Goal: Transaction & Acquisition: Purchase product/service

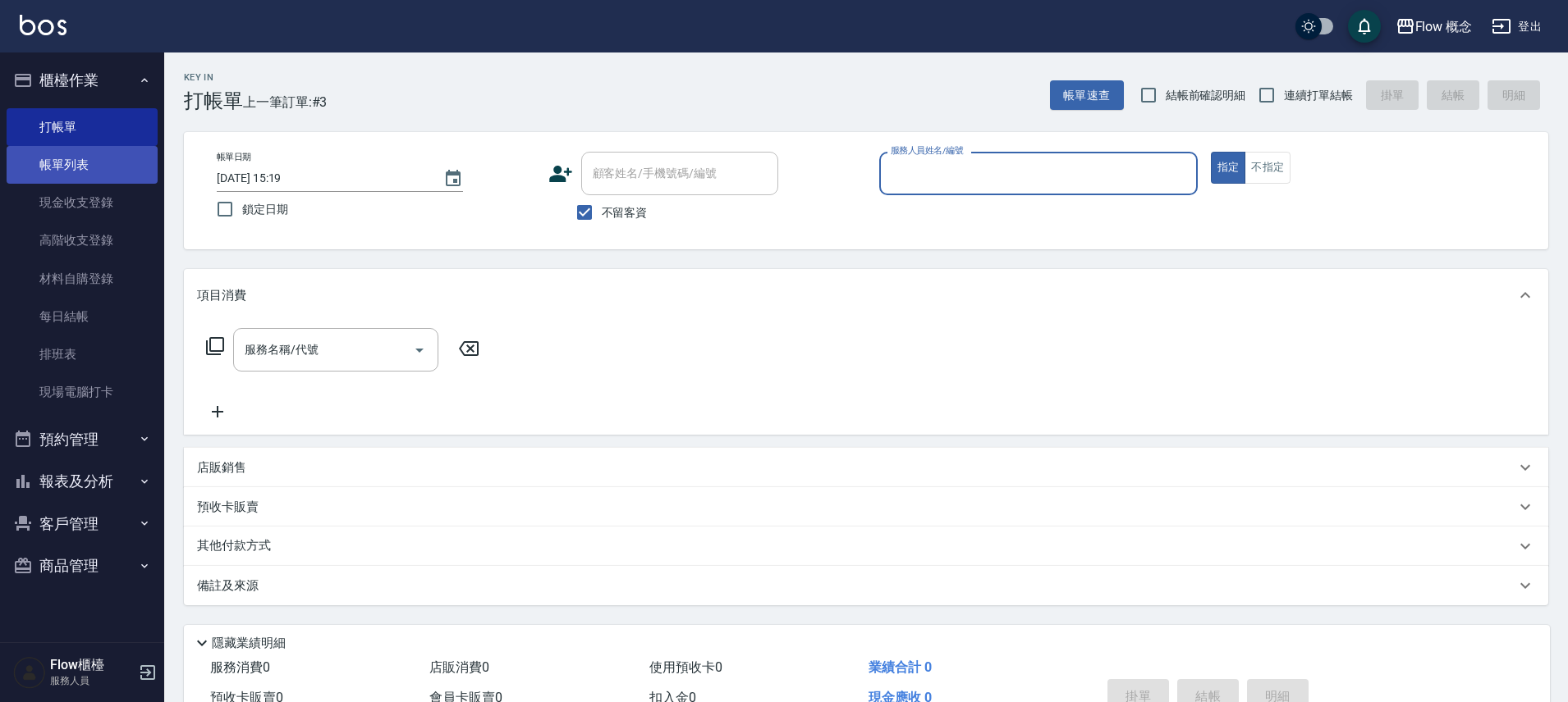
click at [104, 150] on link "帳單列表" at bounding box center [82, 165] width 151 height 38
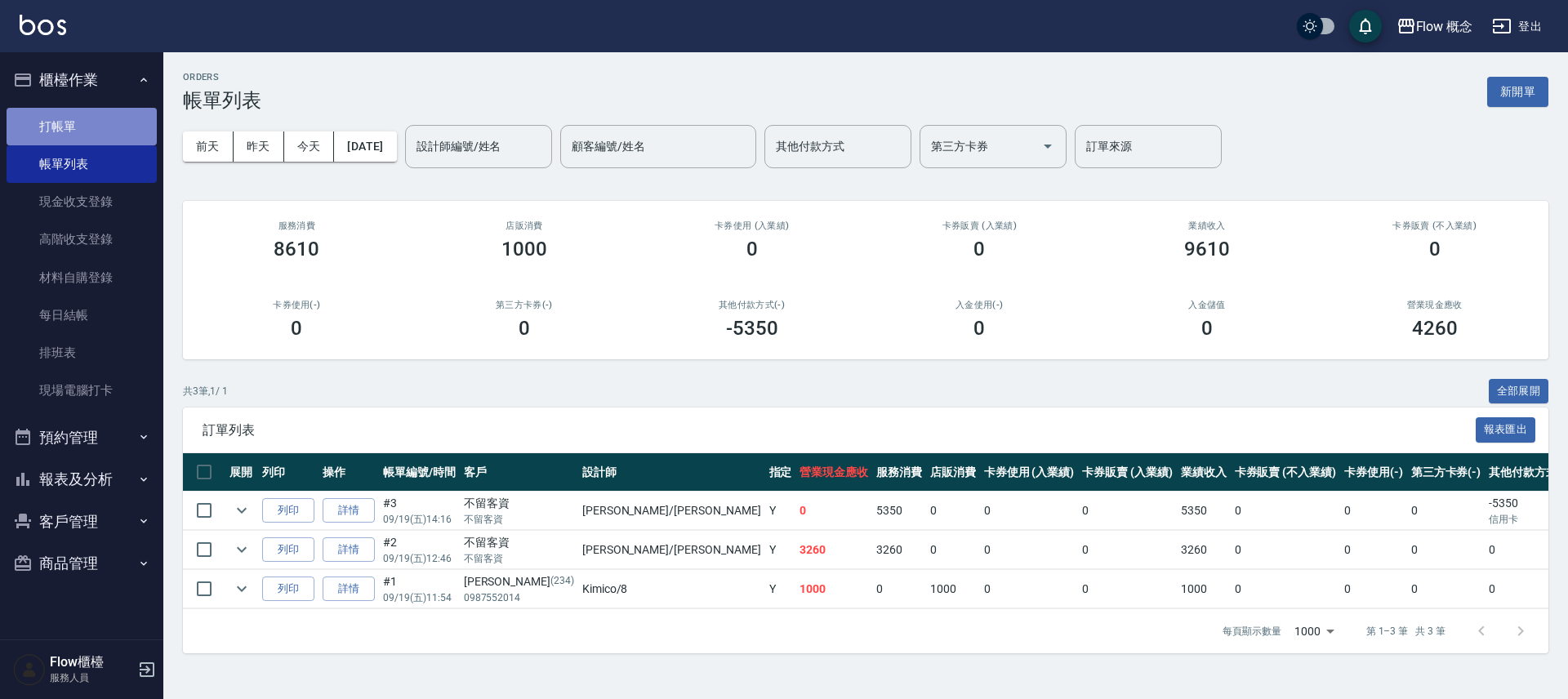
click at [107, 126] on link "打帳單" at bounding box center [82, 126] width 150 height 38
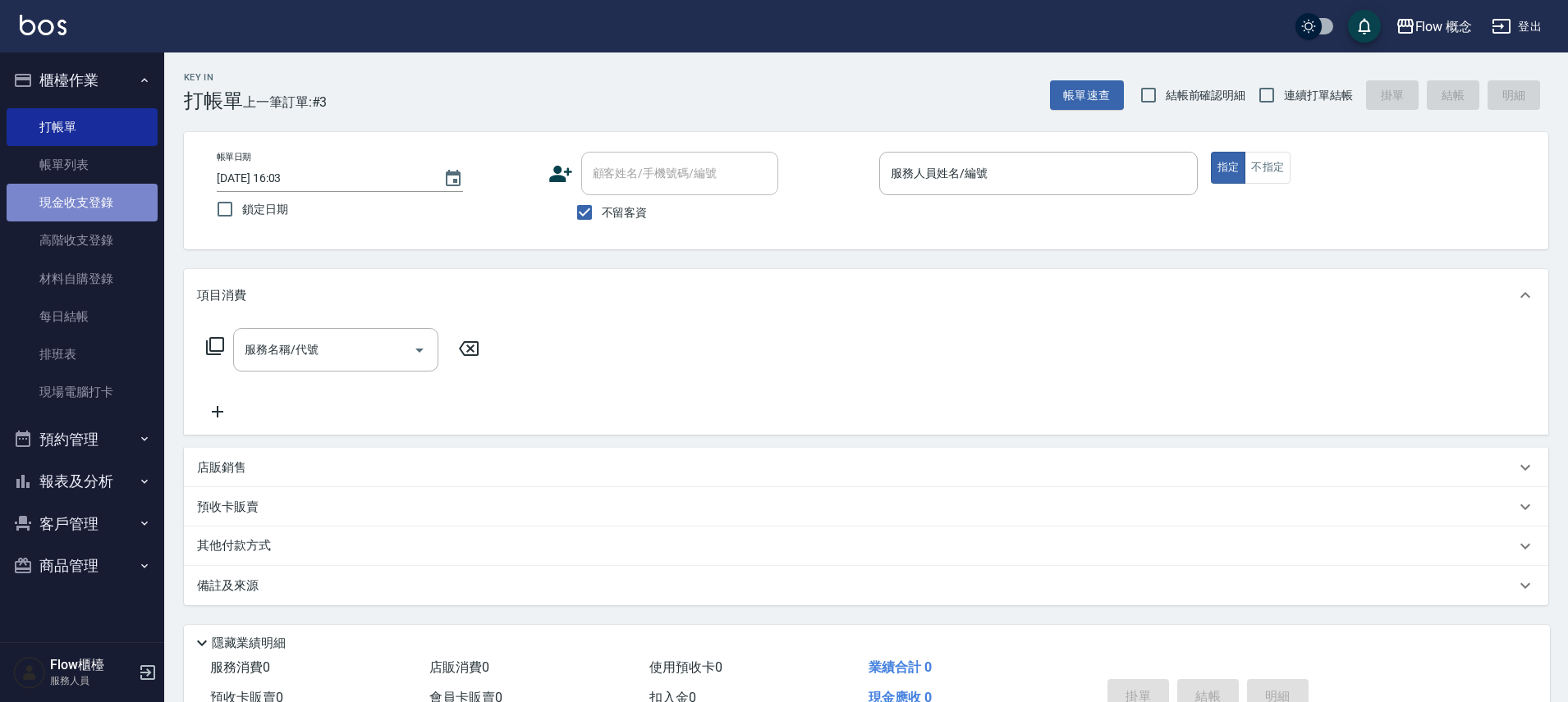
click at [124, 192] on link "現金收支登錄" at bounding box center [82, 203] width 151 height 38
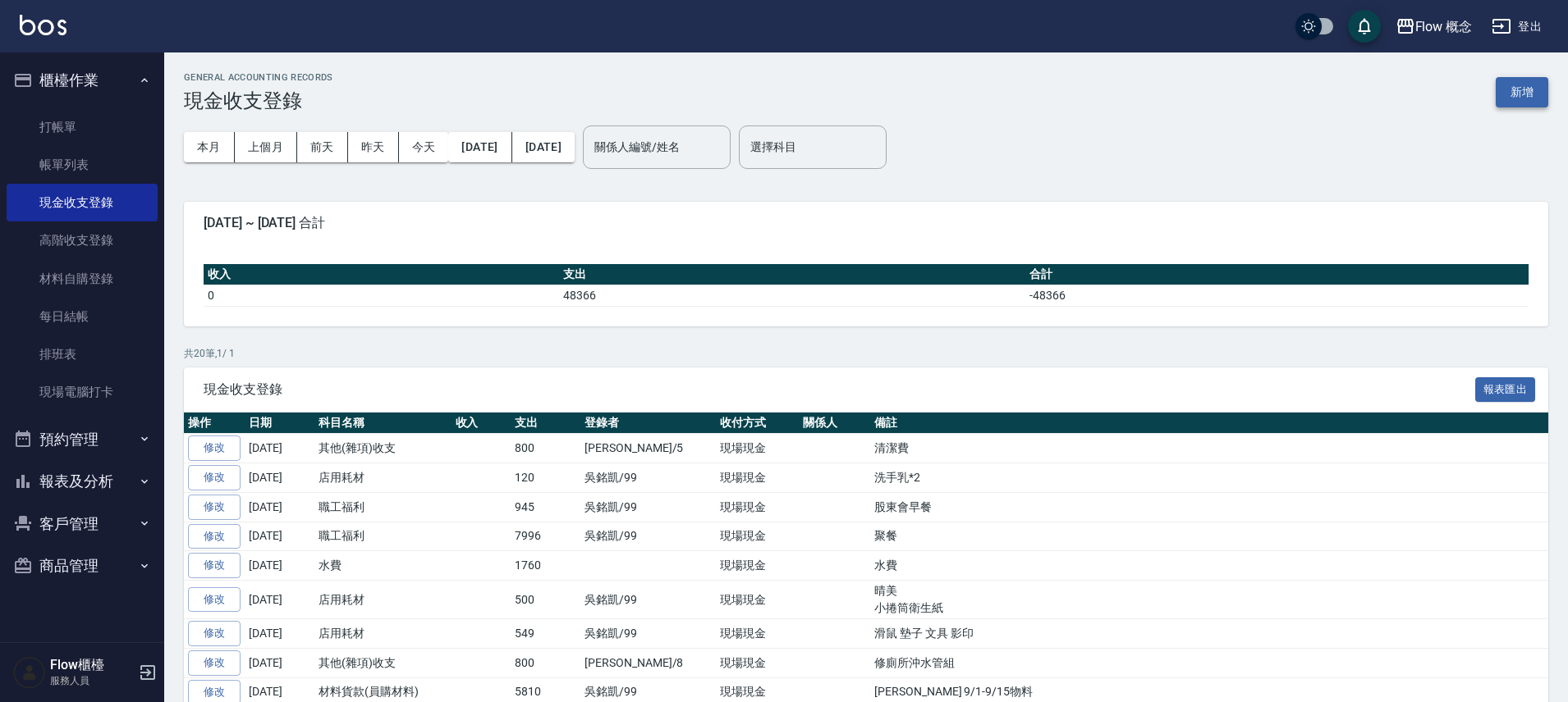
click at [1528, 99] on button "新增" at bounding box center [1521, 92] width 53 height 30
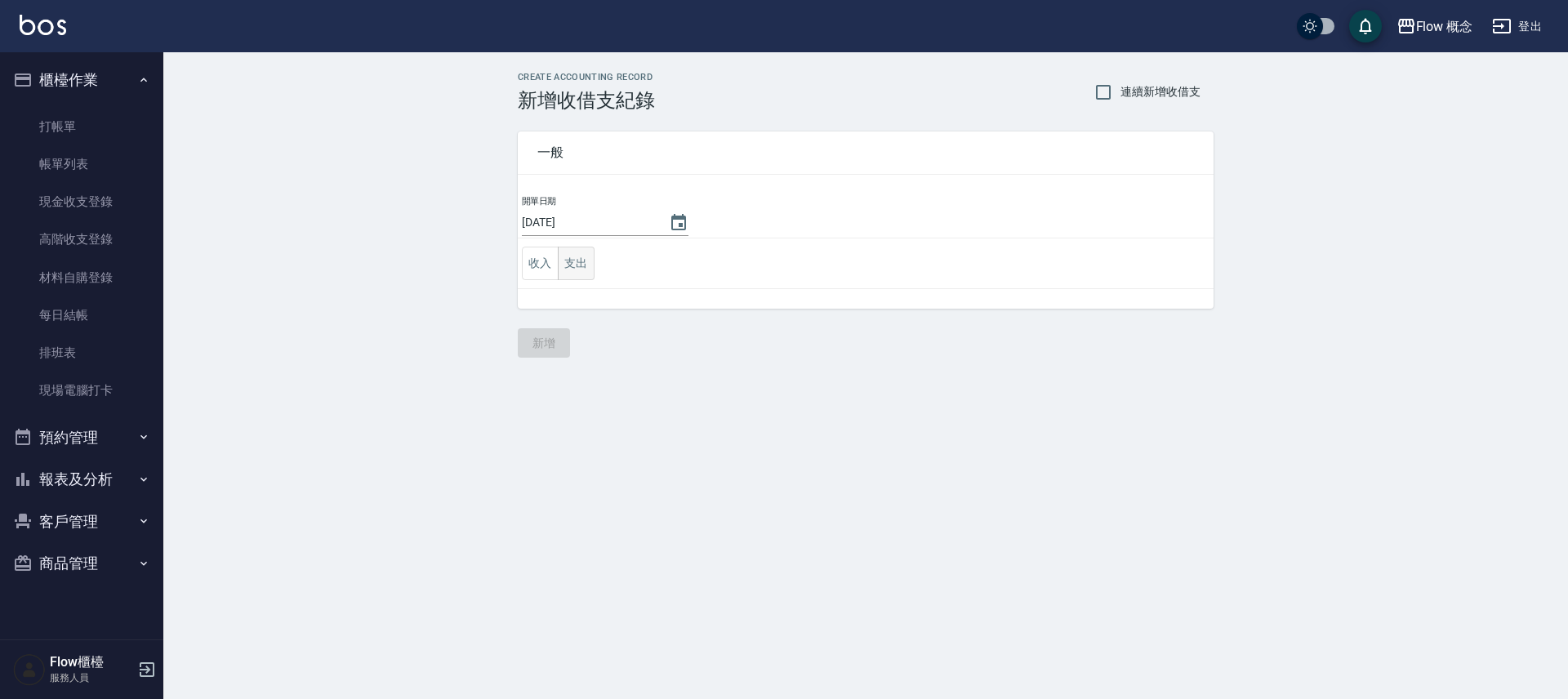
click at [589, 259] on button "支出" at bounding box center [576, 263] width 37 height 34
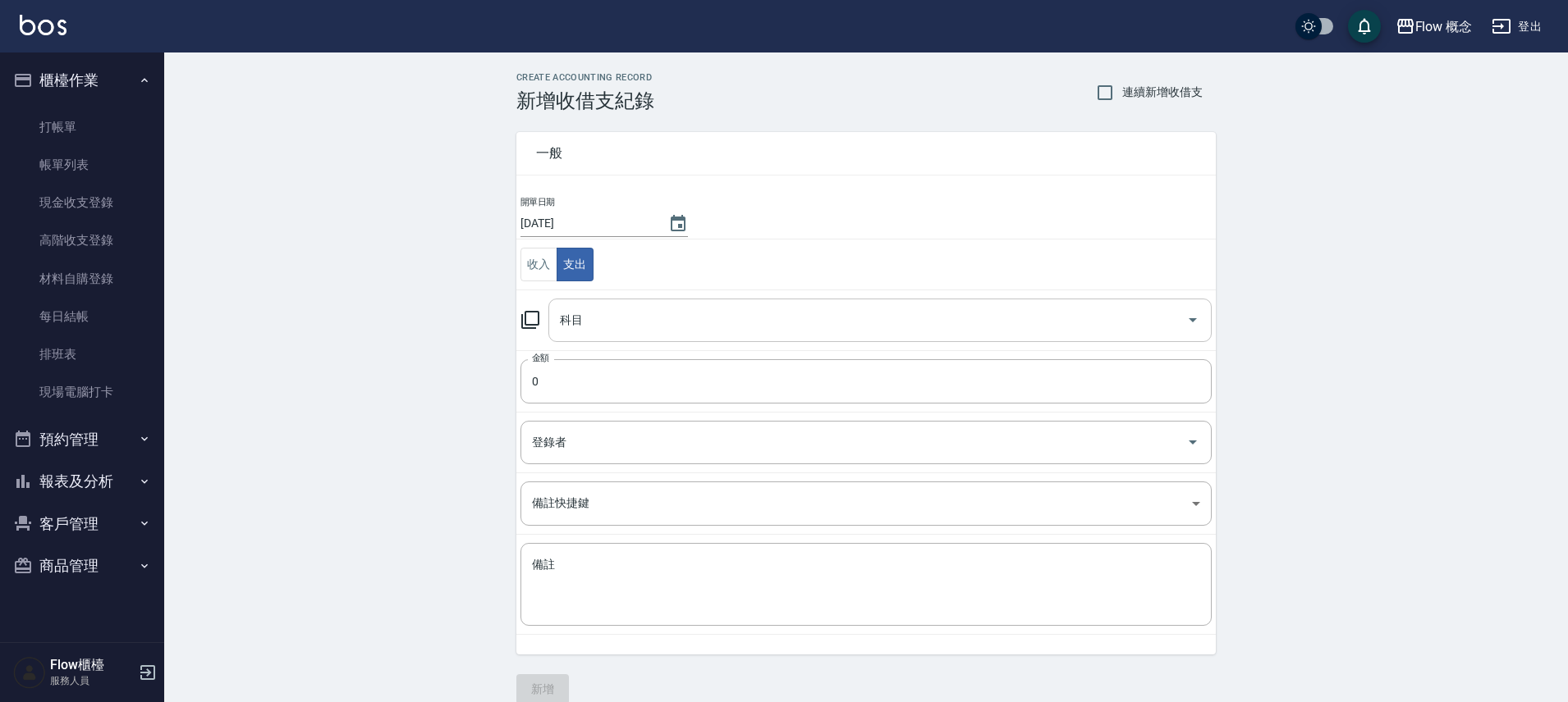
click at [597, 306] on div "科目" at bounding box center [880, 320] width 663 height 43
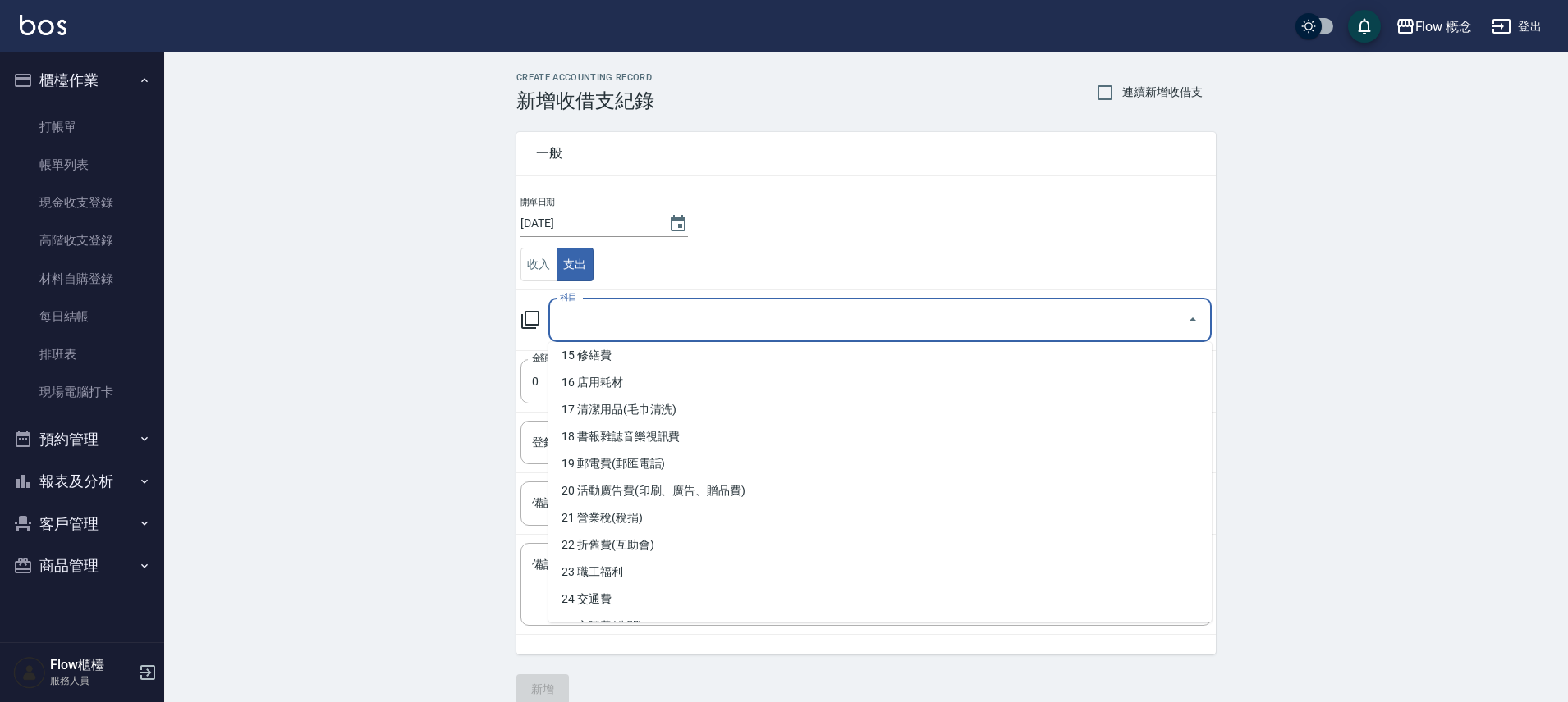
scroll to position [415, 0]
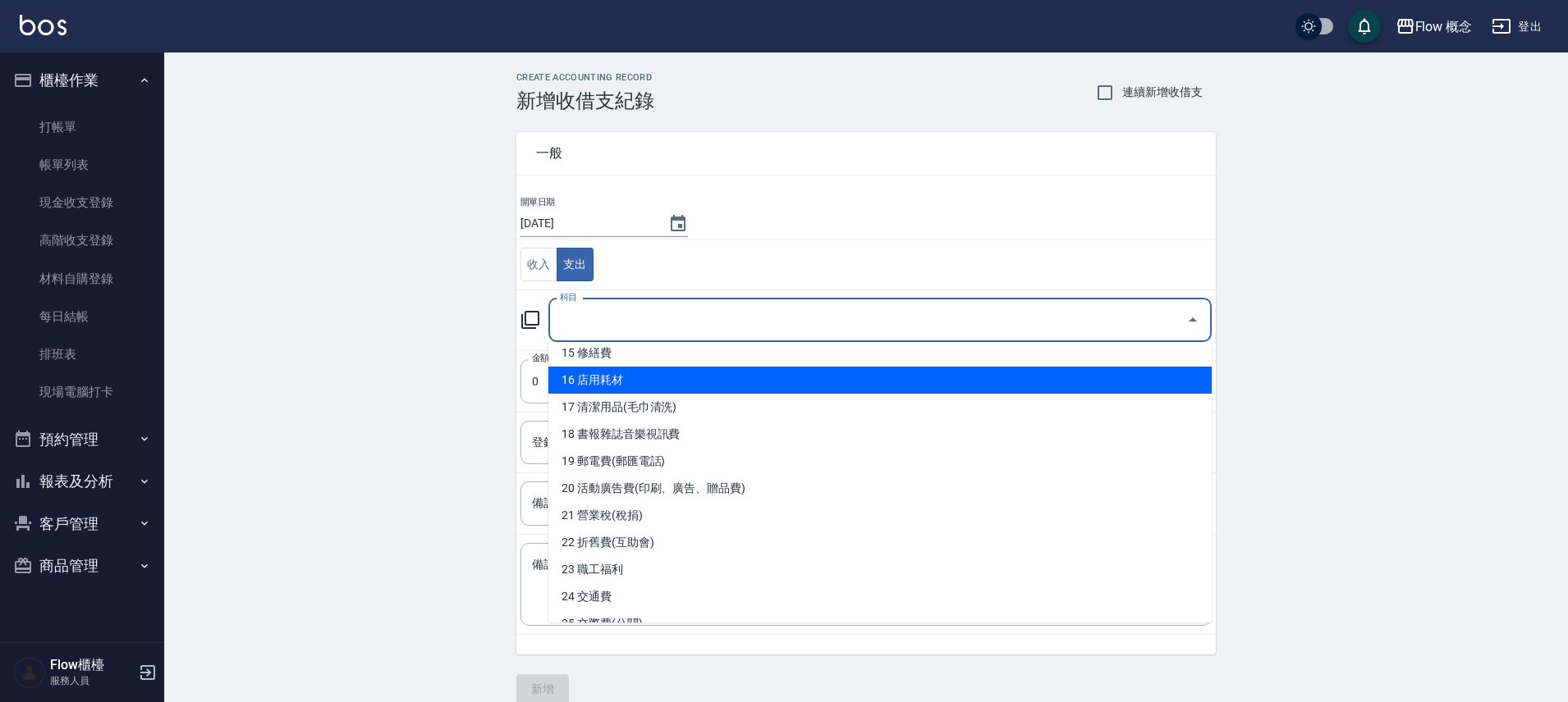
click at [634, 384] on li "16 店用耗材" at bounding box center [880, 380] width 663 height 27
type input "16 店用耗材"
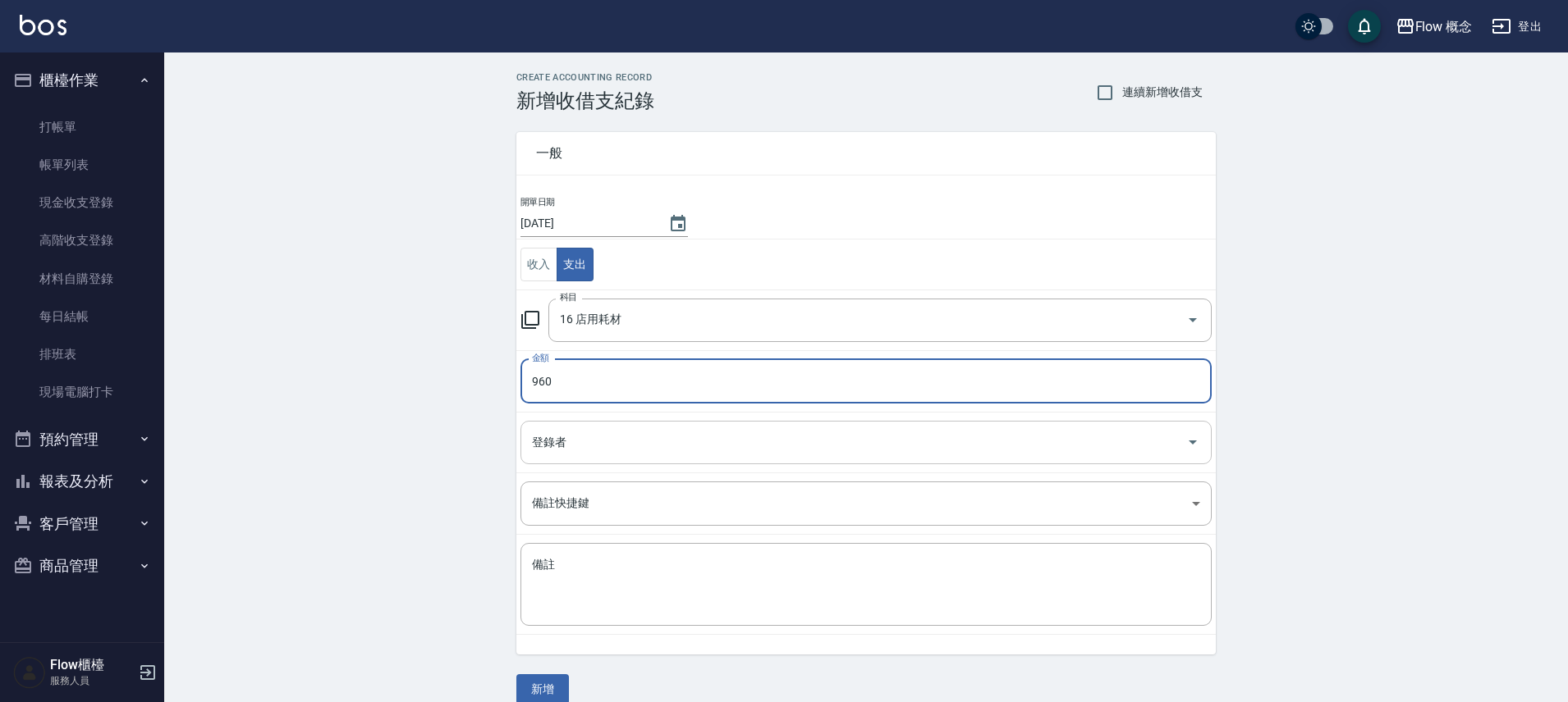
click at [606, 426] on div "登錄者" at bounding box center [867, 443] width 691 height 43
type input "960"
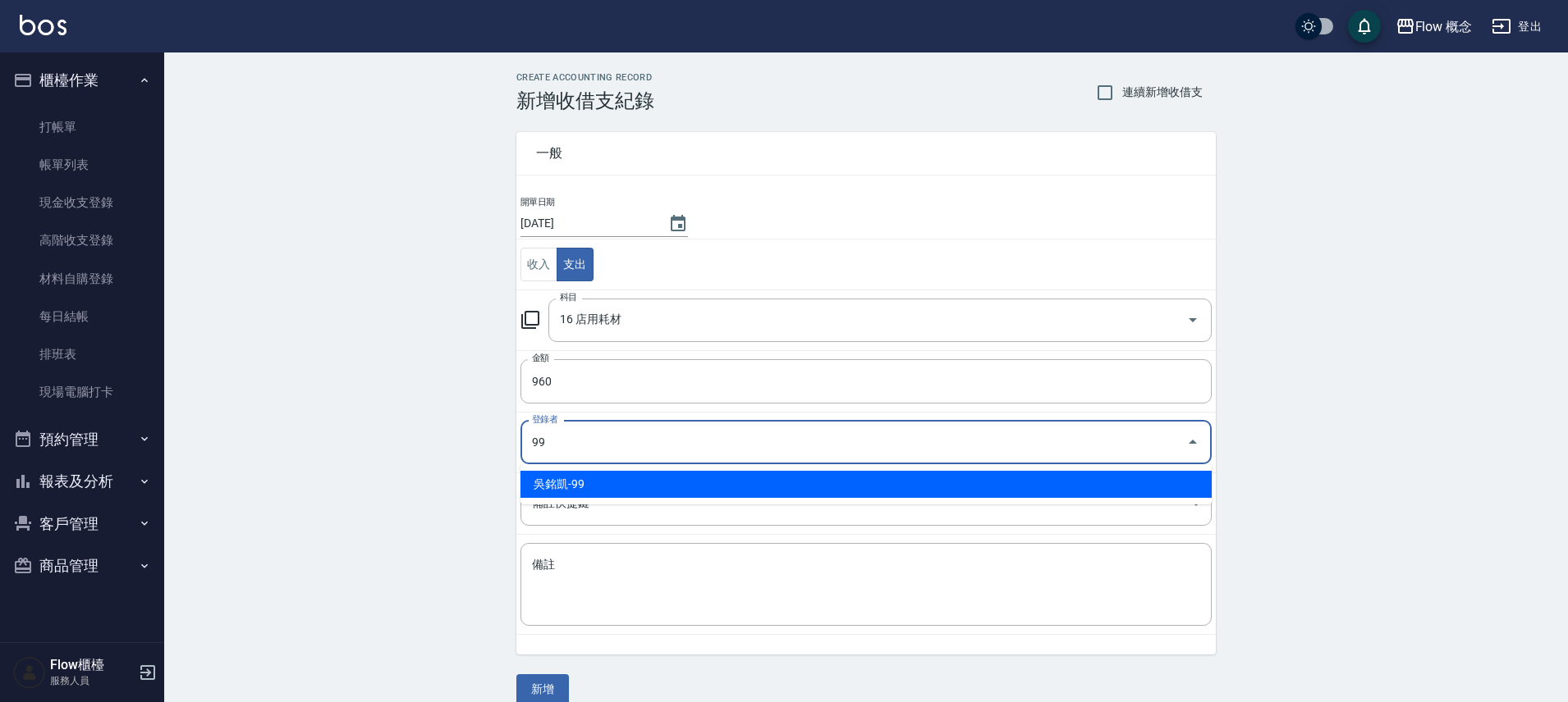
type input "吳銘凱-99"
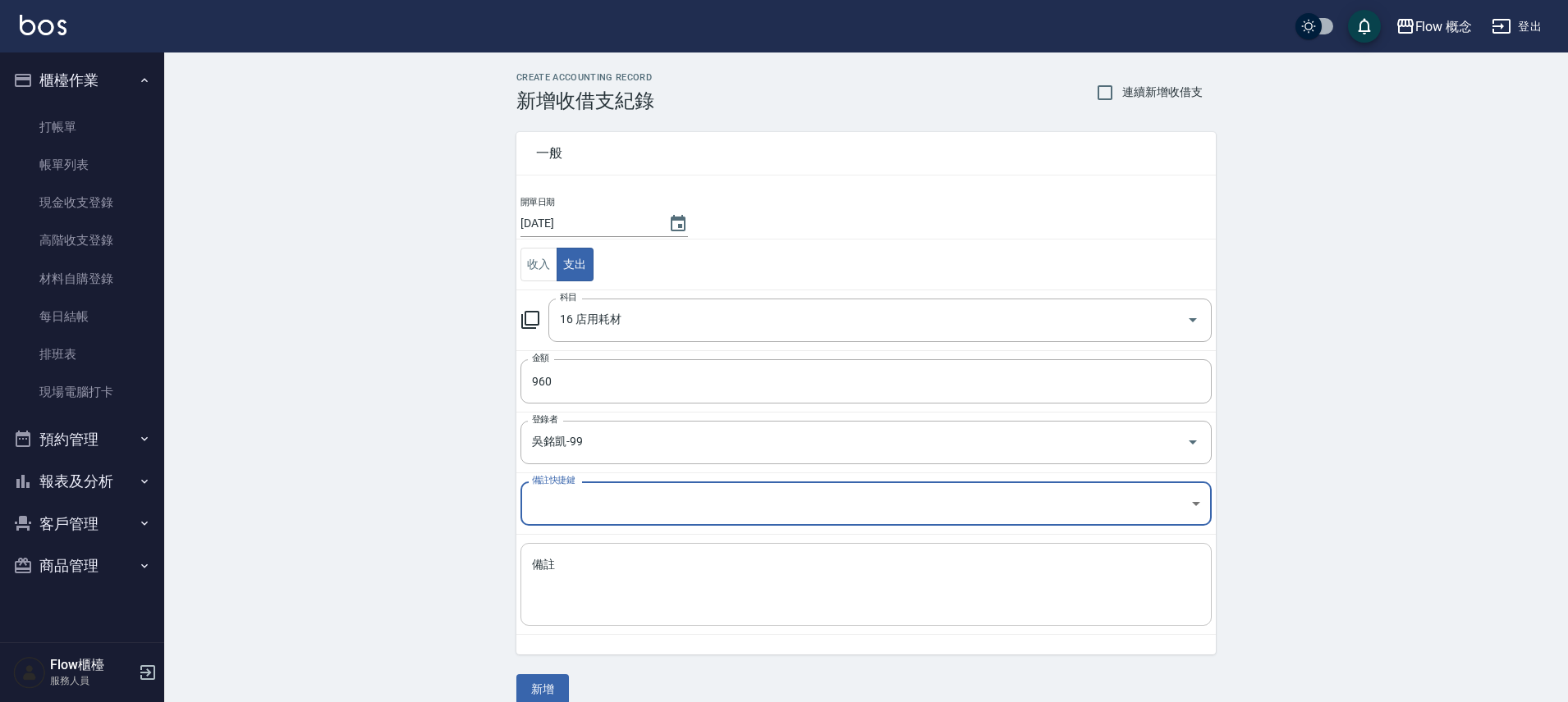
click at [616, 580] on textarea "備註" at bounding box center [867, 585] width 669 height 56
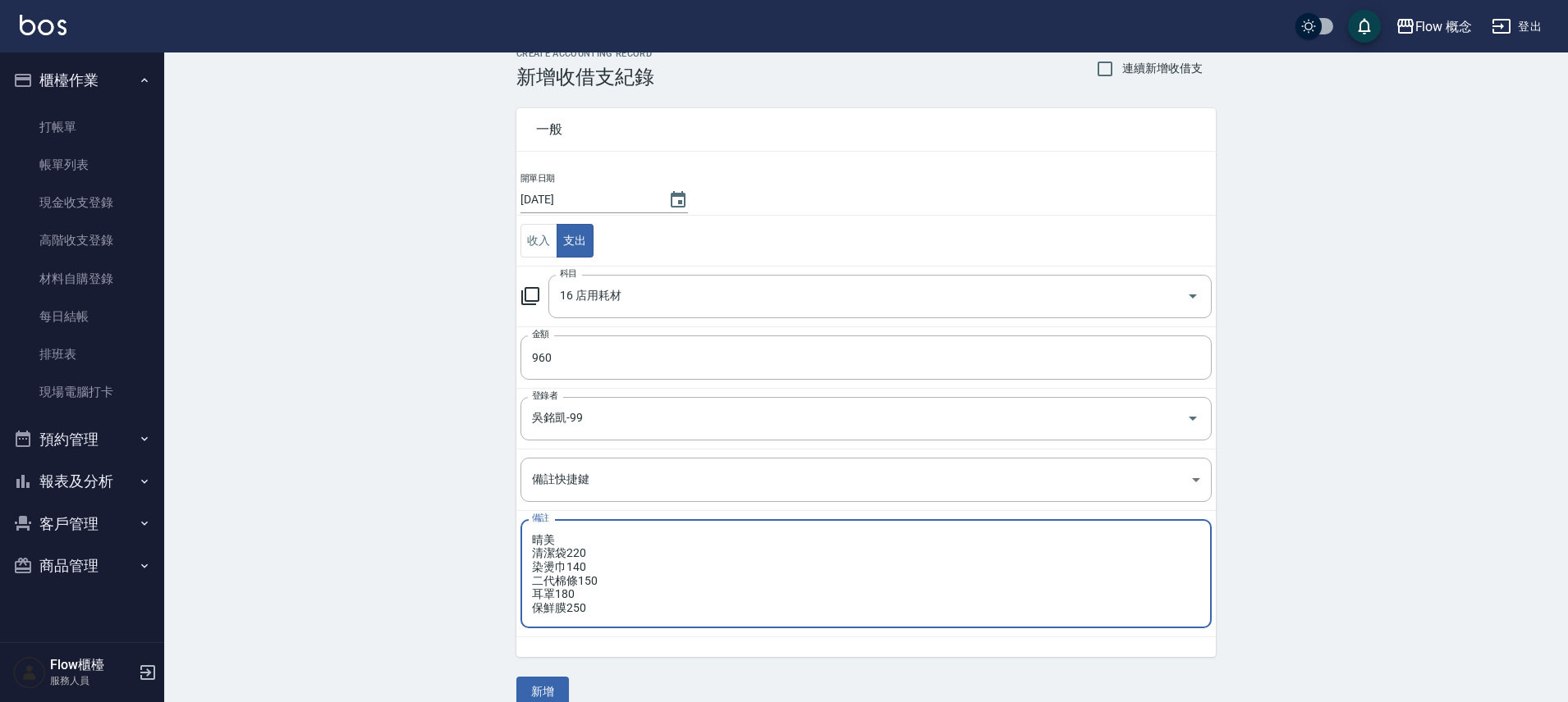
scroll to position [48, 0]
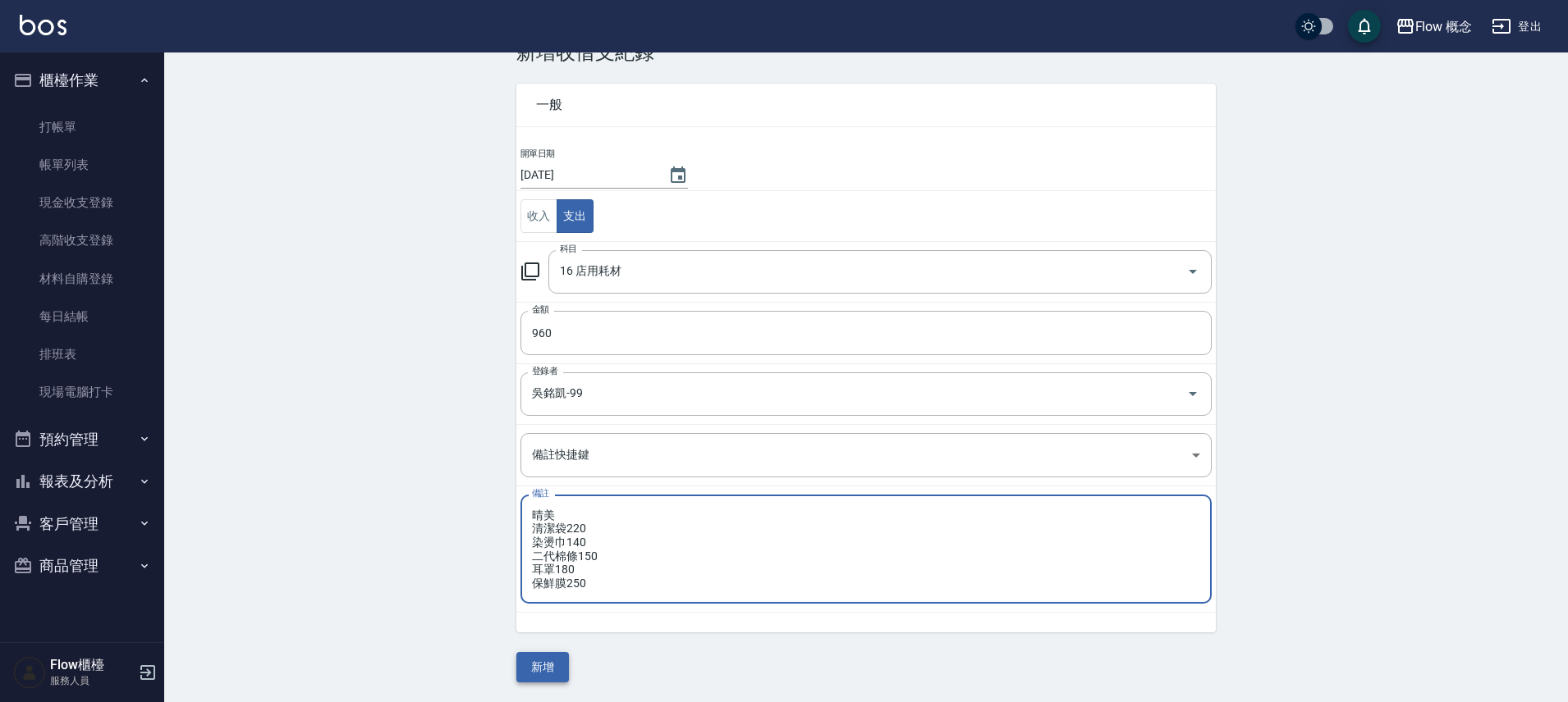
type textarea "晴美 清潔袋220 染燙巾140 二代棉條150 耳罩180 保鮮膜250"
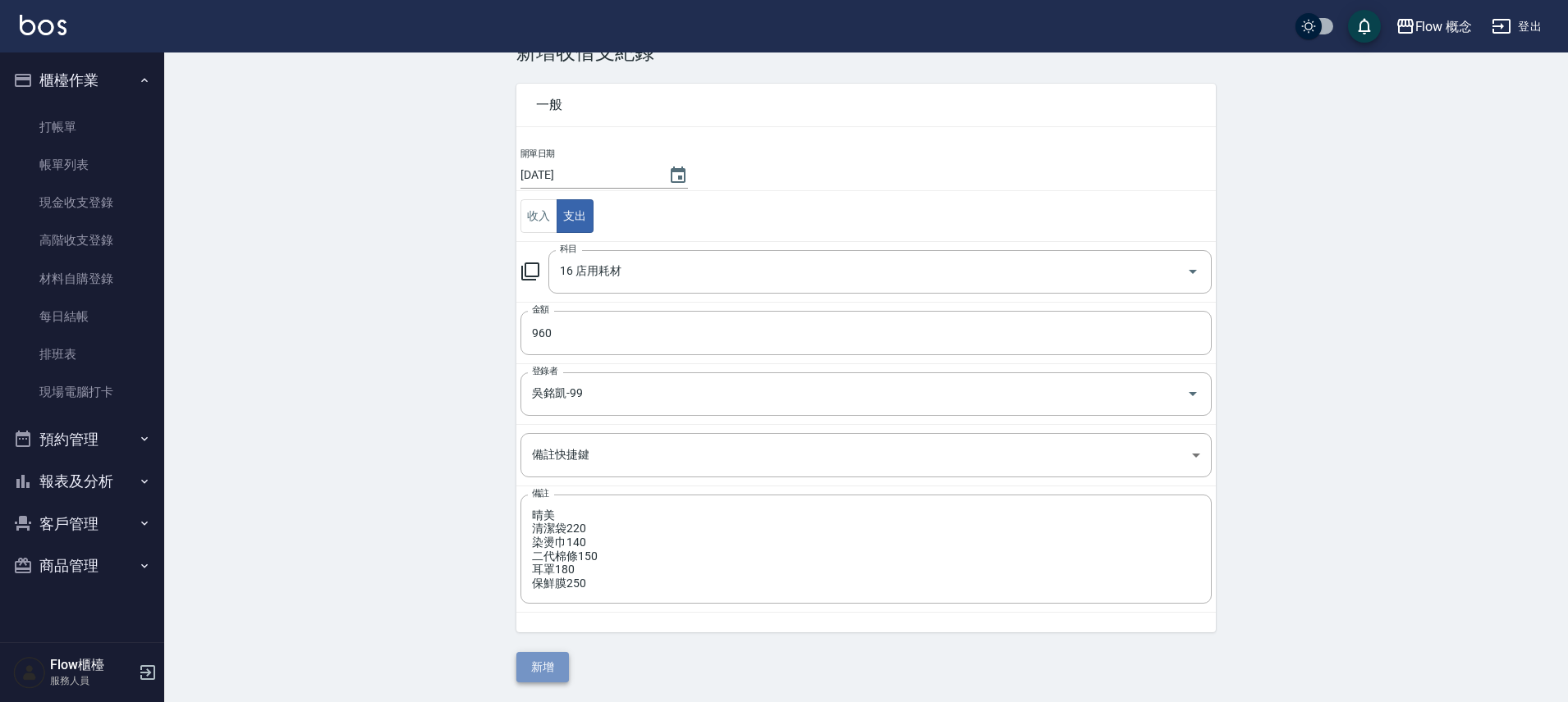
click at [537, 658] on button "新增" at bounding box center [543, 667] width 53 height 30
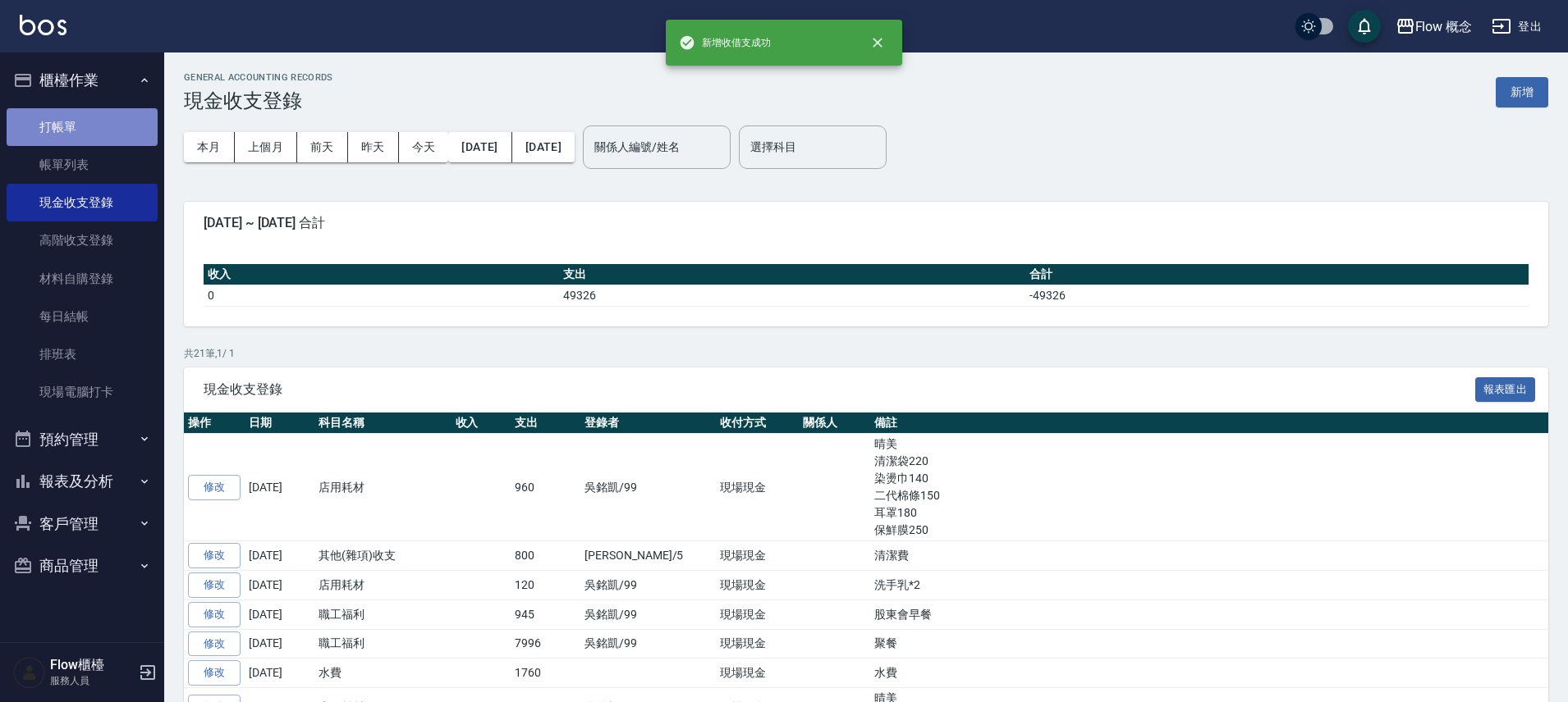
click at [35, 128] on link "打帳單" at bounding box center [82, 127] width 151 height 38
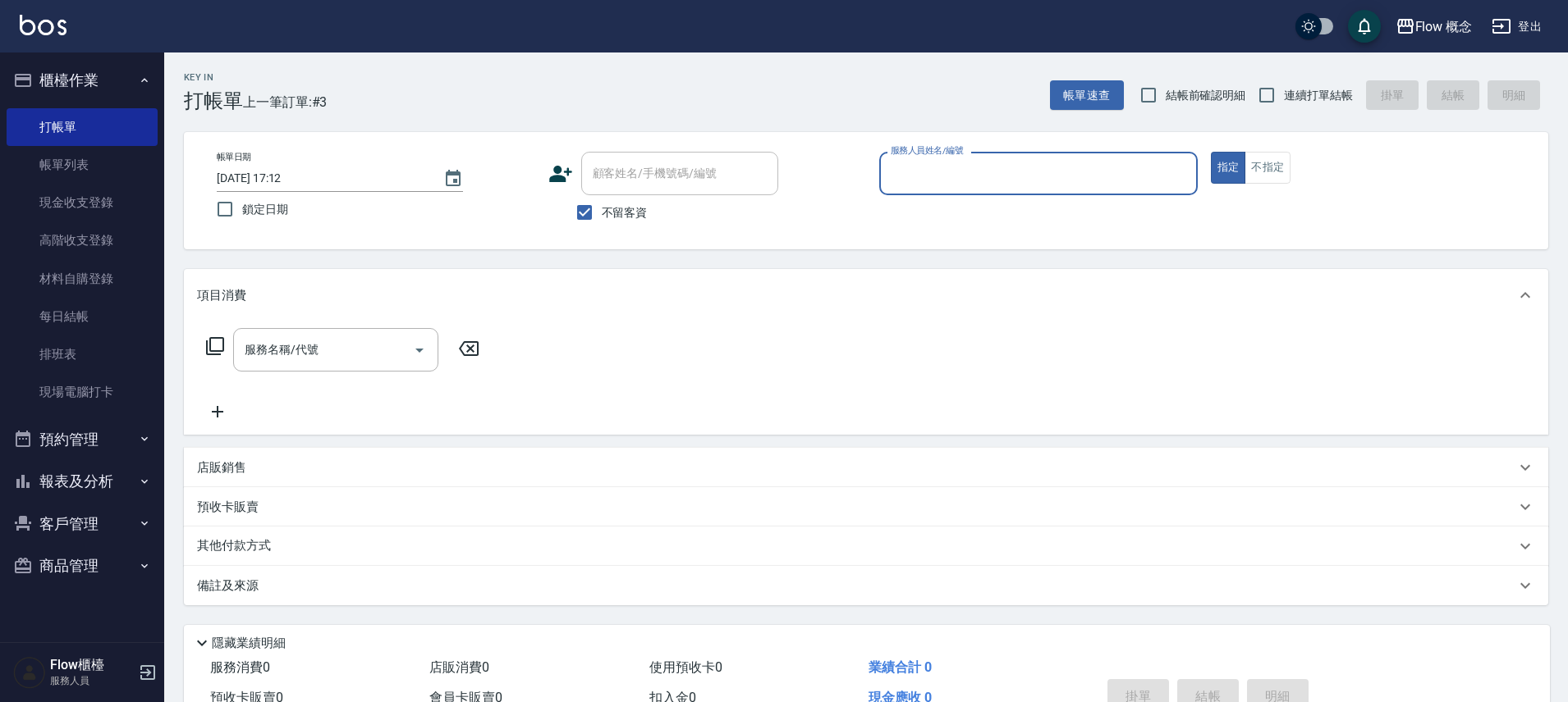
click at [624, 208] on span "不留客資" at bounding box center [625, 213] width 46 height 17
click at [602, 208] on input "不留客資" at bounding box center [585, 212] width 35 height 35
checkbox input "false"
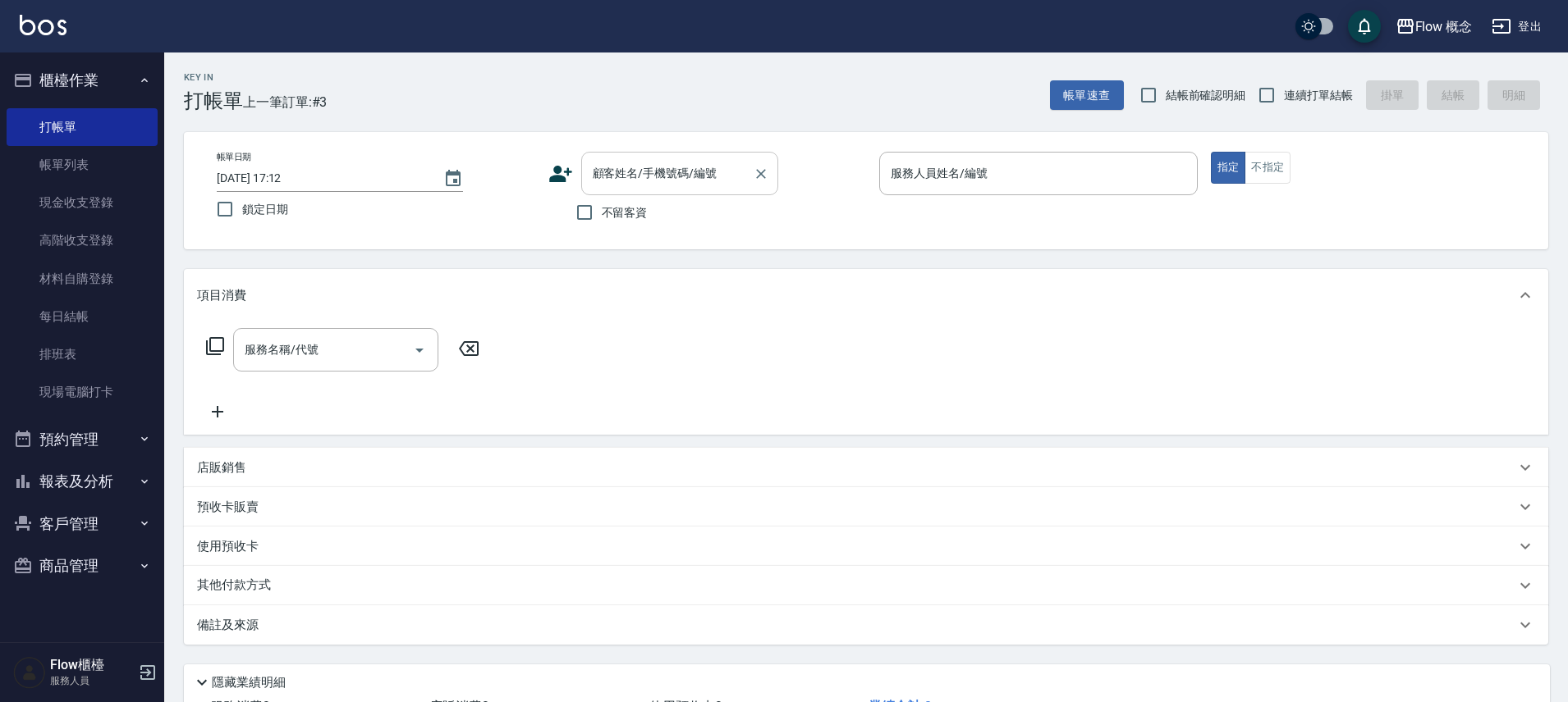
click at [642, 187] on input "顧客姓名/手機號碼/編號" at bounding box center [667, 173] width 157 height 28
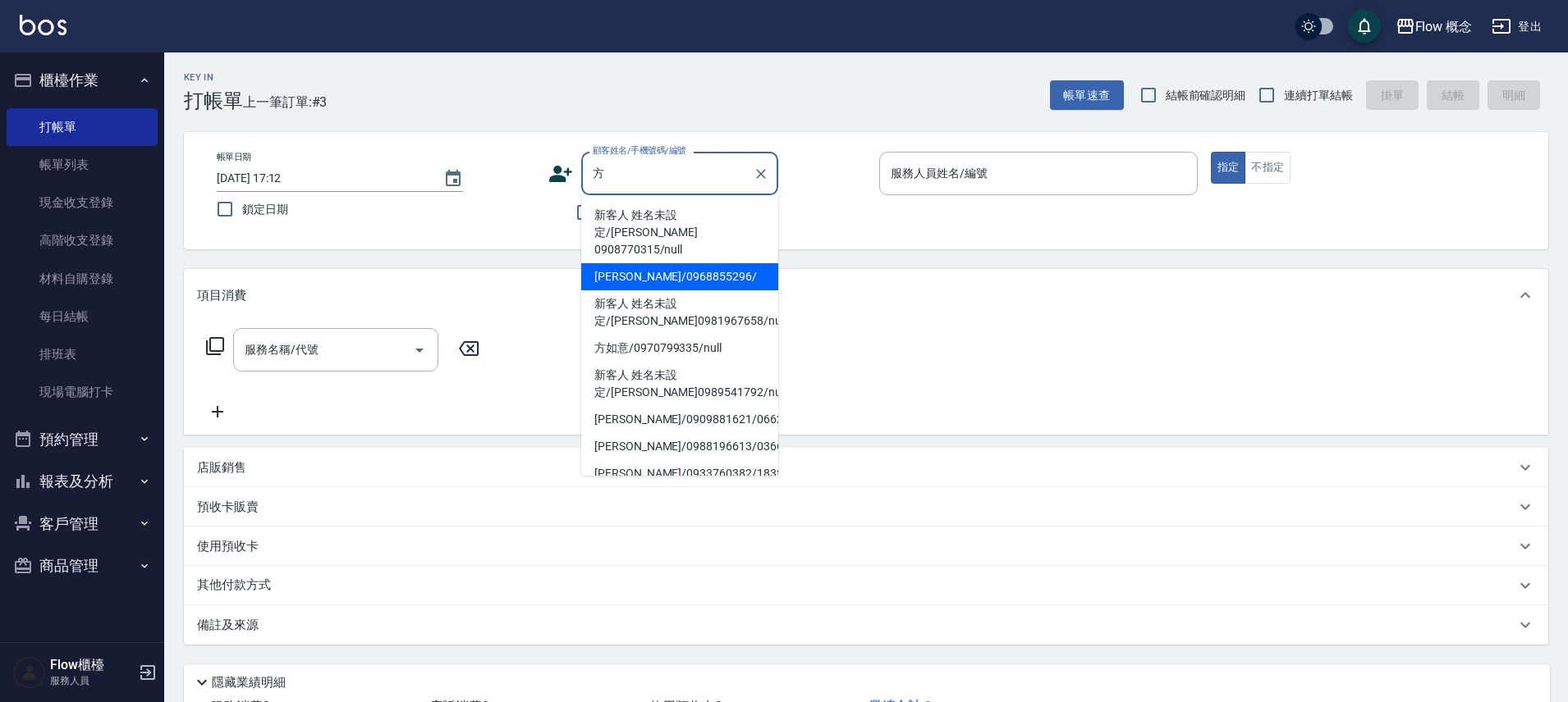
click at [692, 263] on li "[PERSON_NAME]/0968855296/" at bounding box center [680, 276] width 197 height 27
type input "[PERSON_NAME]/0968855296/"
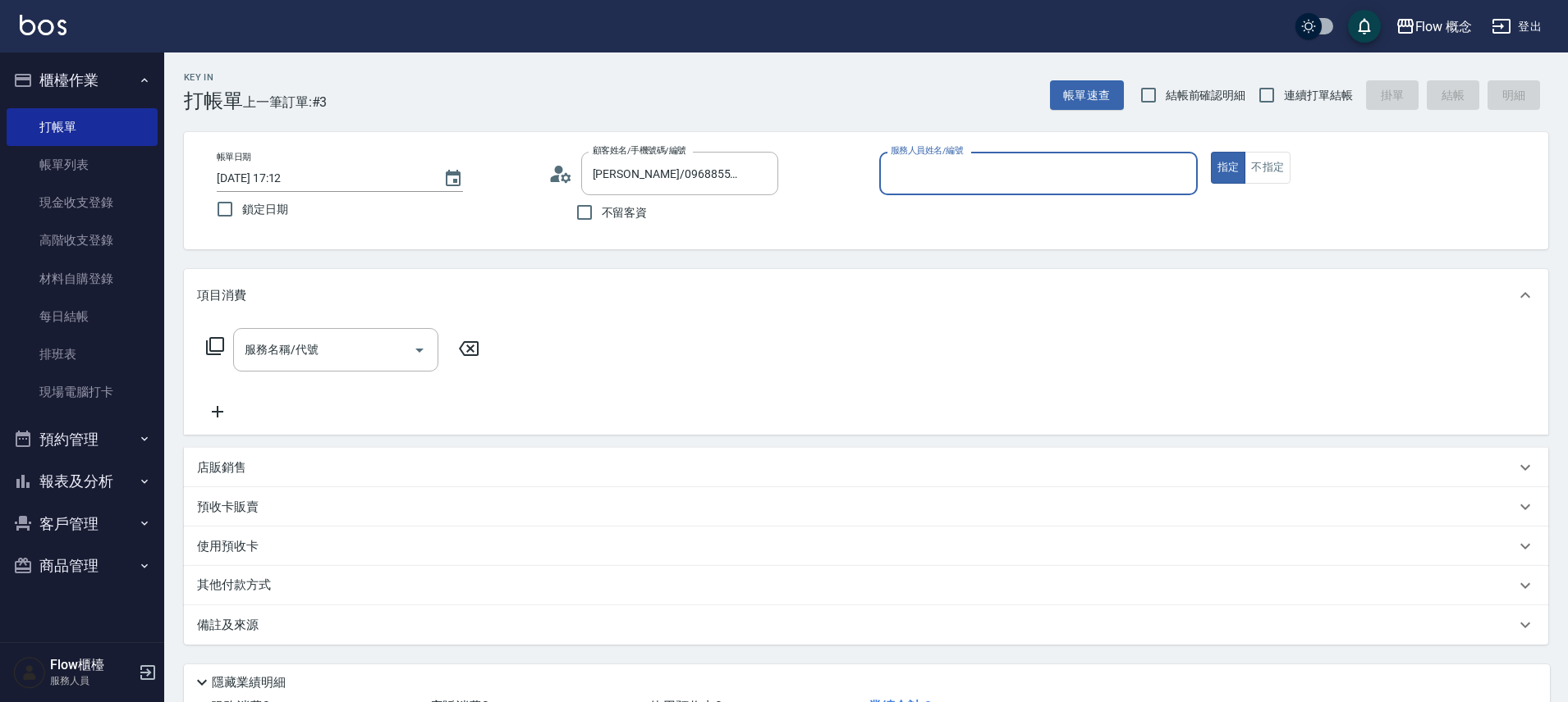
type input "Kimico-8"
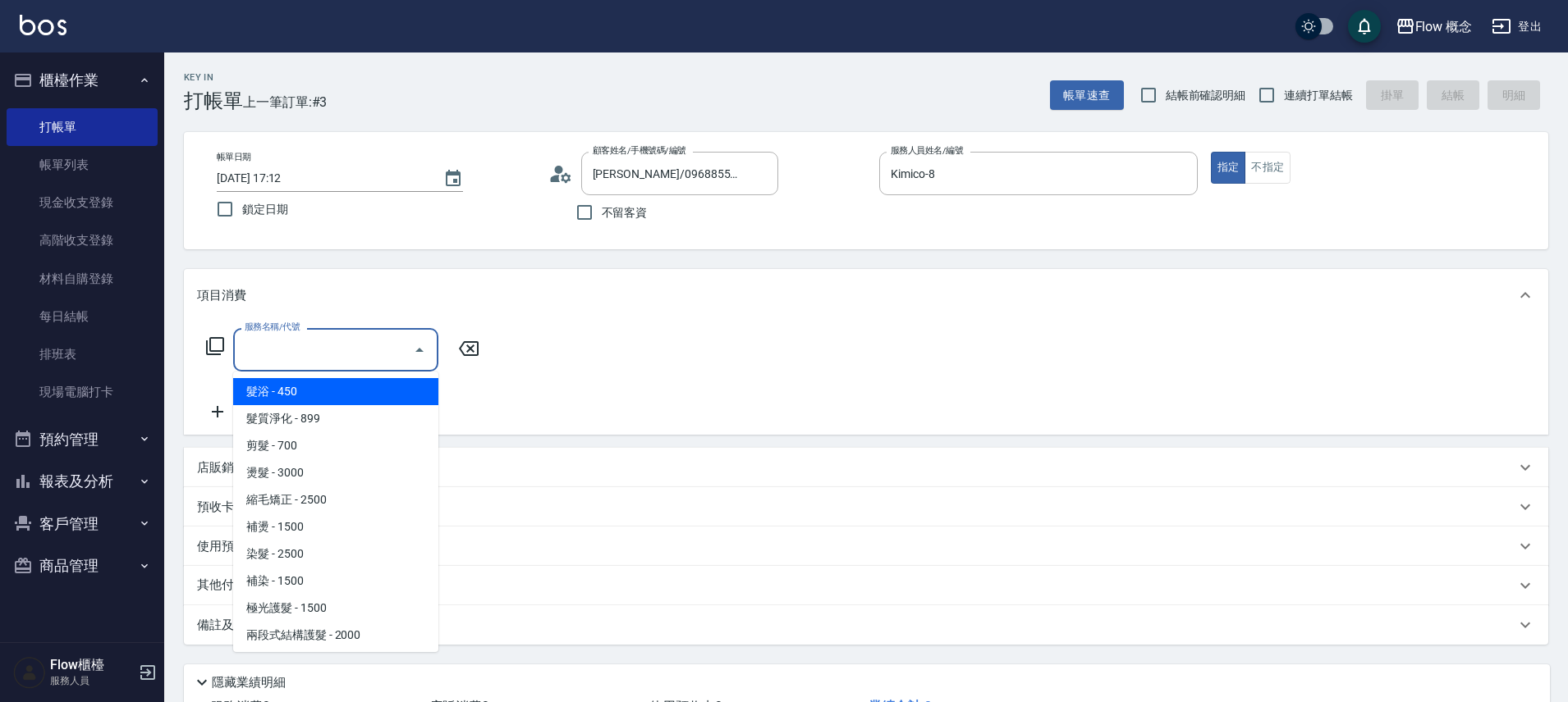
click at [304, 352] on input "服務名稱/代號" at bounding box center [323, 350] width 166 height 28
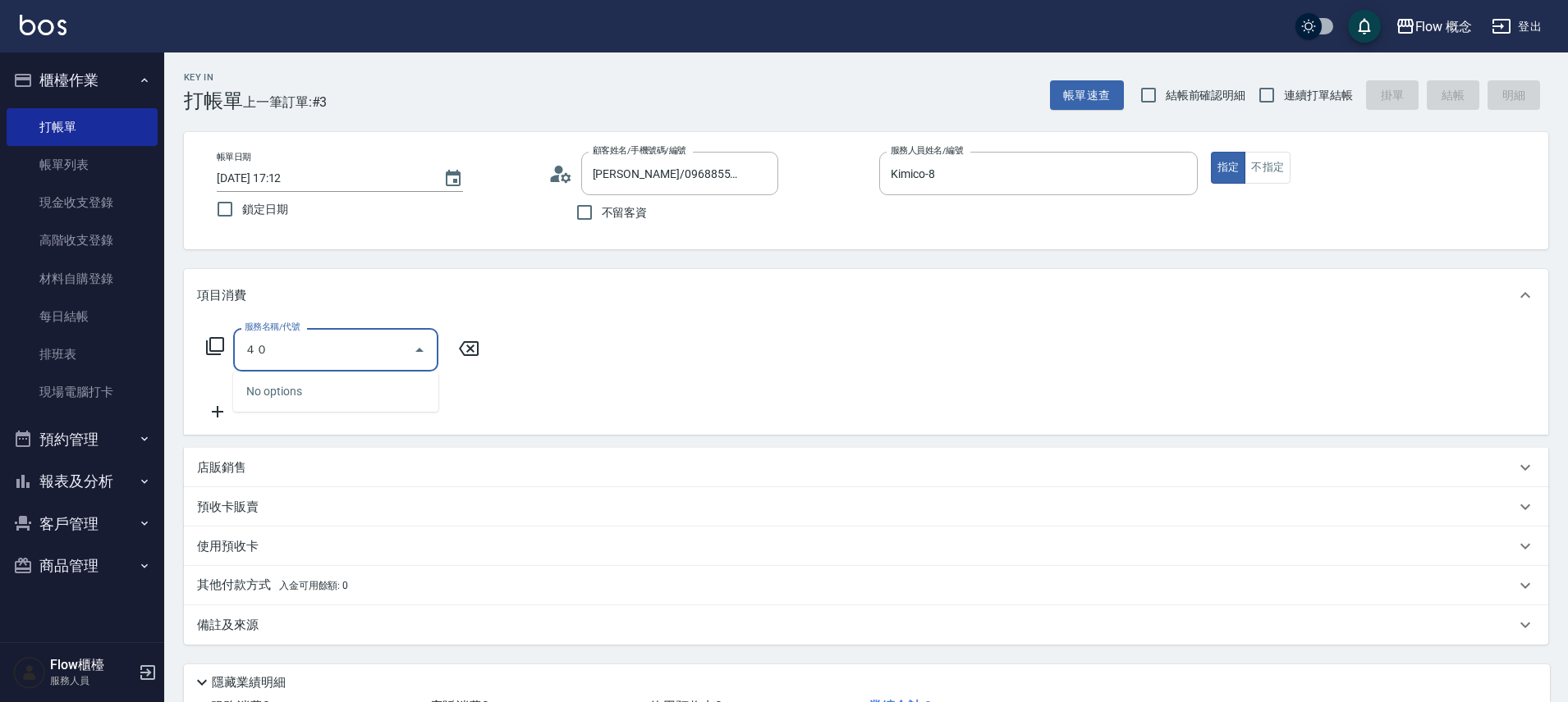
type input "４"
type input "染髮(401)"
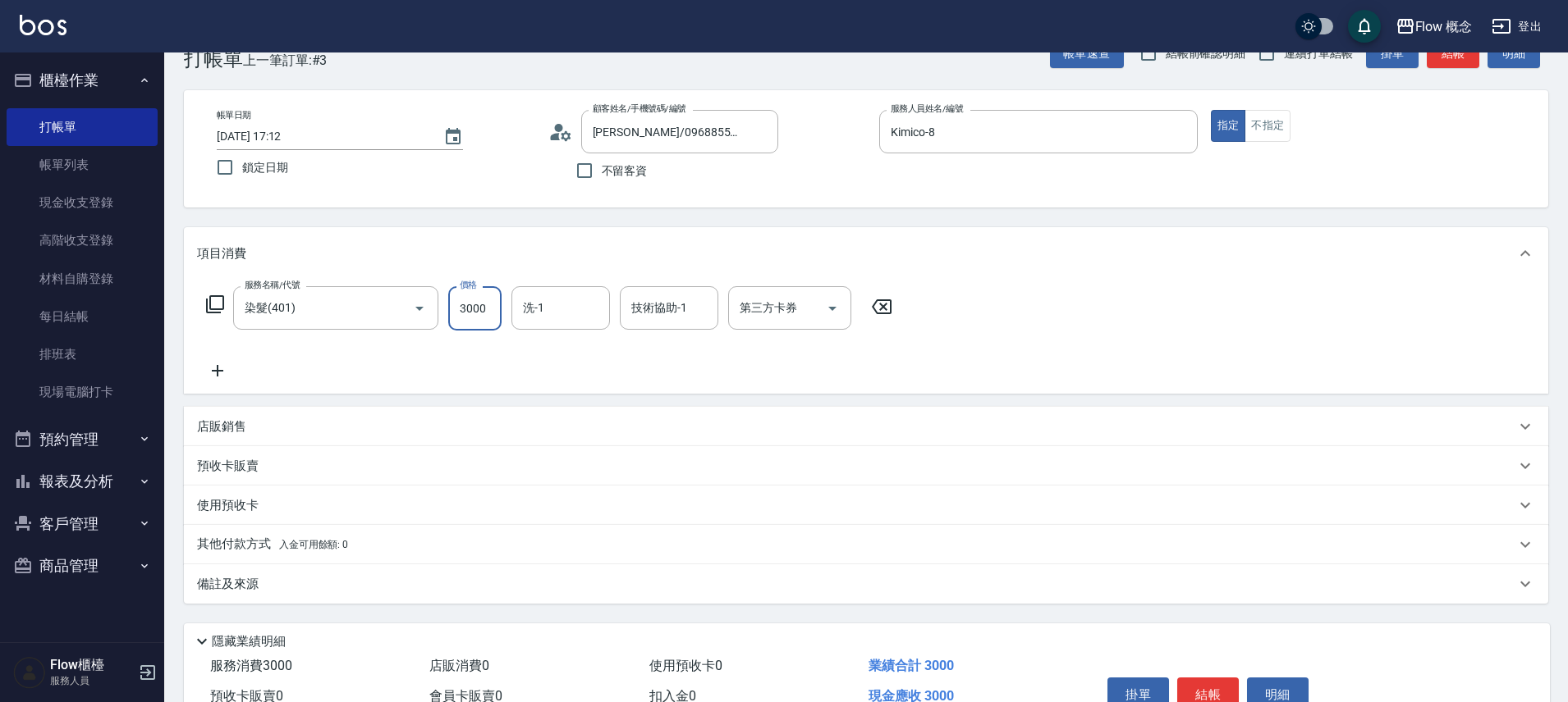
scroll to position [129, 0]
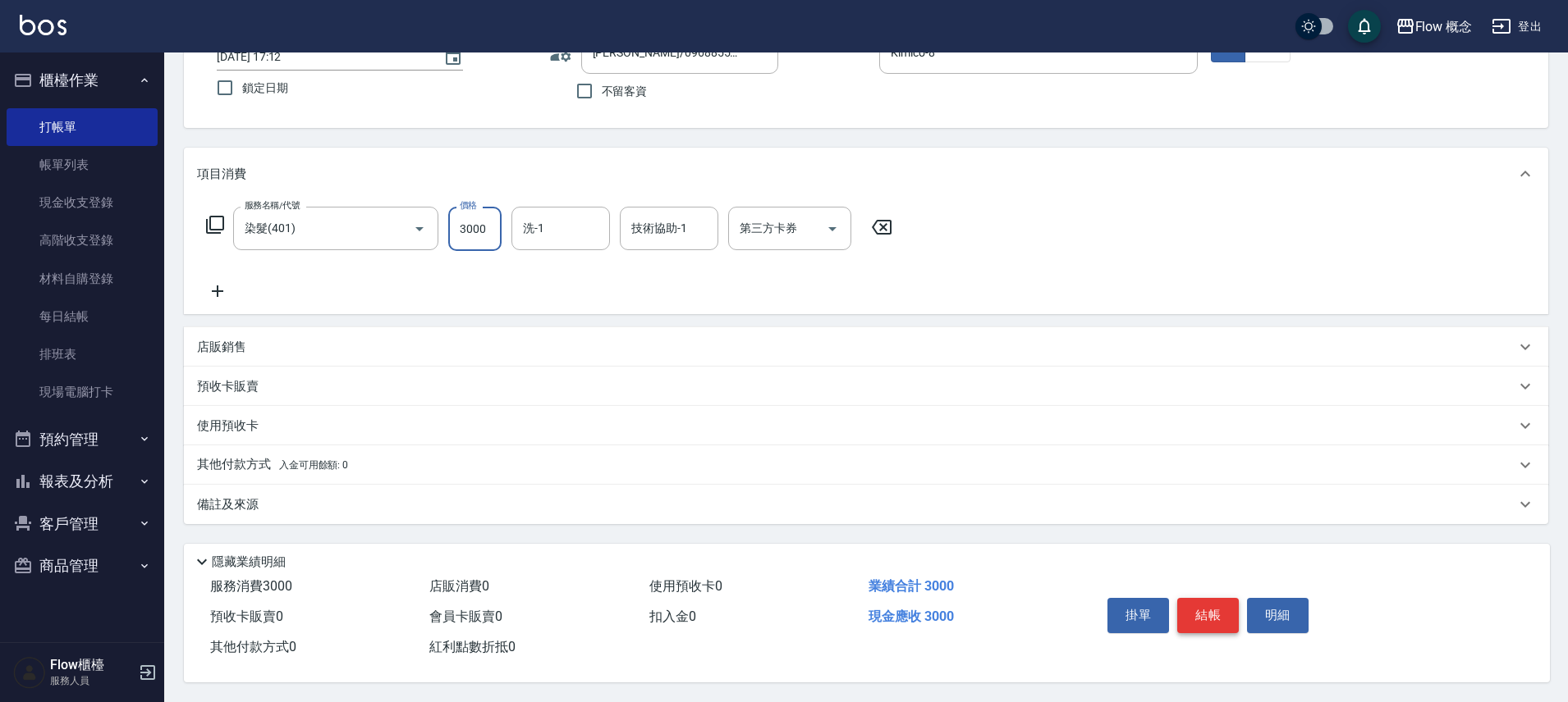
type input "3000"
click at [1230, 603] on button "結帳" at bounding box center [1208, 616] width 61 height 35
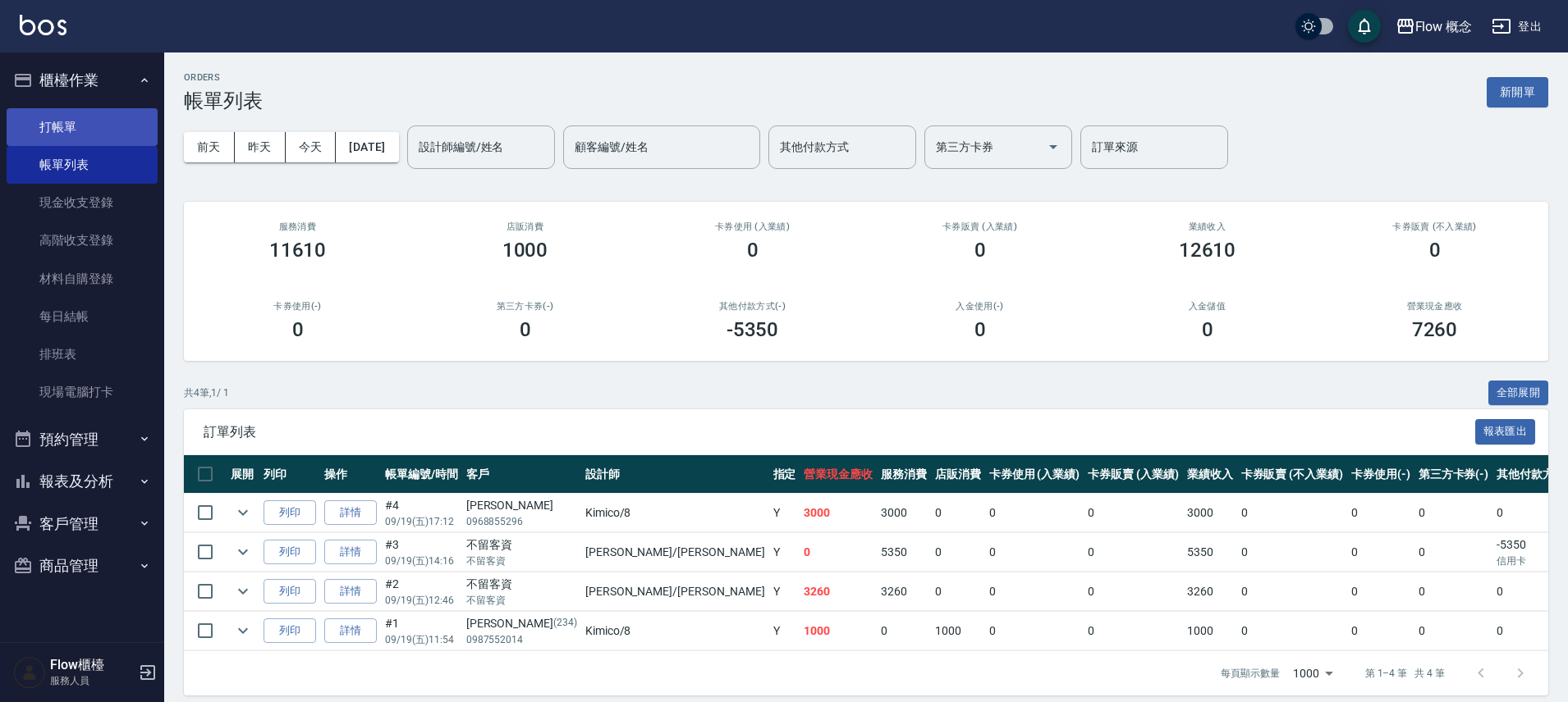
click at [94, 111] on link "打帳單" at bounding box center [82, 127] width 151 height 38
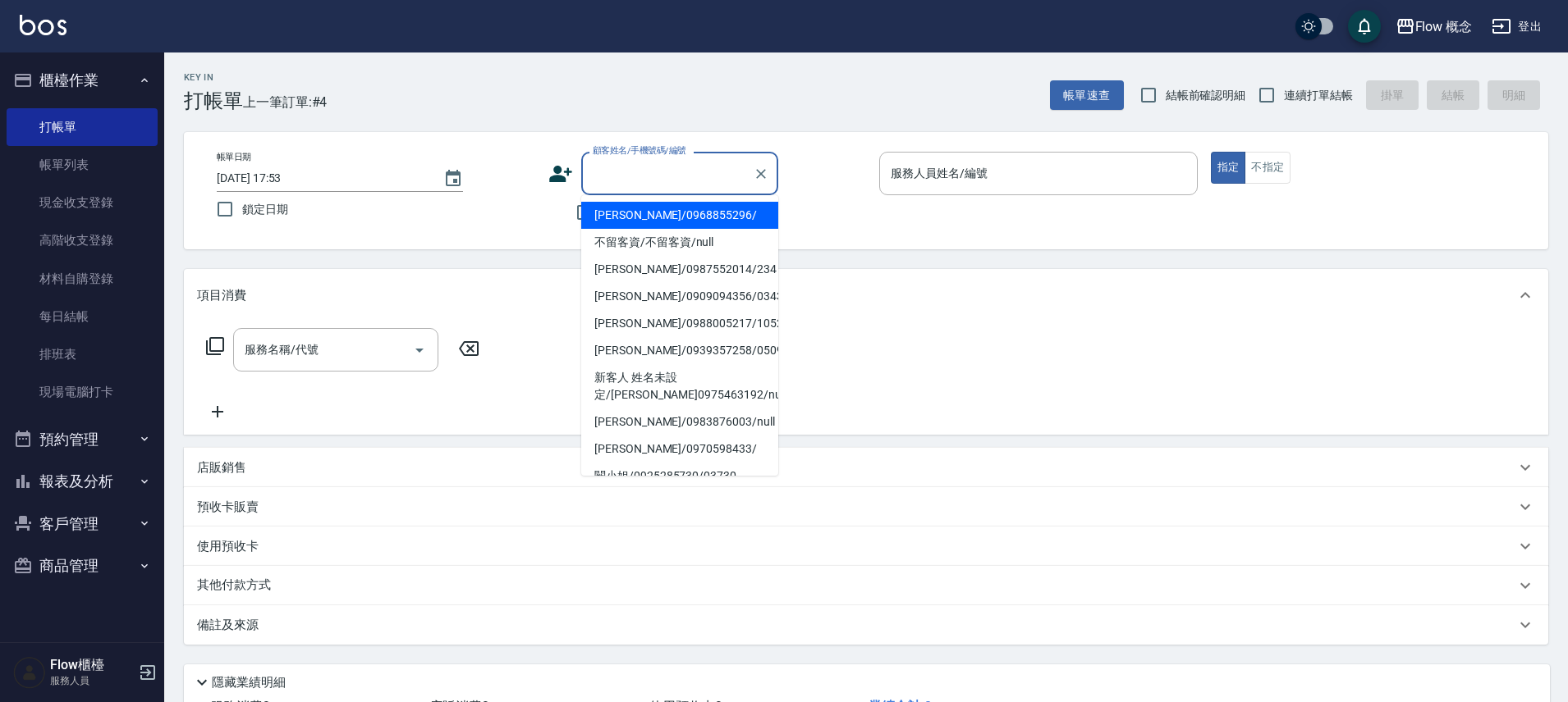
click at [633, 173] on input "顧客姓名/手機號碼/編號" at bounding box center [667, 173] width 157 height 28
type input "t"
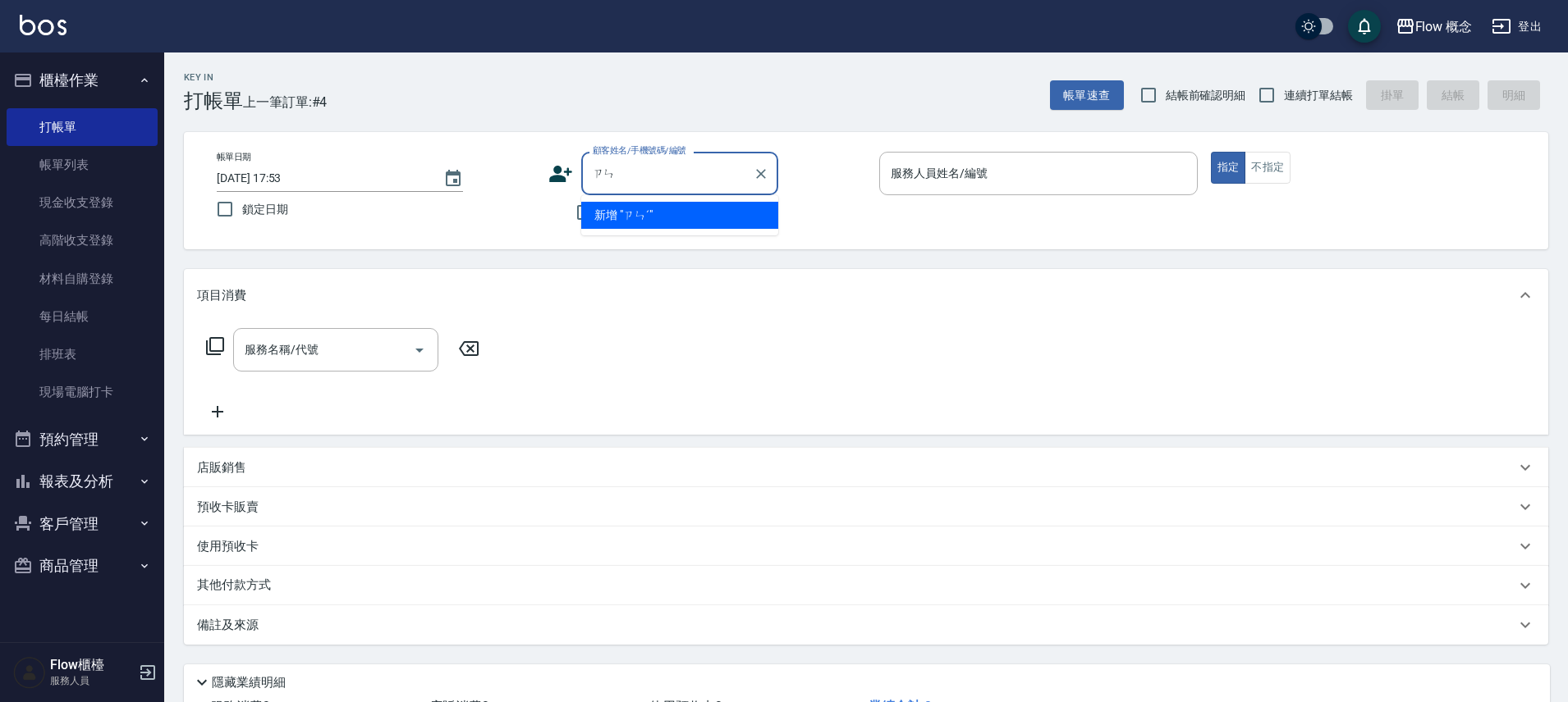
type input "ㄗ"
type input "簪"
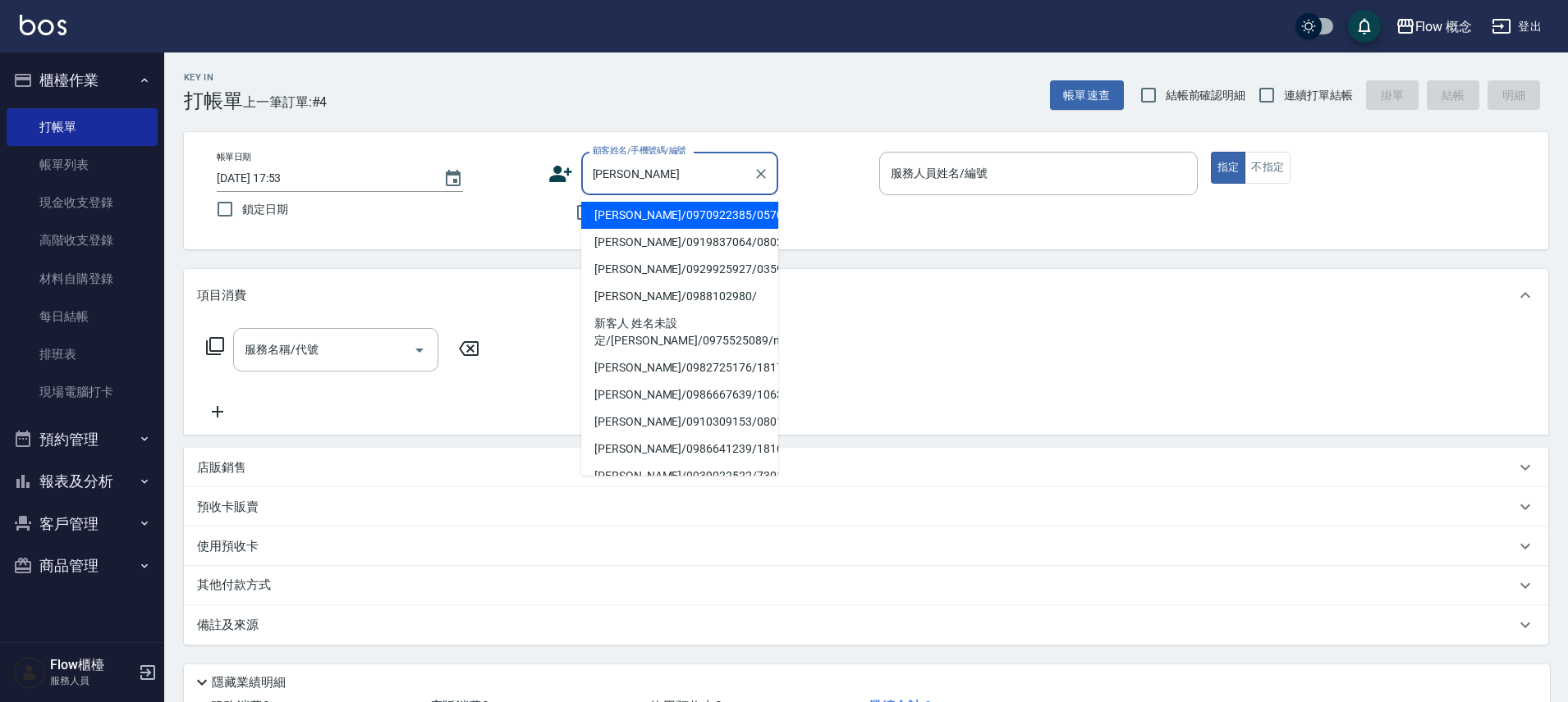
click at [679, 211] on li "[PERSON_NAME]/0970922385/05706" at bounding box center [680, 215] width 197 height 27
type input "[PERSON_NAME]/0970922385/05706"
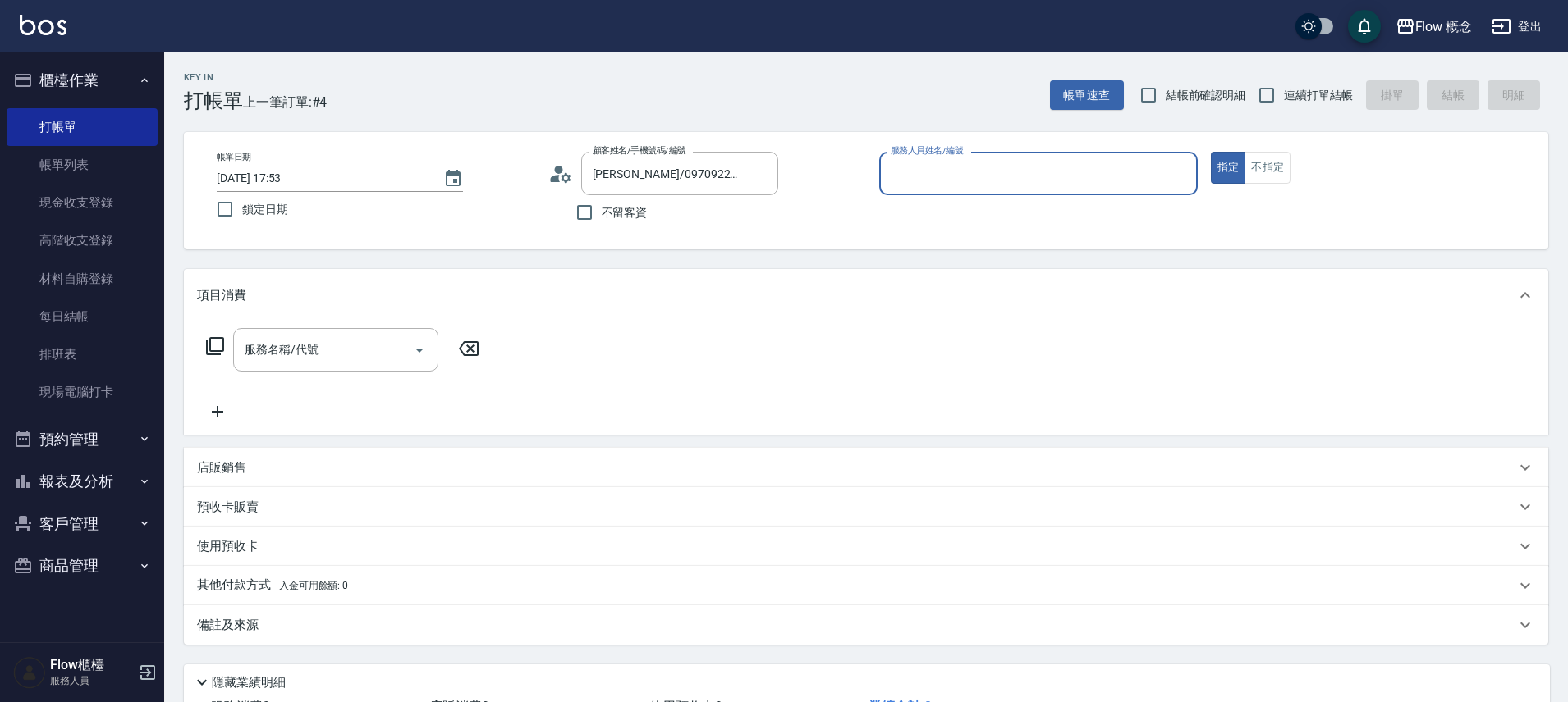
type input "８"
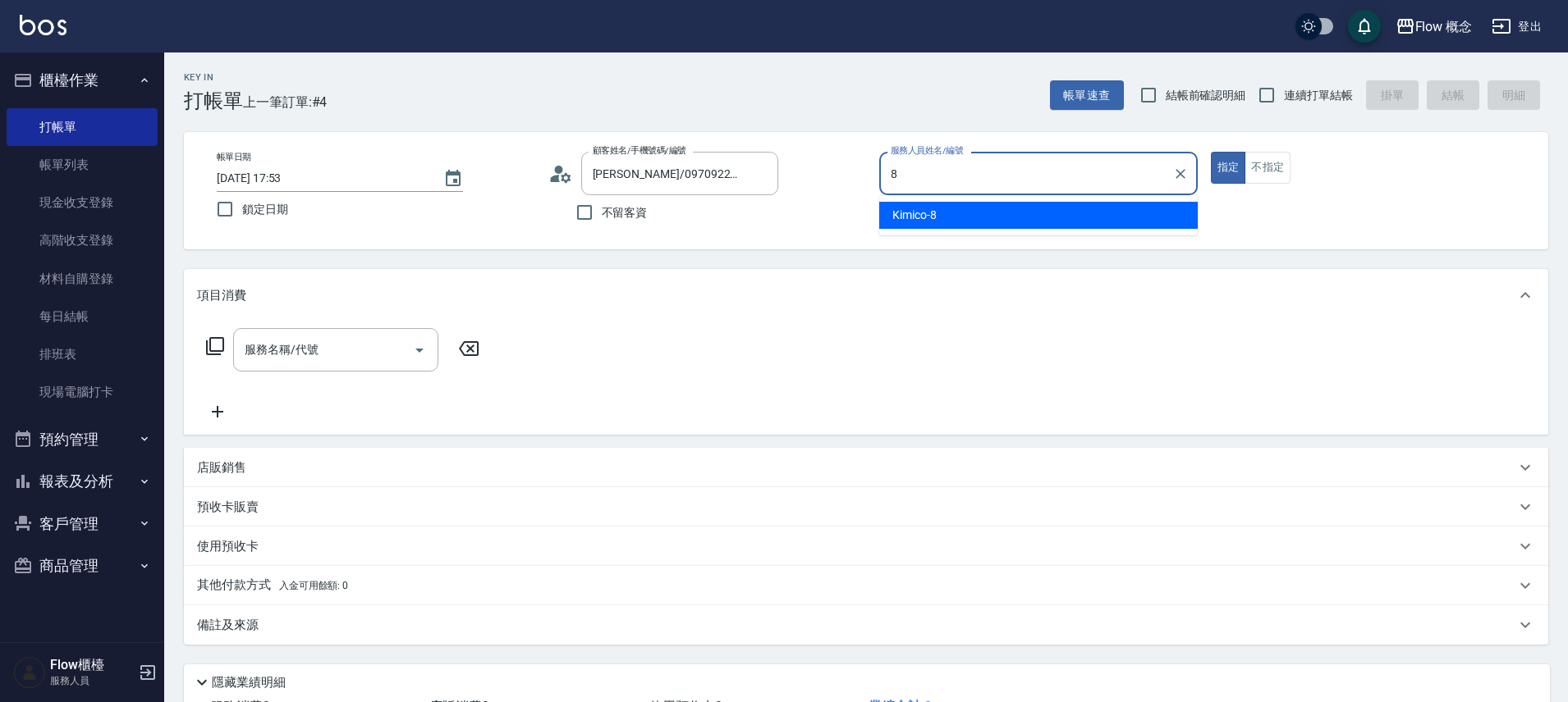
type input "Kimico-8"
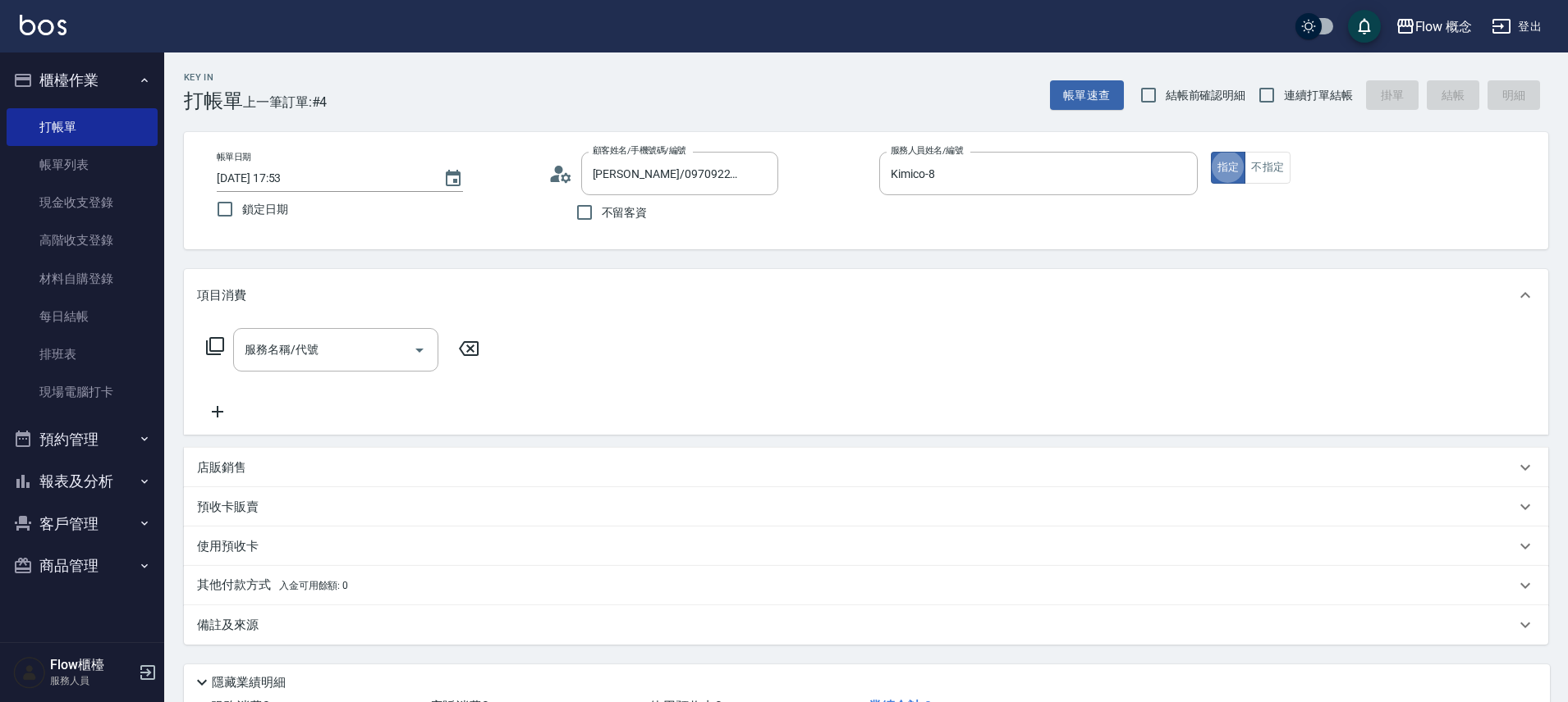
type button "true"
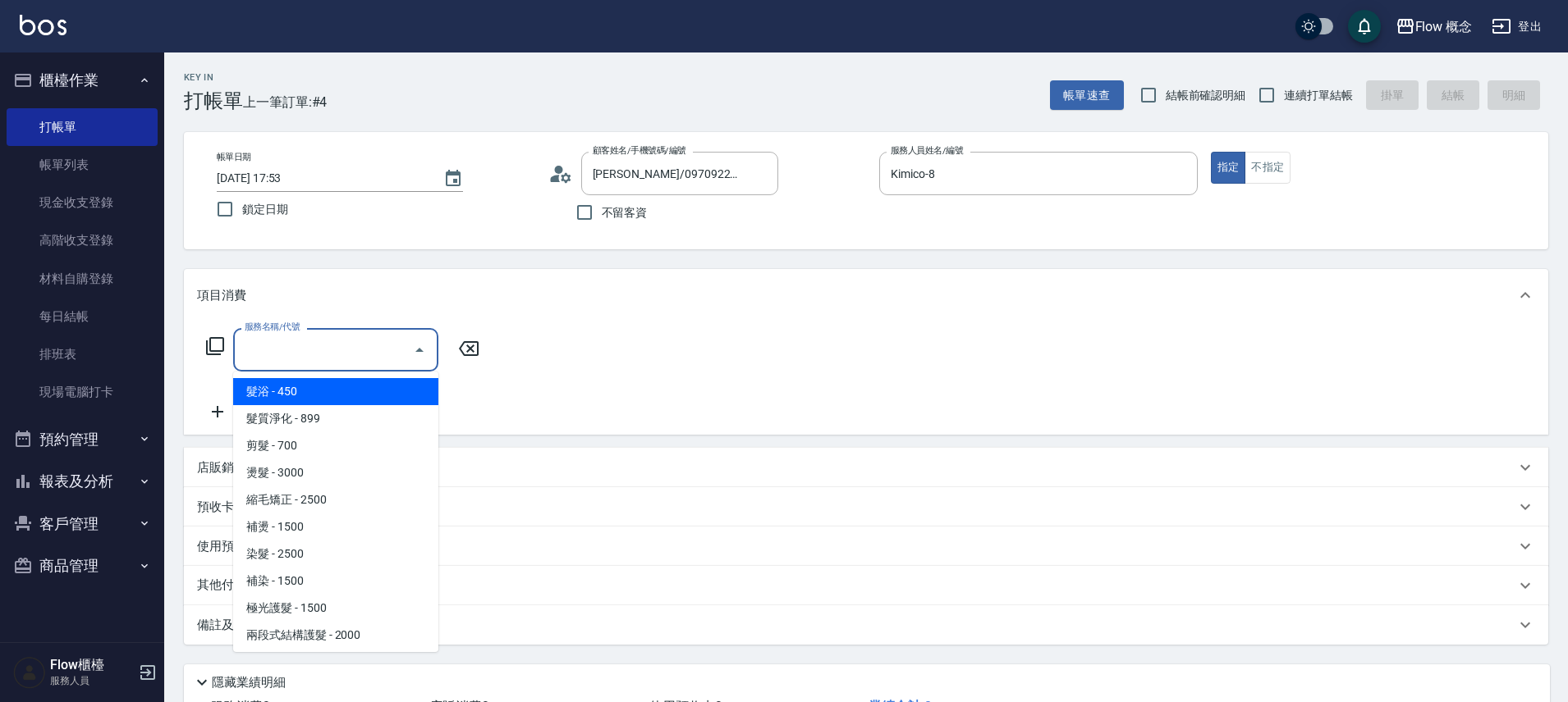
click at [316, 352] on input "服務名稱/代號" at bounding box center [323, 350] width 166 height 28
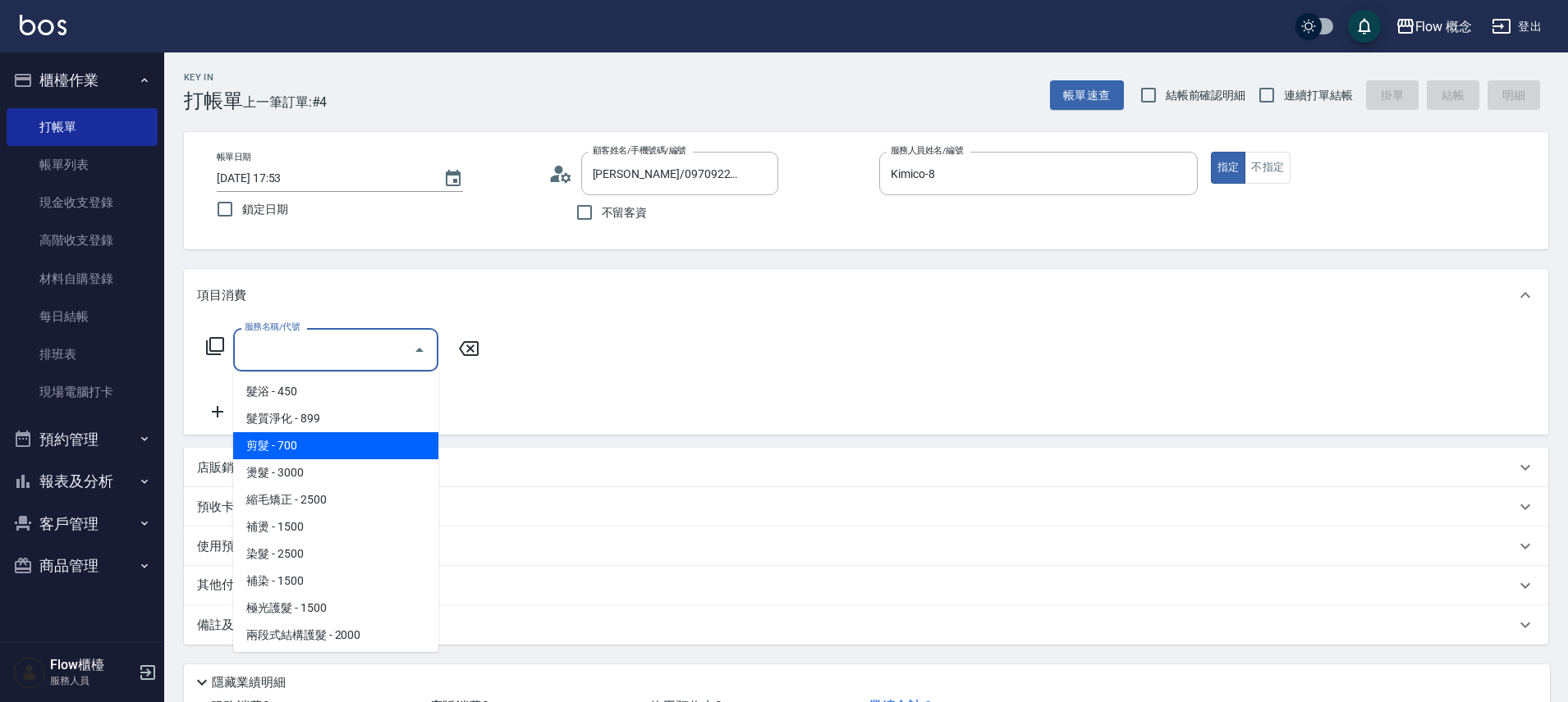
click at [339, 440] on span "剪髮 - 700" at bounding box center [336, 446] width 206 height 27
type input "剪髮(201)"
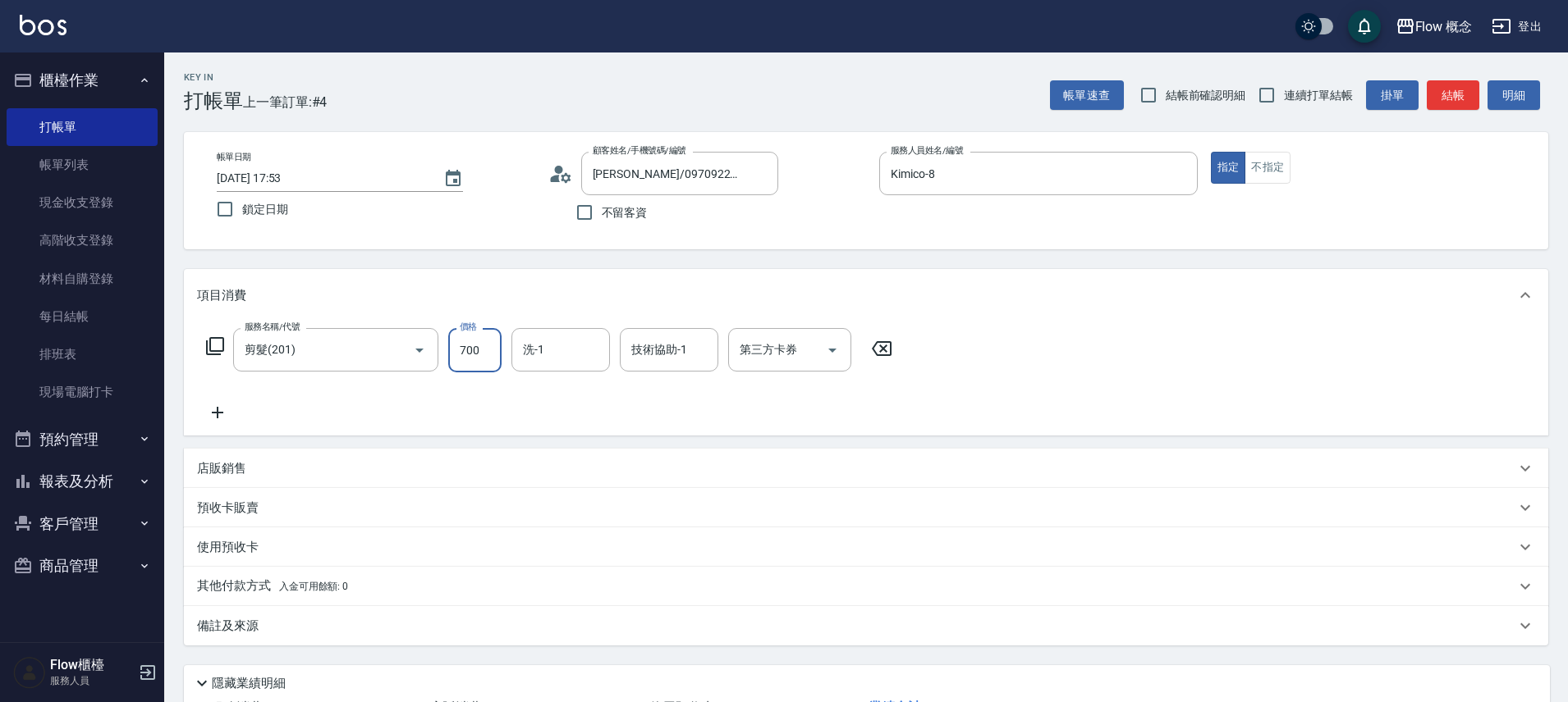
click at [486, 352] on input "700" at bounding box center [475, 350] width 54 height 44
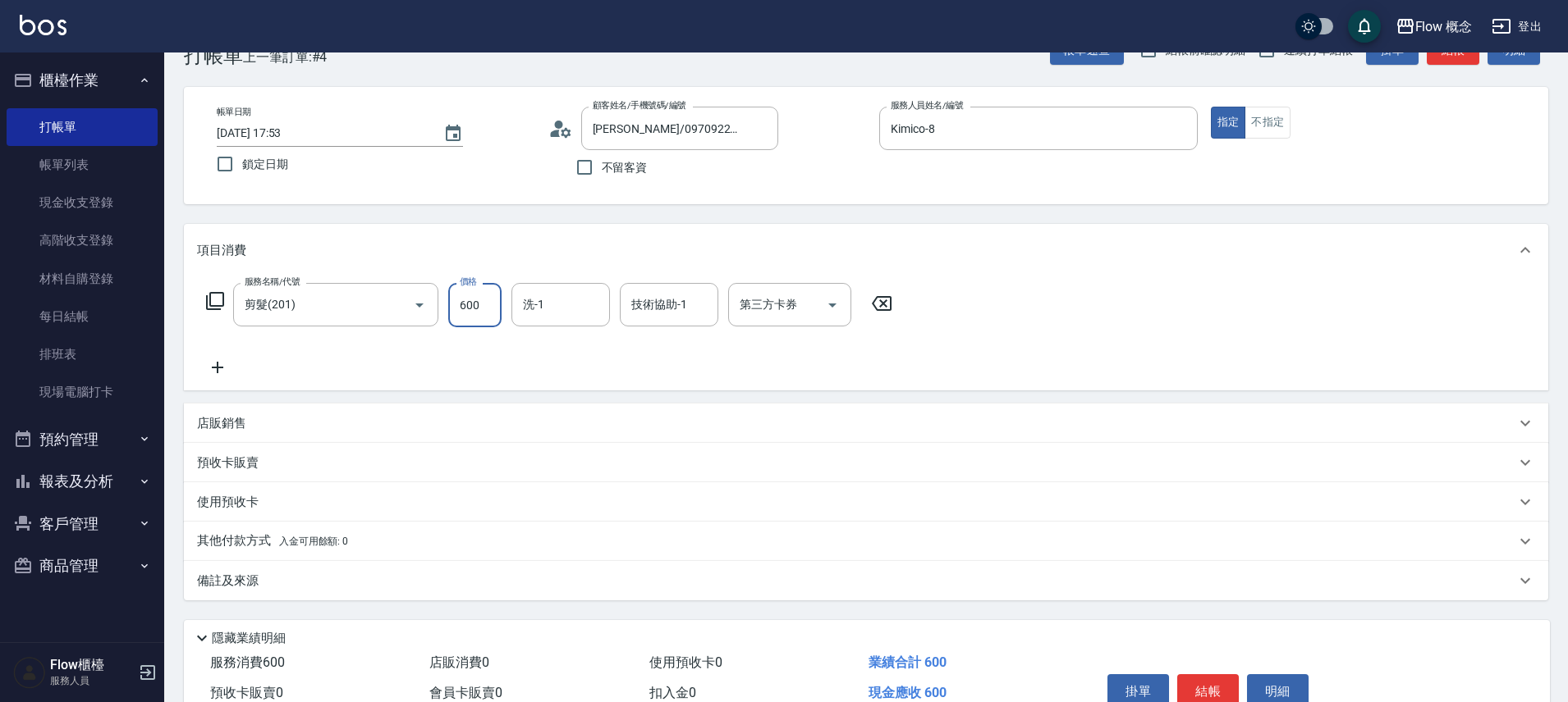
scroll to position [129, 0]
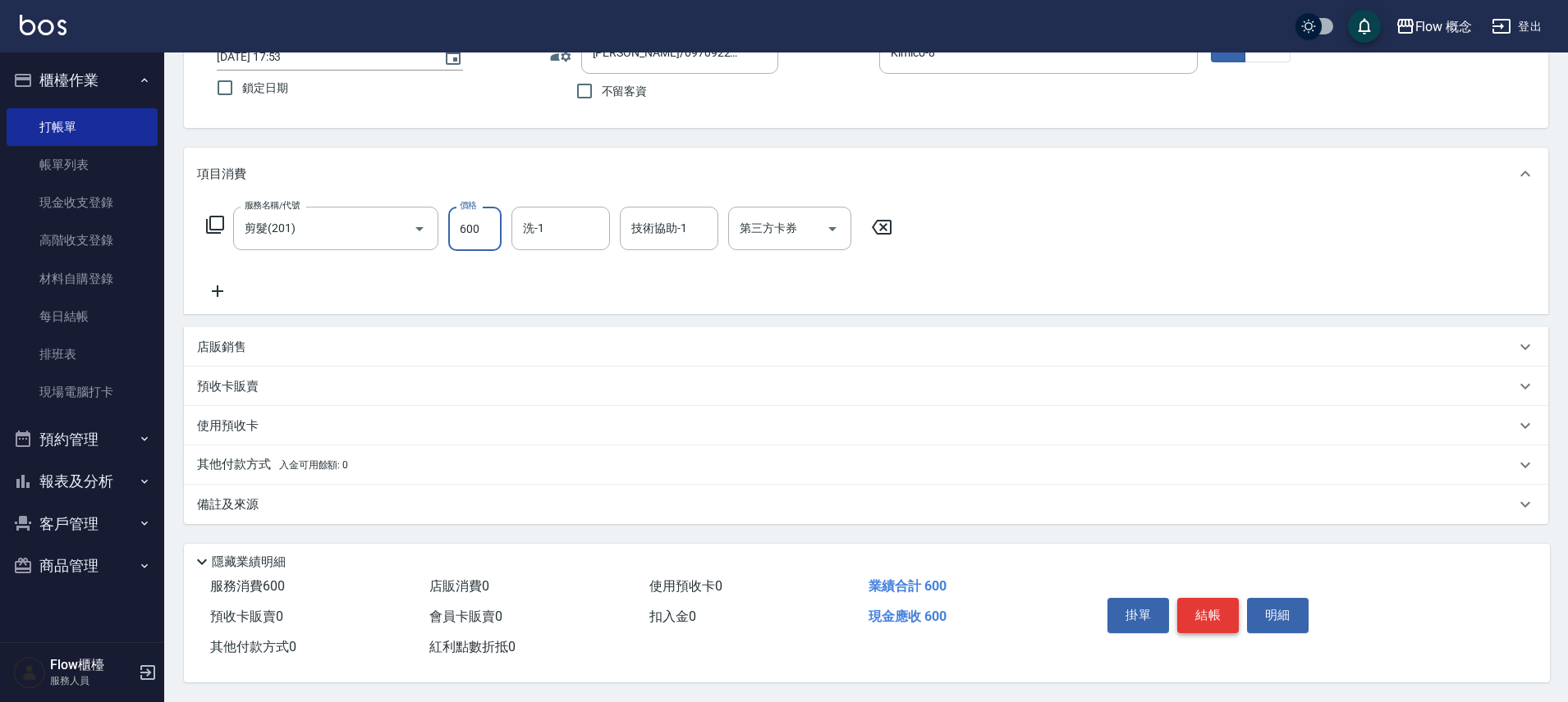
type input "600"
click at [1218, 616] on button "結帳" at bounding box center [1208, 616] width 61 height 35
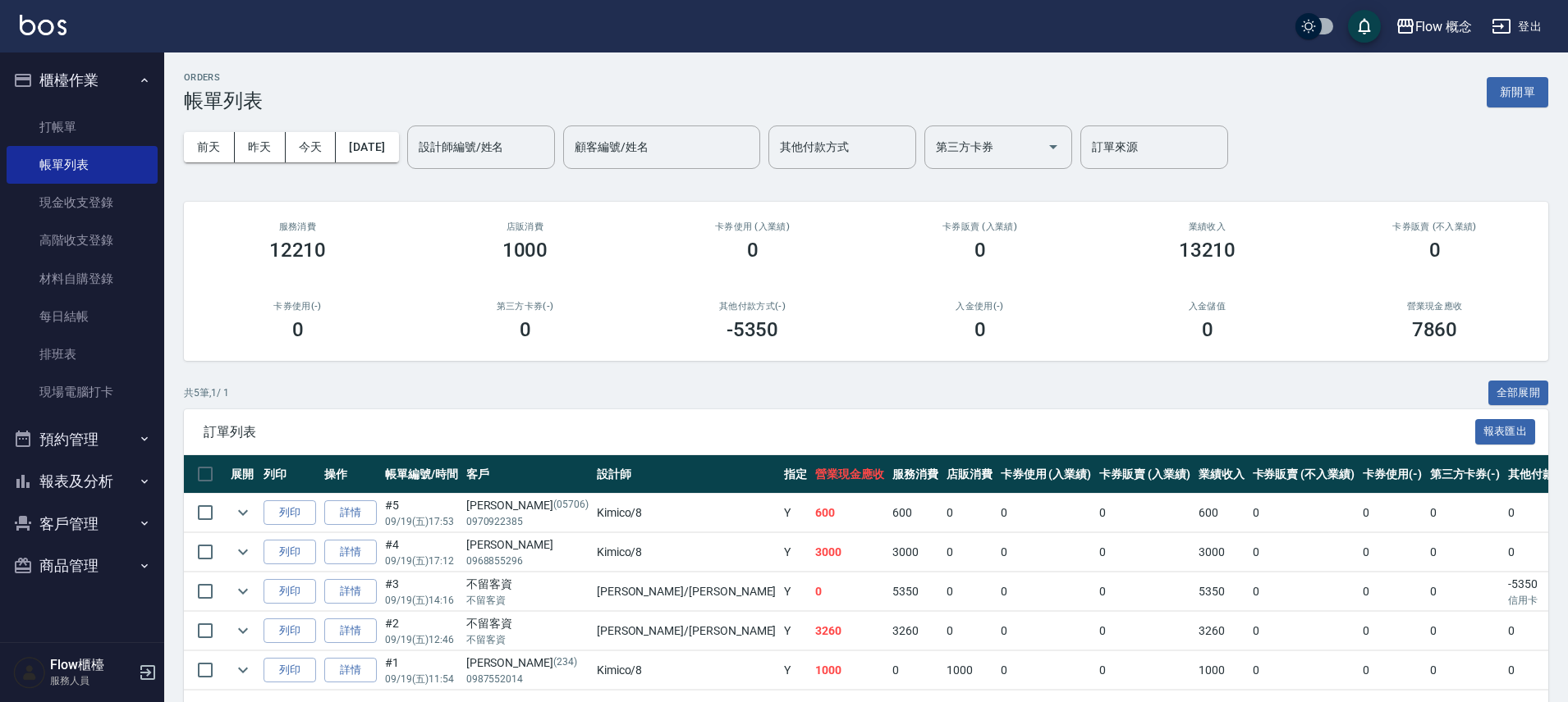
click at [74, 523] on button "客戶管理" at bounding box center [82, 524] width 151 height 42
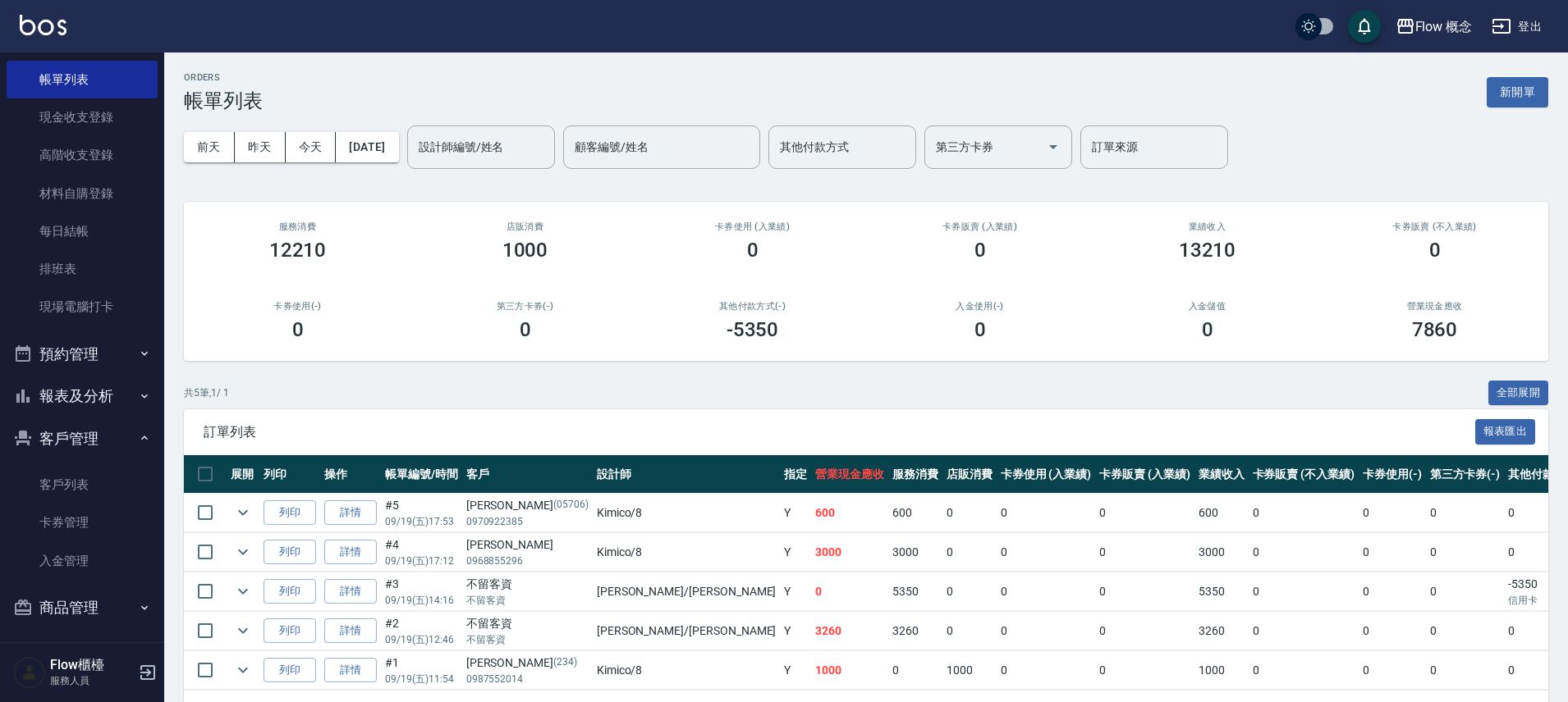
scroll to position [91, 0]
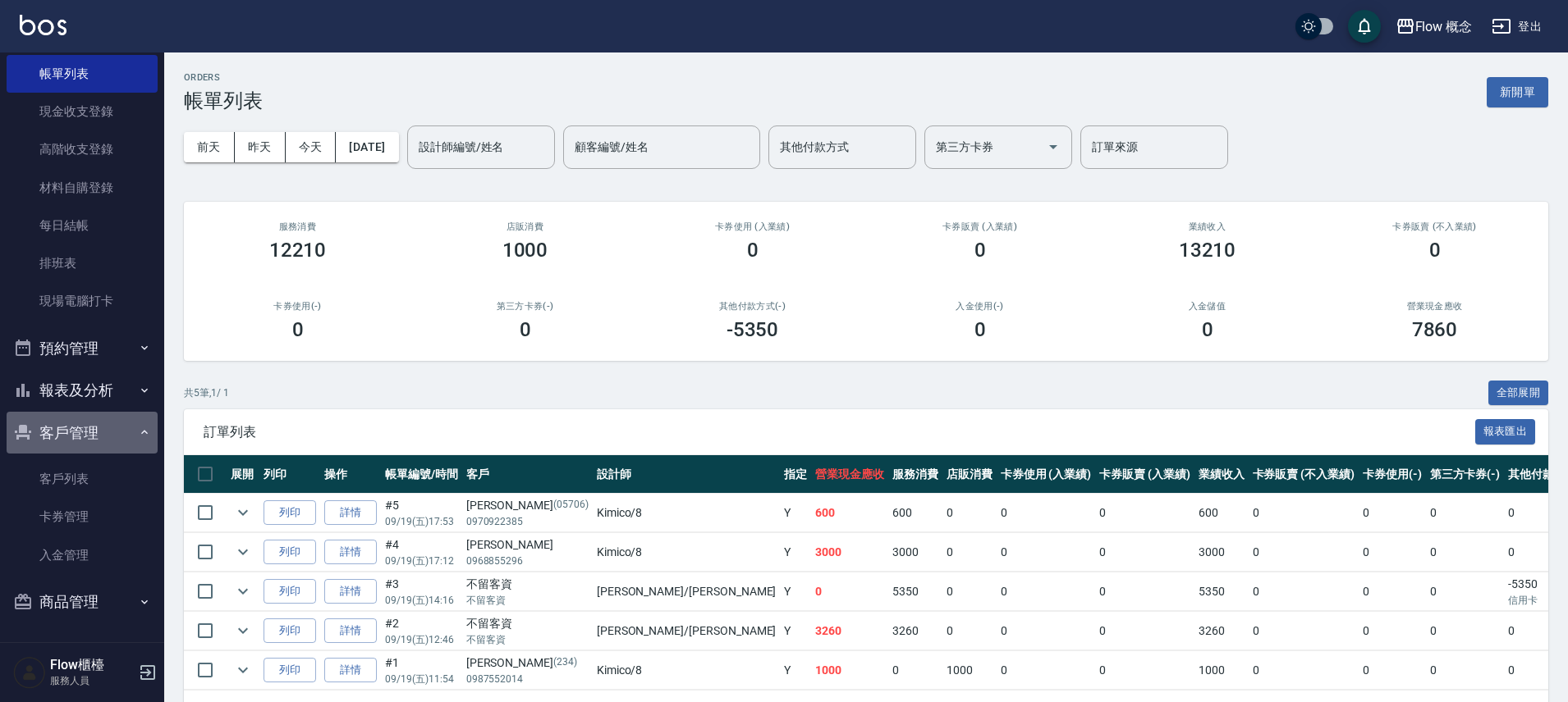
click at [81, 426] on button "客戶管理" at bounding box center [82, 433] width 151 height 42
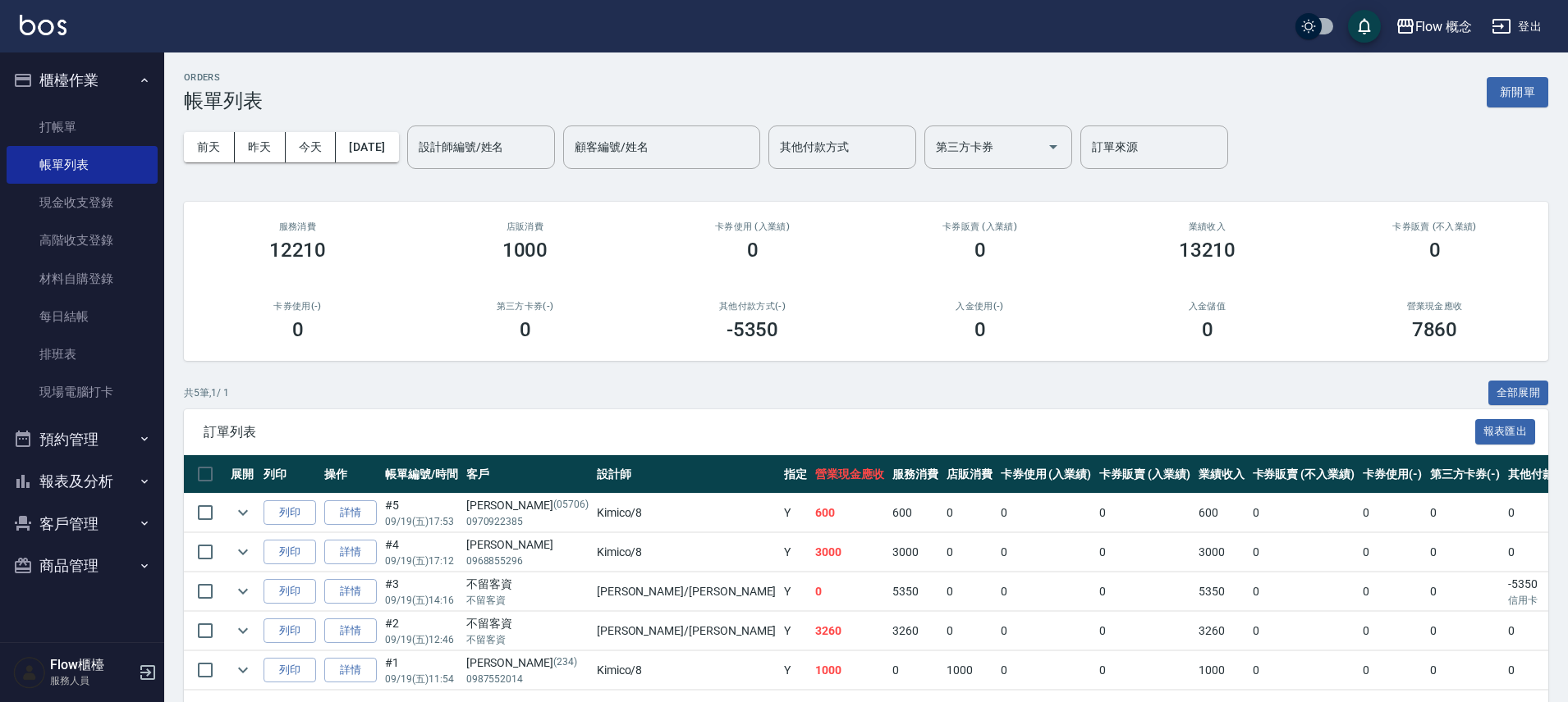
scroll to position [0, 0]
click at [86, 510] on button "客戶管理" at bounding box center [82, 524] width 151 height 42
click at [83, 570] on link "客戶列表" at bounding box center [82, 571] width 151 height 38
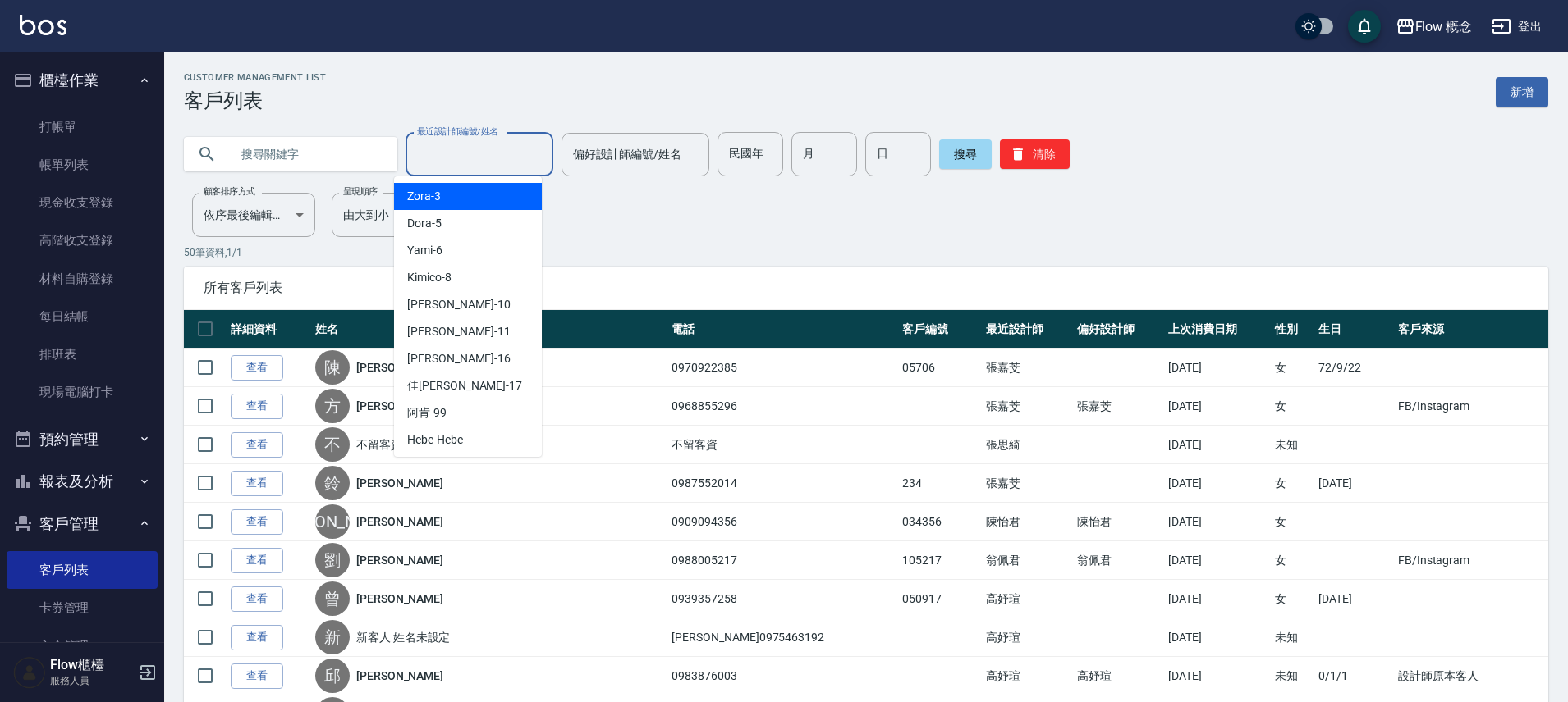
click at [460, 148] on input "最近設計師編號/姓名" at bounding box center [479, 155] width 133 height 28
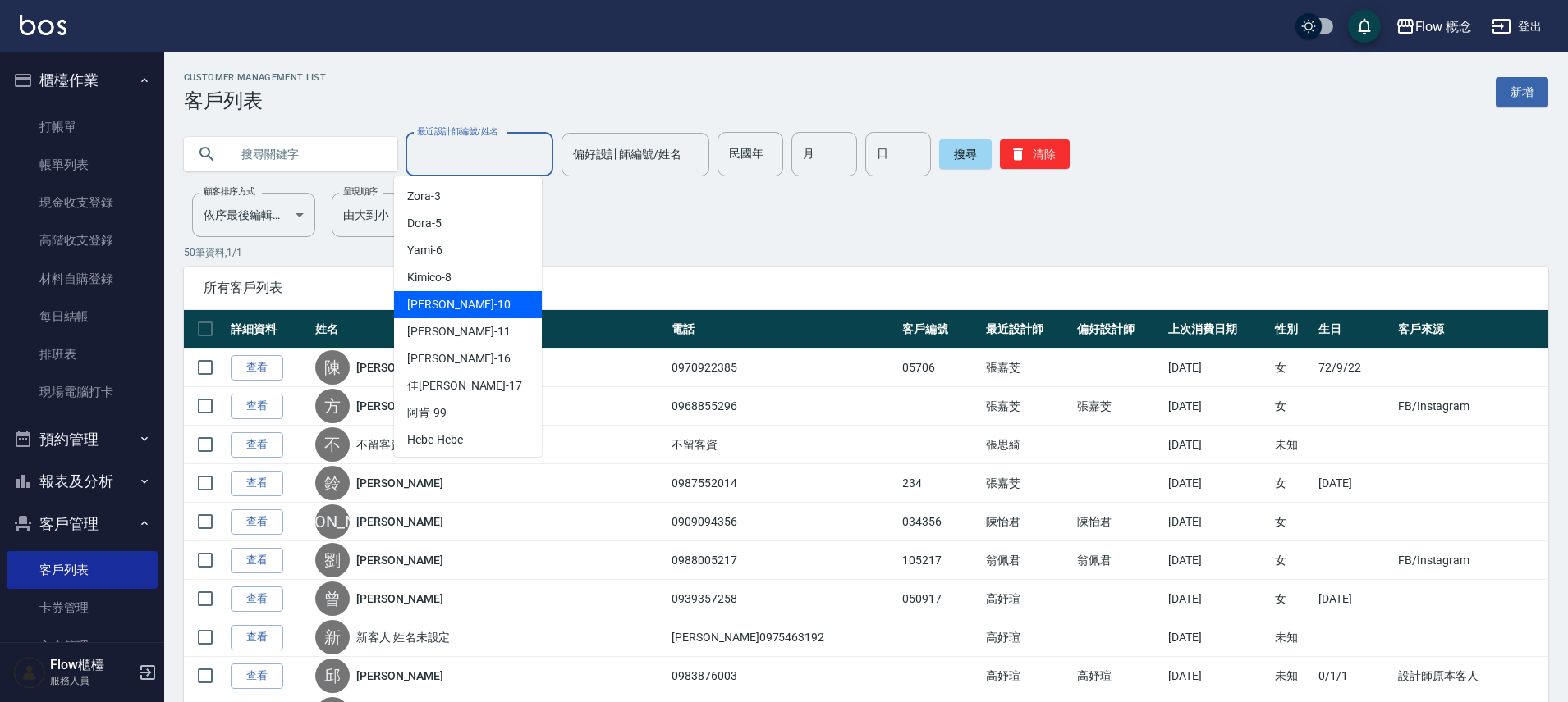
click at [441, 307] on span "[PERSON_NAME] -10" at bounding box center [459, 305] width 104 height 17
type input "[PERSON_NAME]-10"
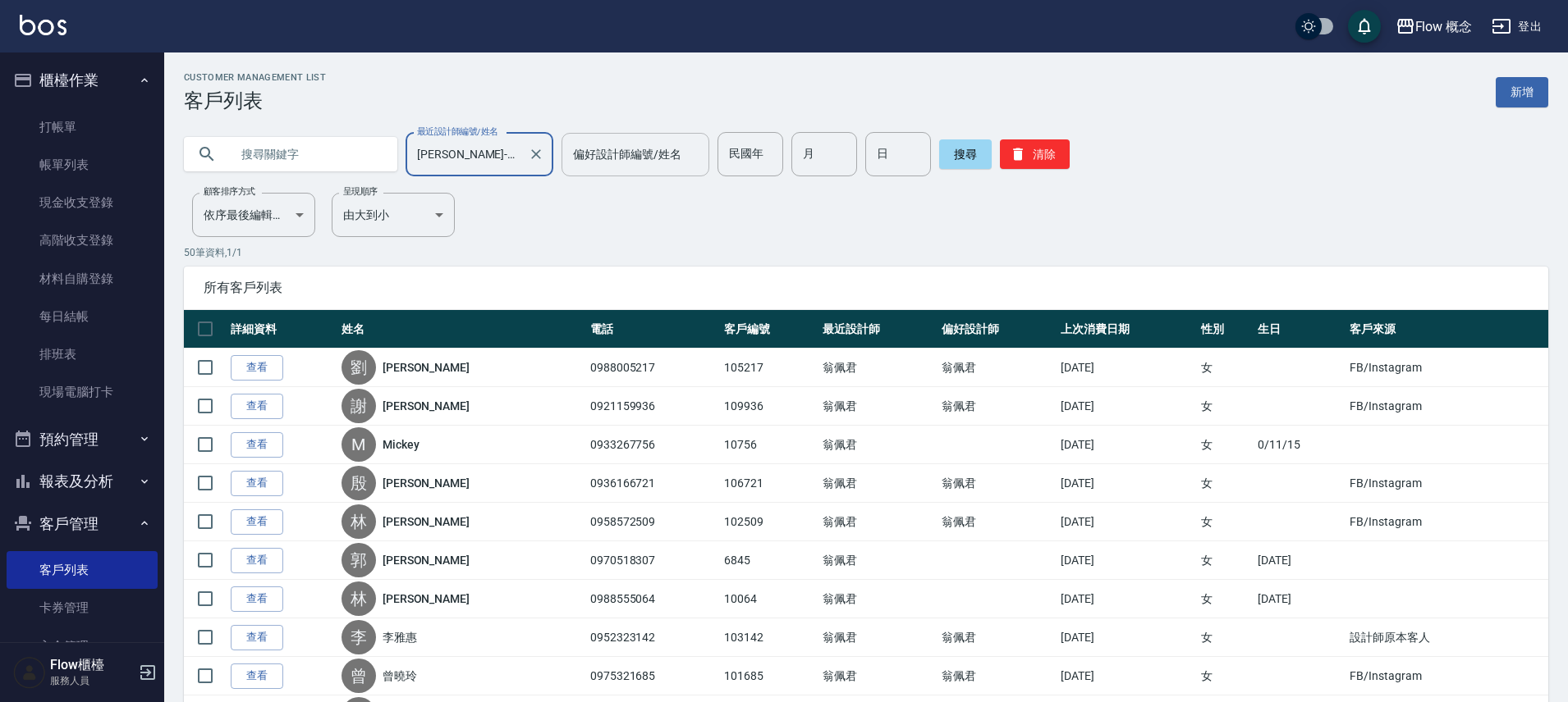
click at [644, 158] on input "偏好設計師編號/姓名" at bounding box center [636, 155] width 133 height 28
type input "[PERSON_NAME]-10"
click at [292, 161] on input "text" at bounding box center [307, 154] width 155 height 44
click at [296, 149] on input "text" at bounding box center [307, 154] width 155 height 44
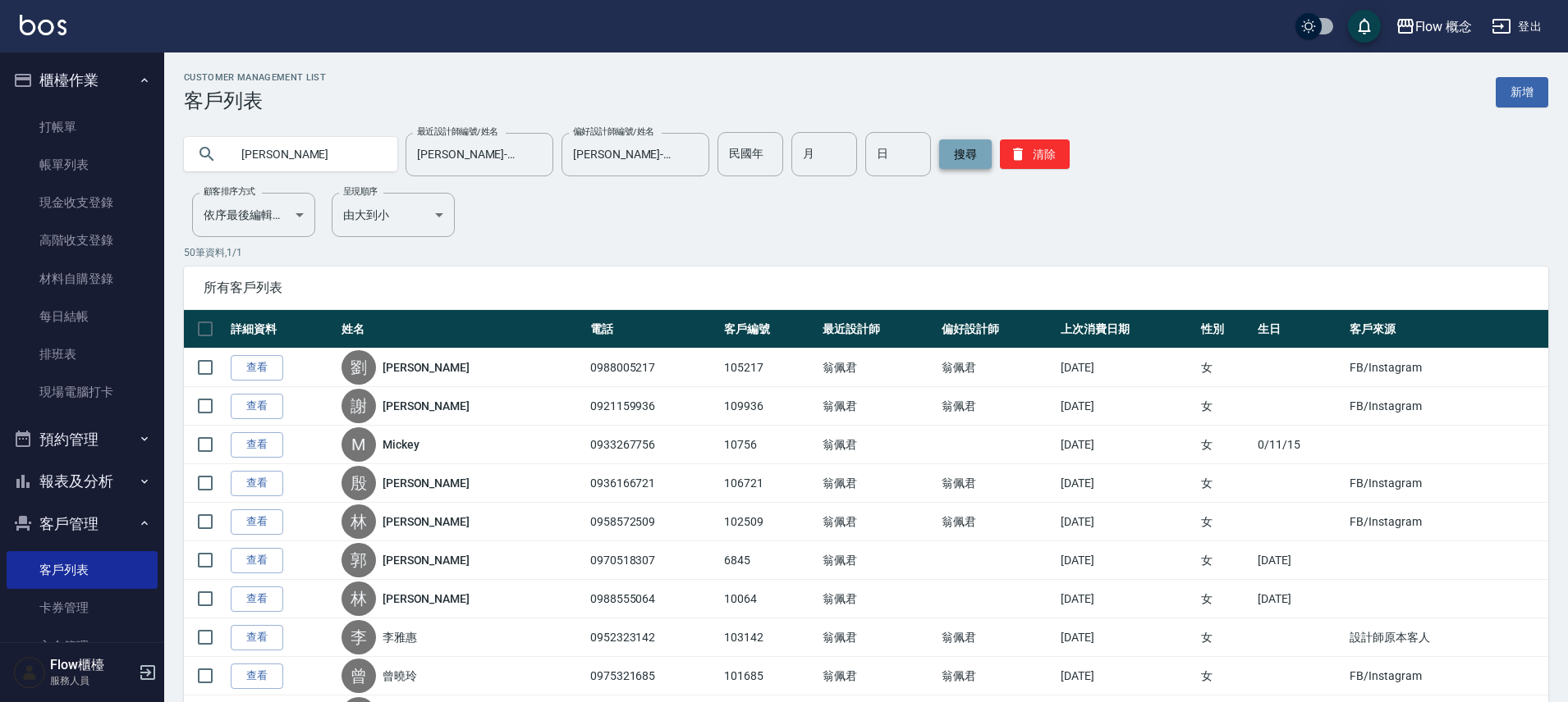
type input "[PERSON_NAME]"
click at [955, 157] on button "搜尋" at bounding box center [965, 155] width 53 height 29
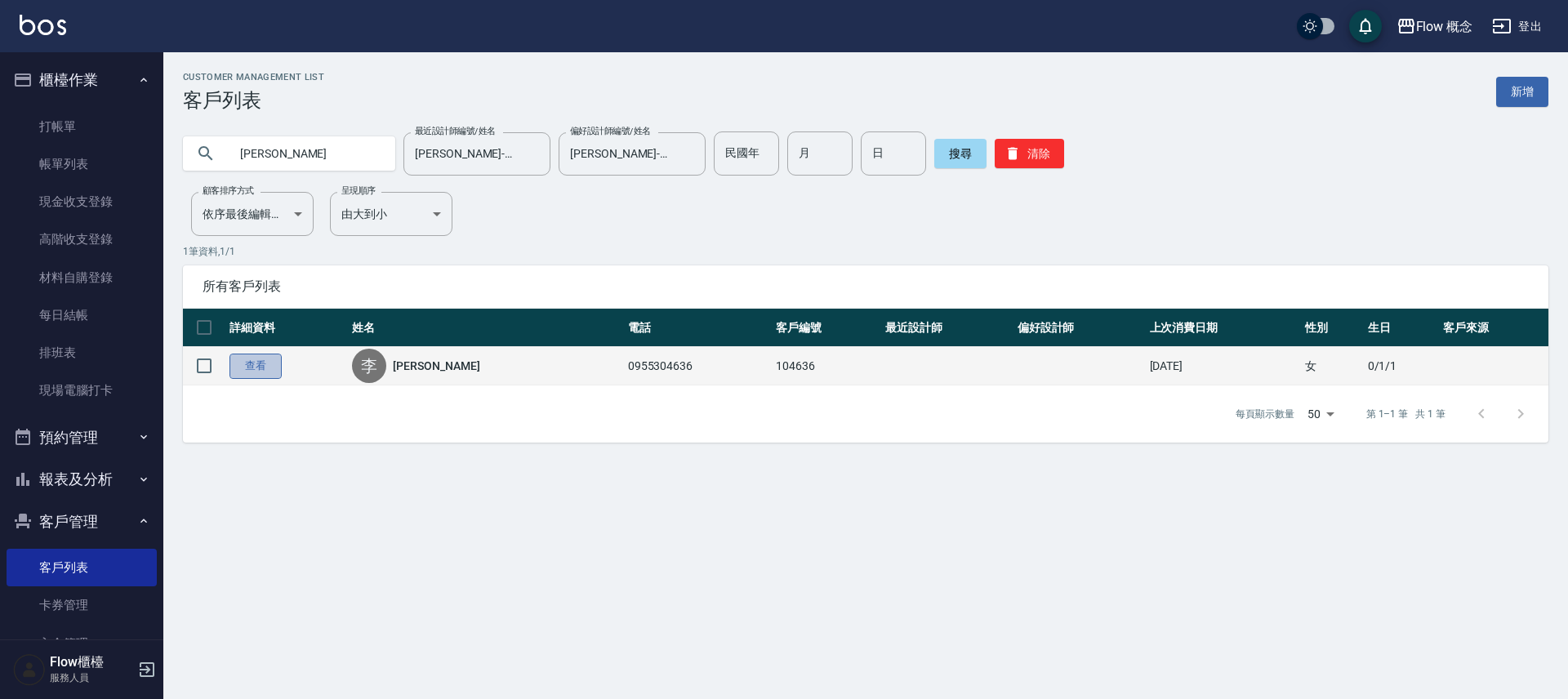
click at [254, 365] on link "查看" at bounding box center [255, 365] width 52 height 25
click at [254, 365] on div "Customer Management List 客戶列表 新增 [PERSON_NAME] 最近設計師編號/姓名 [PERSON_NAME]-10 最近設計…" at bounding box center [784, 349] width 1568 height 699
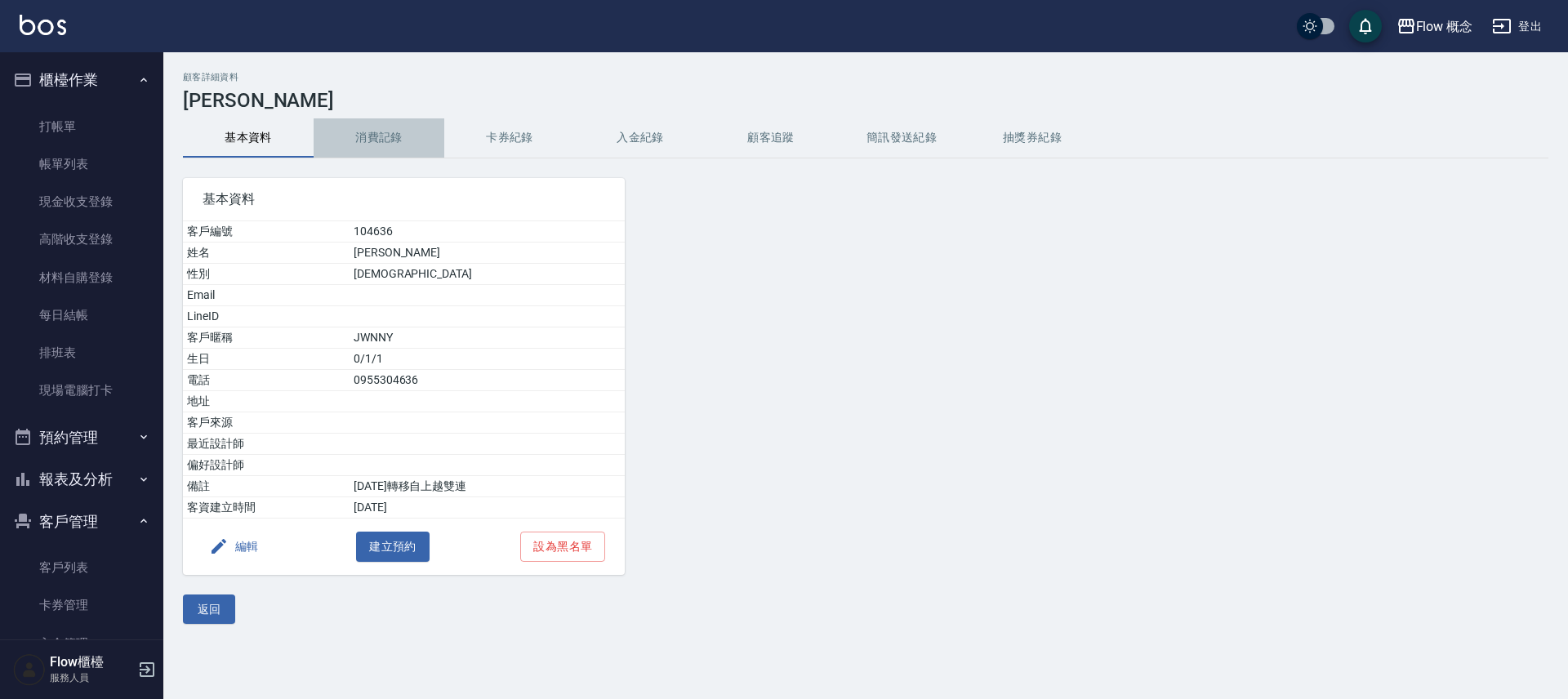
click at [375, 139] on button "消費記錄" at bounding box center [379, 138] width 131 height 40
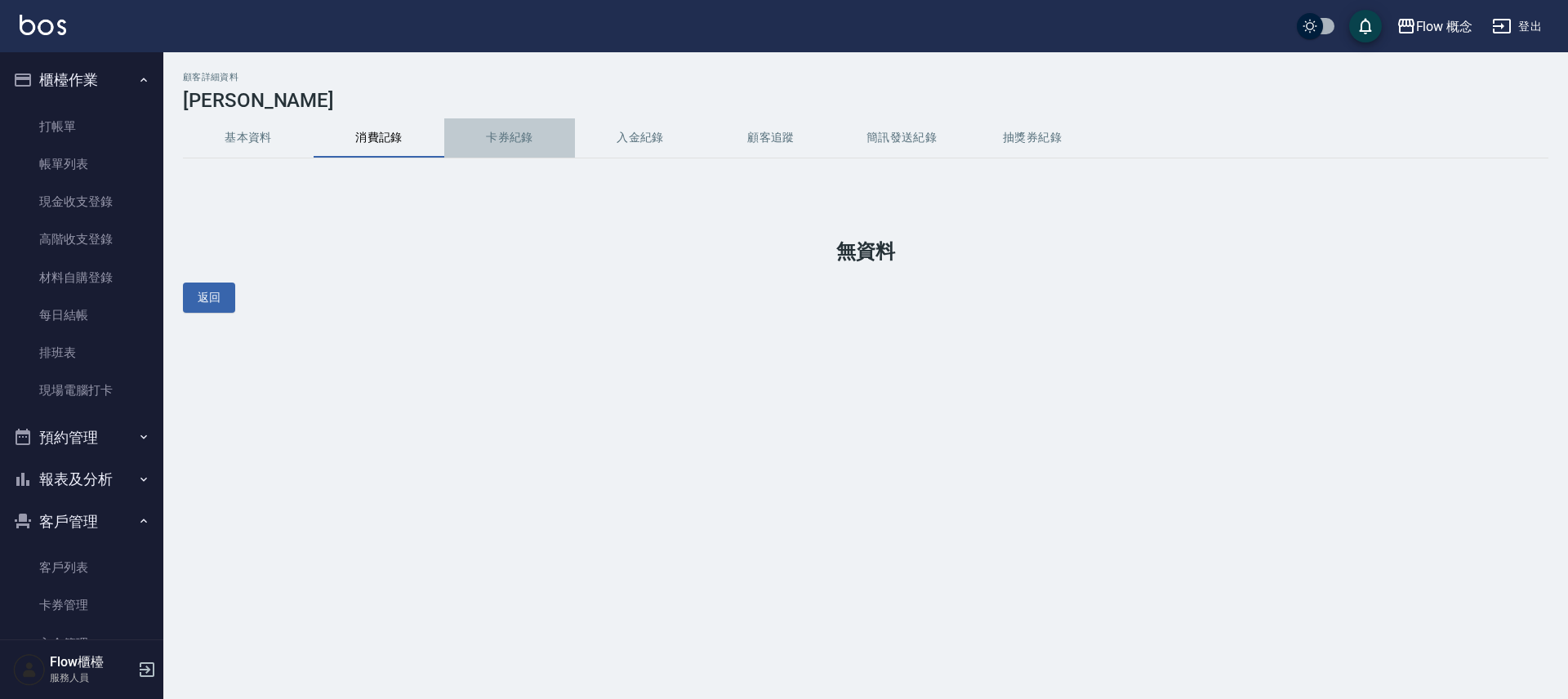
click at [530, 143] on button "卡券紀錄" at bounding box center [509, 138] width 131 height 40
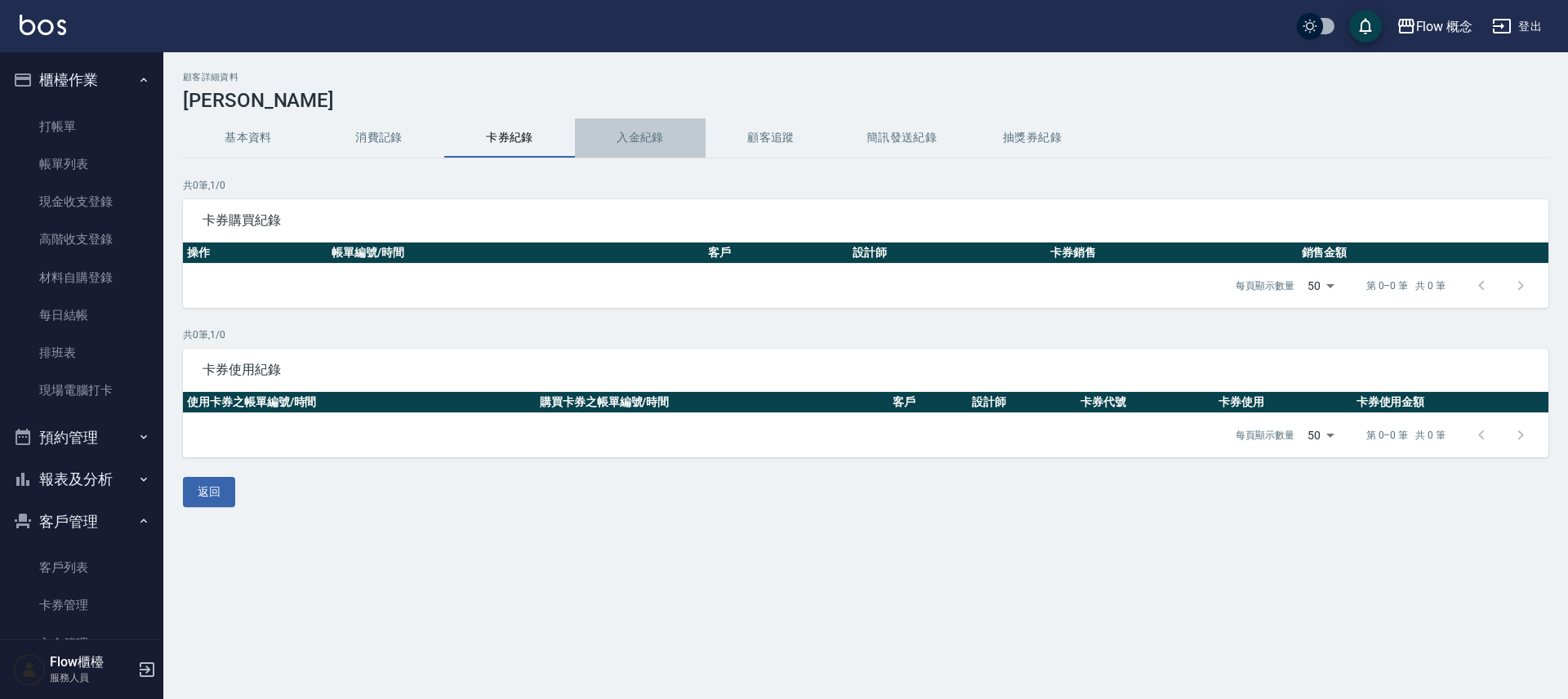
click at [650, 141] on button "入金紀錄" at bounding box center [640, 138] width 131 height 40
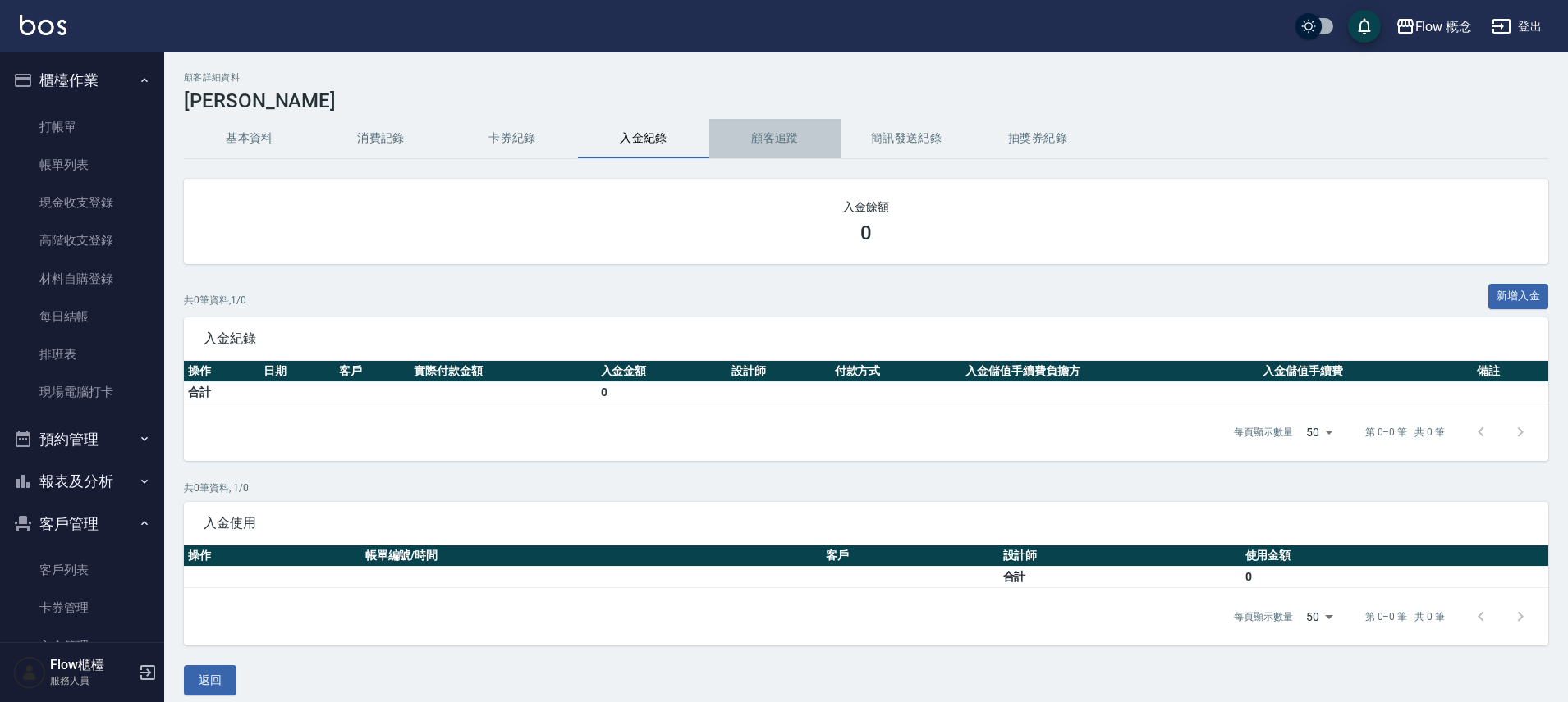
click at [788, 139] on button "顧客追蹤" at bounding box center [775, 139] width 131 height 40
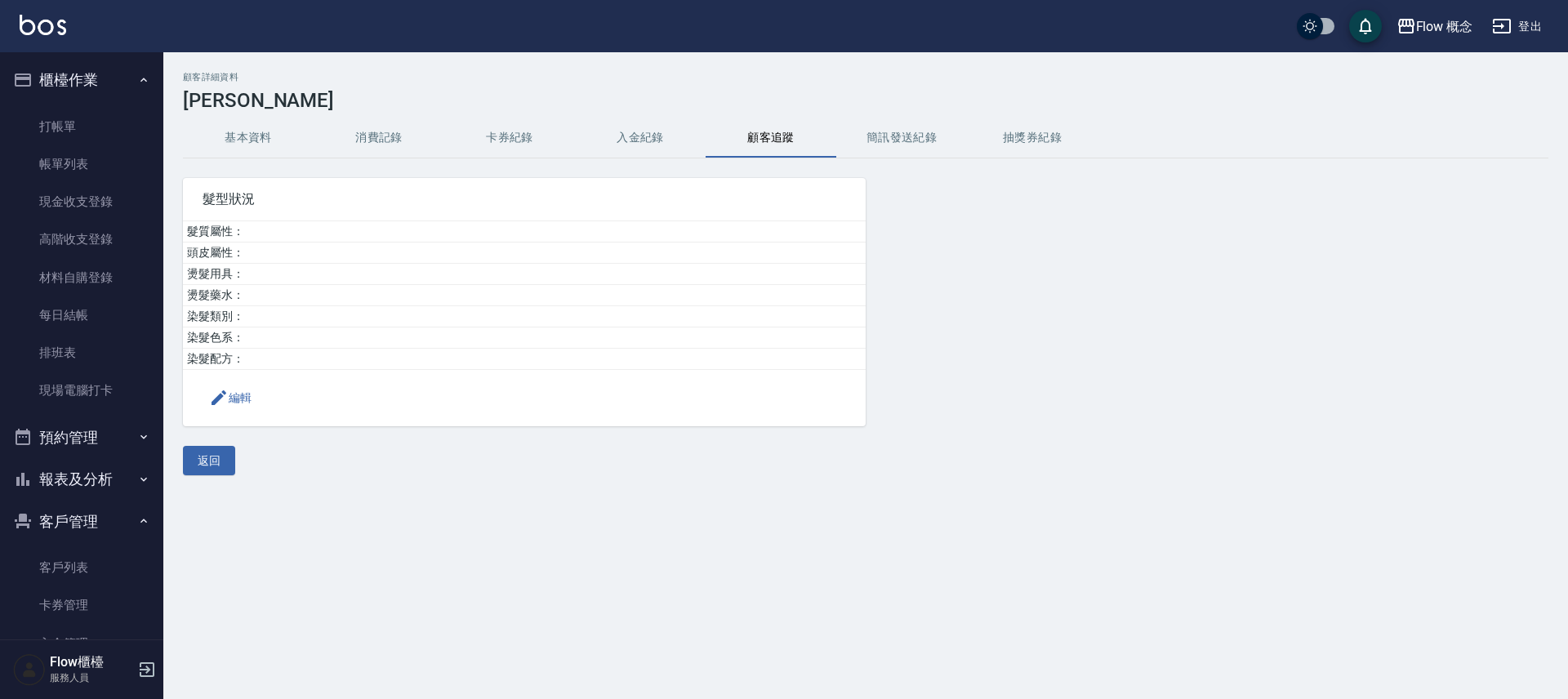
click at [890, 138] on button "簡訊發送紀錄" at bounding box center [901, 138] width 131 height 40
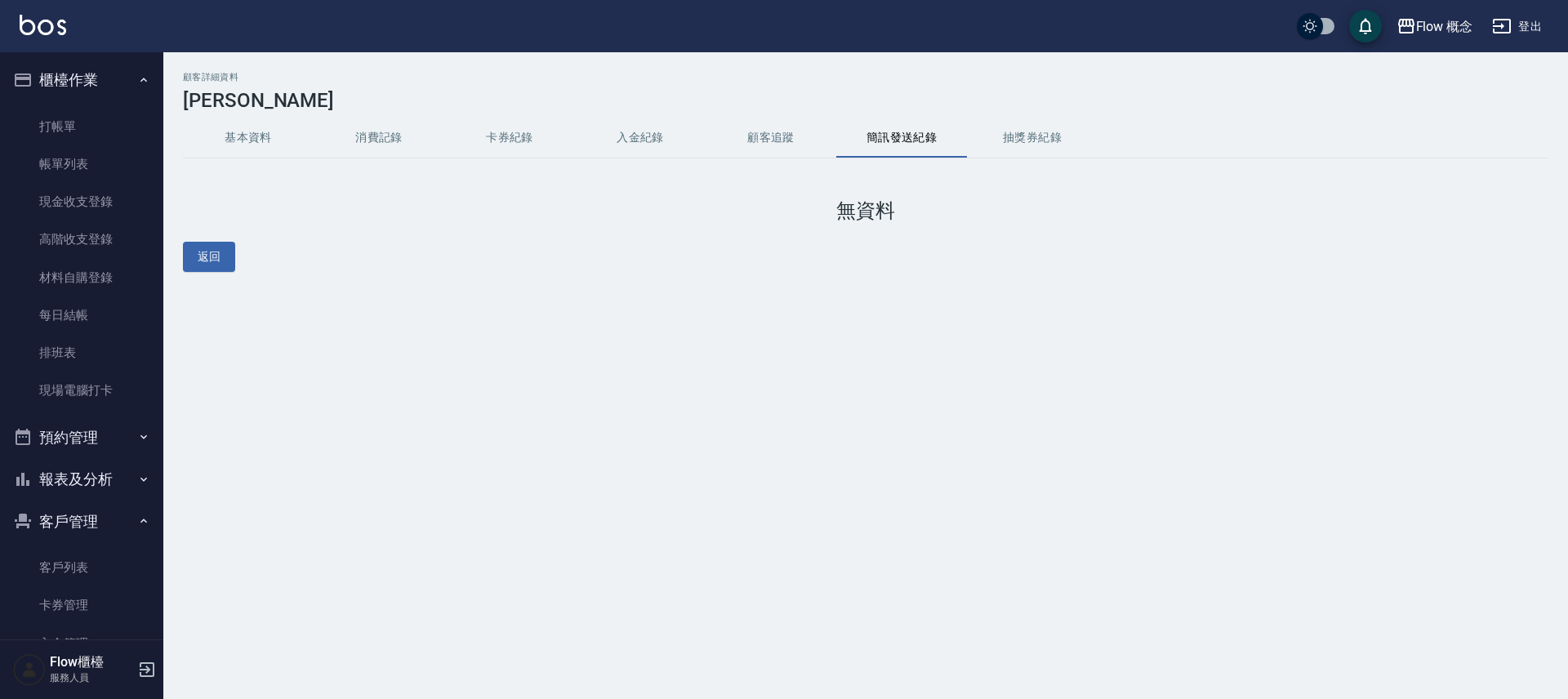
click at [1031, 146] on button "抽獎券紀錄" at bounding box center [1032, 138] width 131 height 40
click at [249, 135] on button "基本資料" at bounding box center [248, 138] width 131 height 40
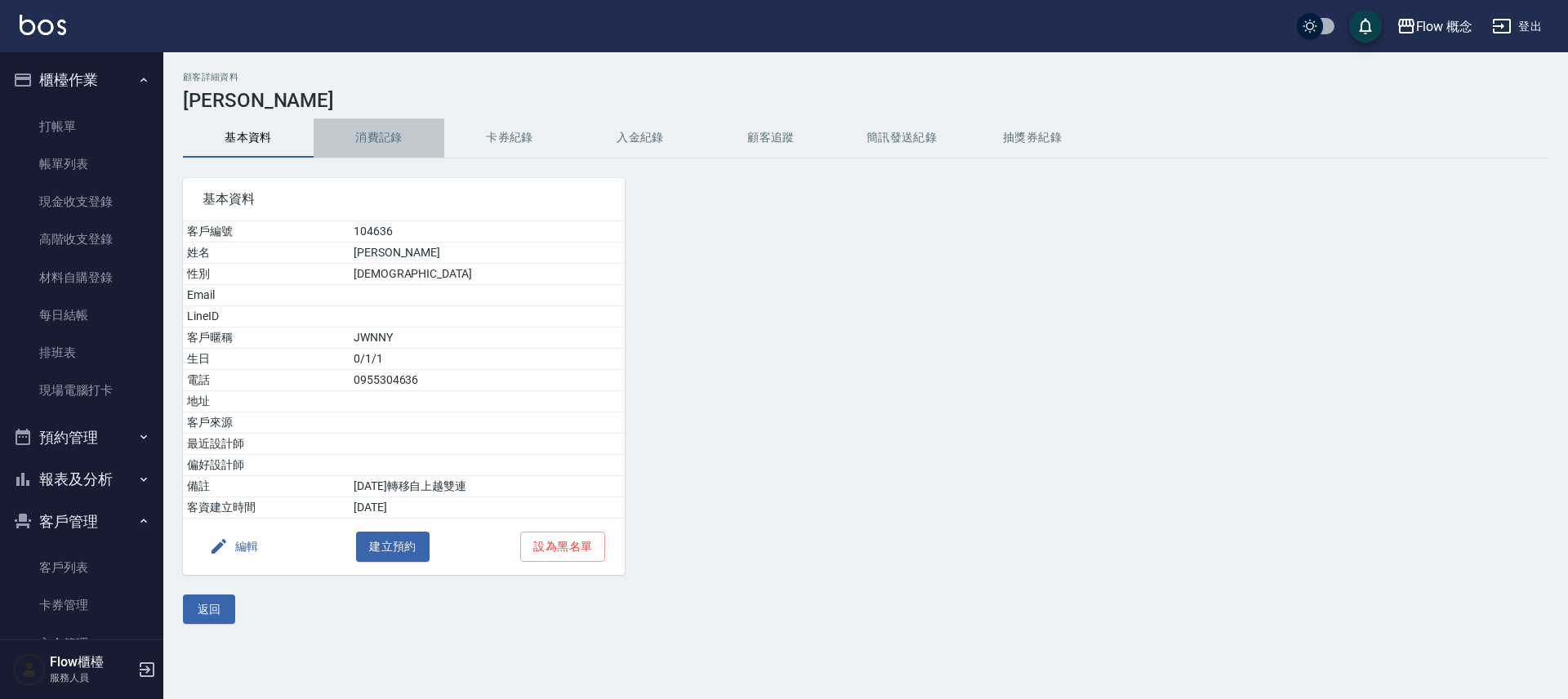
click at [371, 139] on button "消費記錄" at bounding box center [379, 138] width 131 height 40
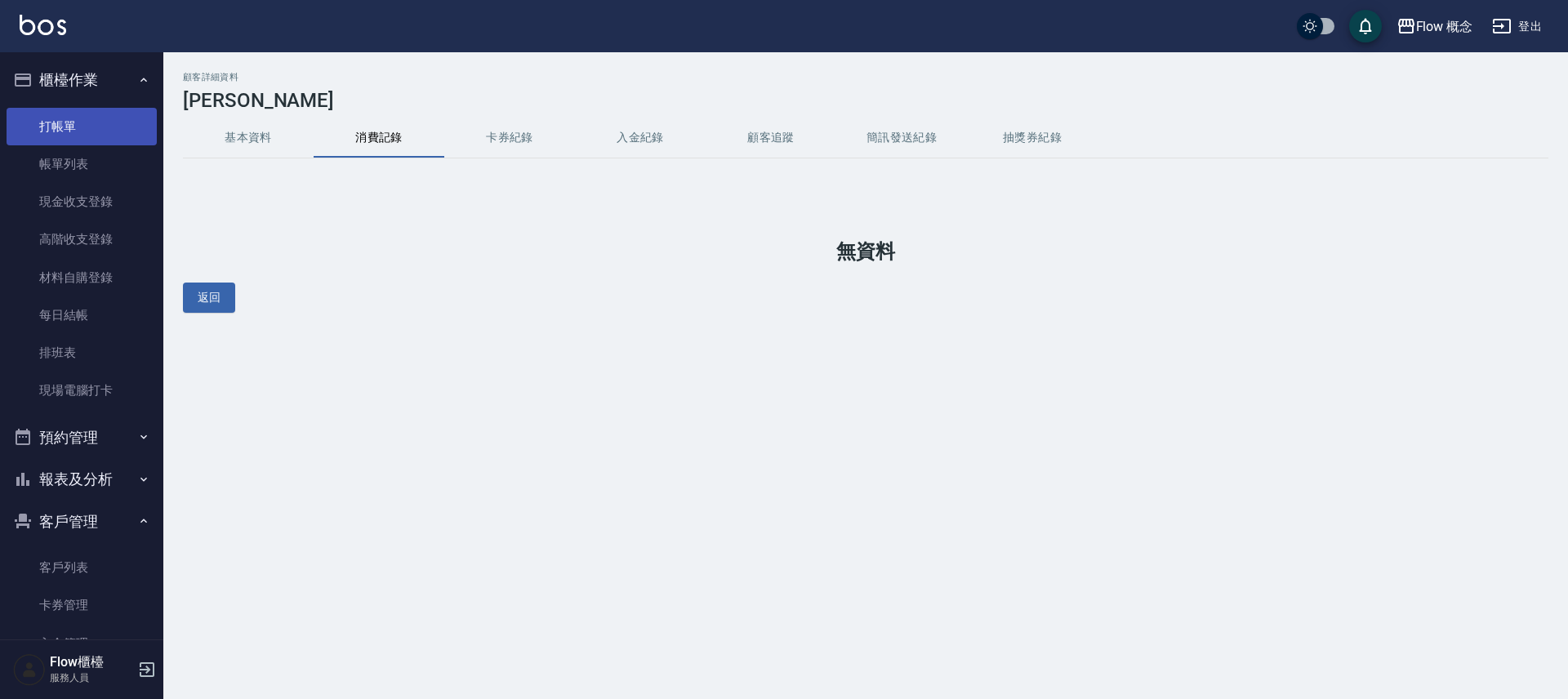
click at [61, 120] on link "打帳單" at bounding box center [82, 126] width 150 height 38
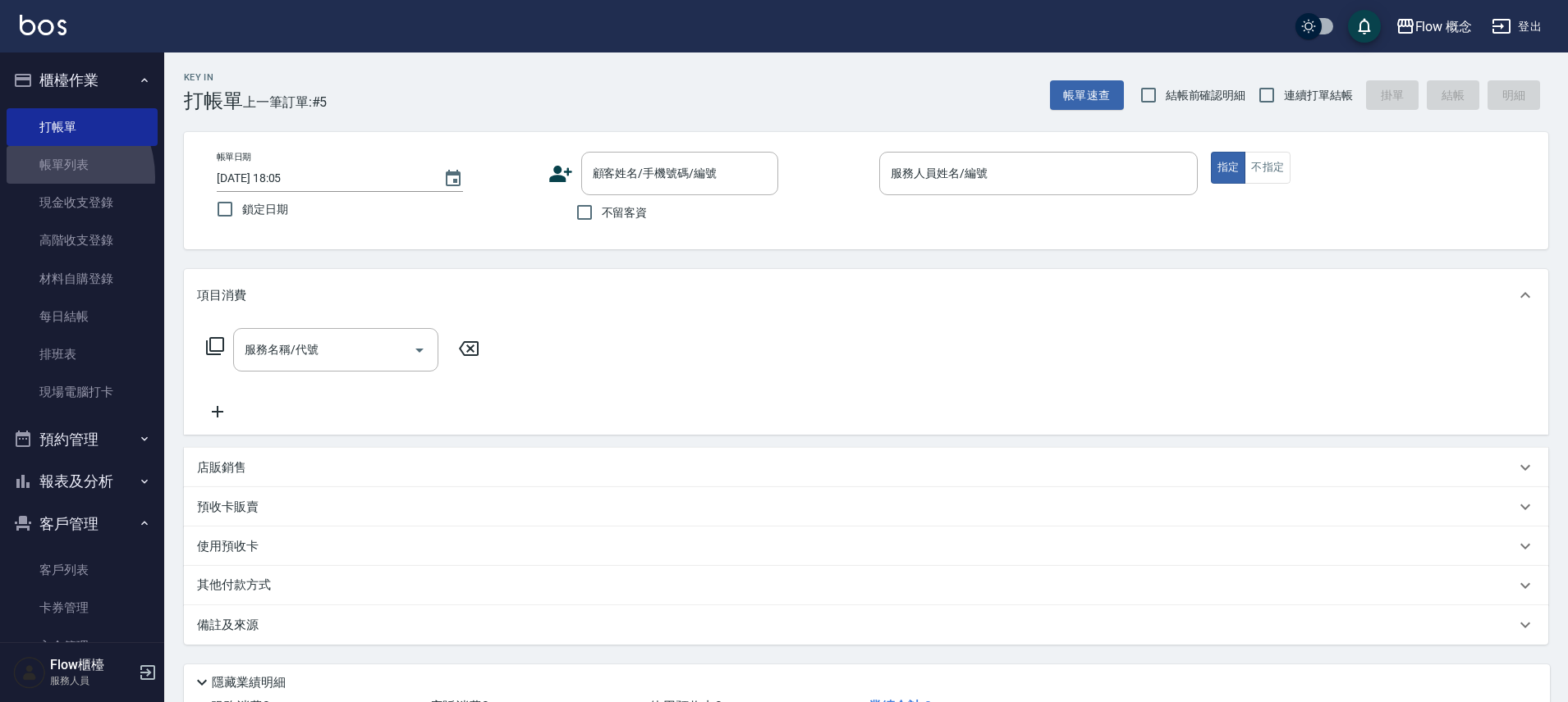
drag, startPoint x: 44, startPoint y: 176, endPoint x: 1000, endPoint y: 243, distance: 958.3
click at [43, 176] on link "帳單列表" at bounding box center [82, 165] width 151 height 38
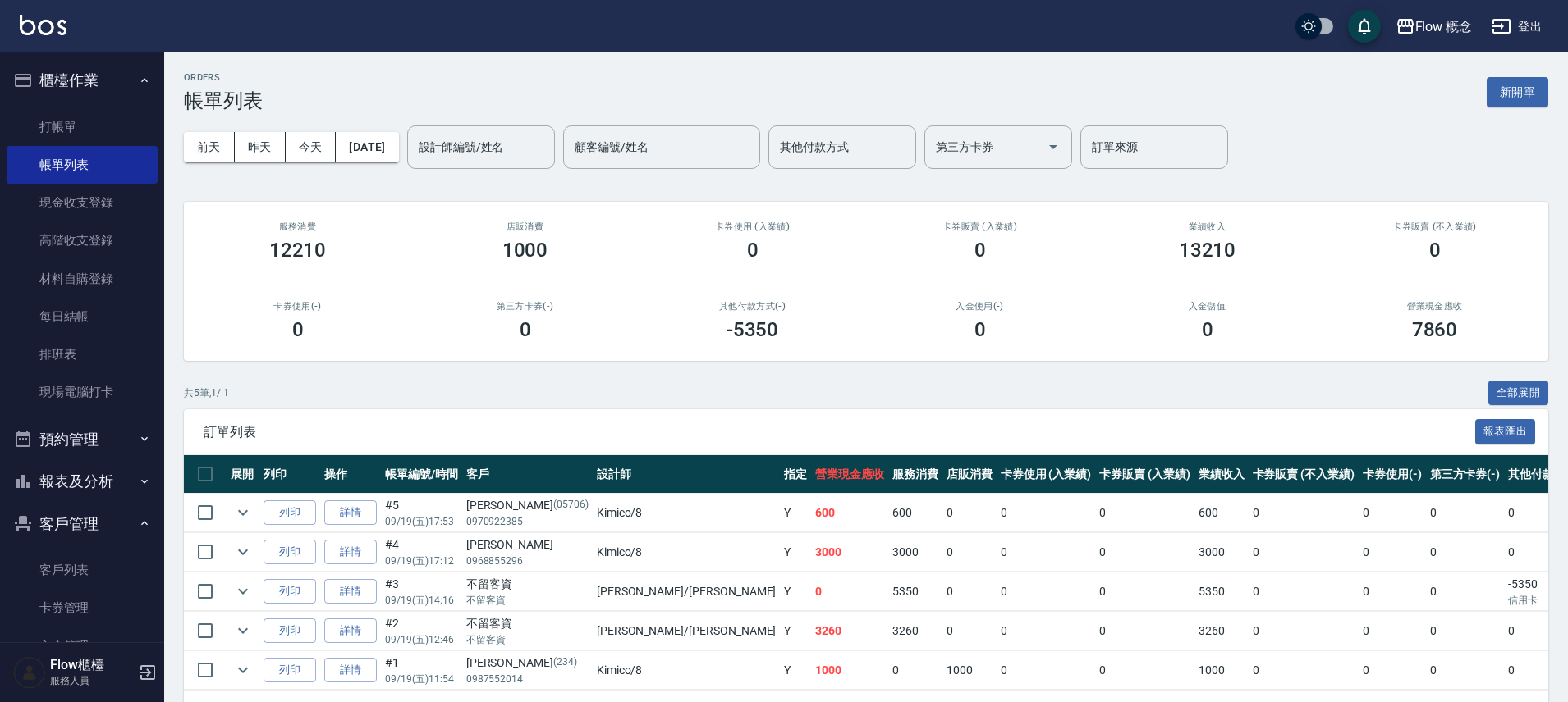
click at [361, 512] on link "詳情" at bounding box center [350, 513] width 53 height 25
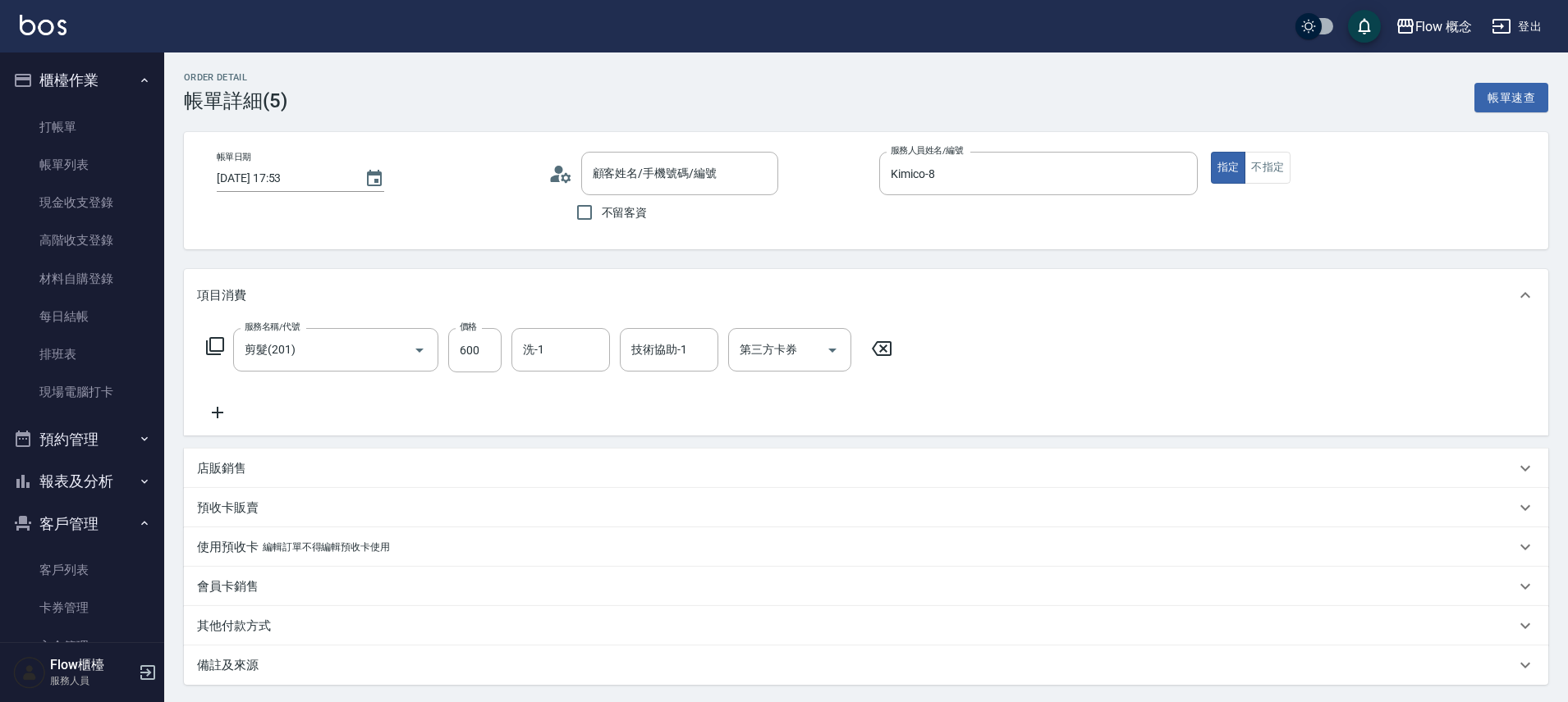
type input "[DATE] 17:53"
type input "Kimico-8"
type input "剪髮(201)"
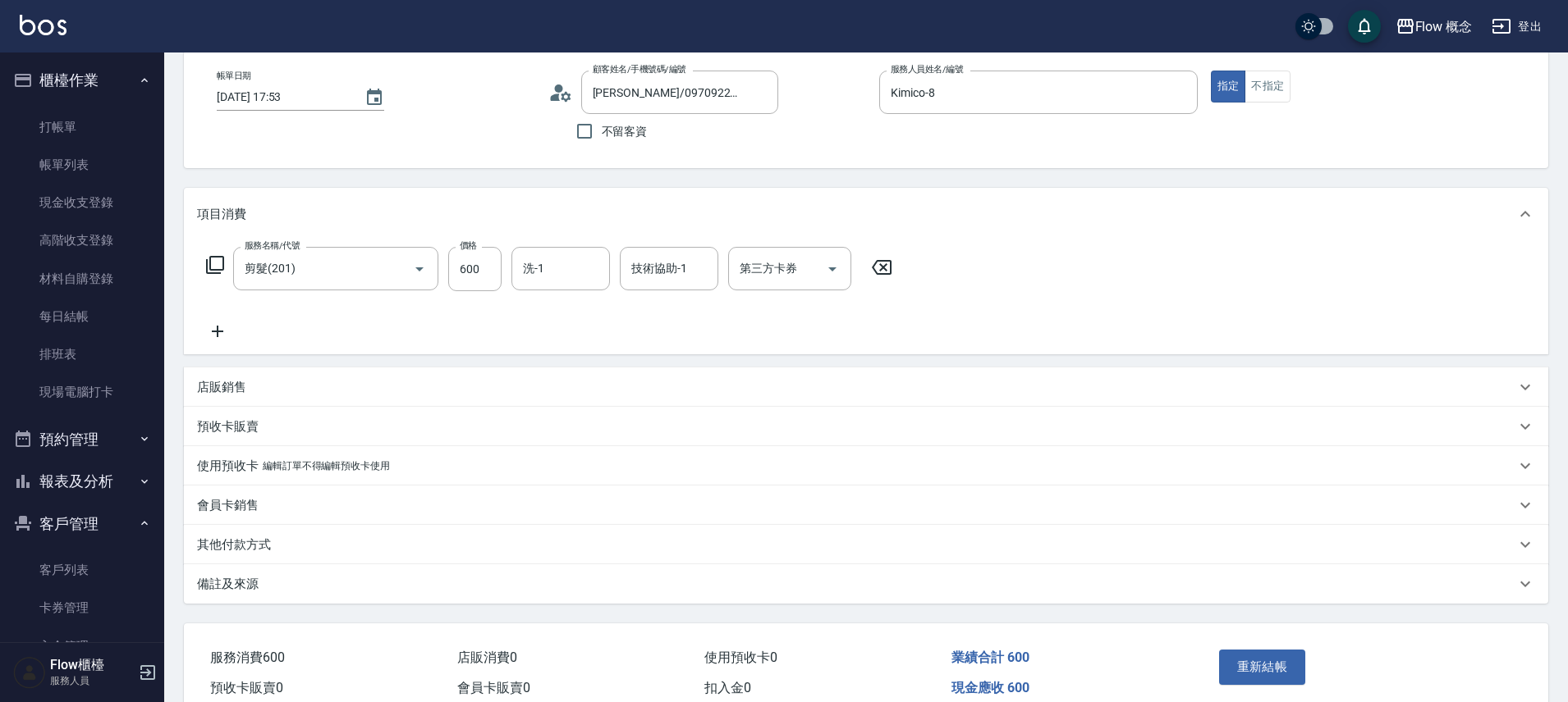
type input "[PERSON_NAME]/0970922385/05706"
click at [275, 546] on div "其他付款方式" at bounding box center [856, 546] width 1318 height 17
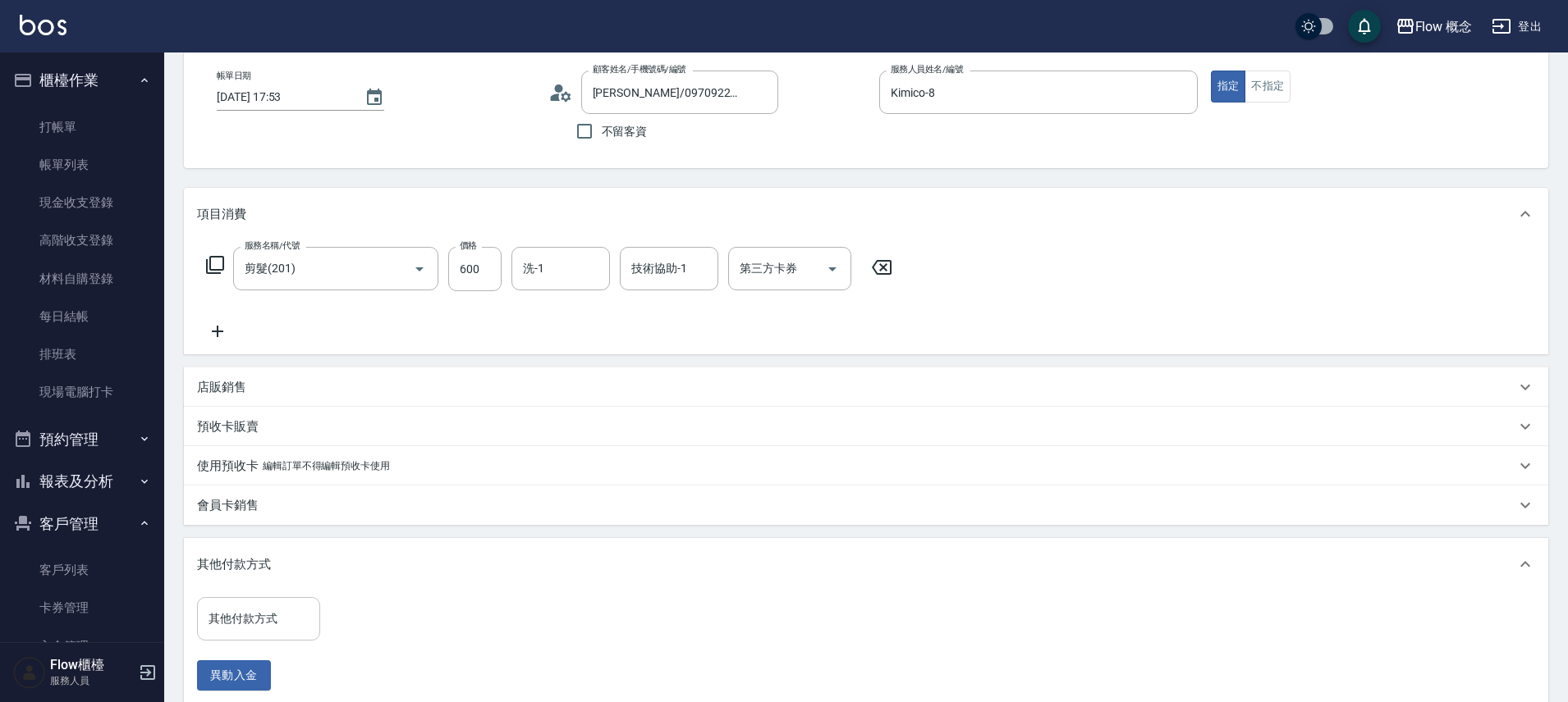
drag, startPoint x: 247, startPoint y: 622, endPoint x: 233, endPoint y: 604, distance: 22.8
click at [248, 622] on input "其他付款方式" at bounding box center [258, 618] width 108 height 28
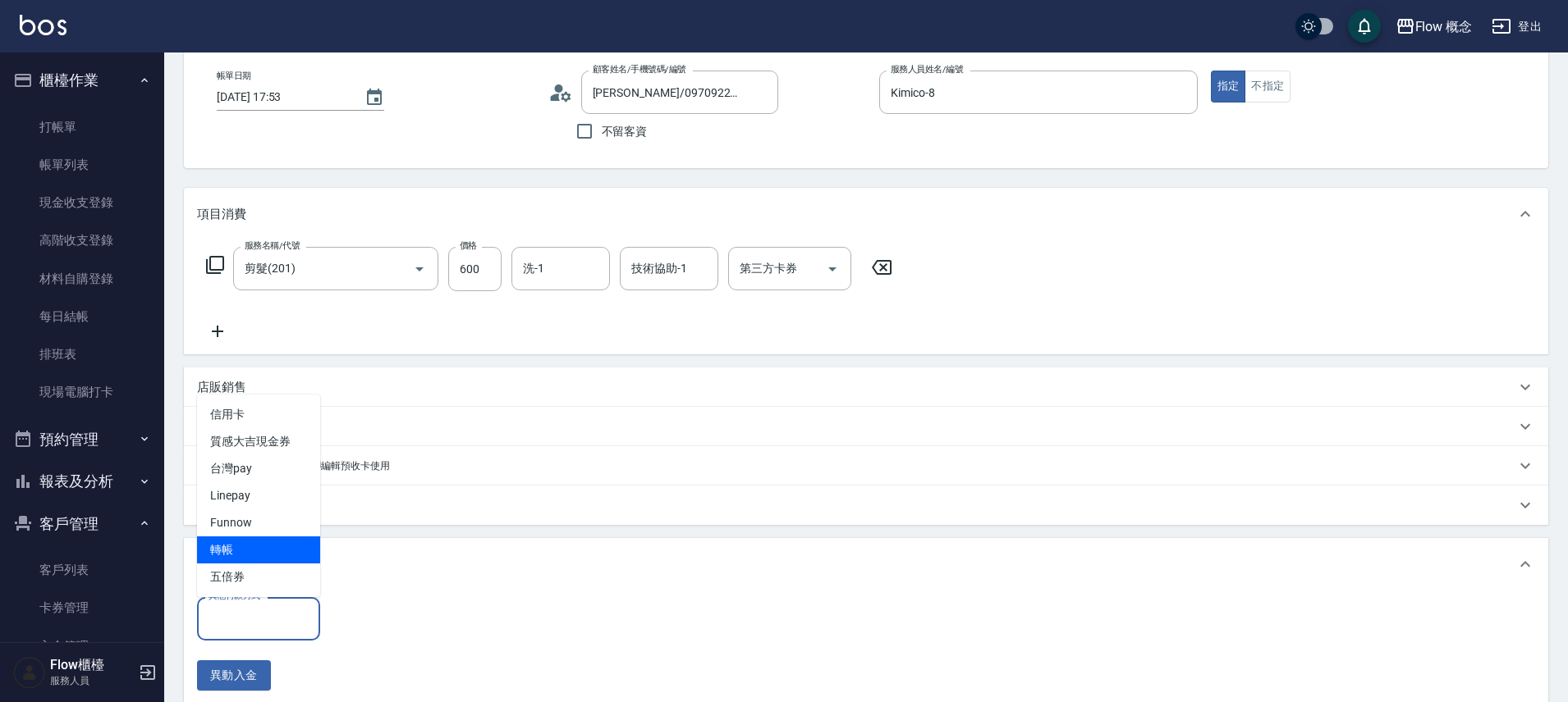
click at [230, 558] on span "轉帳" at bounding box center [258, 550] width 124 height 27
type input "轉帳"
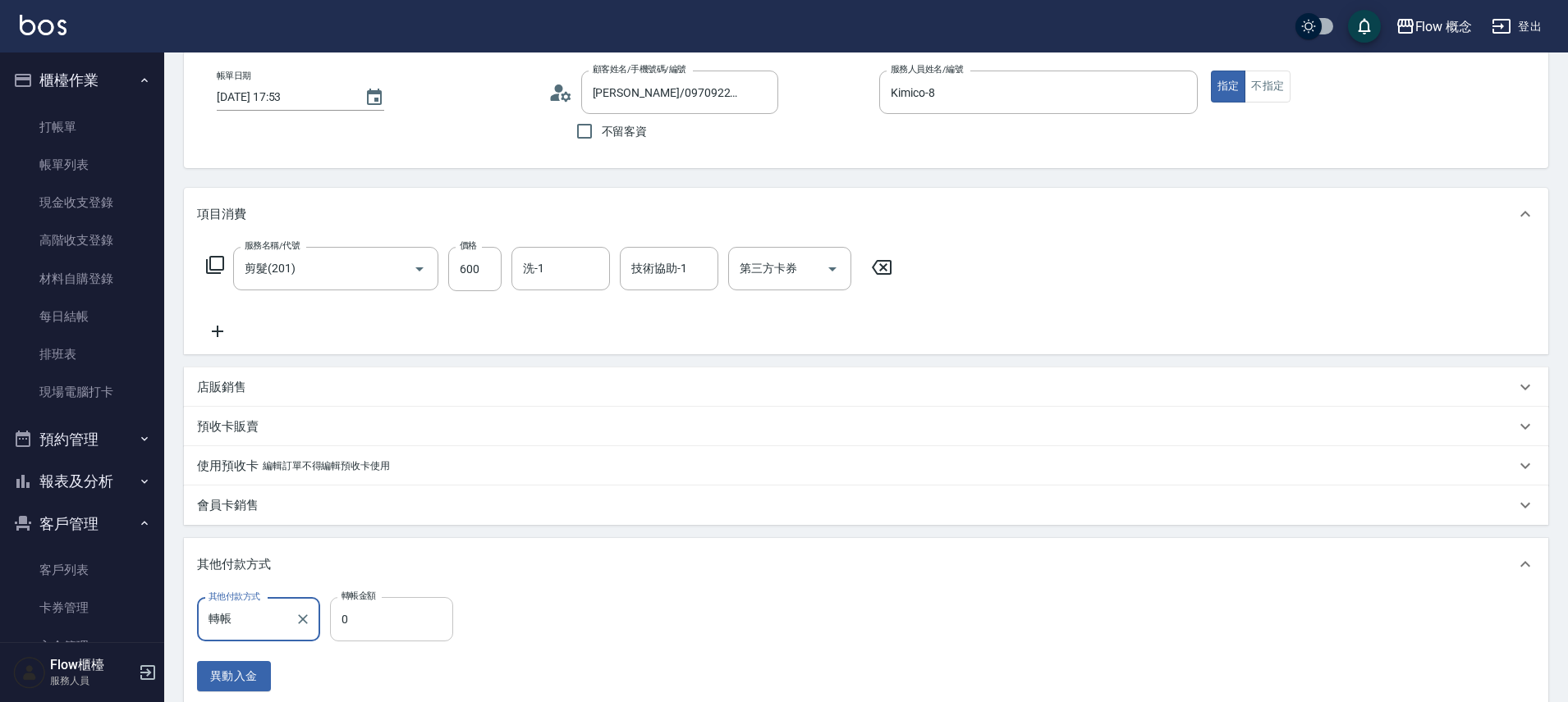
click at [375, 628] on input "0" at bounding box center [391, 619] width 124 height 44
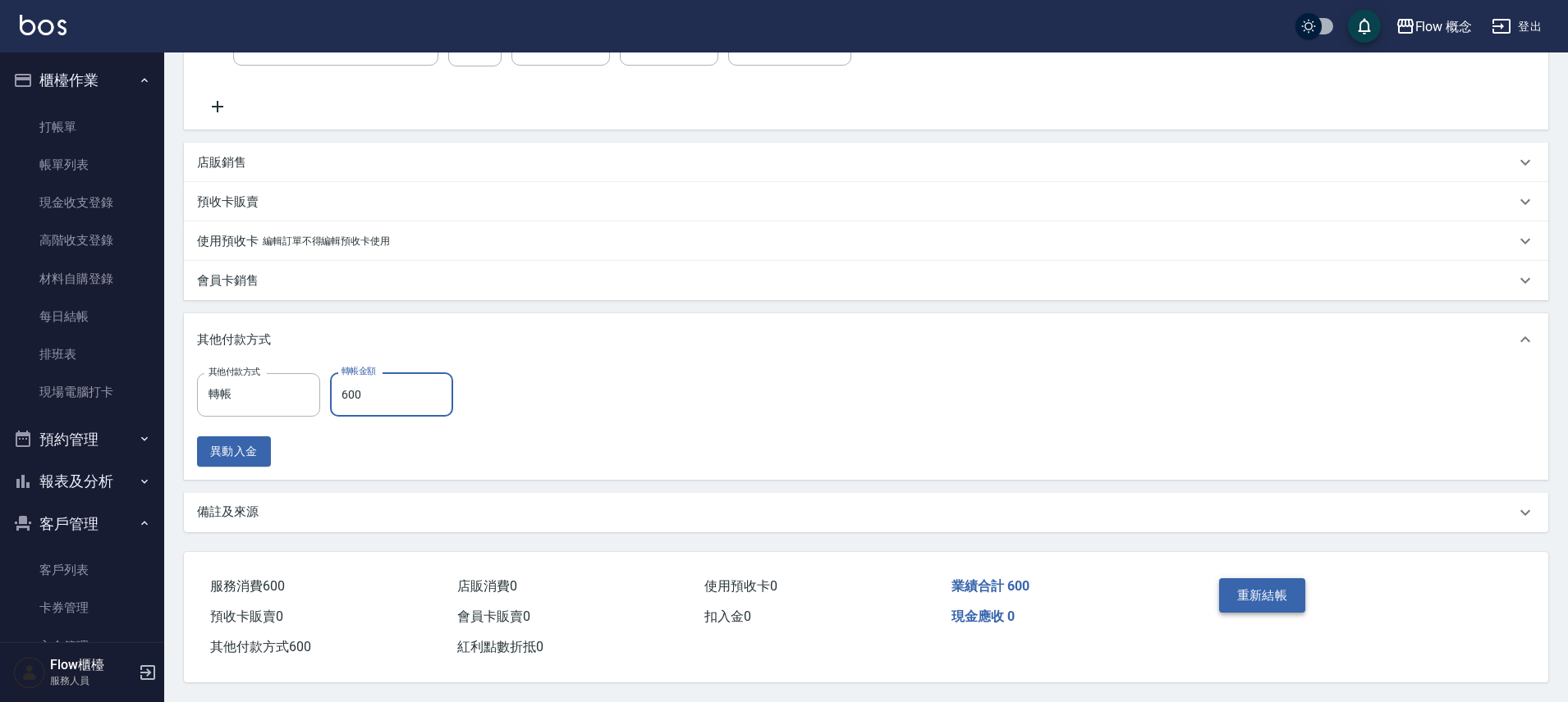
type input "600"
click at [1247, 586] on button "重新結帳" at bounding box center [1262, 596] width 87 height 35
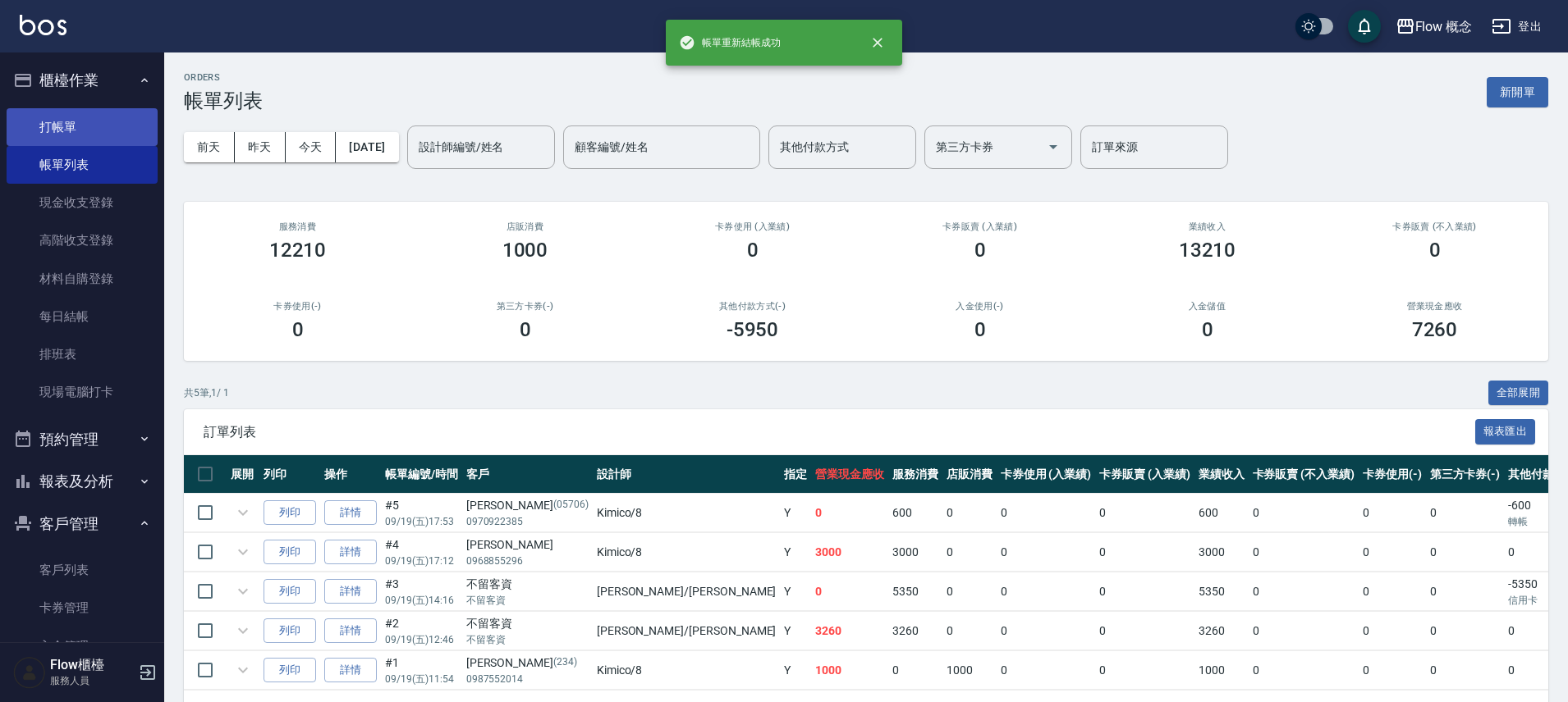
click at [85, 119] on link "打帳單" at bounding box center [82, 127] width 151 height 38
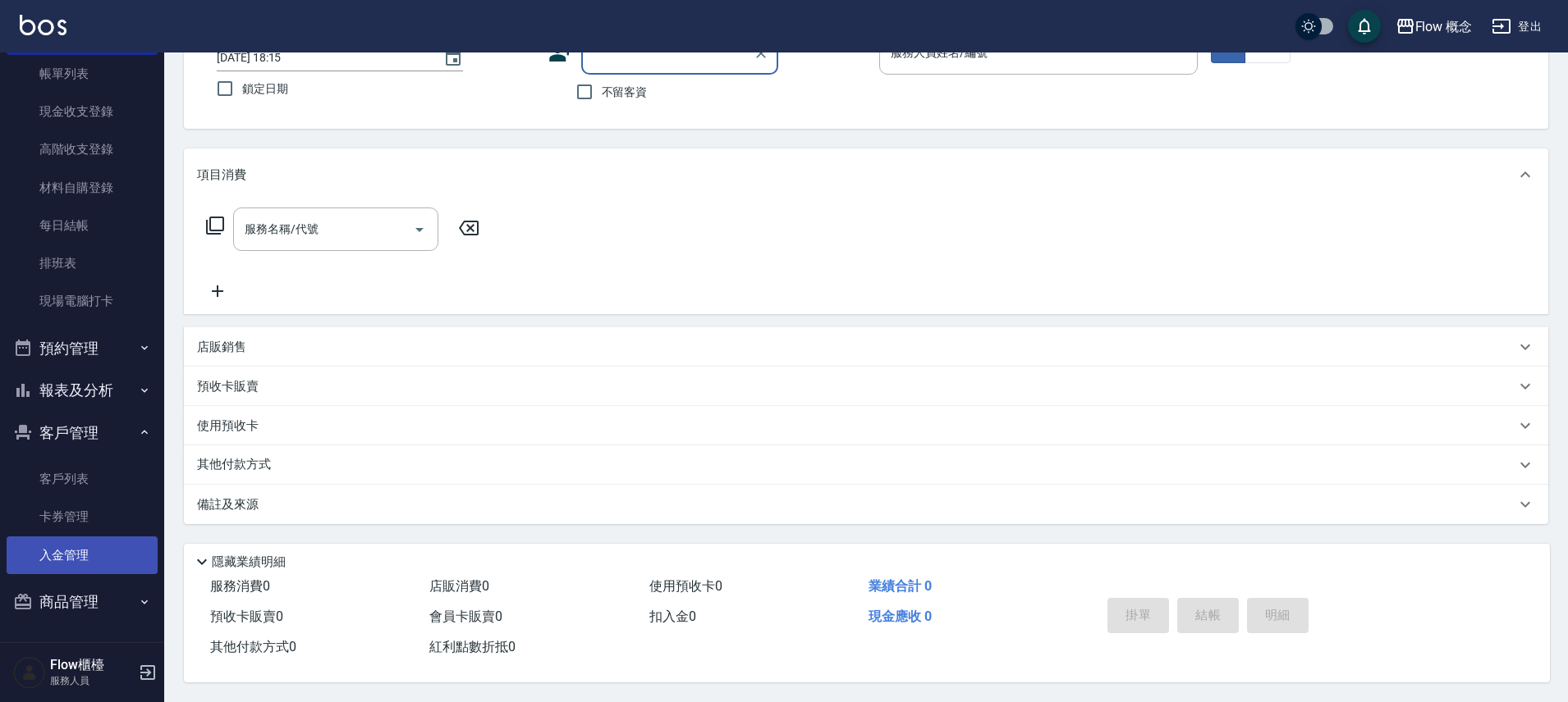
scroll to position [128, 0]
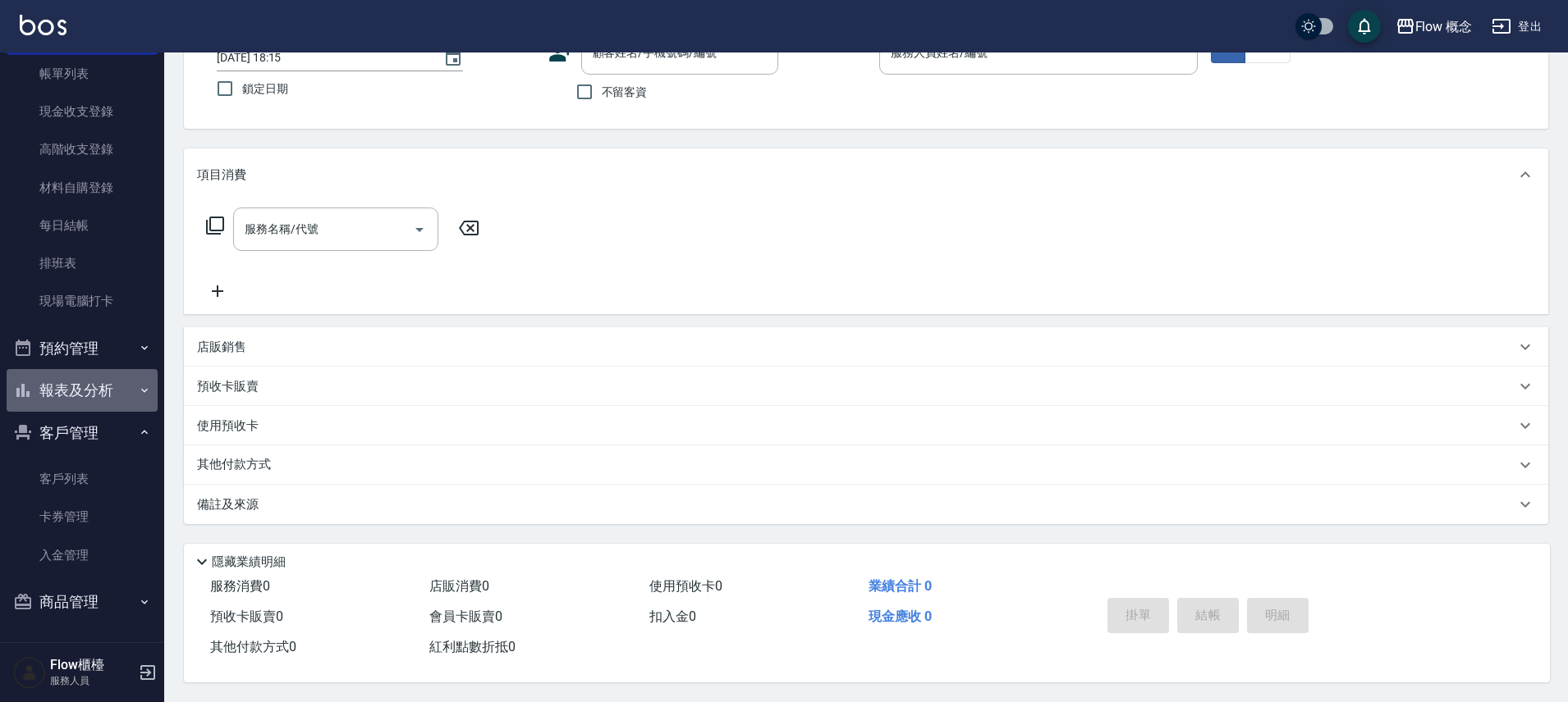
click at [121, 394] on button "報表及分析" at bounding box center [82, 390] width 151 height 42
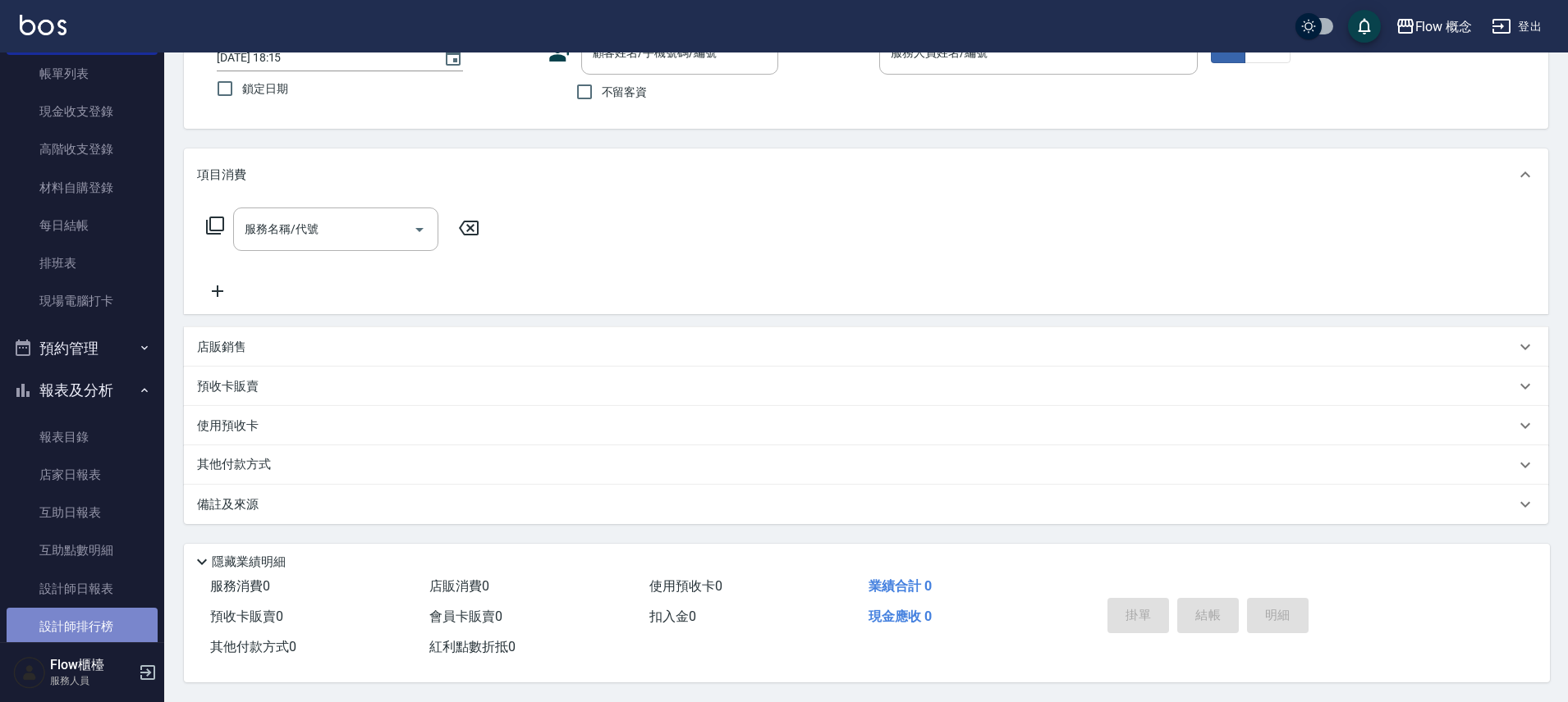
click at [111, 633] on link "設計師排行榜" at bounding box center [82, 627] width 151 height 38
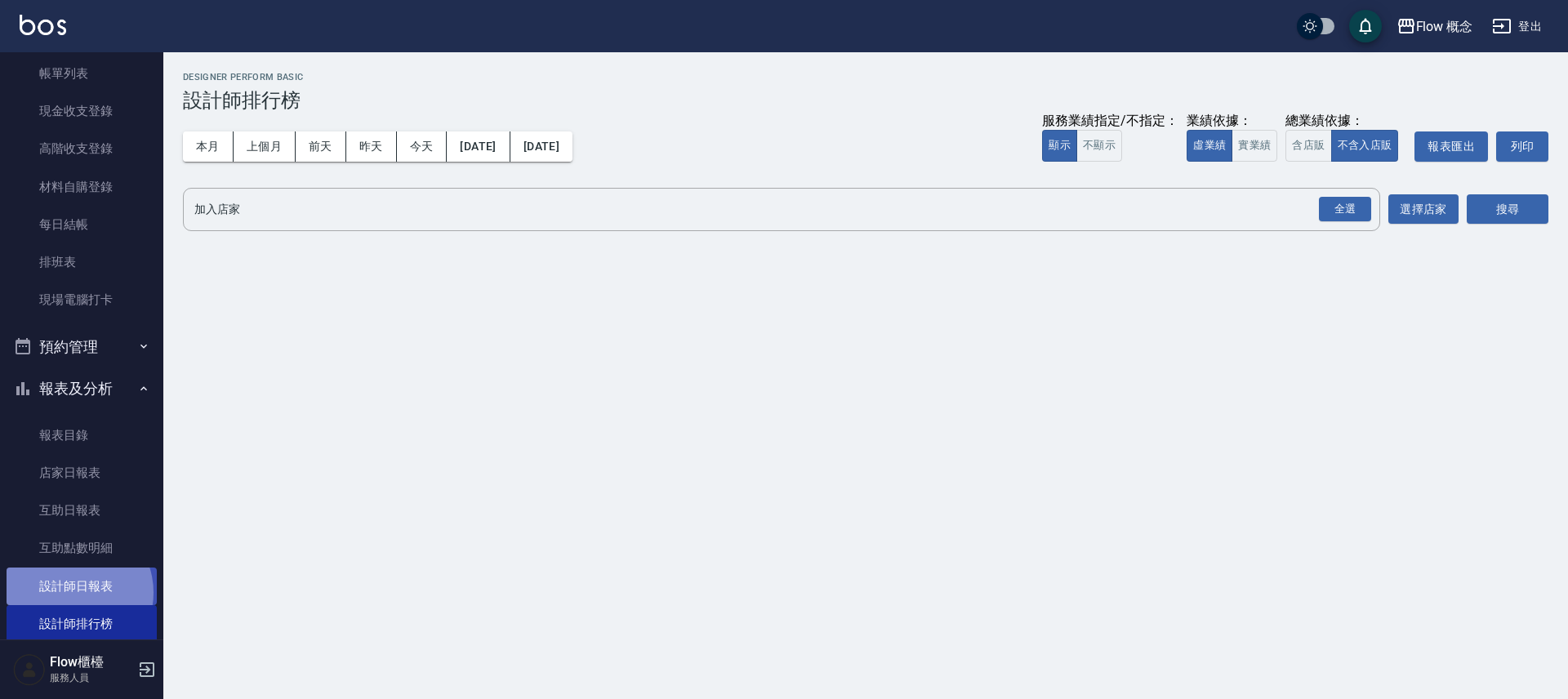
click at [74, 592] on link "設計師日報表" at bounding box center [82, 586] width 150 height 38
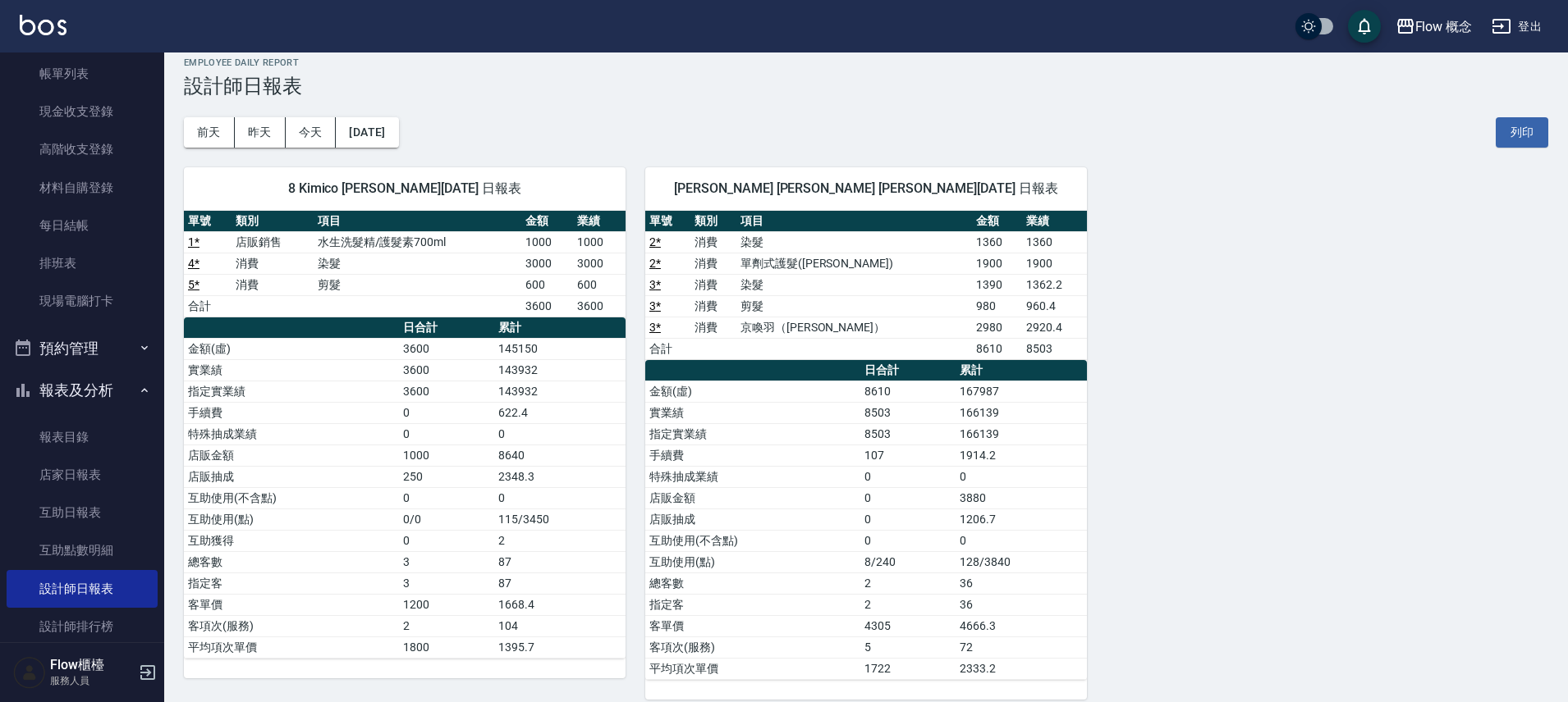
scroll to position [32, 0]
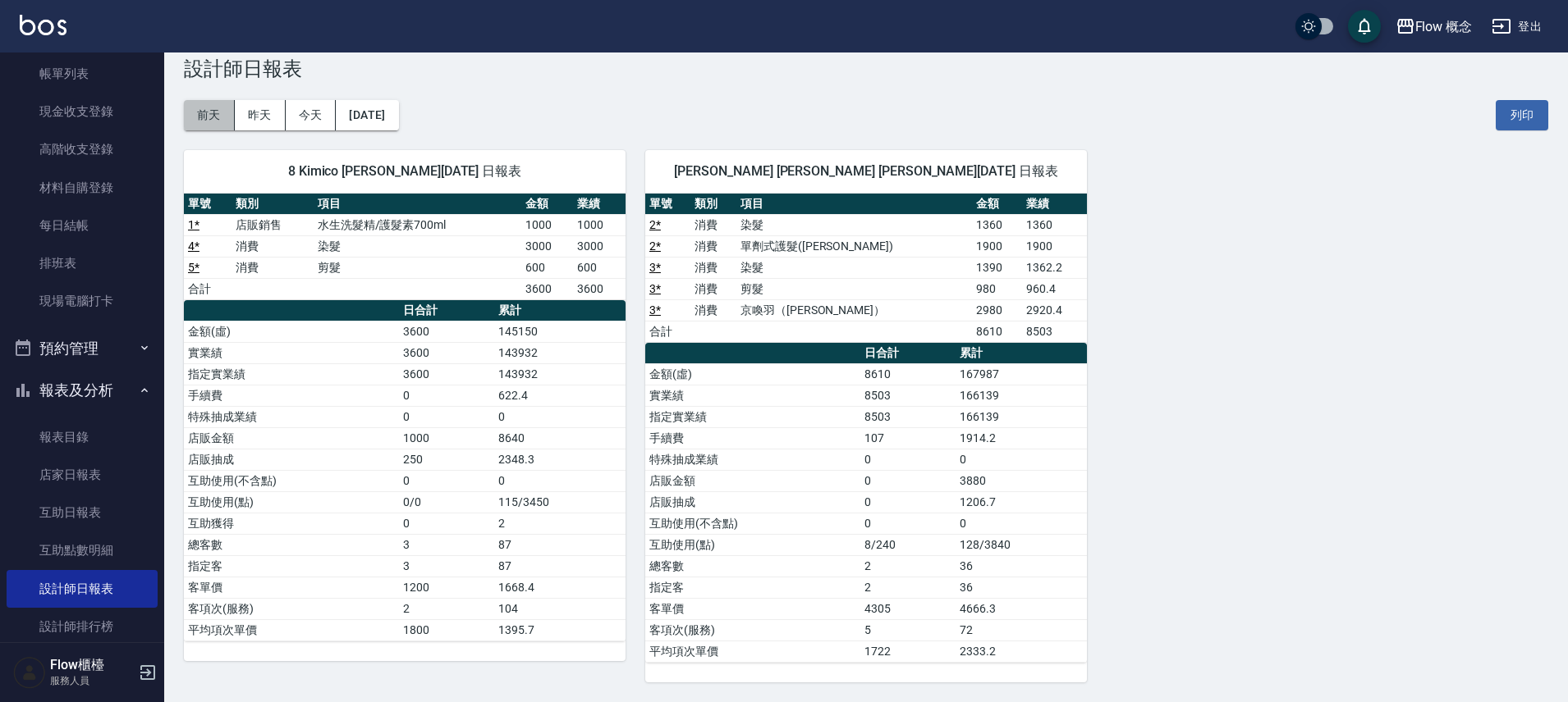
click at [217, 119] on button "前天" at bounding box center [209, 115] width 51 height 30
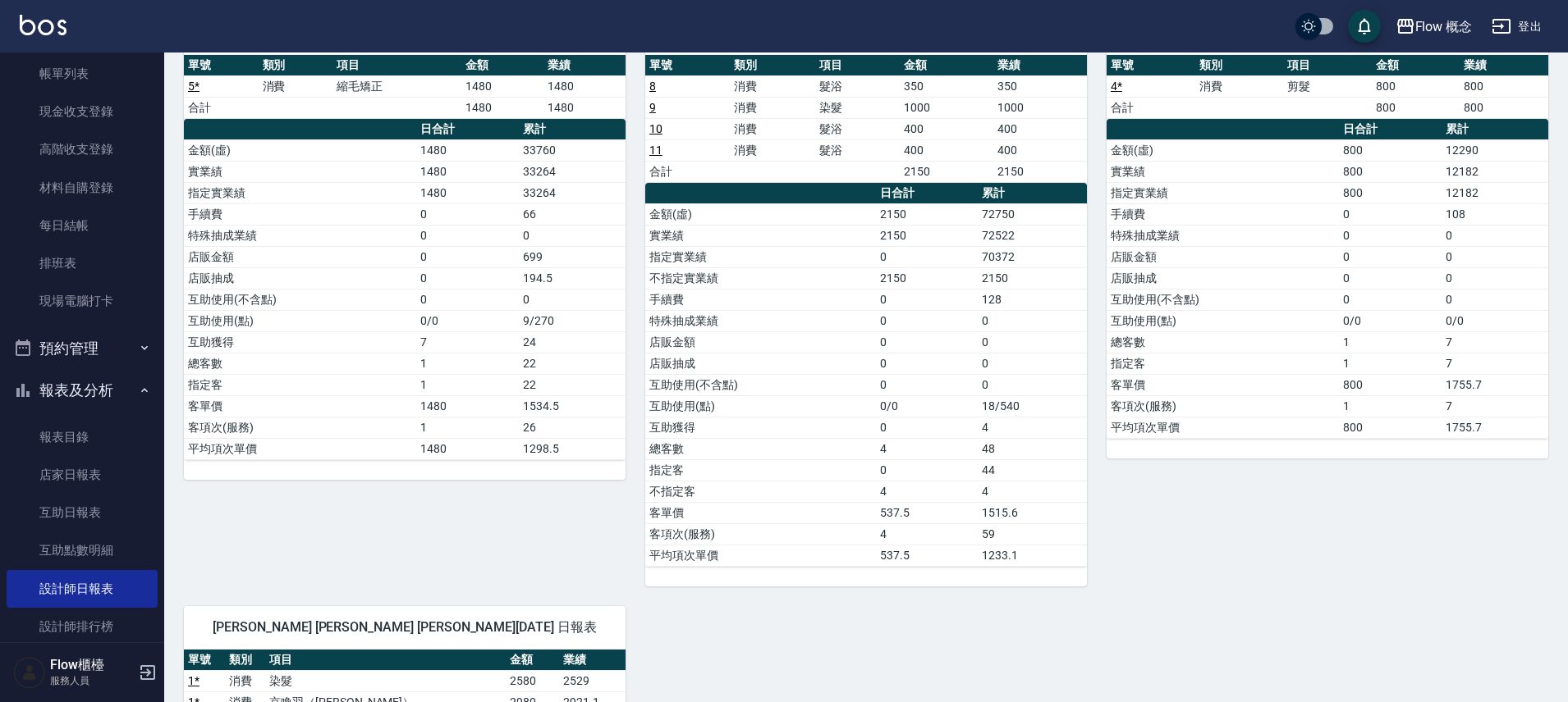
scroll to position [735, 0]
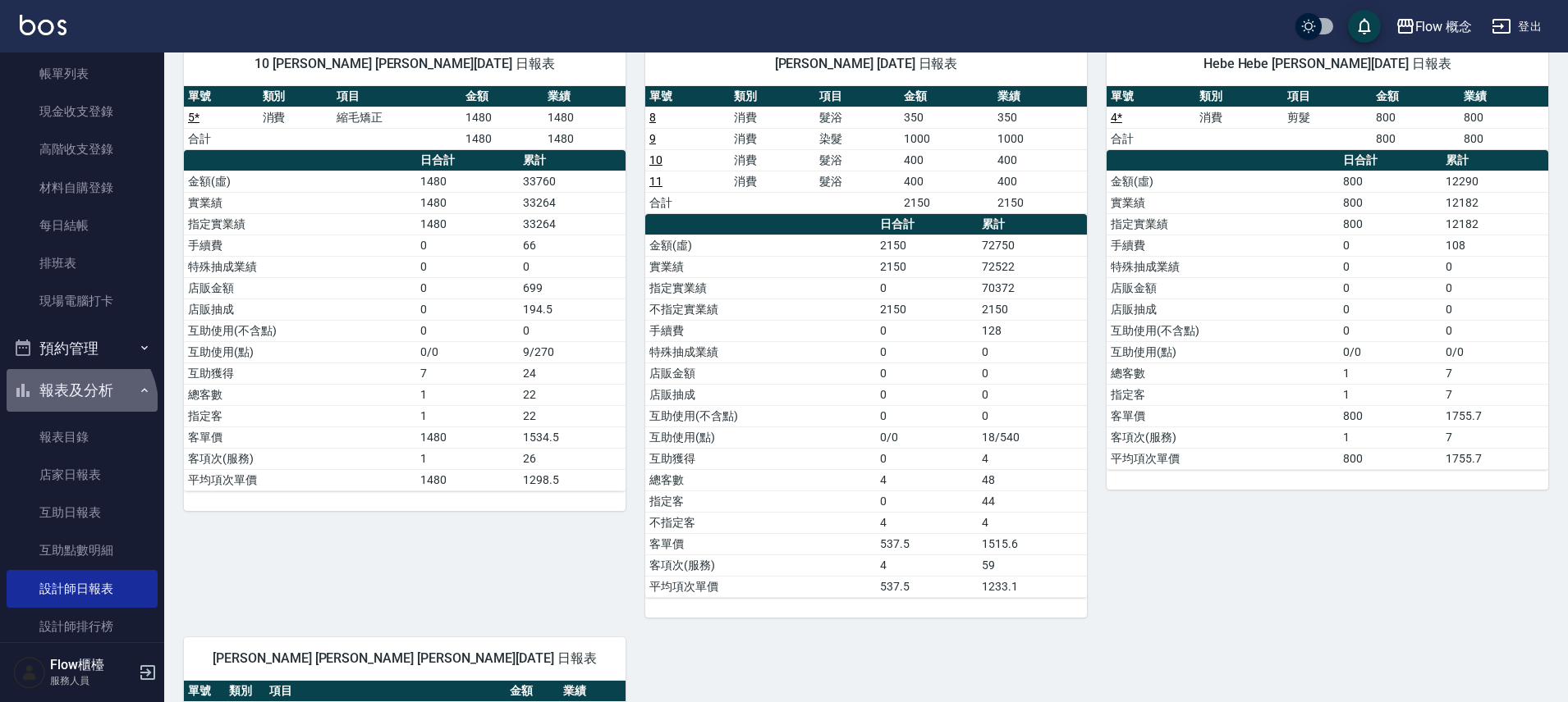
click at [74, 405] on button "報表及分析" at bounding box center [82, 390] width 151 height 42
click at [72, 389] on button "報表及分析" at bounding box center [82, 390] width 151 height 42
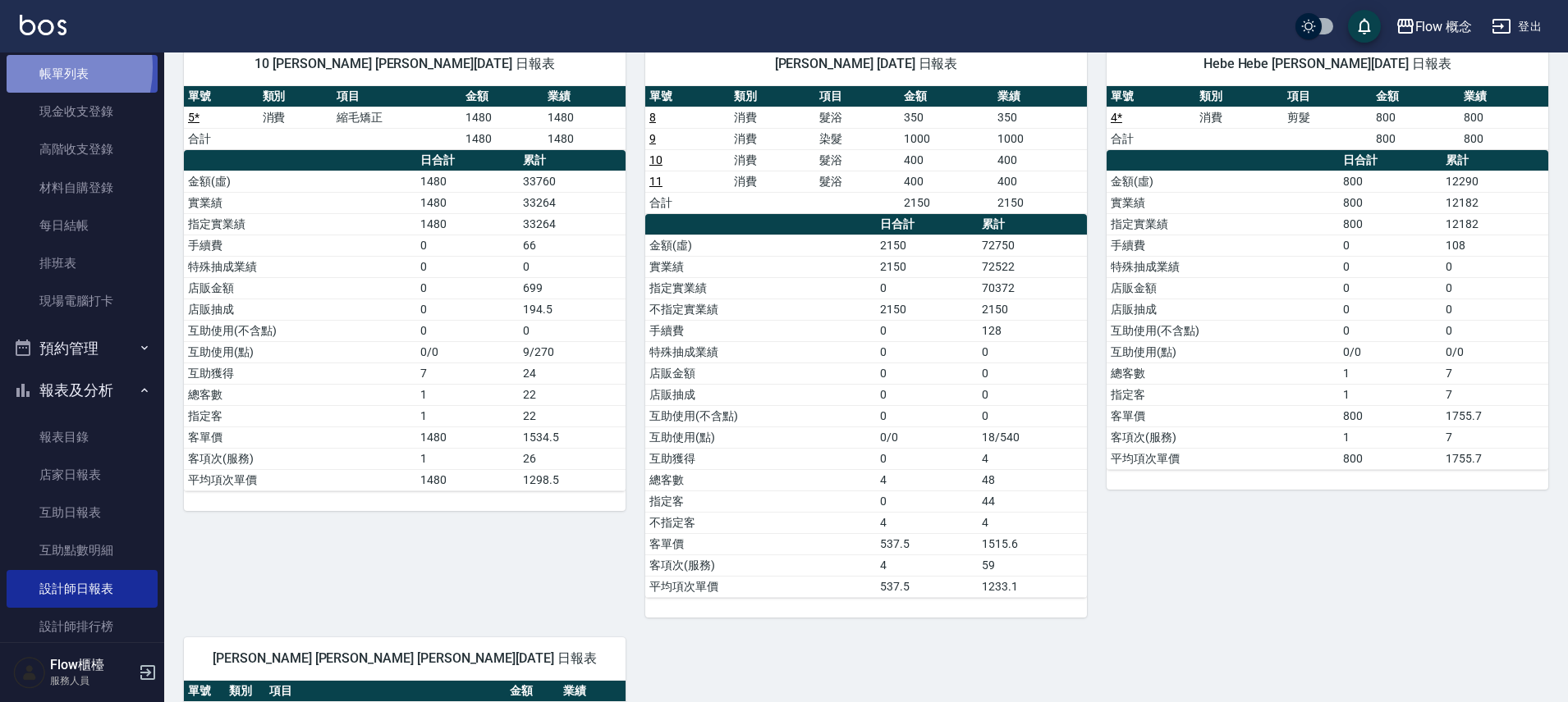
click at [36, 67] on link "帳單列表" at bounding box center [82, 74] width 151 height 38
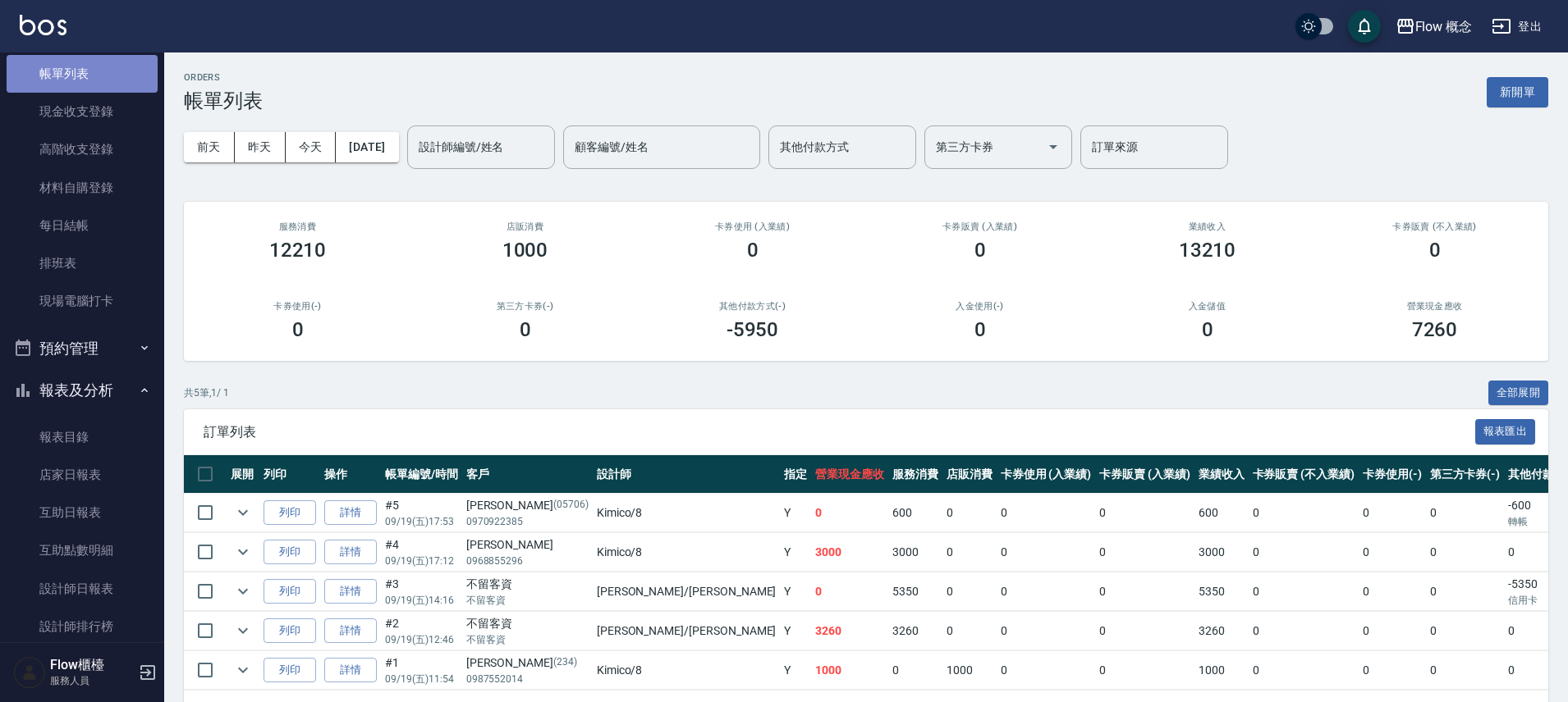
click at [98, 64] on link "帳單列表" at bounding box center [82, 74] width 151 height 38
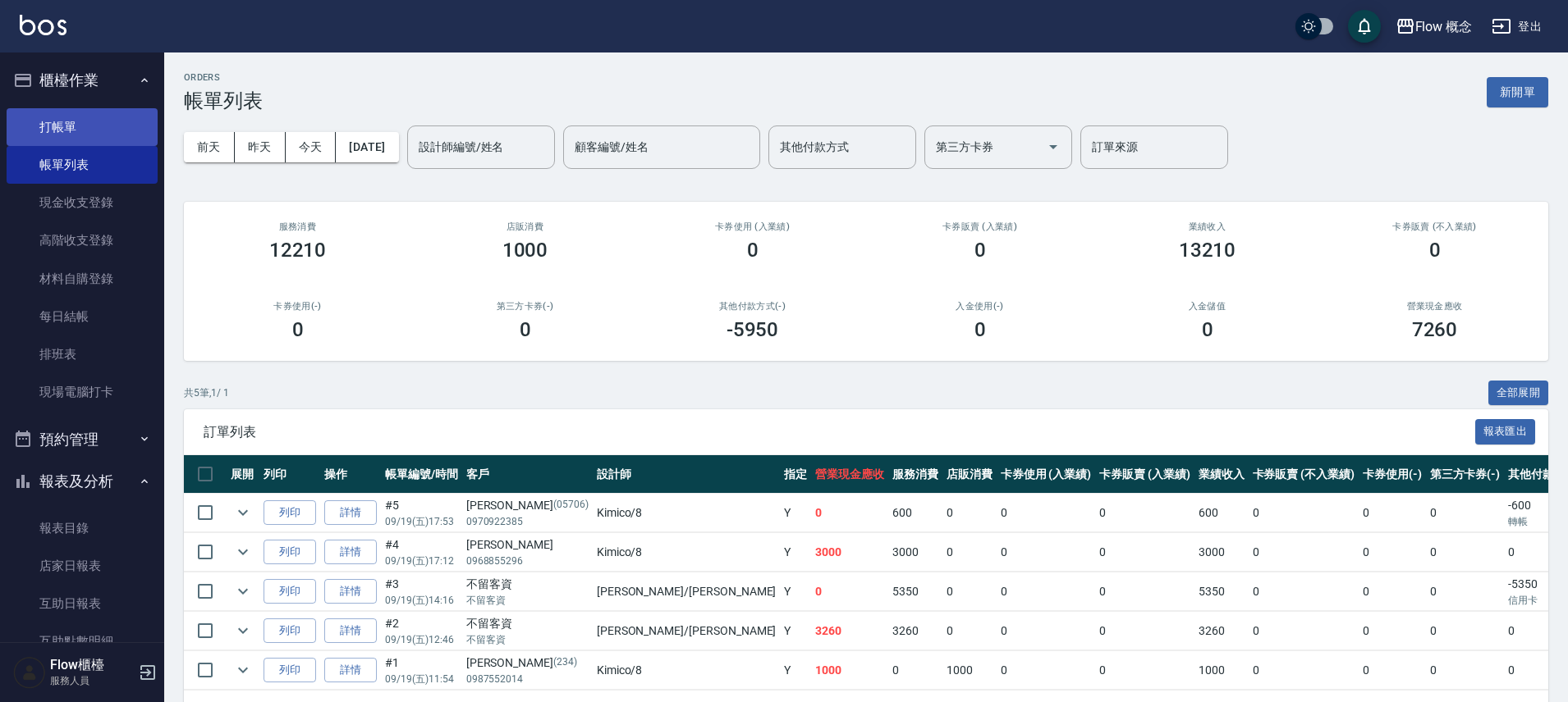
click at [82, 133] on link "打帳單" at bounding box center [82, 127] width 151 height 38
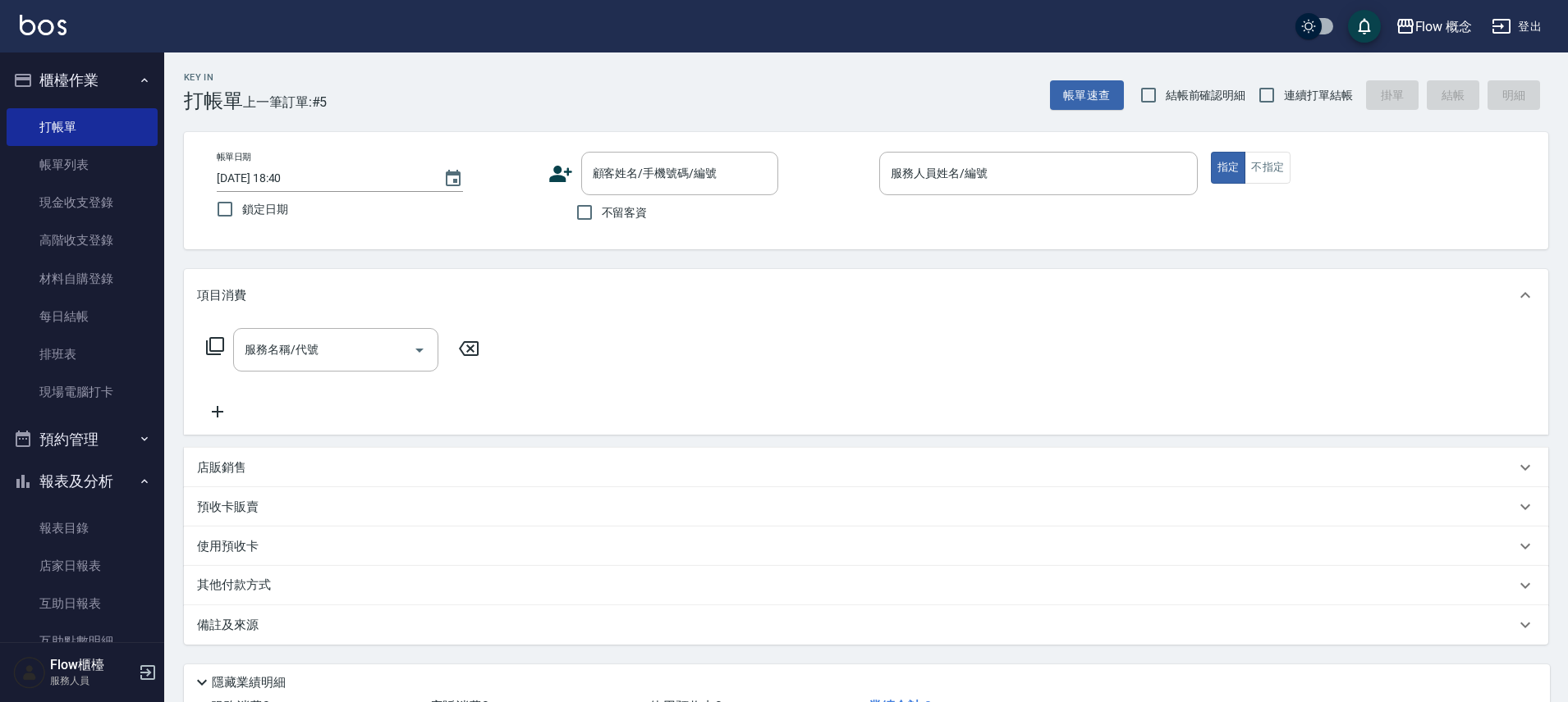
click at [632, 206] on span "不留客資" at bounding box center [625, 213] width 46 height 17
click at [602, 206] on input "不留客資" at bounding box center [585, 212] width 35 height 35
checkbox input "true"
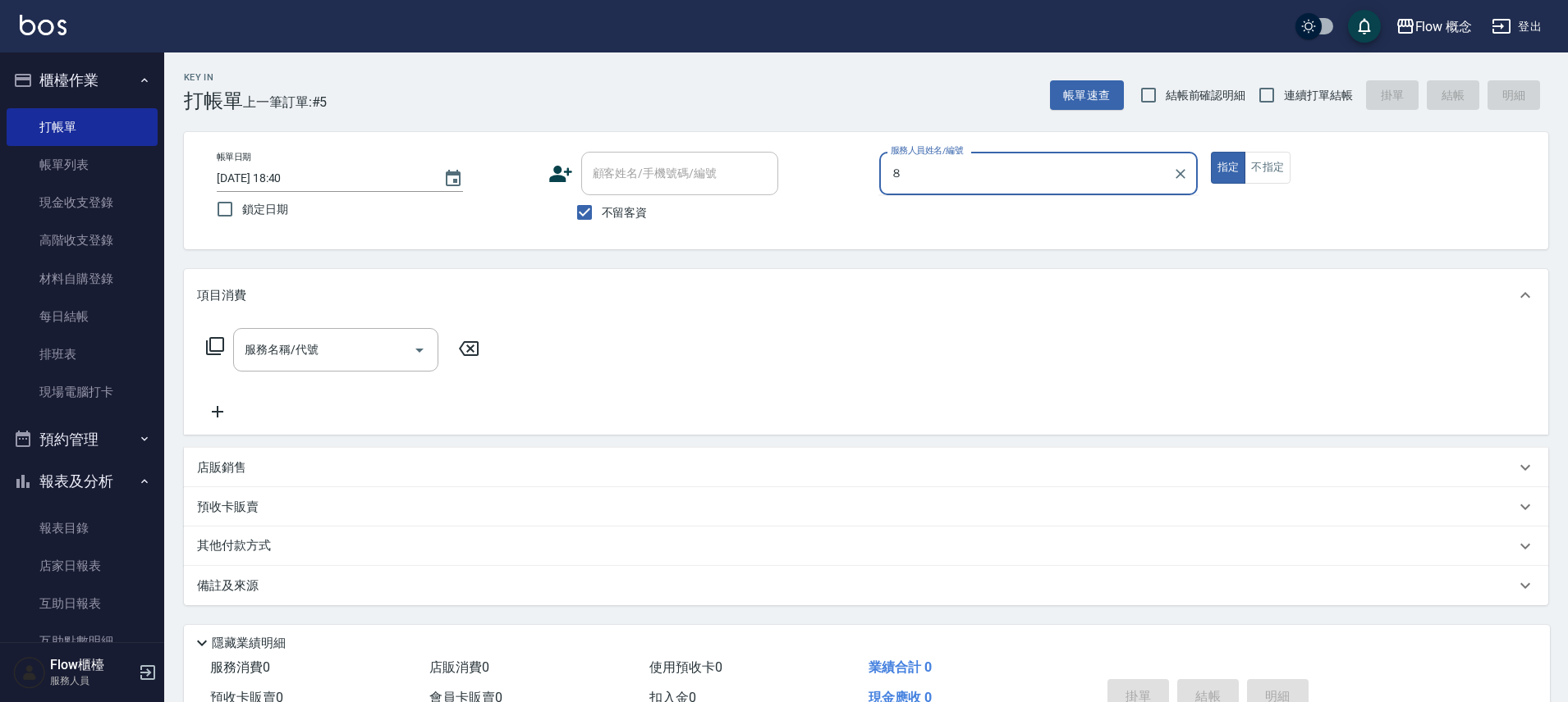
type input "８"
click at [1211, 152] on button "指定" at bounding box center [1228, 168] width 35 height 32
type button "true"
click at [1044, 166] on input "服務人員姓名/編號" at bounding box center [1038, 173] width 304 height 28
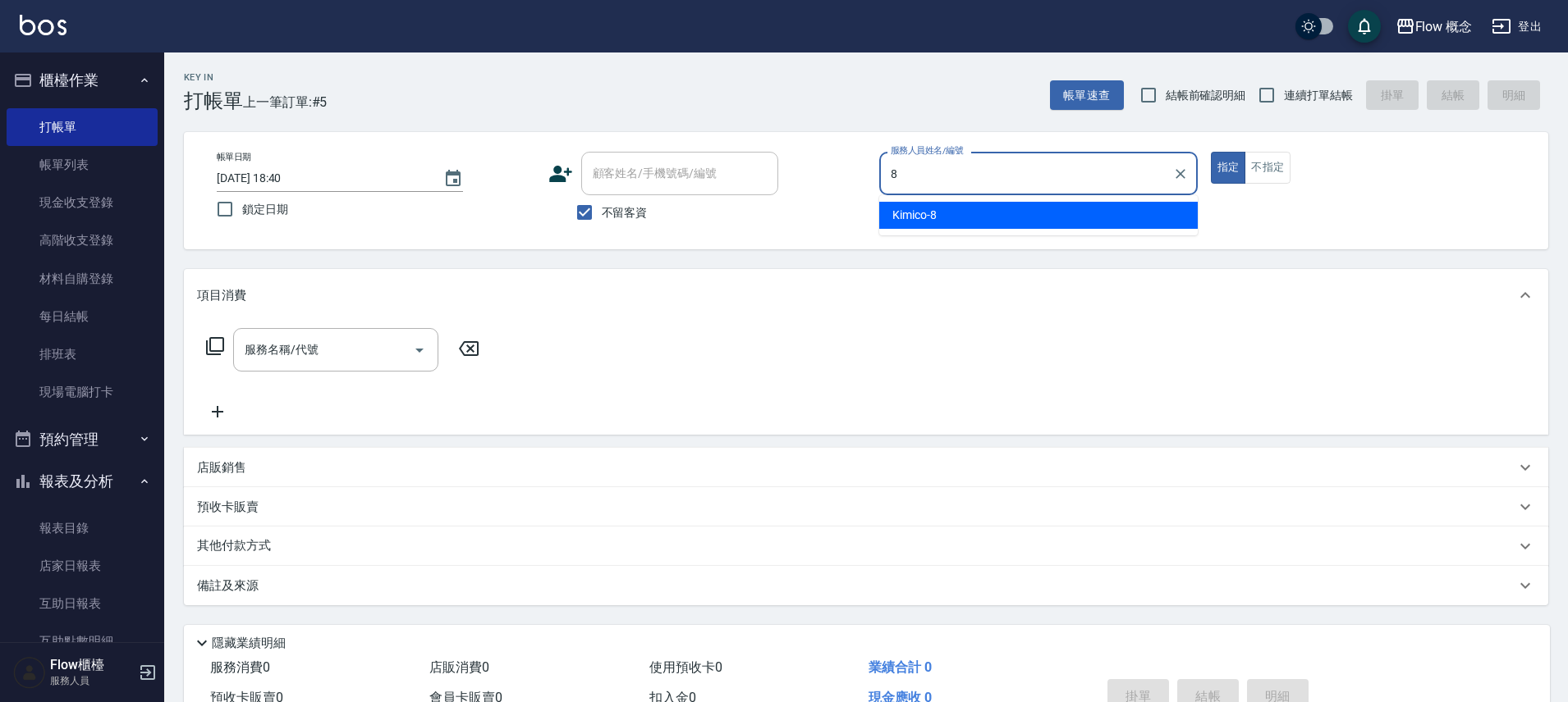
type input "Kimico-8"
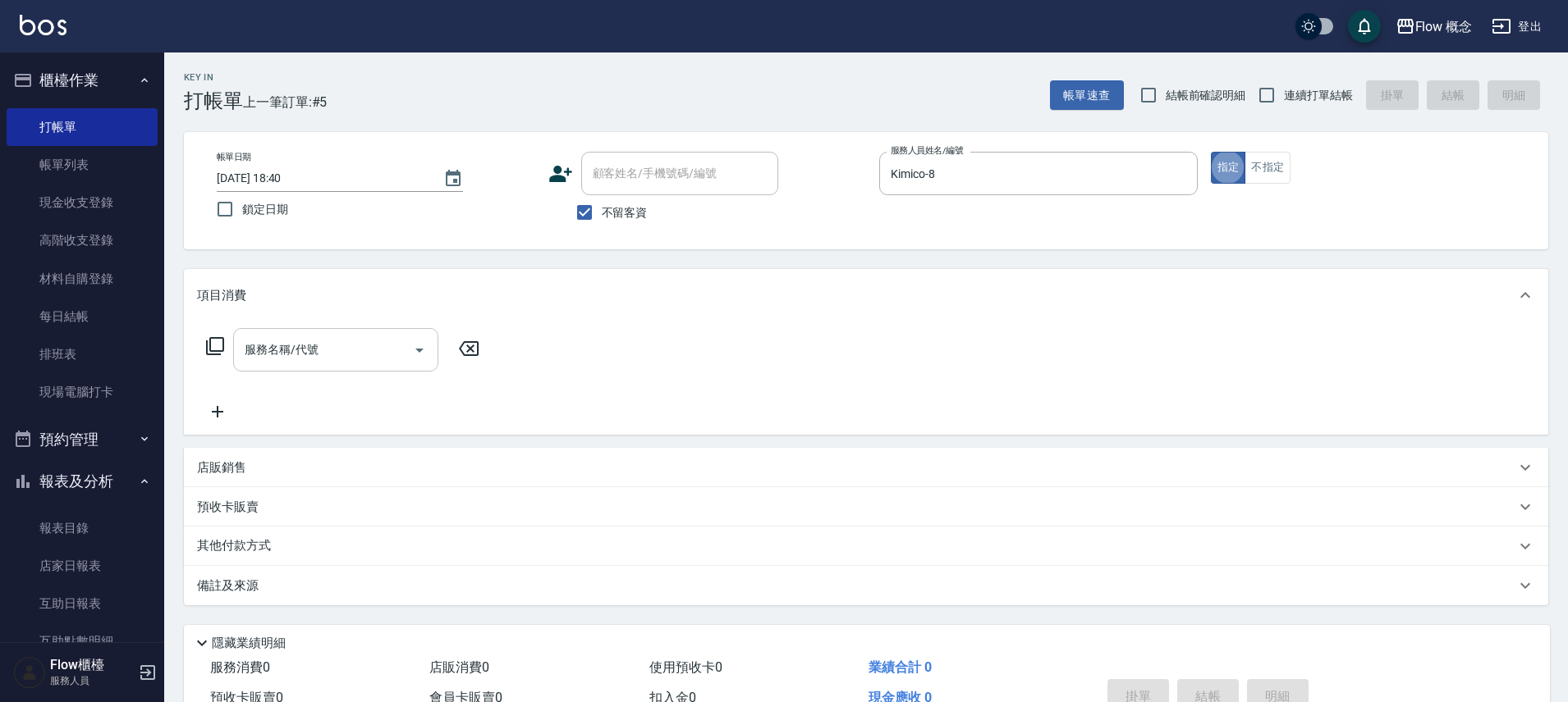
click at [359, 353] on input "服務名稱/代號" at bounding box center [323, 350] width 166 height 28
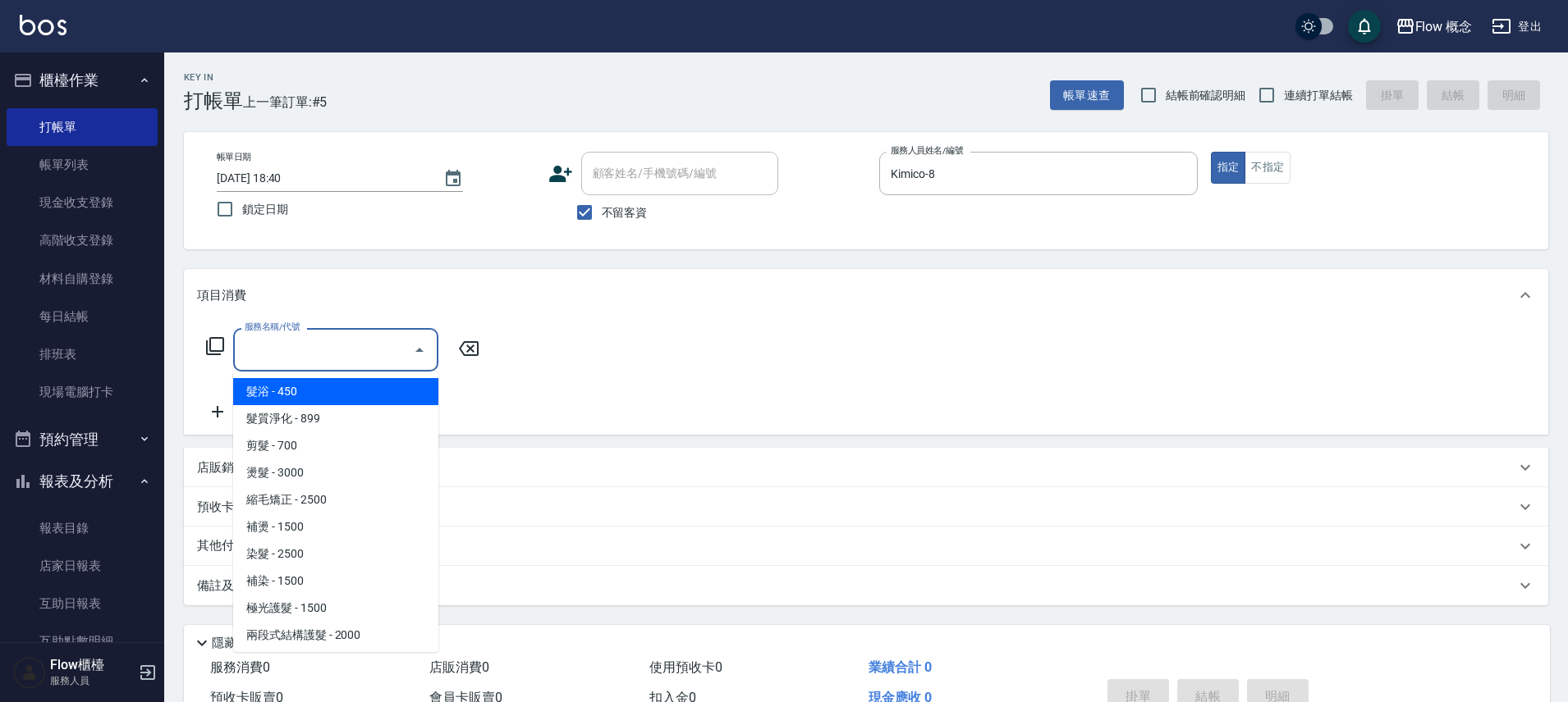
drag, startPoint x: 344, startPoint y: 384, endPoint x: 331, endPoint y: 383, distance: 13.0
click at [344, 383] on span "髮浴 - 450" at bounding box center [336, 391] width 206 height 27
type input "髮浴 (101)"
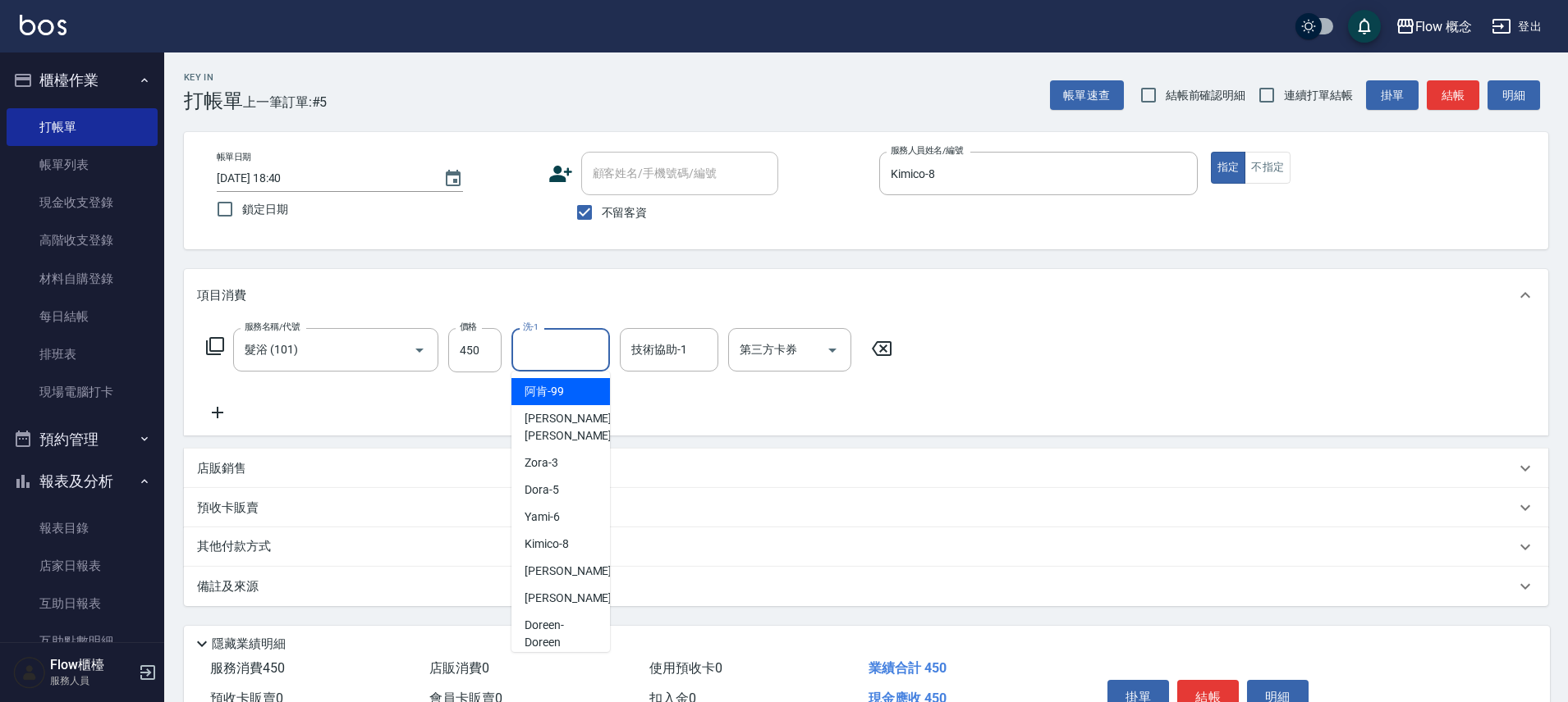
click at [567, 351] on input "洗-1" at bounding box center [561, 350] width 84 height 28
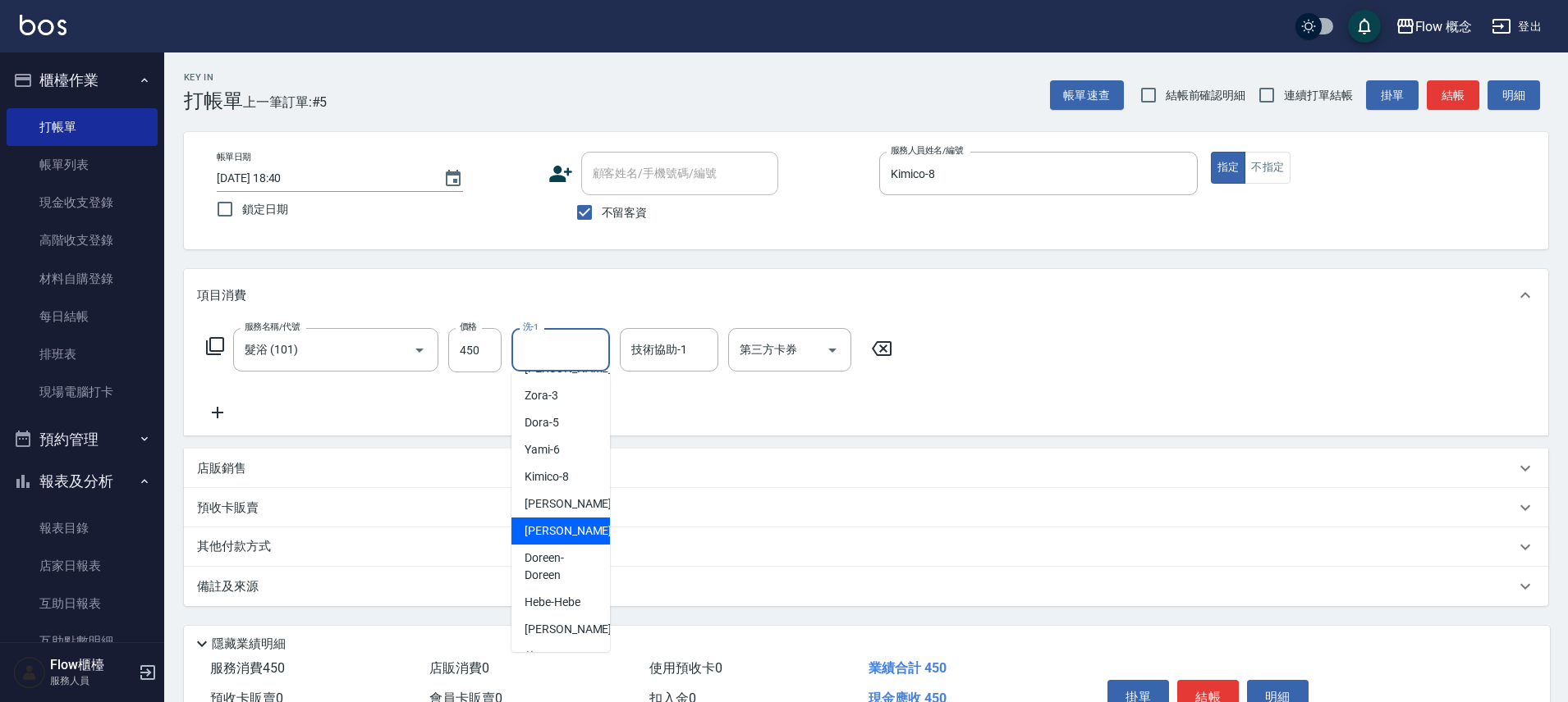
scroll to position [74, 0]
click at [554, 641] on span "佳[PERSON_NAME] -17" at bounding box center [576, 658] width 104 height 35
type input "佳[PERSON_NAME]-17"
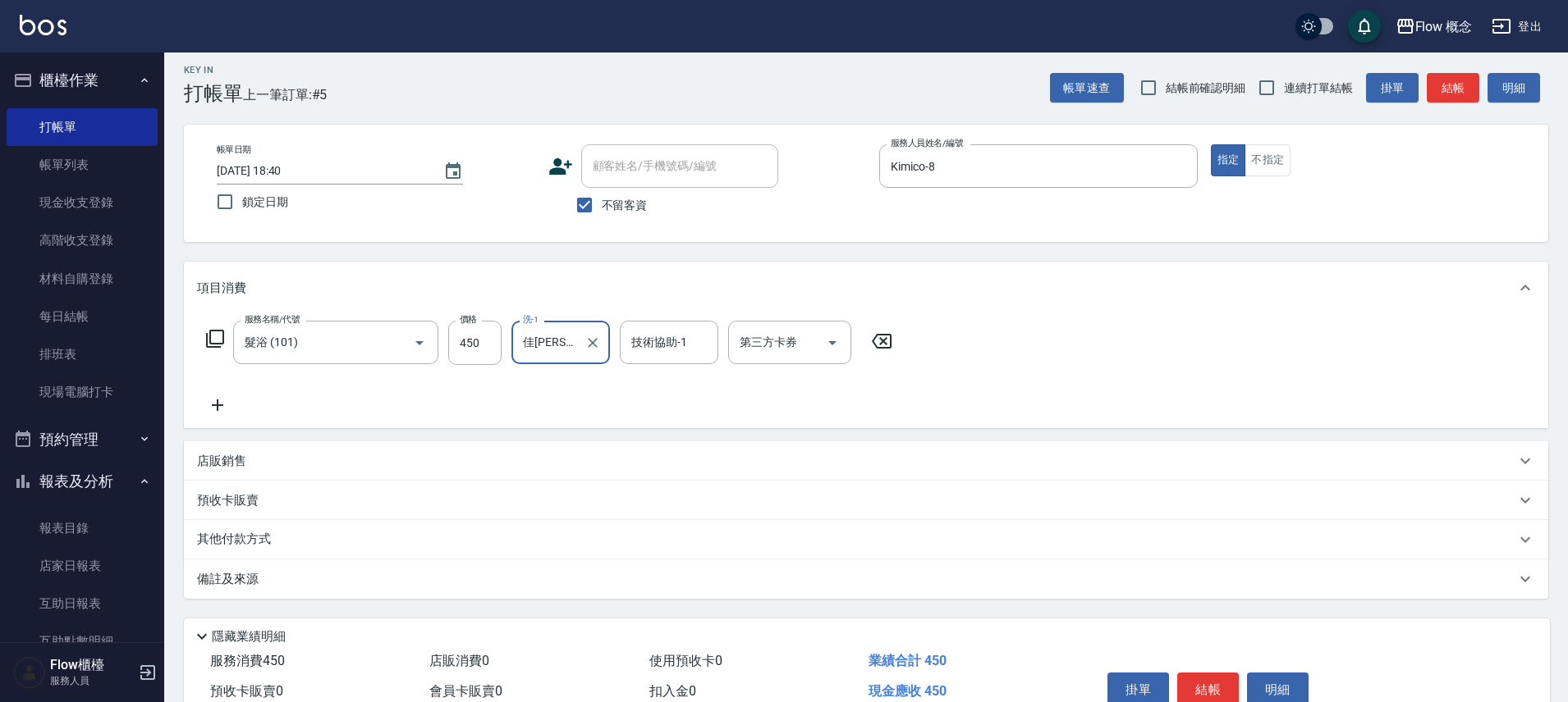
scroll to position [90, 0]
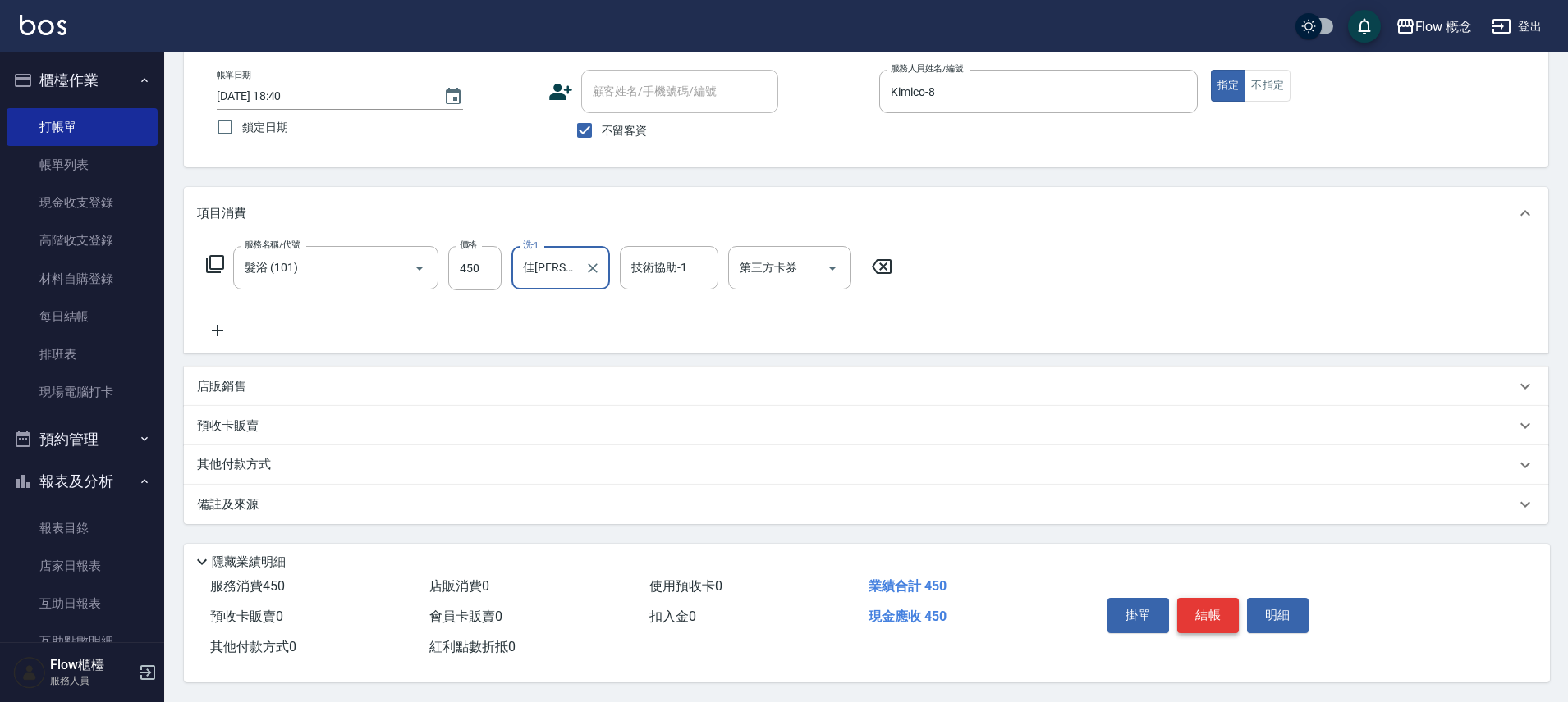
click at [1218, 616] on button "結帳" at bounding box center [1208, 616] width 61 height 35
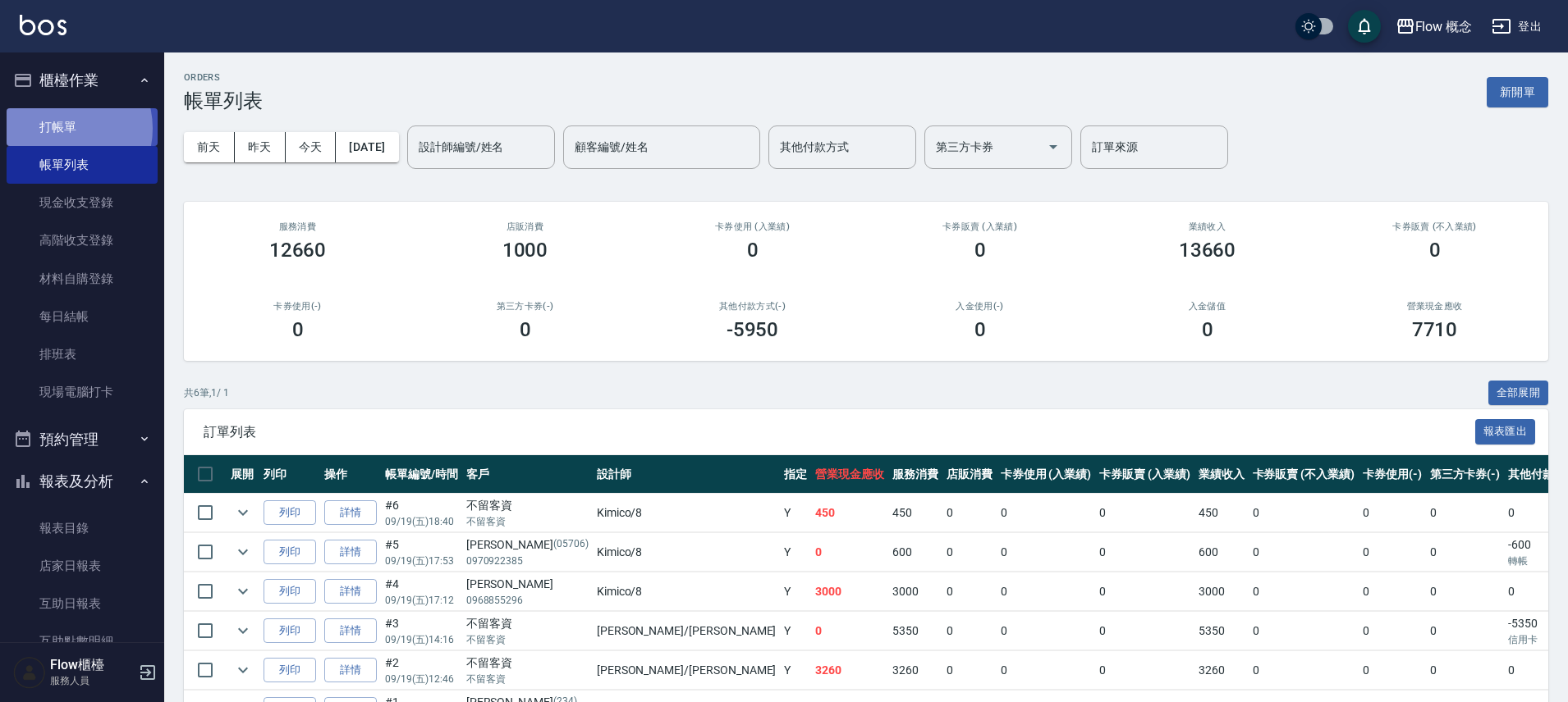
click at [63, 128] on link "打帳單" at bounding box center [82, 127] width 151 height 38
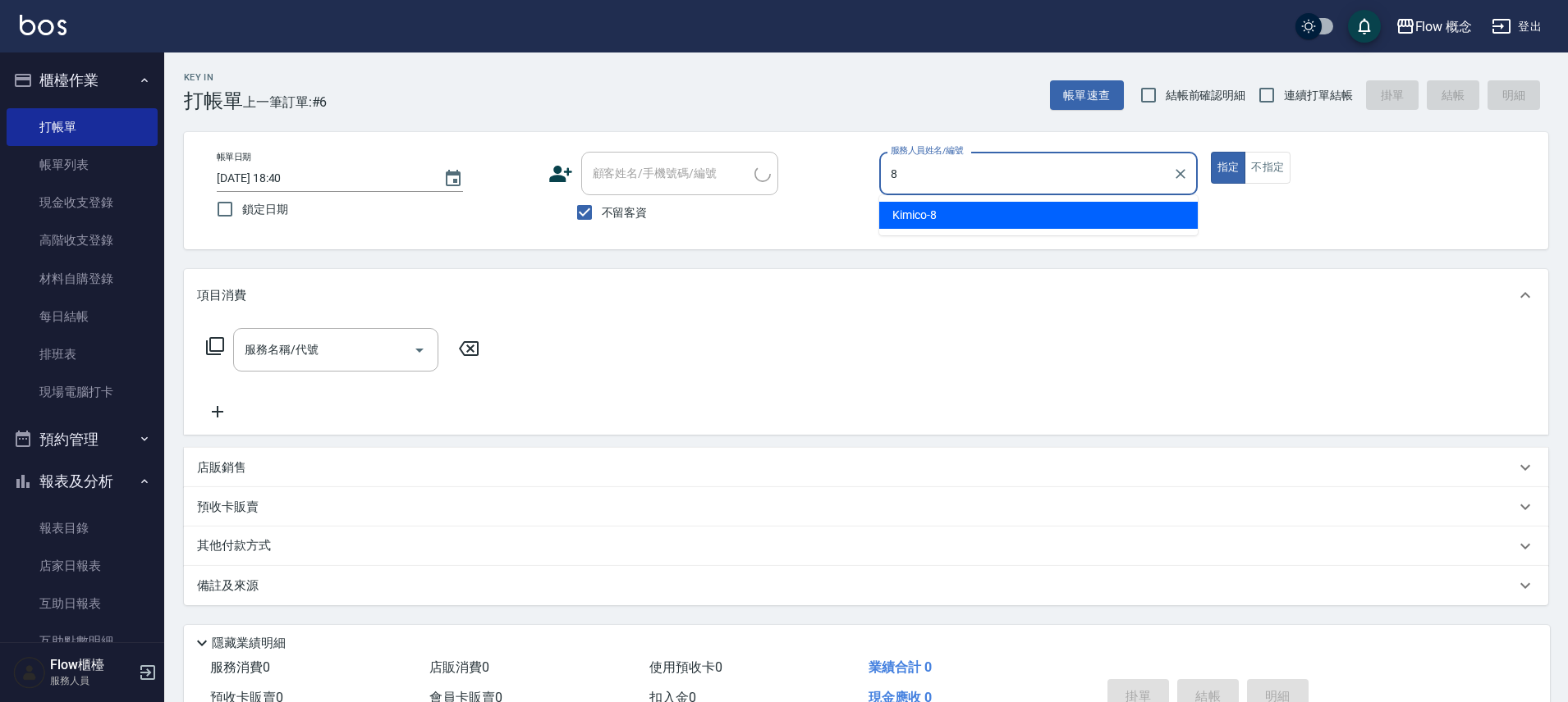
type input "Kimico-8"
type button "true"
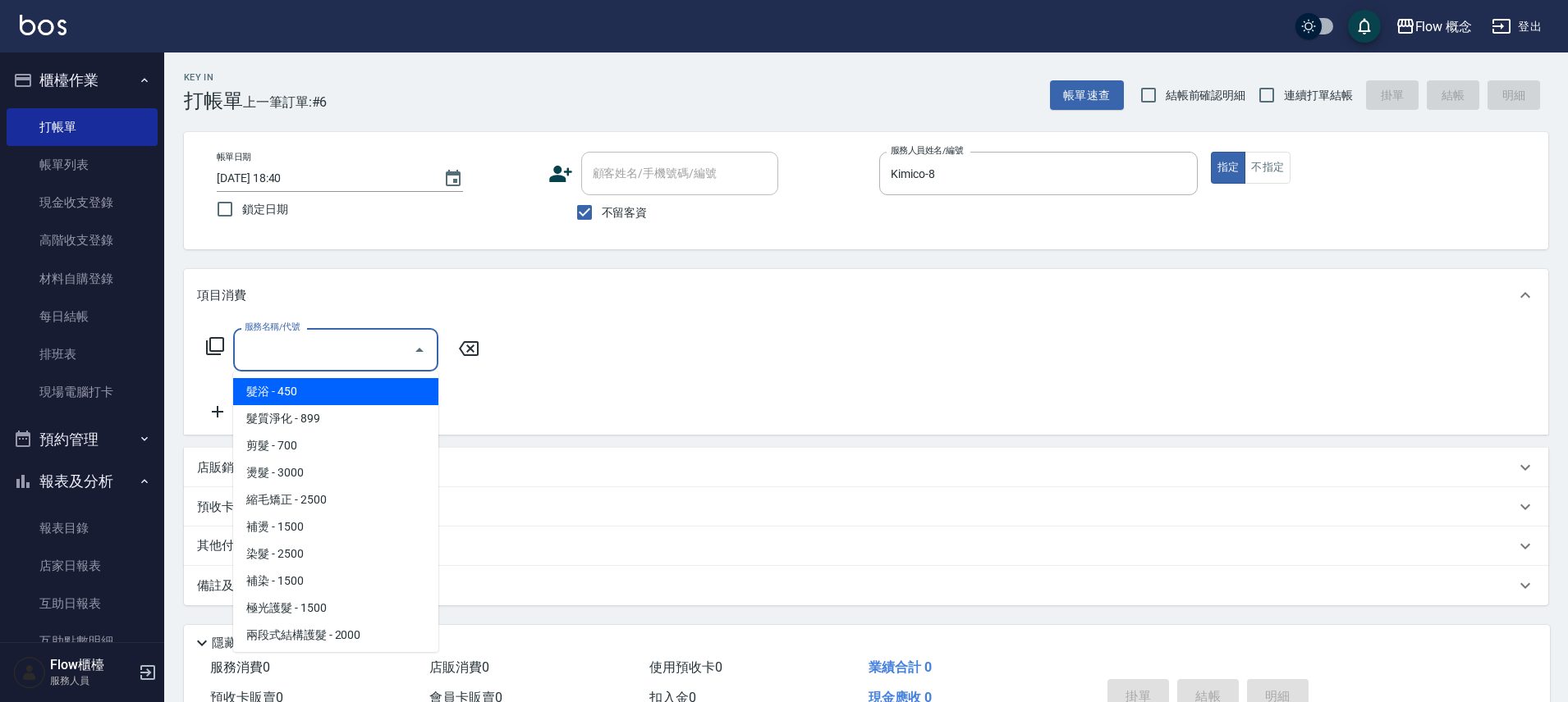
click at [346, 351] on input "服務名稱/代號" at bounding box center [323, 350] width 166 height 28
click at [302, 385] on span "髮浴 - 450" at bounding box center [336, 391] width 206 height 27
type input "髮浴 (101)"
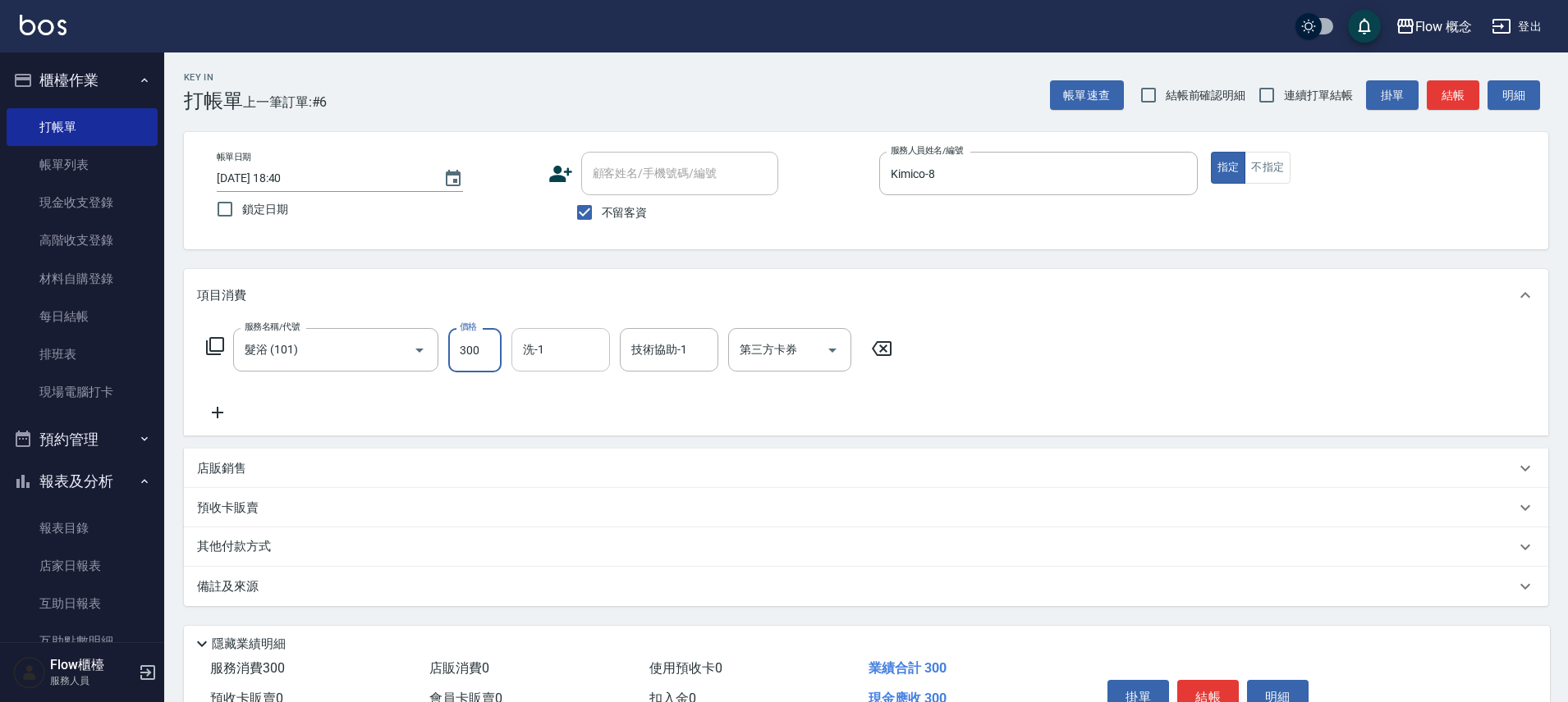
type input "300"
click at [572, 338] on input "洗-1" at bounding box center [561, 350] width 84 height 28
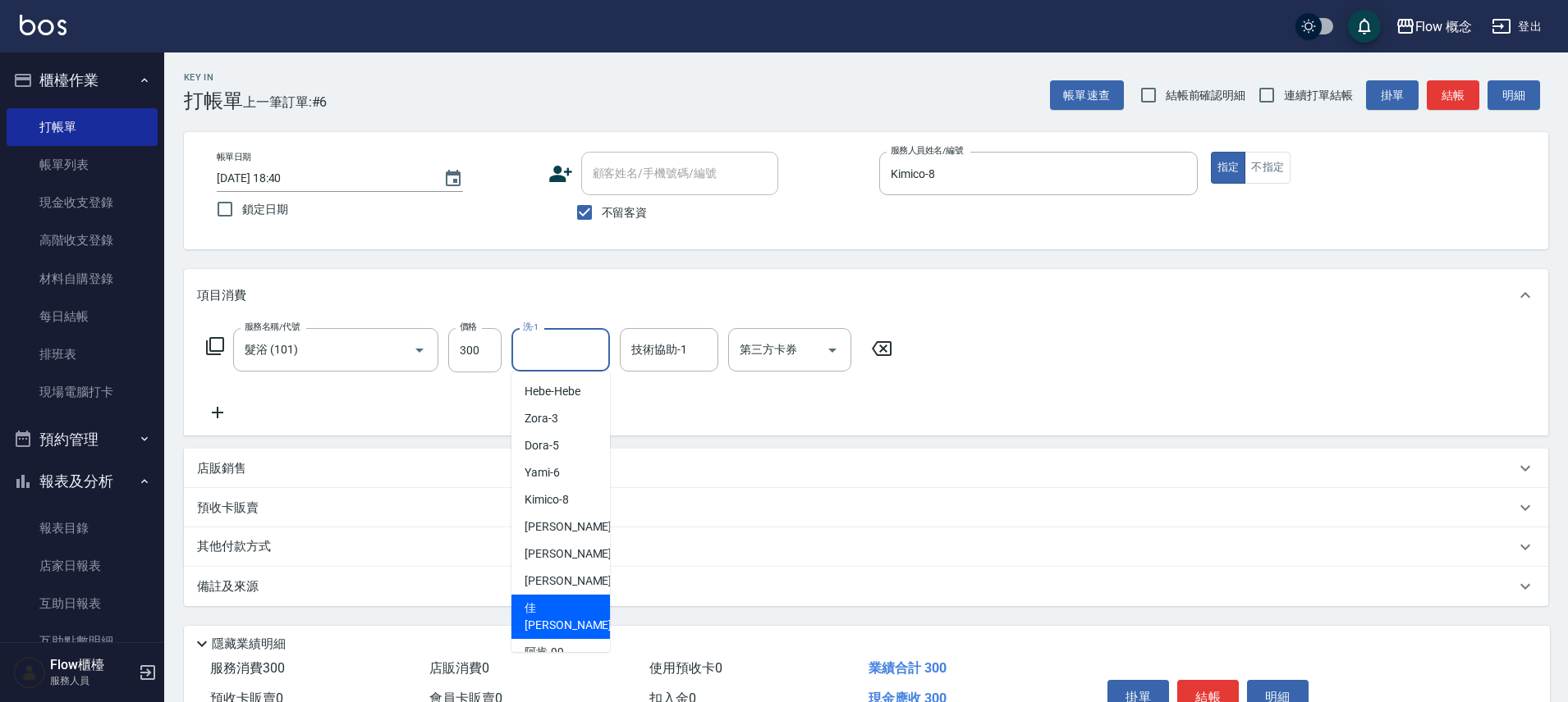
click at [560, 611] on span "佳[PERSON_NAME] -17" at bounding box center [576, 617] width 104 height 35
type input "佳[PERSON_NAME]-17"
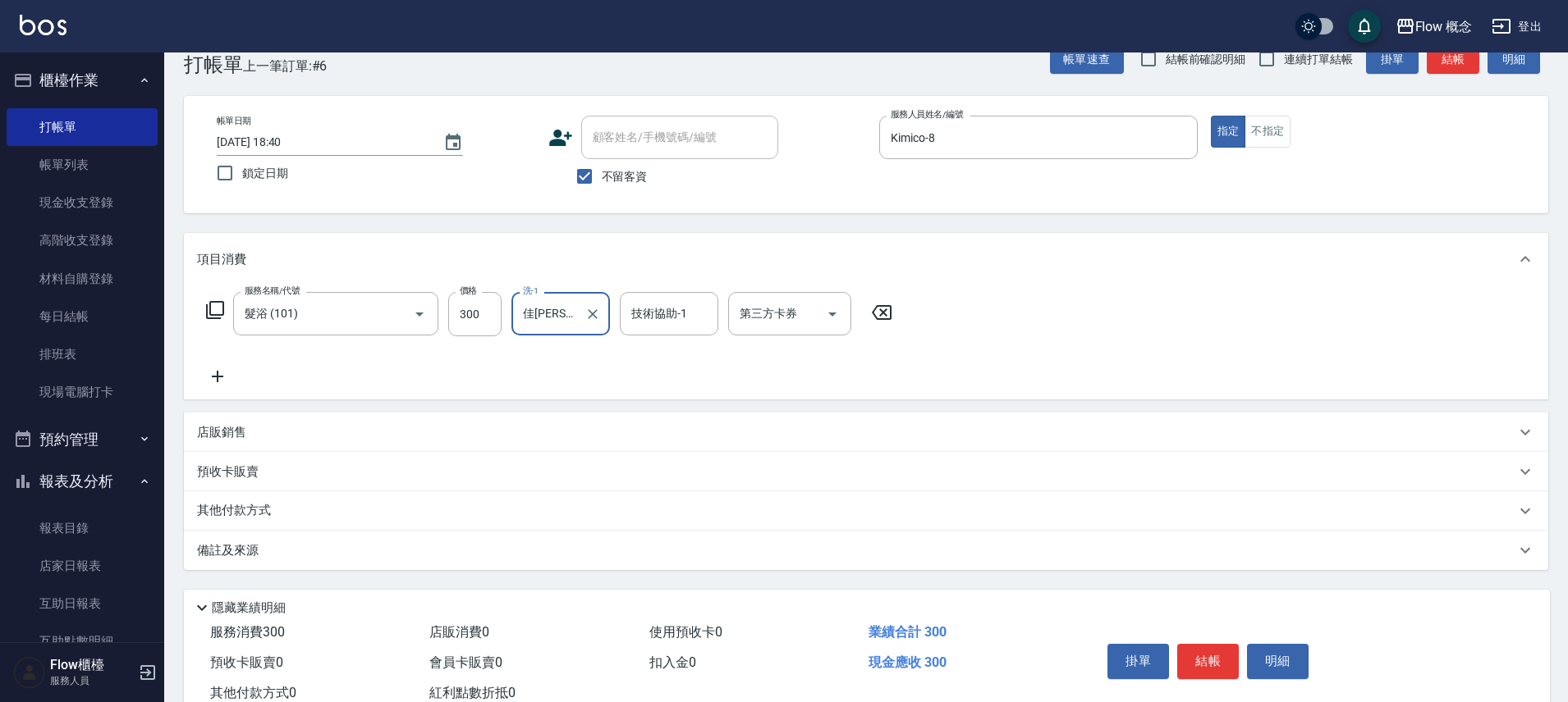
scroll to position [90, 0]
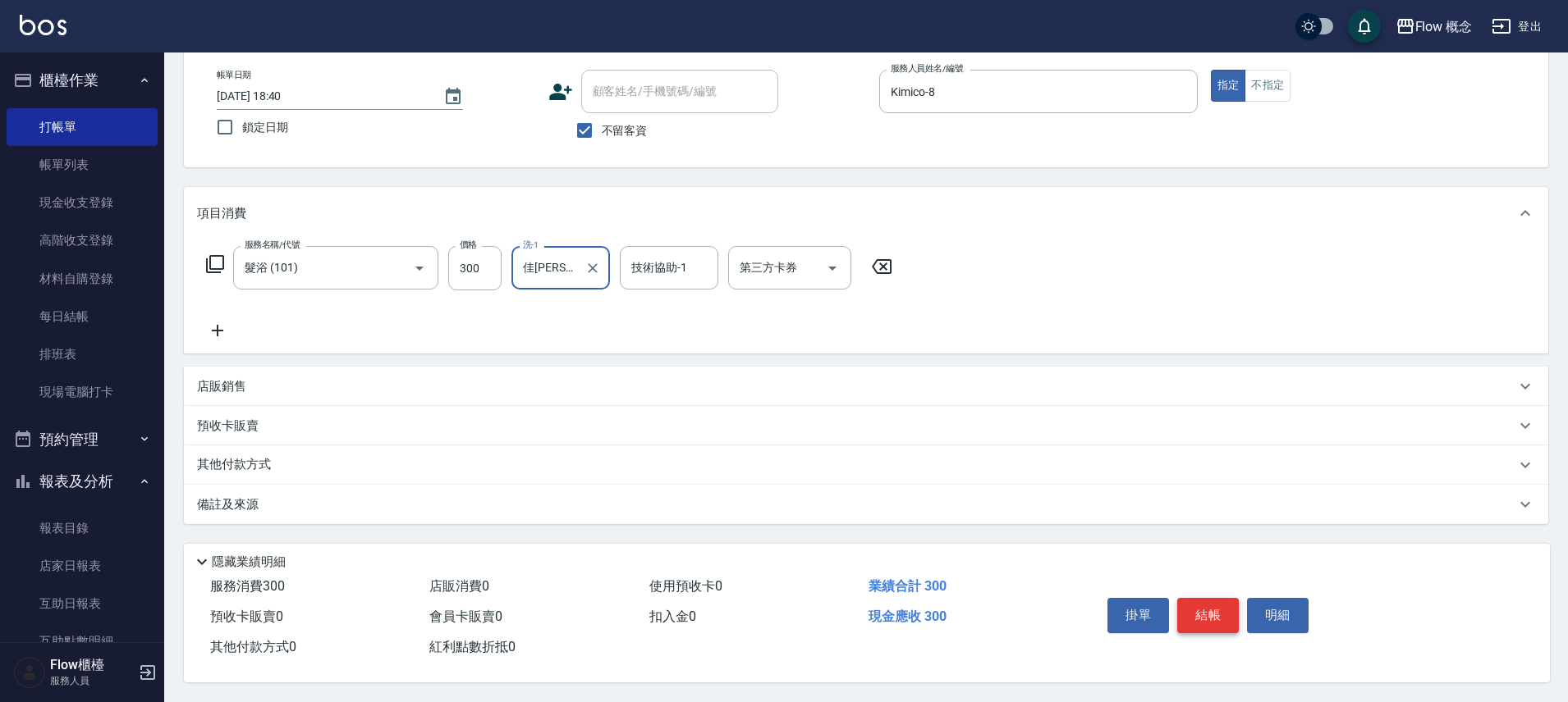
click at [1210, 622] on button "結帳" at bounding box center [1208, 616] width 61 height 35
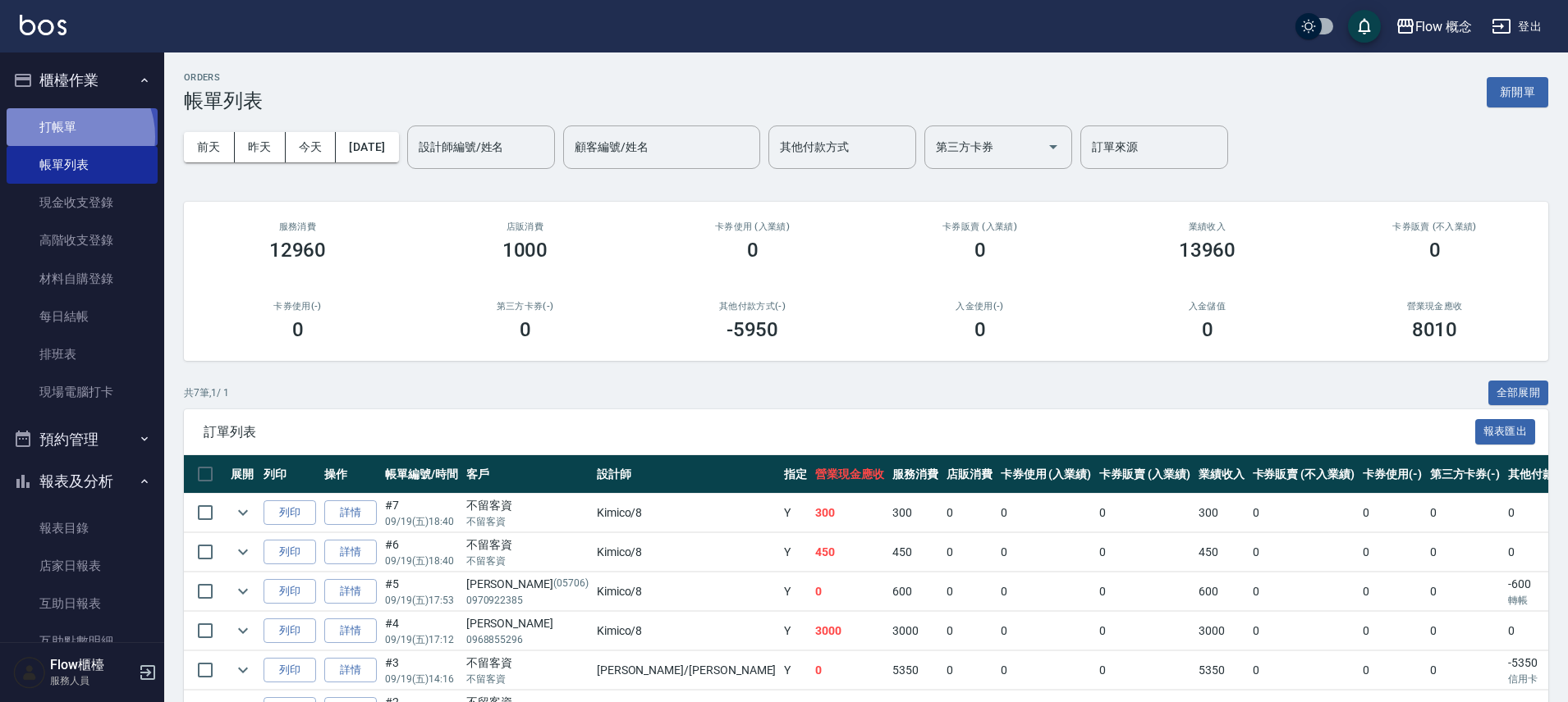
click at [68, 136] on link "打帳單" at bounding box center [82, 127] width 151 height 38
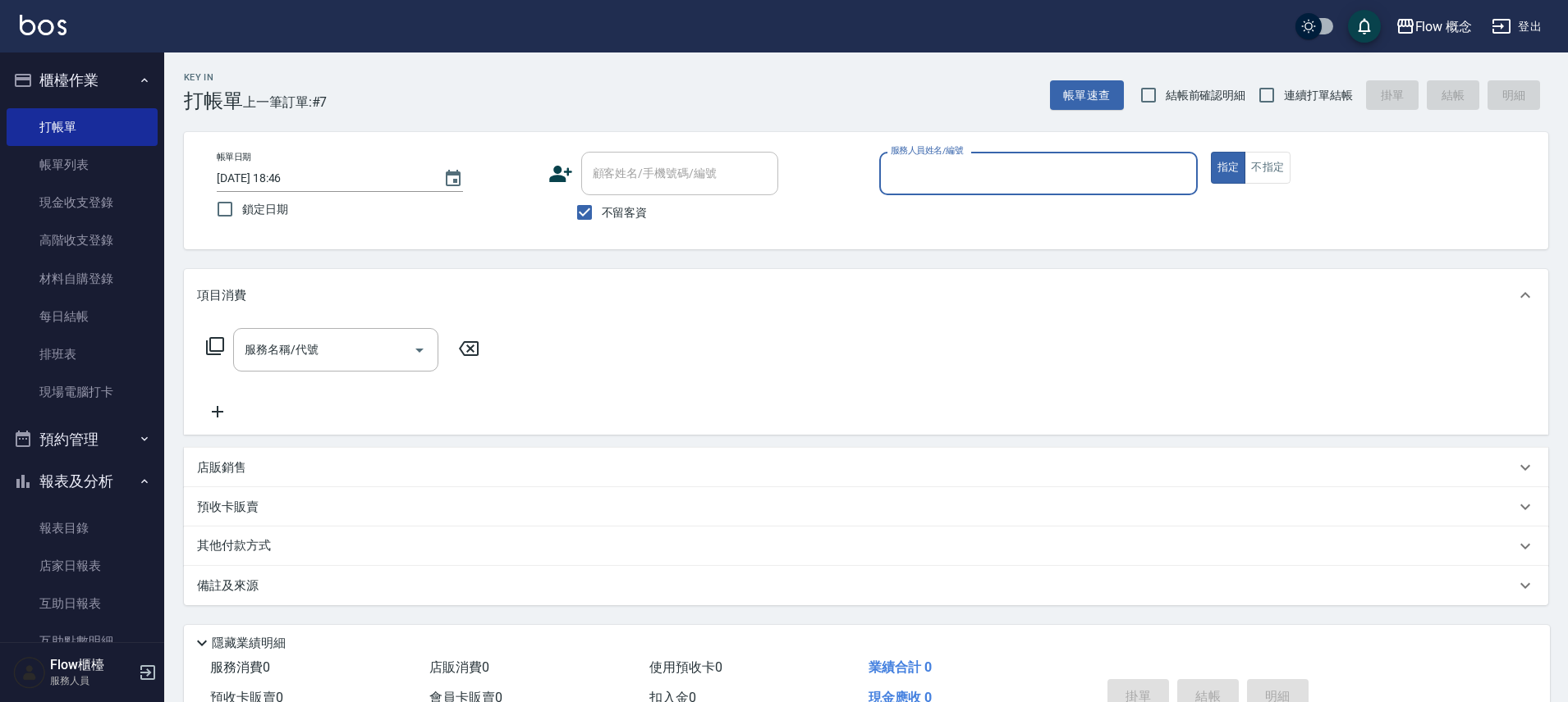
click at [1211, 152] on button "指定" at bounding box center [1228, 168] width 35 height 32
type button "true"
click at [1078, 157] on div "服務人員姓名/編號" at bounding box center [1038, 174] width 319 height 43
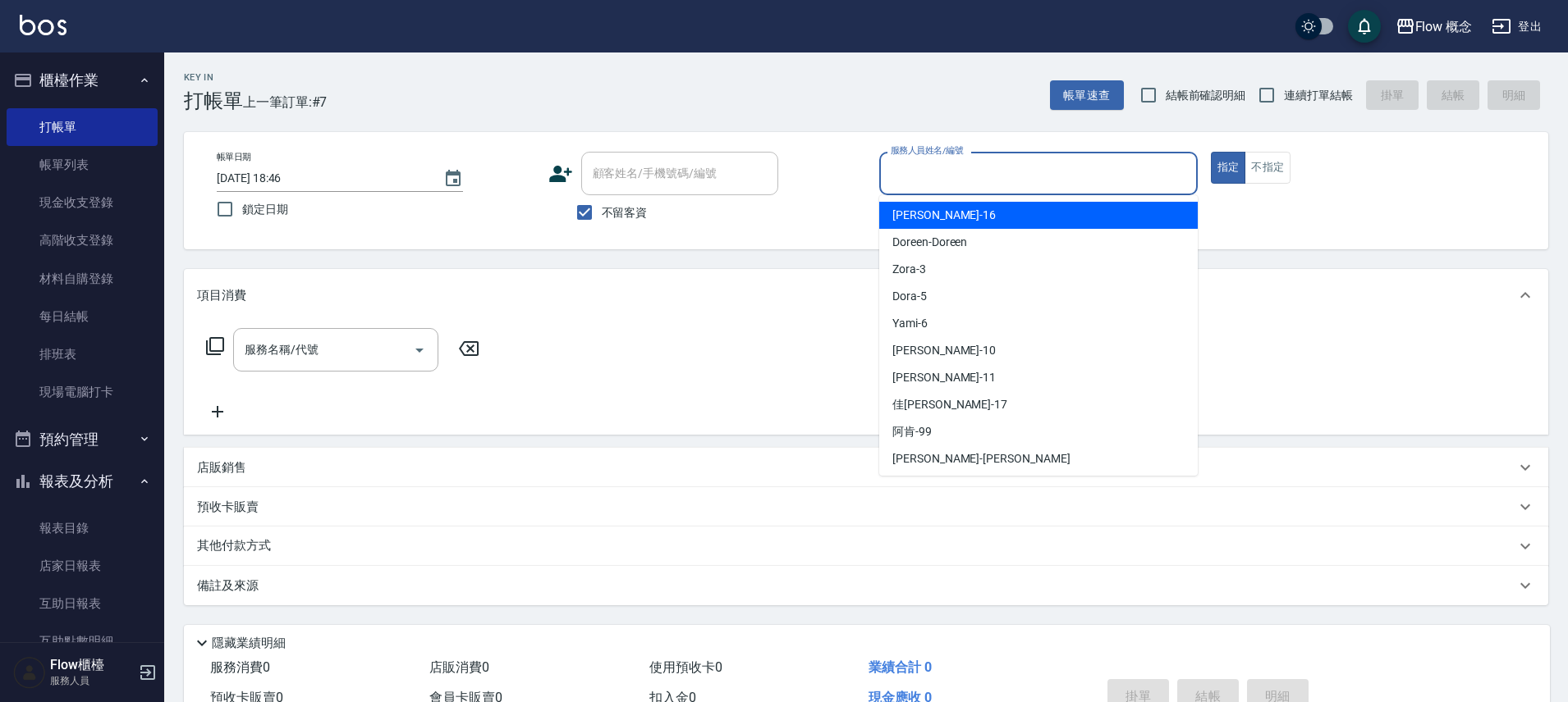
type input "[PERSON_NAME]-16"
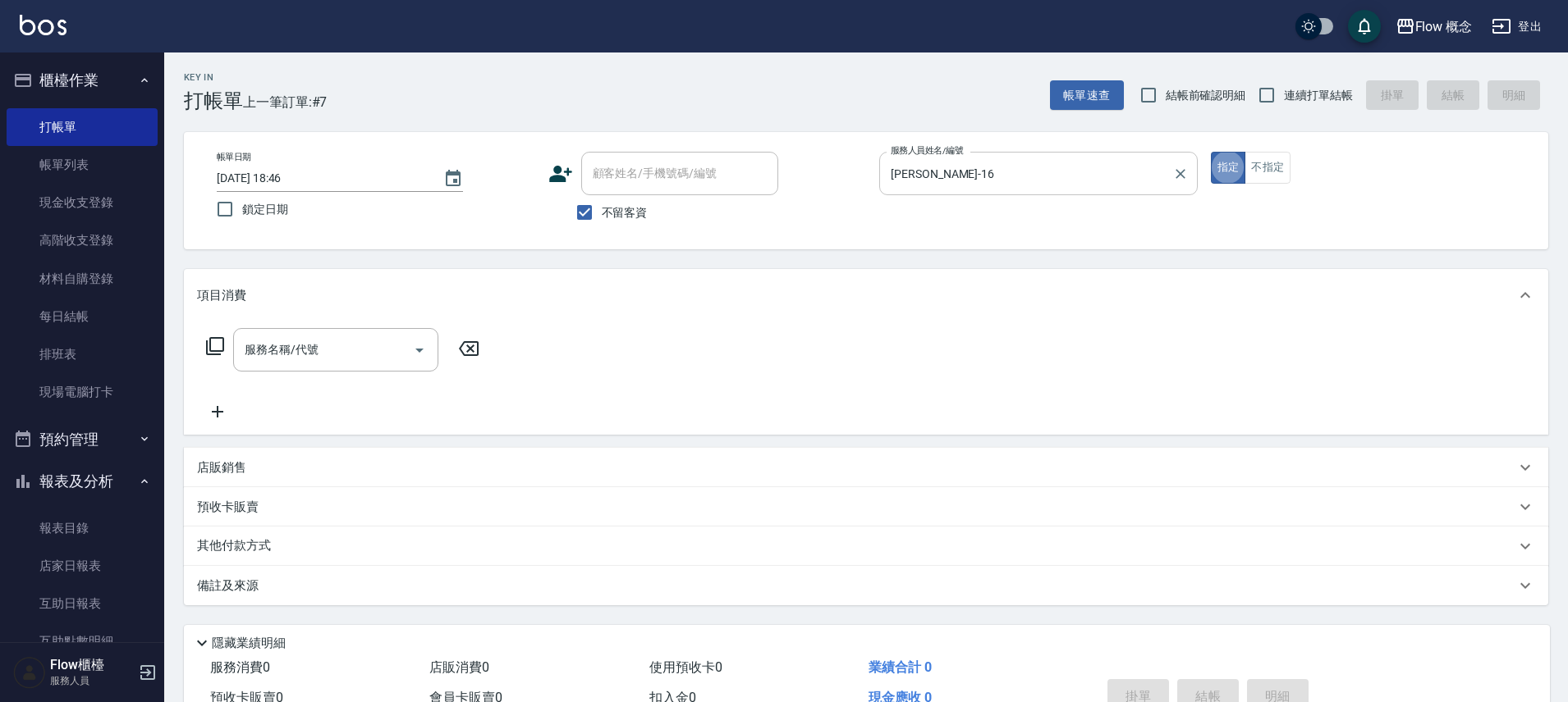
click at [1171, 178] on button "Clear" at bounding box center [1180, 174] width 23 height 23
click at [1102, 182] on input "服務人員姓名/編號" at bounding box center [1038, 173] width 304 height 28
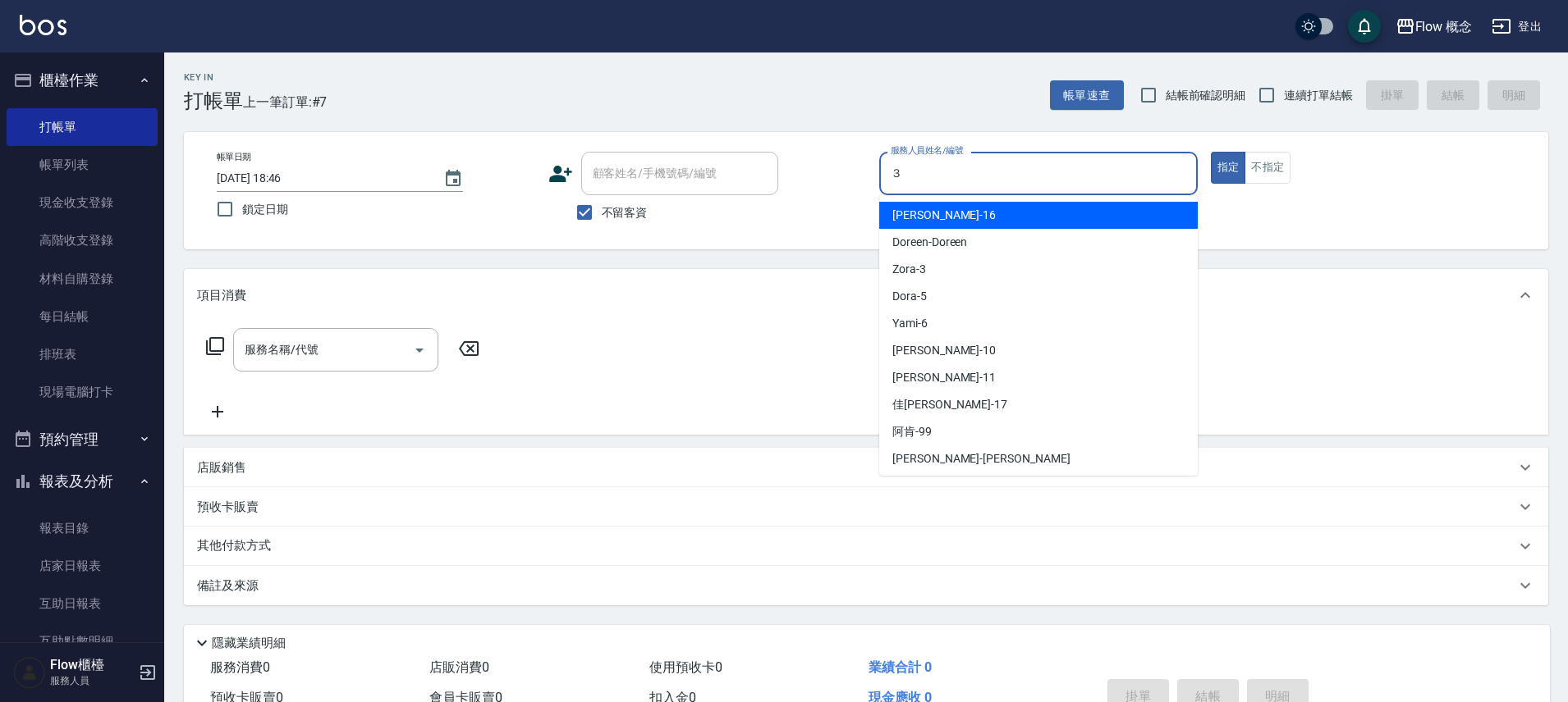
type input "３"
click at [1211, 152] on button "指定" at bounding box center [1228, 168] width 35 height 32
drag, startPoint x: 951, startPoint y: 182, endPoint x: 1152, endPoint y: 262, distance: 216.3
click at [952, 183] on input "服務人員姓名/編號" at bounding box center [1038, 173] width 304 height 28
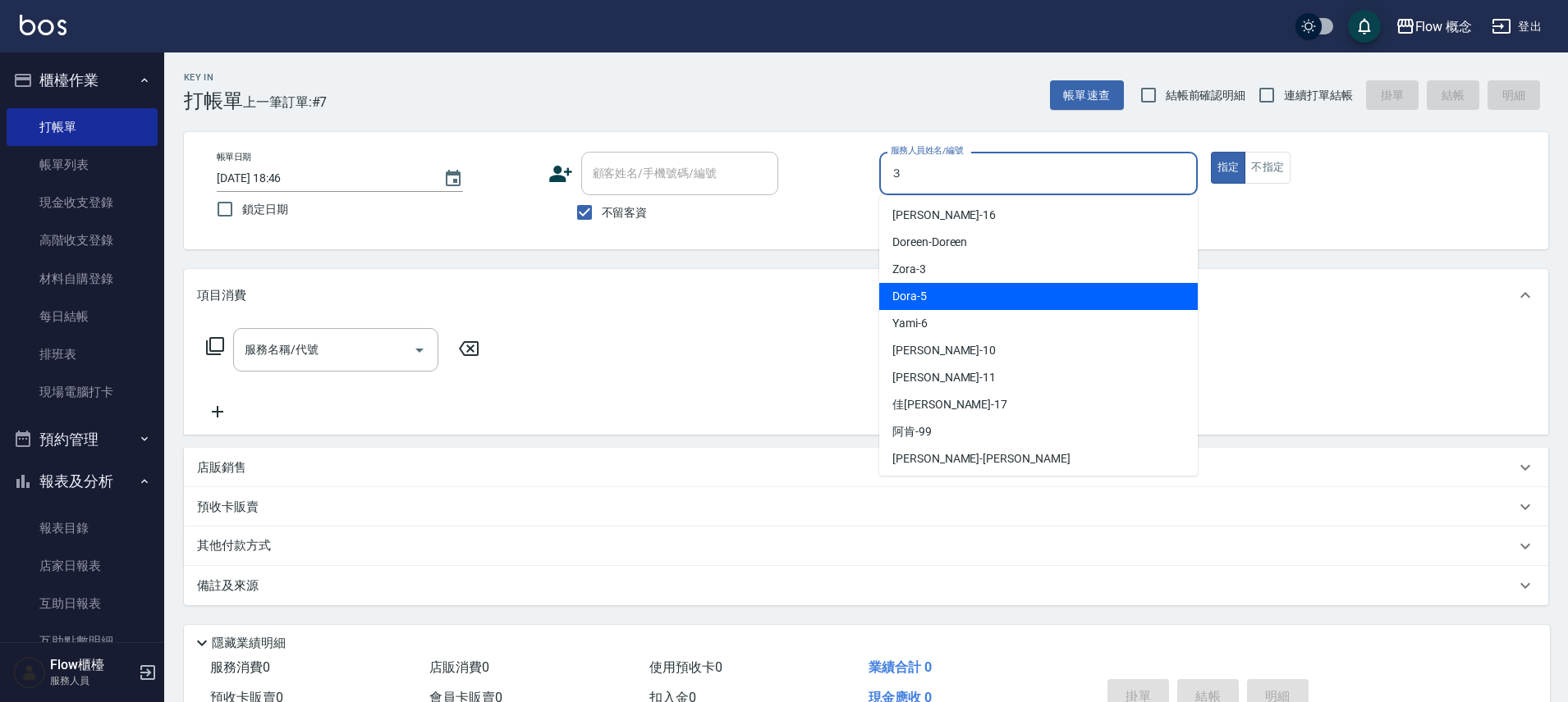
type input "３"
click at [1211, 152] on button "指定" at bounding box center [1228, 168] width 35 height 32
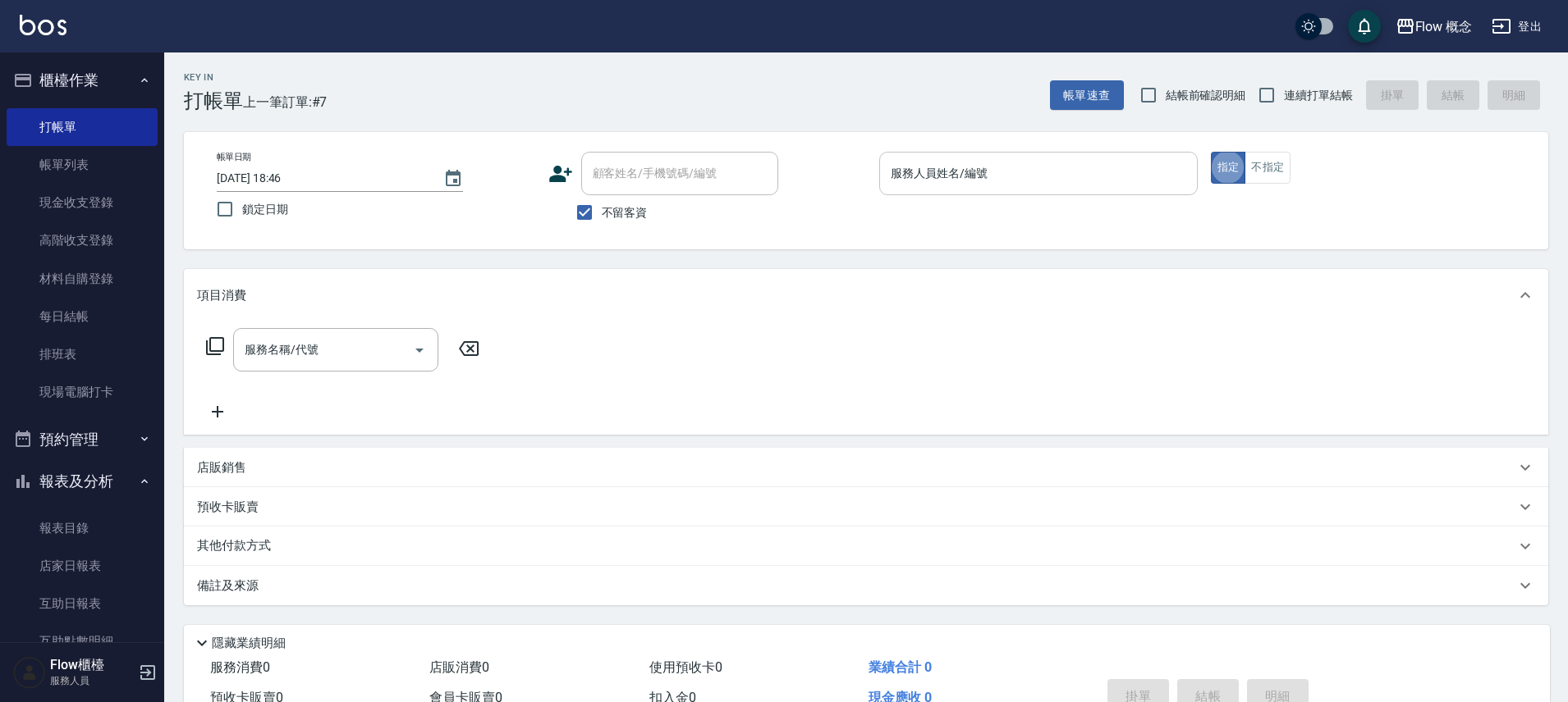
click at [1012, 191] on div "服務人員姓名/編號" at bounding box center [1038, 174] width 319 height 43
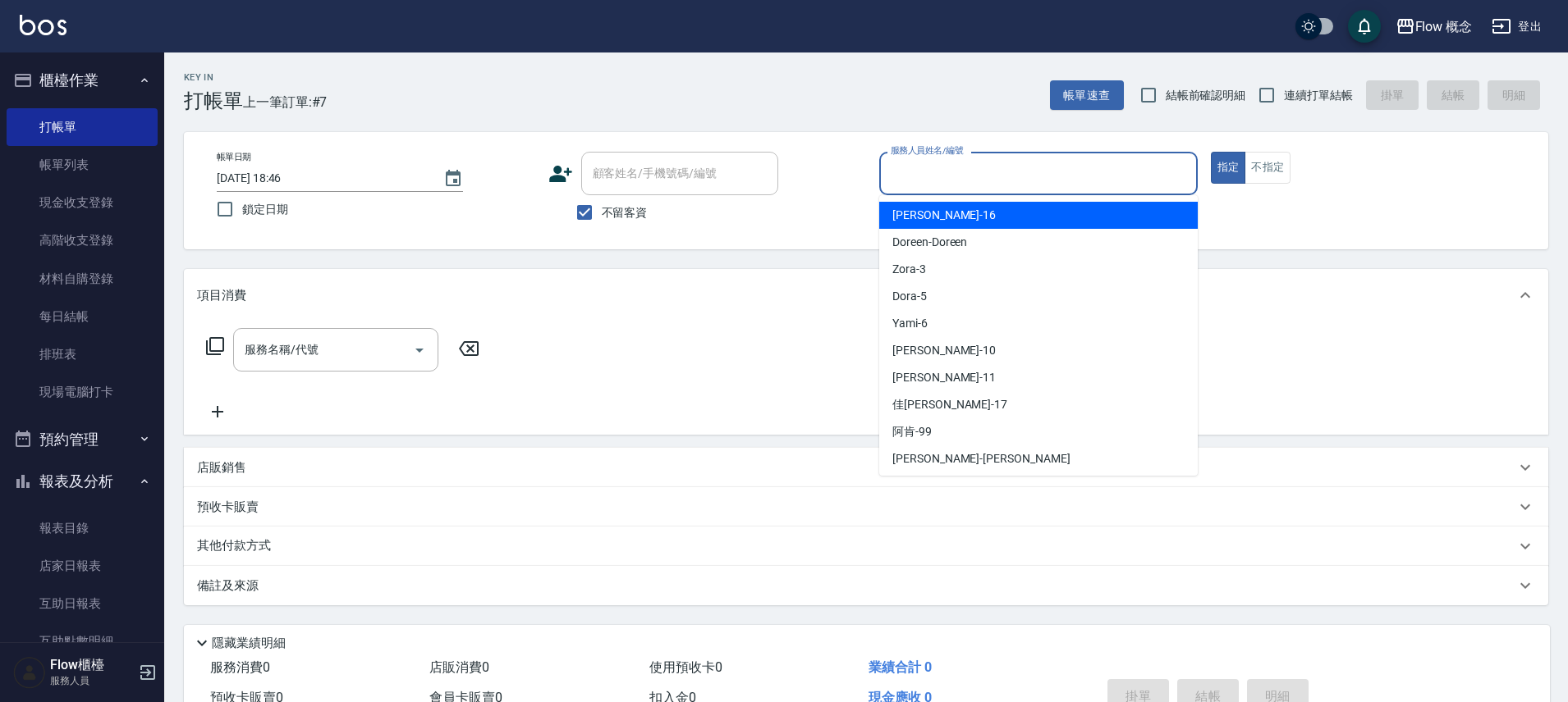
click at [622, 210] on span "不留客資" at bounding box center [625, 213] width 46 height 17
click at [602, 210] on input "不留客資" at bounding box center [585, 212] width 35 height 35
checkbox input "false"
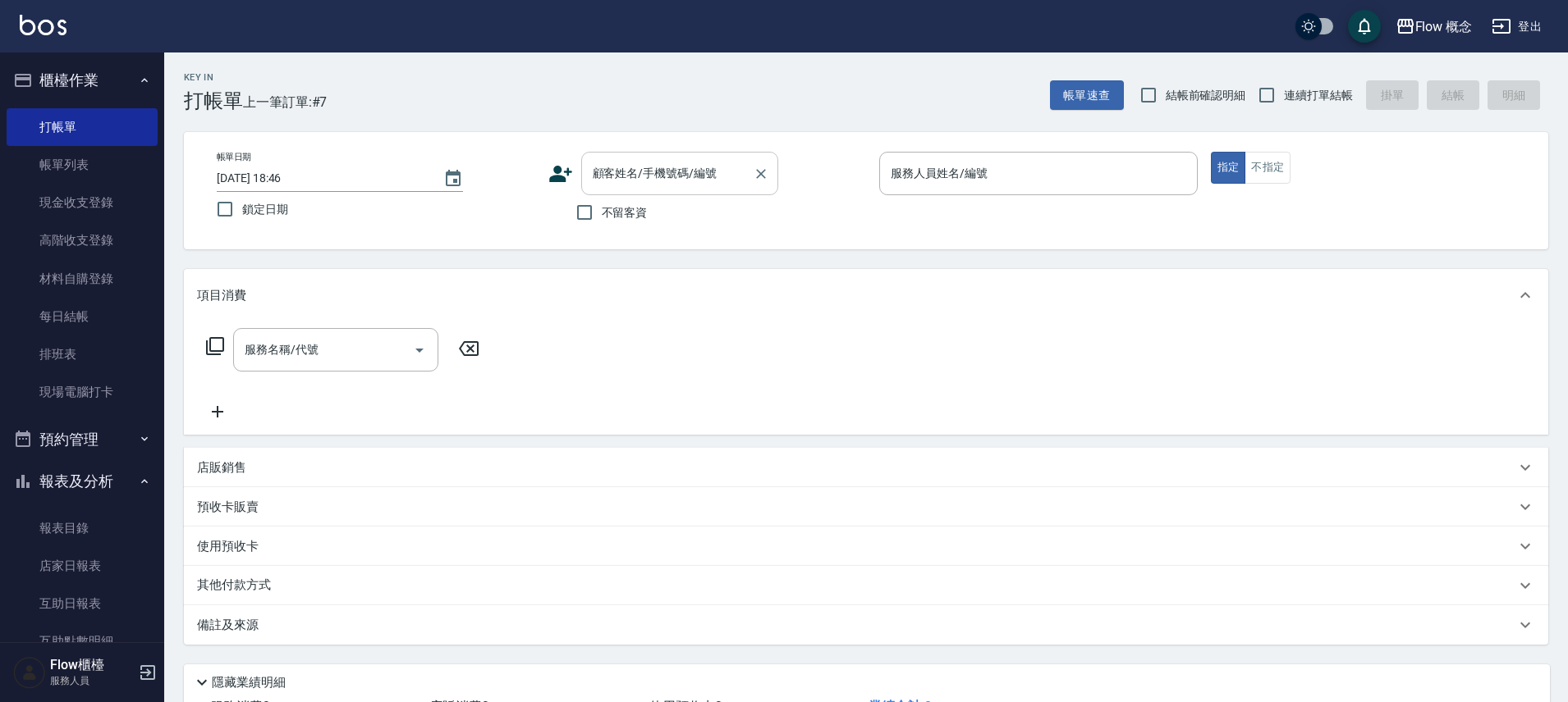
click at [649, 180] on input "顧客姓名/手機號碼/編號" at bounding box center [667, 173] width 157 height 28
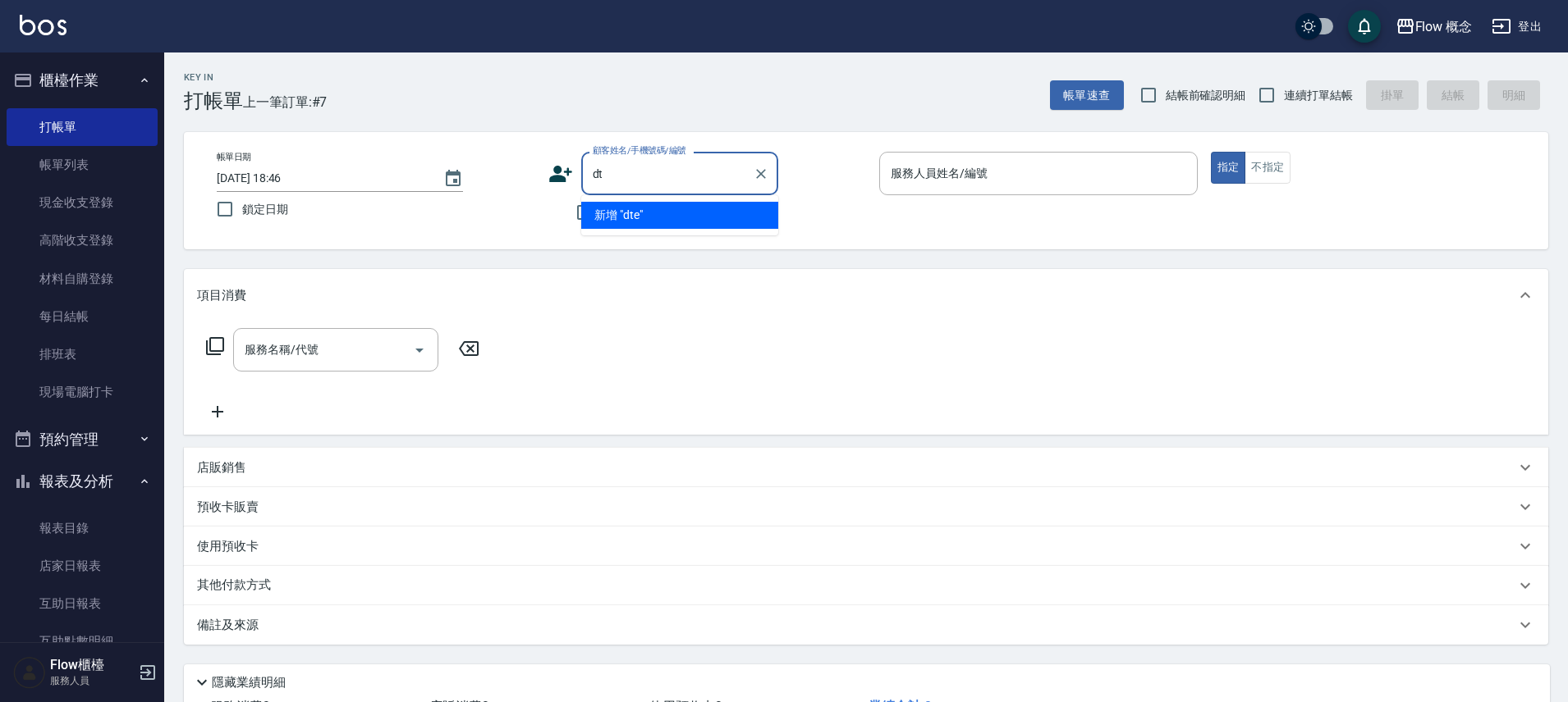
type input "d"
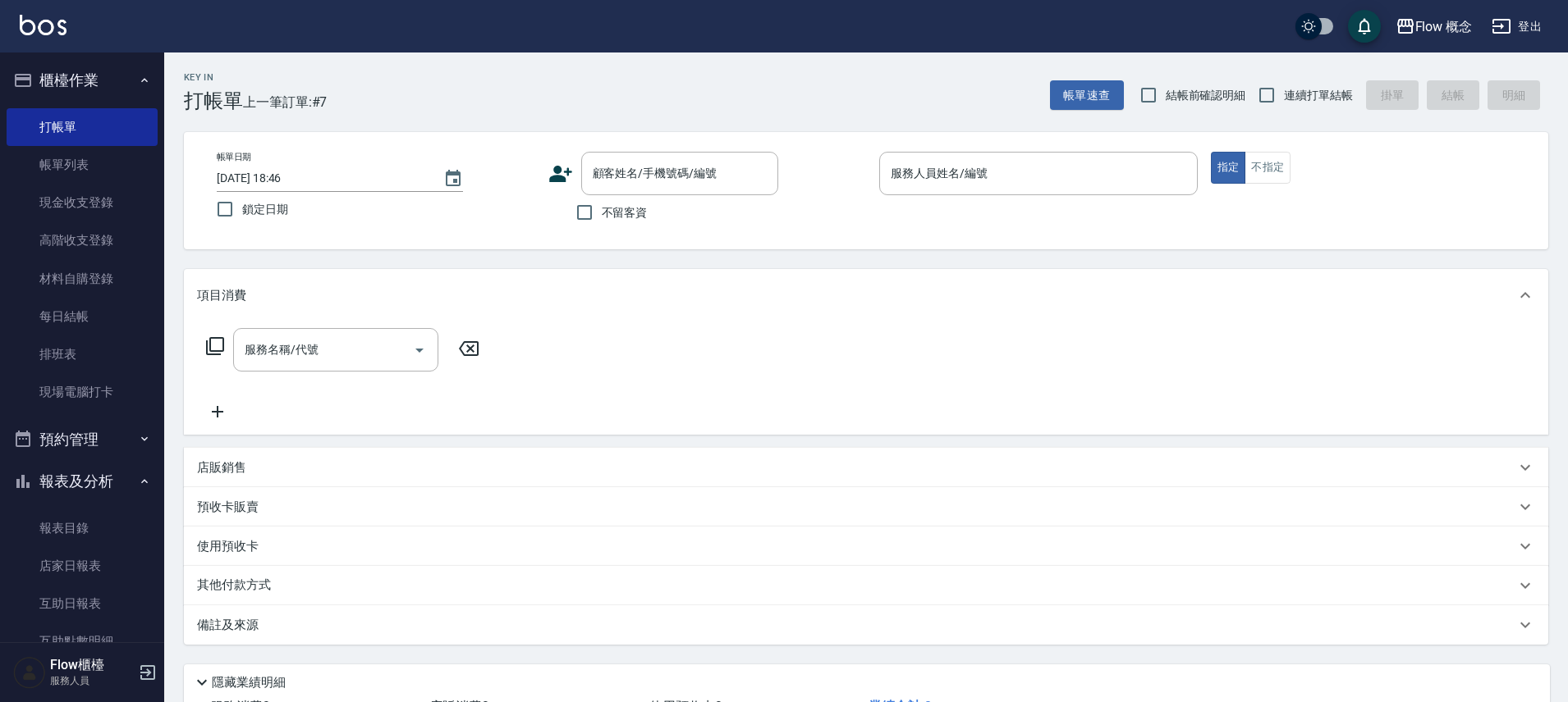
drag, startPoint x: 555, startPoint y: 215, endPoint x: 565, endPoint y: 212, distance: 10.4
click at [555, 215] on div "不留客資" at bounding box center [663, 212] width 230 height 35
click at [576, 212] on input "不留客資" at bounding box center [585, 212] width 35 height 35
checkbox input "true"
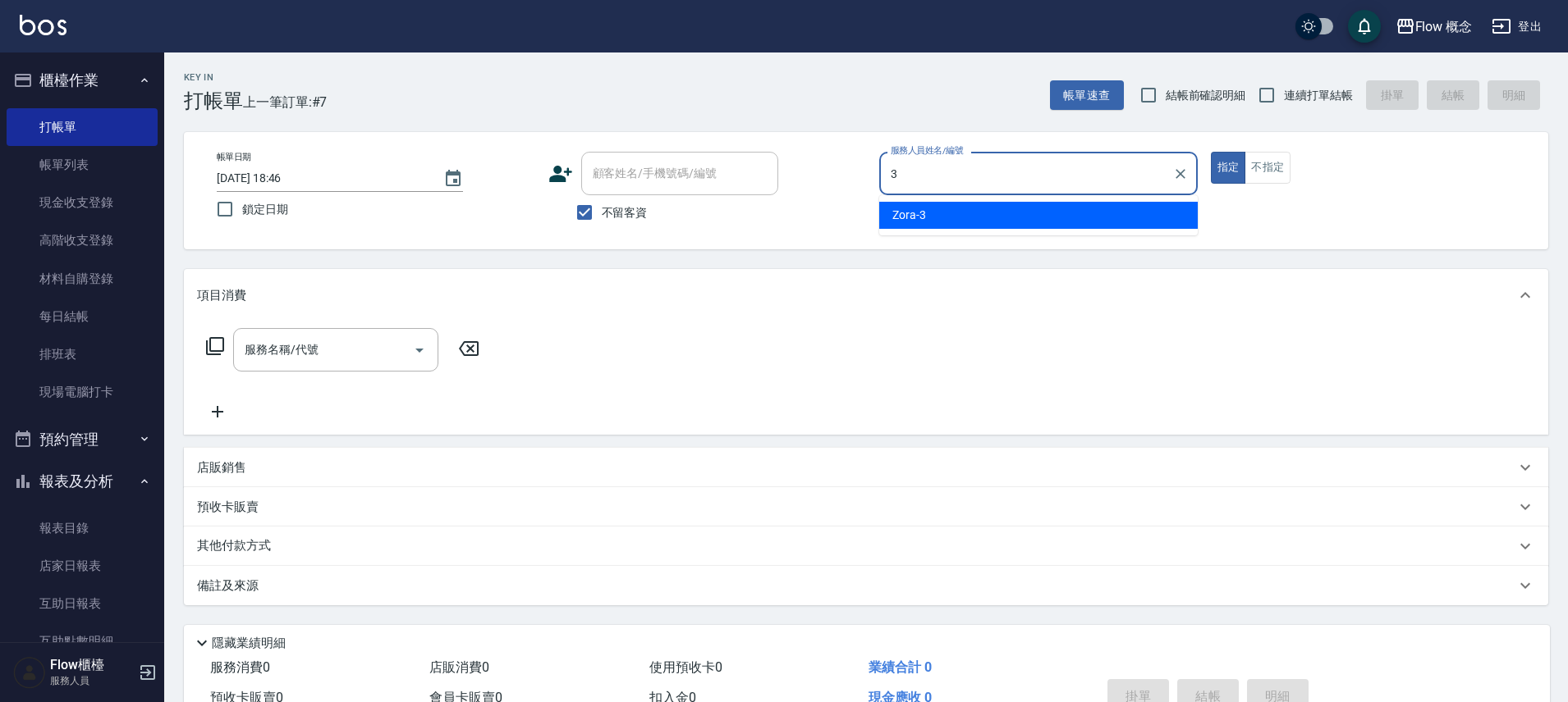
type input "Zora-3"
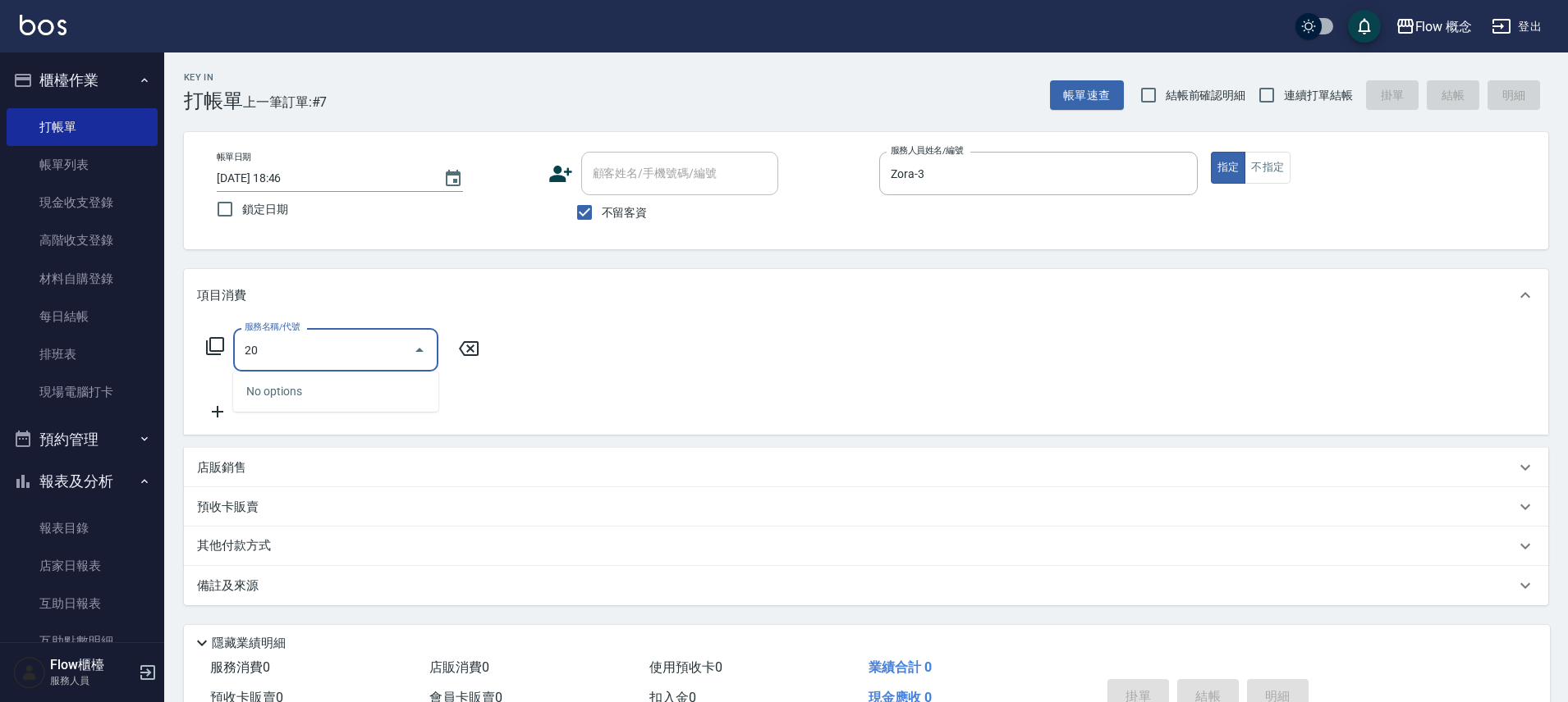
type input "2"
type input "1"
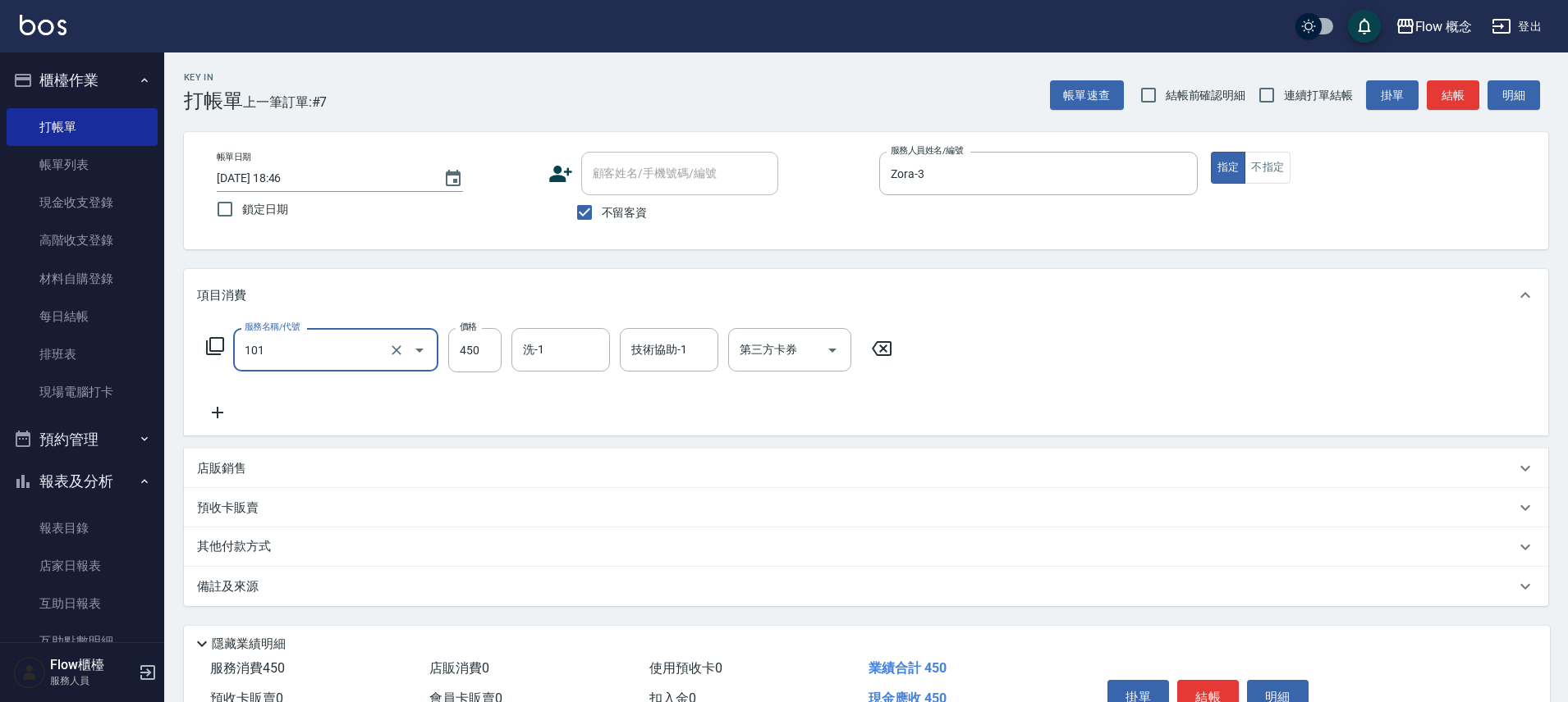
type input "髮浴 (101)"
type input "500"
click at [1209, 695] on button "結帳" at bounding box center [1208, 698] width 61 height 35
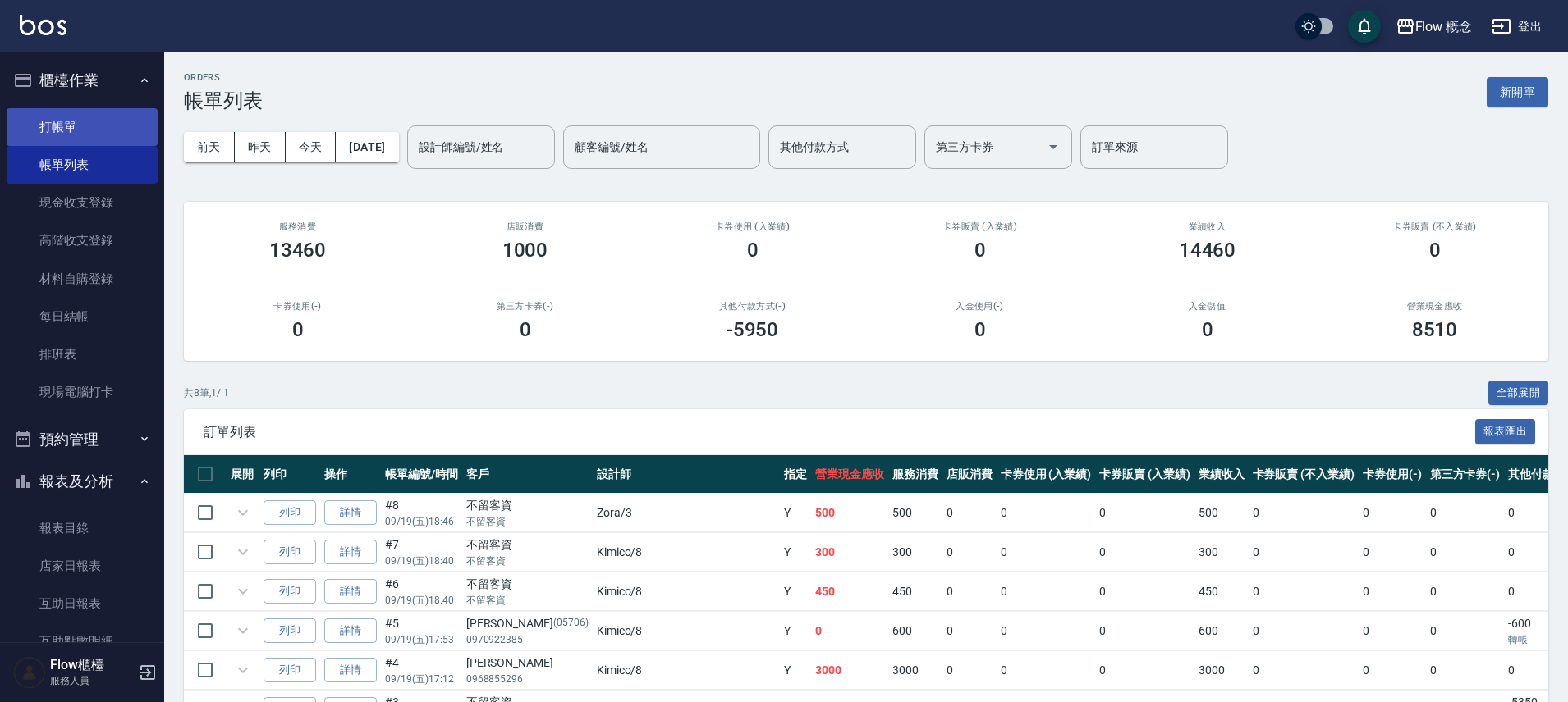
click at [115, 131] on link "打帳單" at bounding box center [82, 127] width 151 height 38
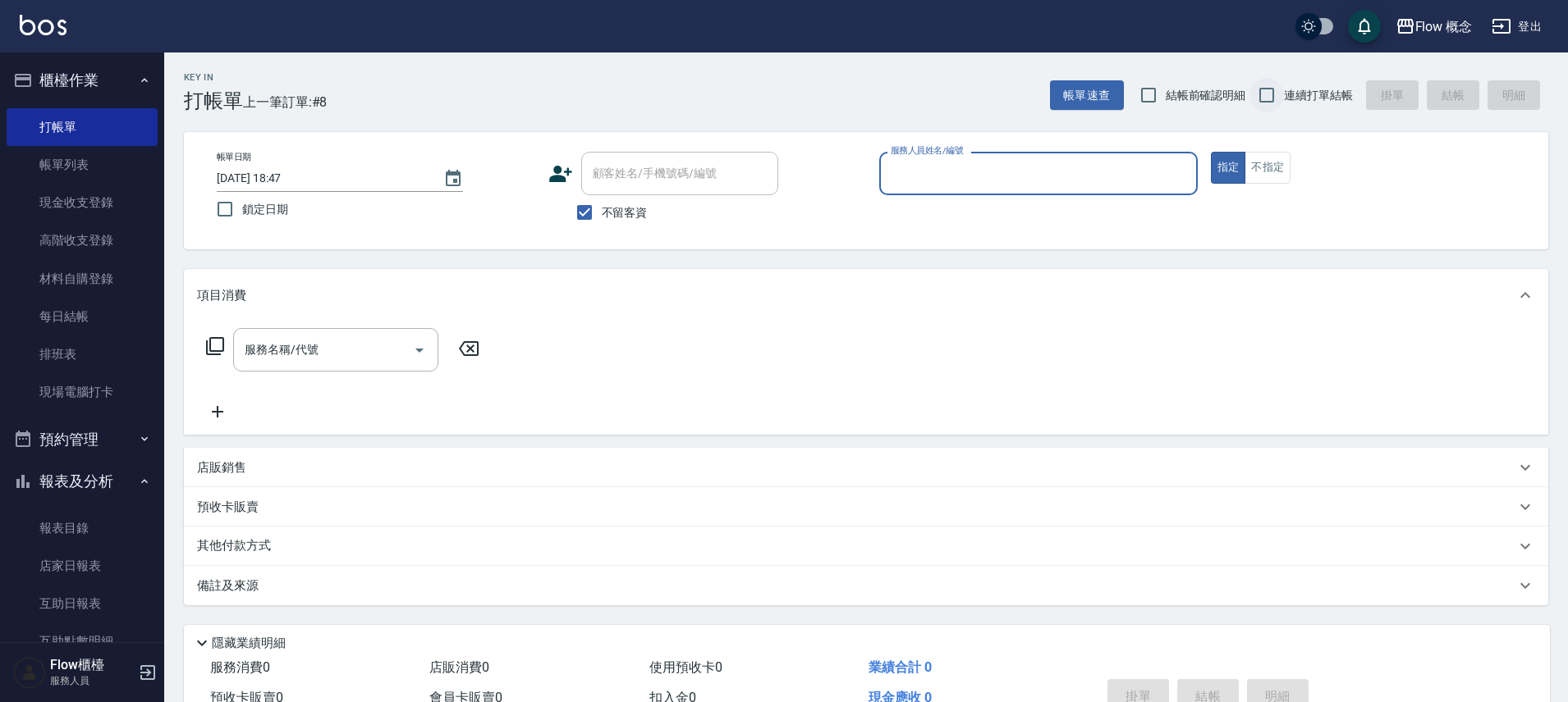
click at [1269, 96] on input "連續打單結帳" at bounding box center [1266, 95] width 35 height 35
checkbox input "true"
click at [1043, 168] on input "服務人員姓名/編號" at bounding box center [1038, 173] width 304 height 28
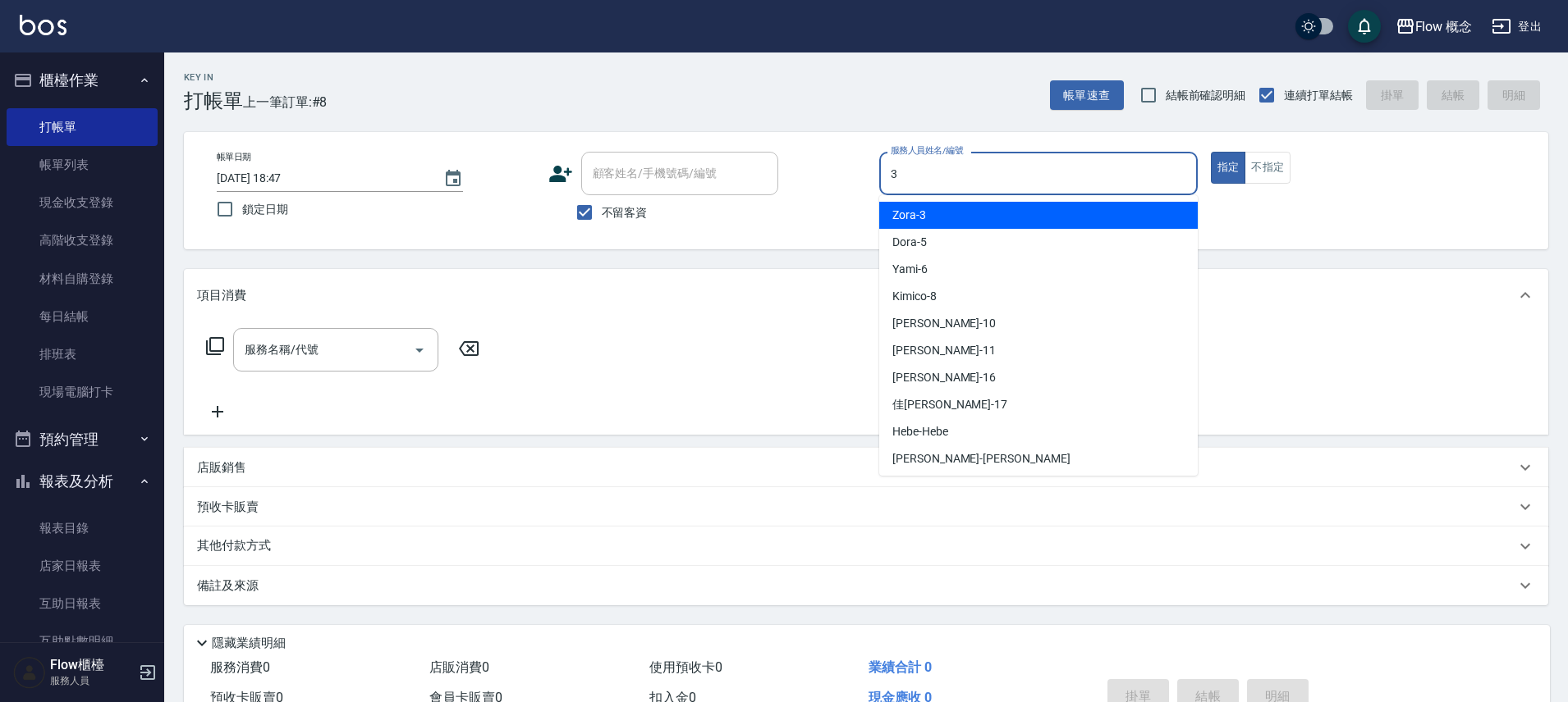
type input "Zora-3"
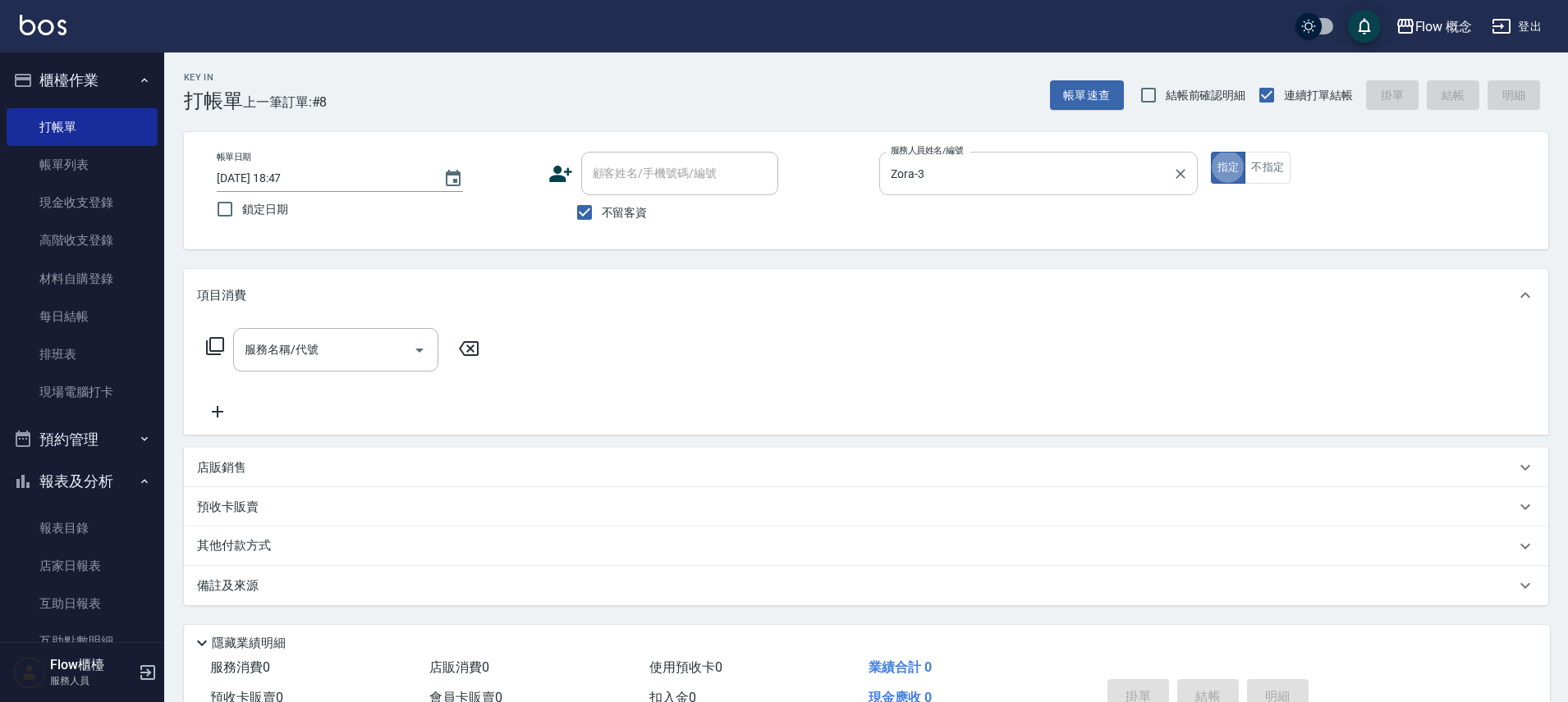
type button "true"
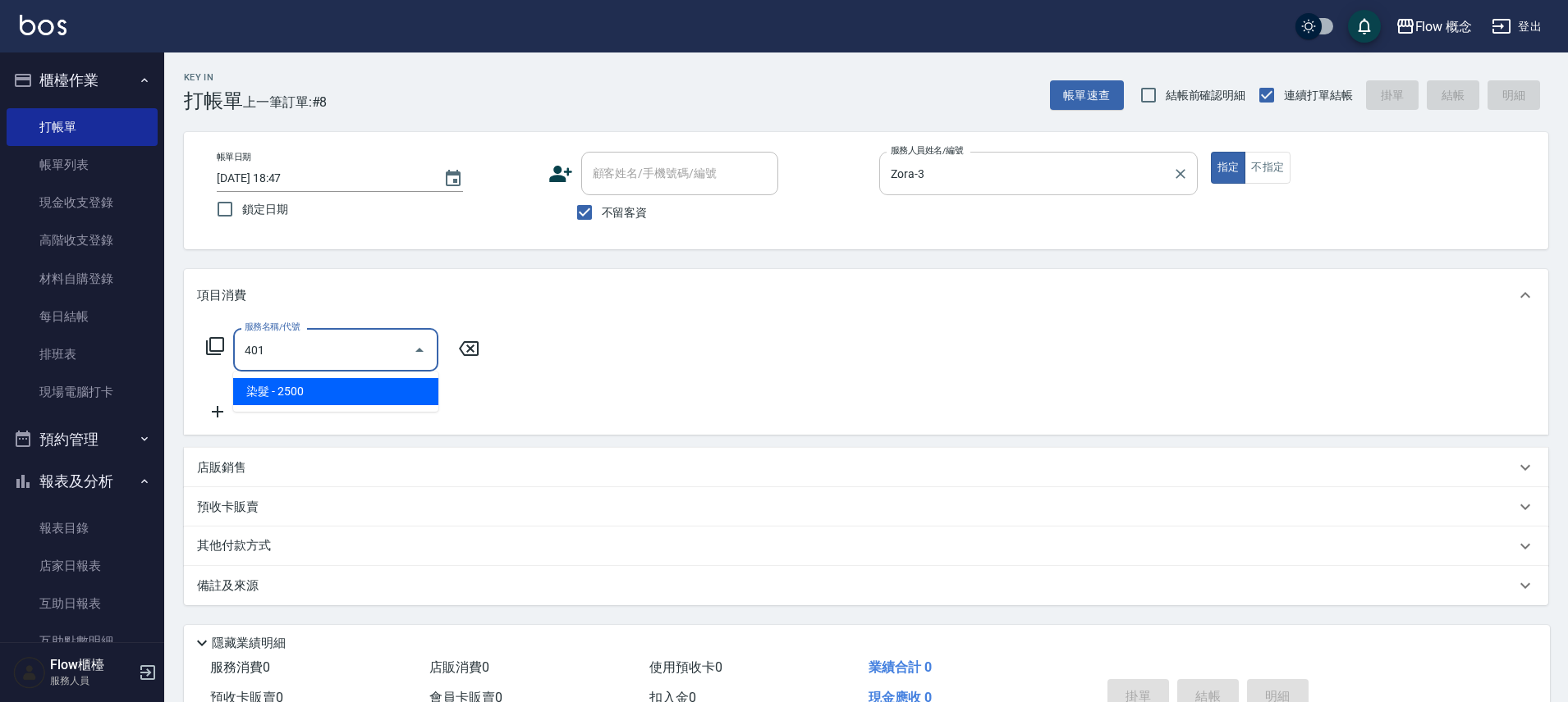
type input "染髮(401)"
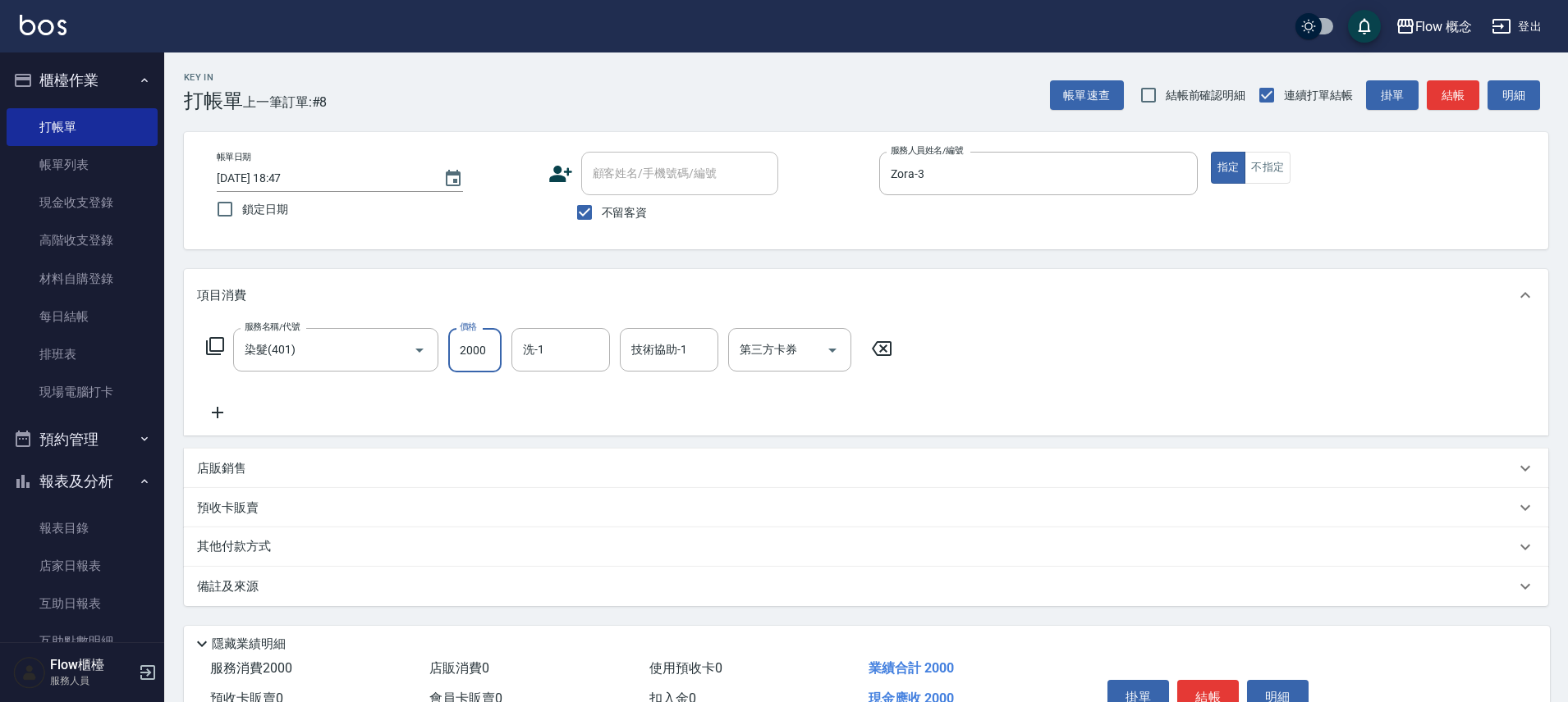
click at [469, 351] on input "2000" at bounding box center [475, 350] width 54 height 44
type input "1500"
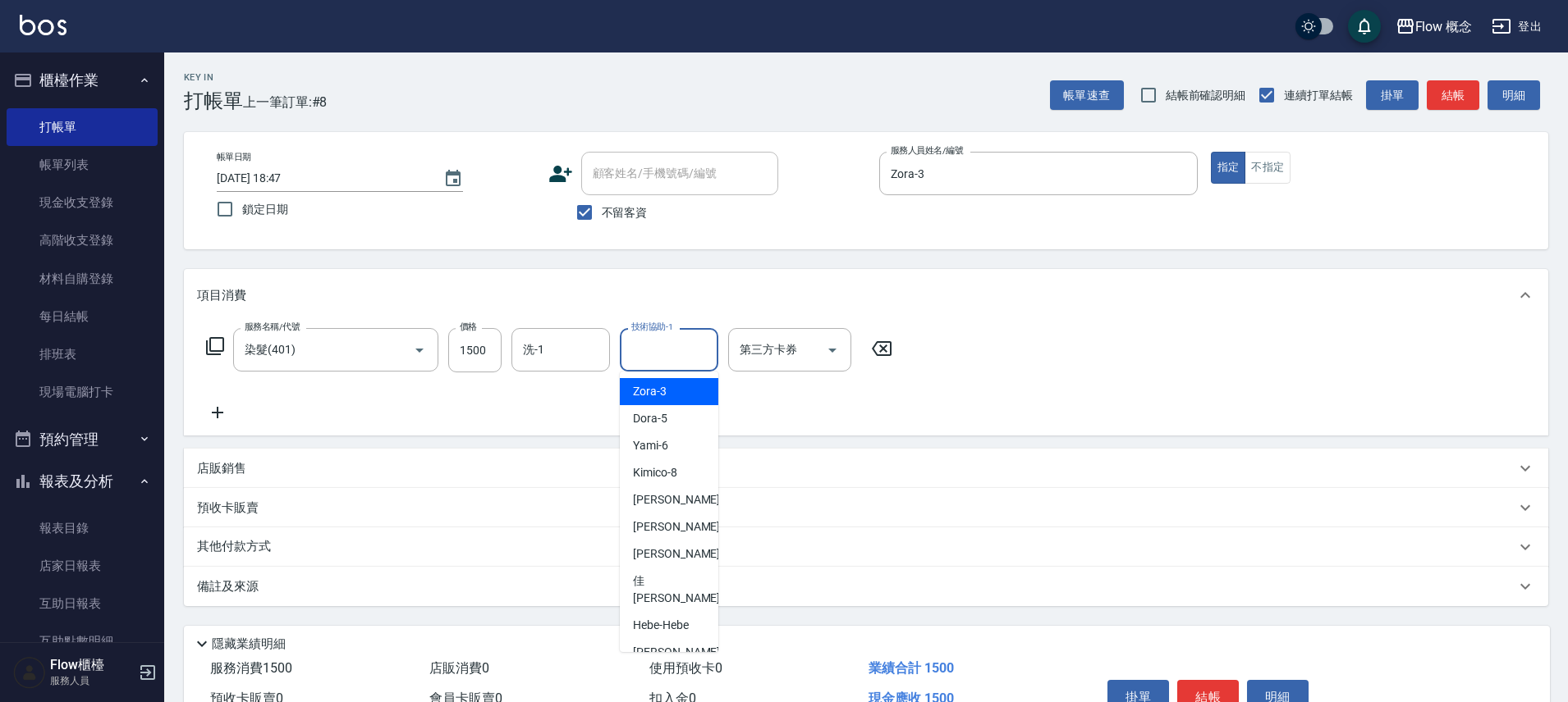
click at [688, 358] on input "技術協助-1" at bounding box center [669, 350] width 84 height 28
type input "[PERSON_NAME]-11"
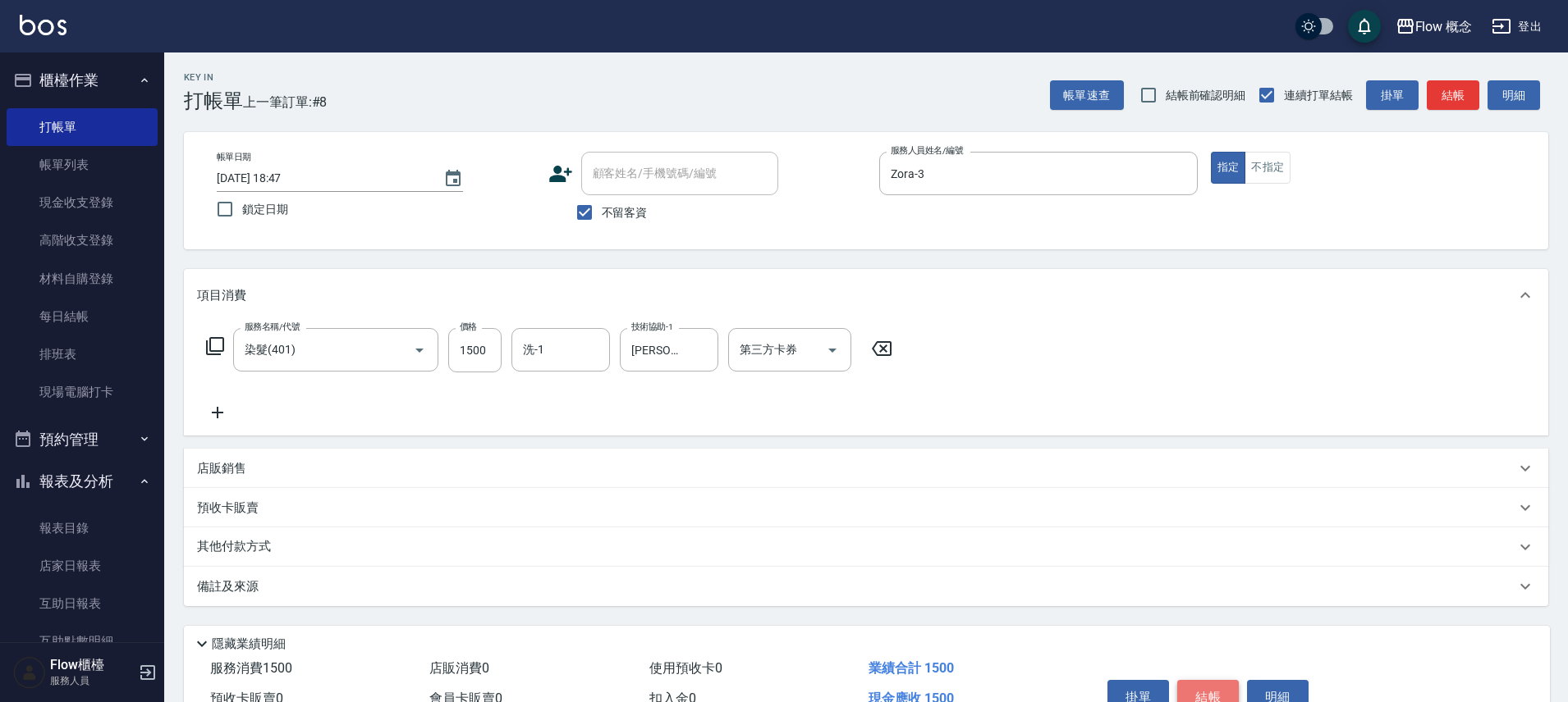
click at [1212, 699] on button "結帳" at bounding box center [1208, 698] width 61 height 35
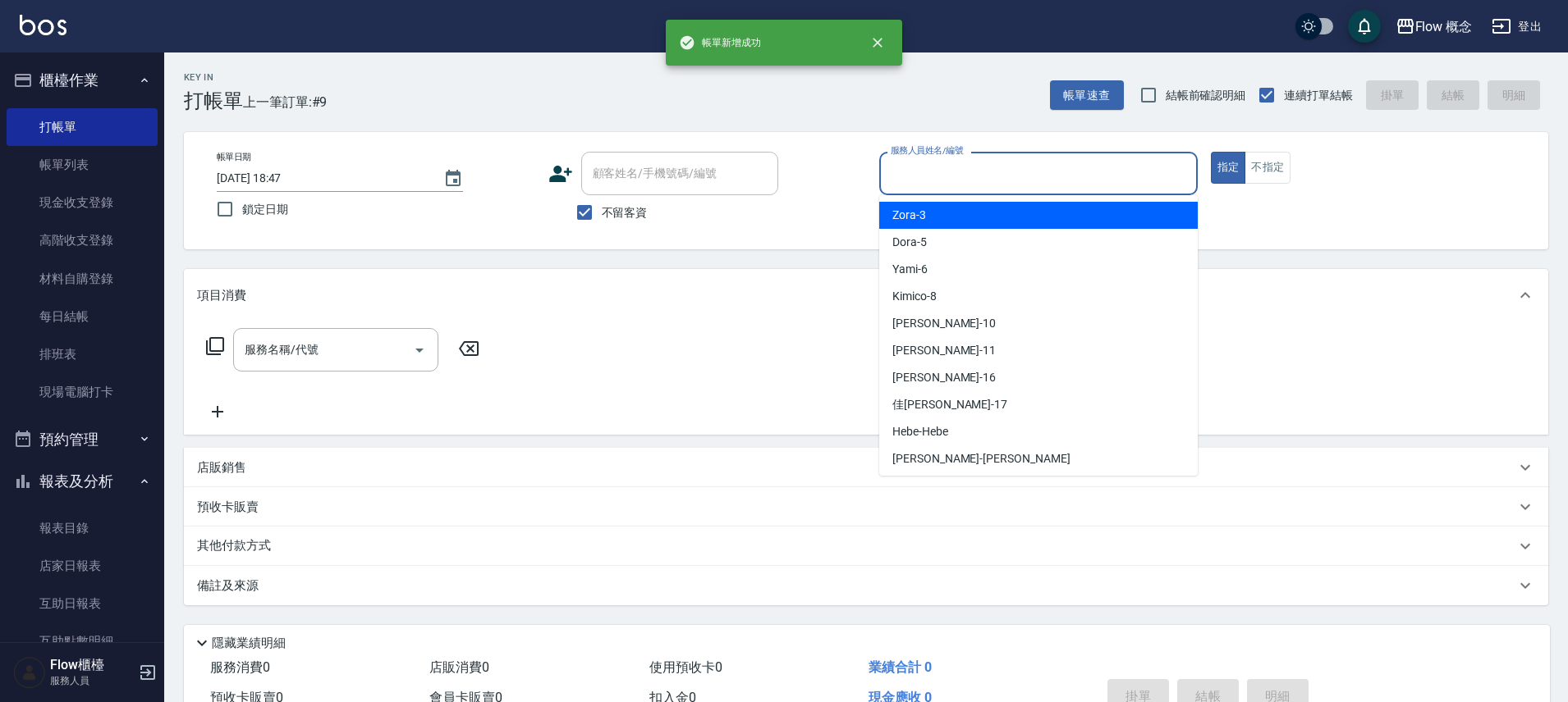
click at [1076, 168] on input "服務人員姓名/編號" at bounding box center [1038, 173] width 304 height 28
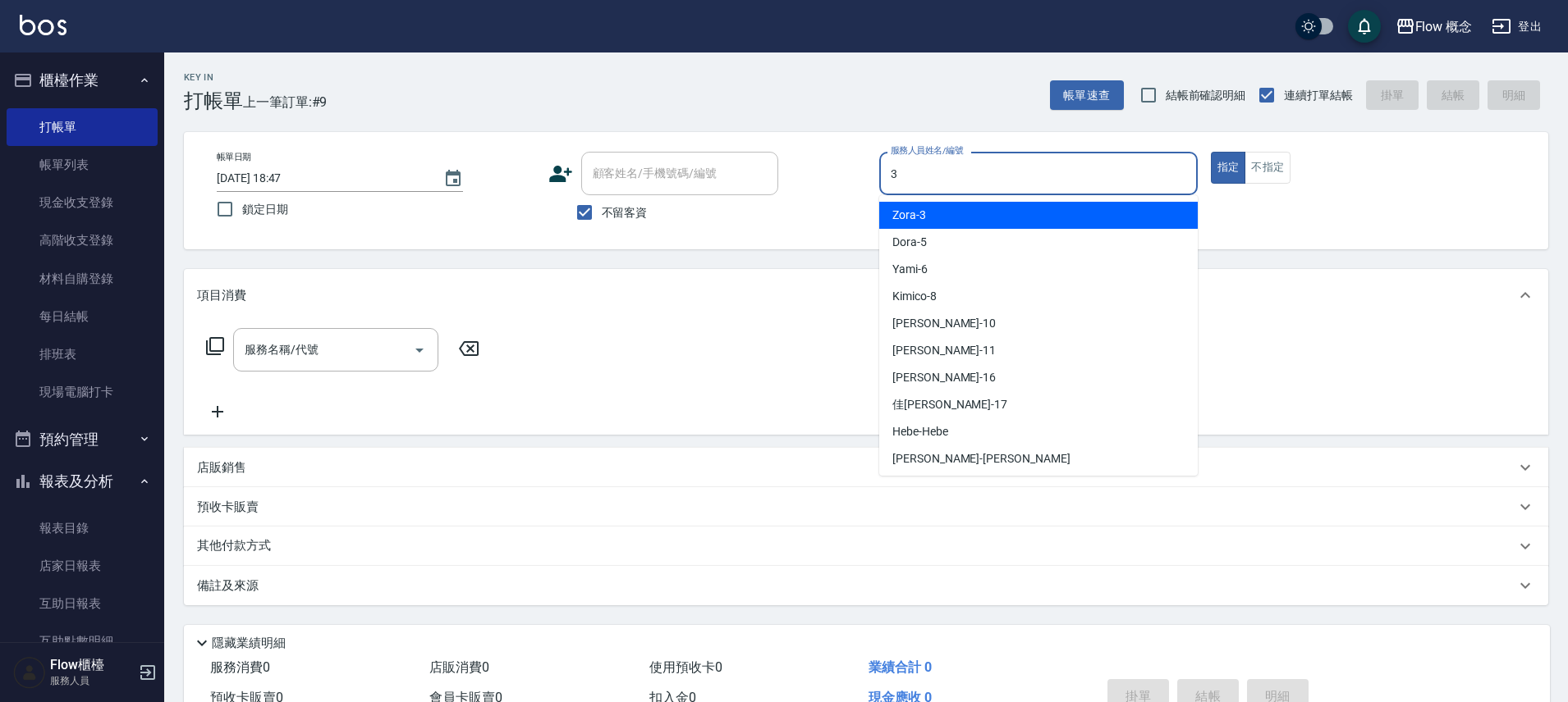
type input "Zora-3"
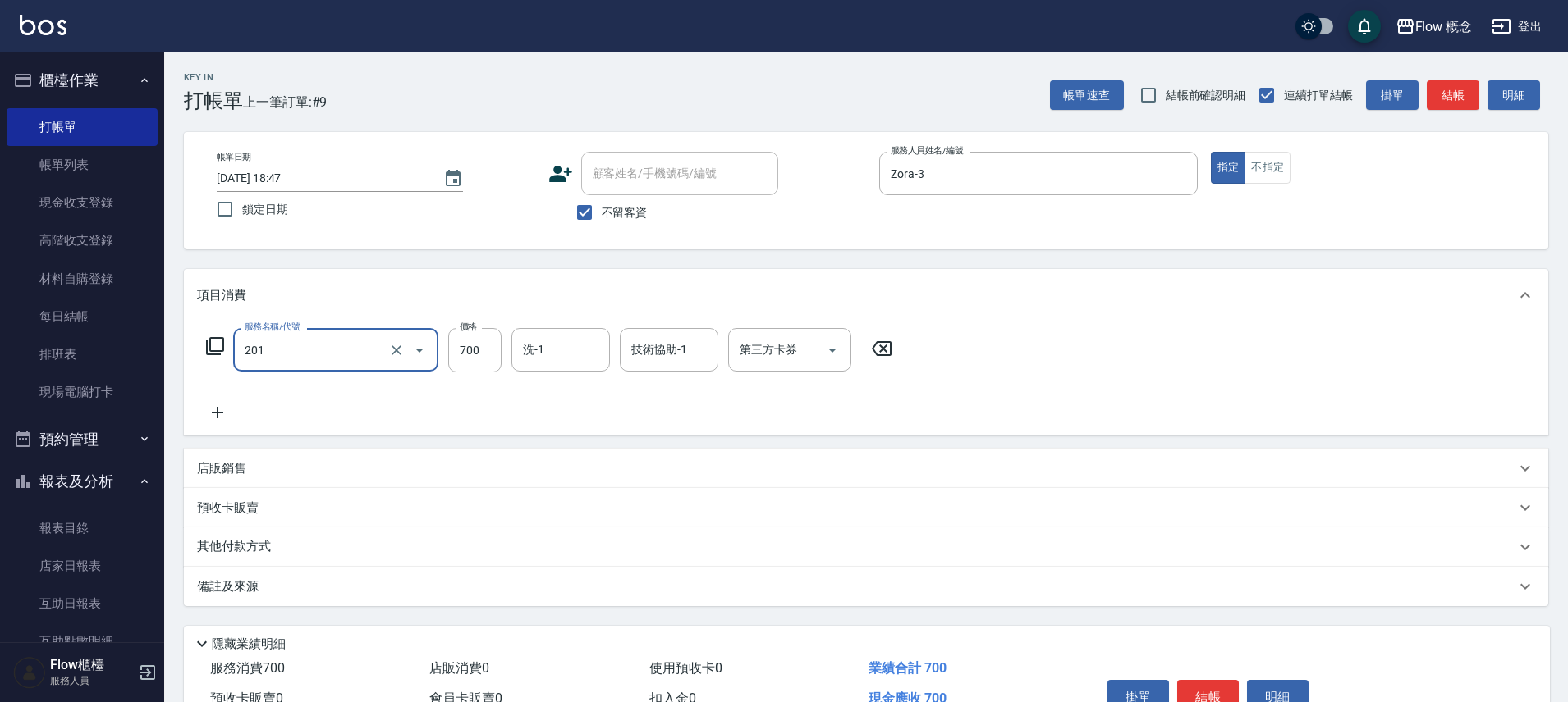
type input "剪髮(201)"
type input "500"
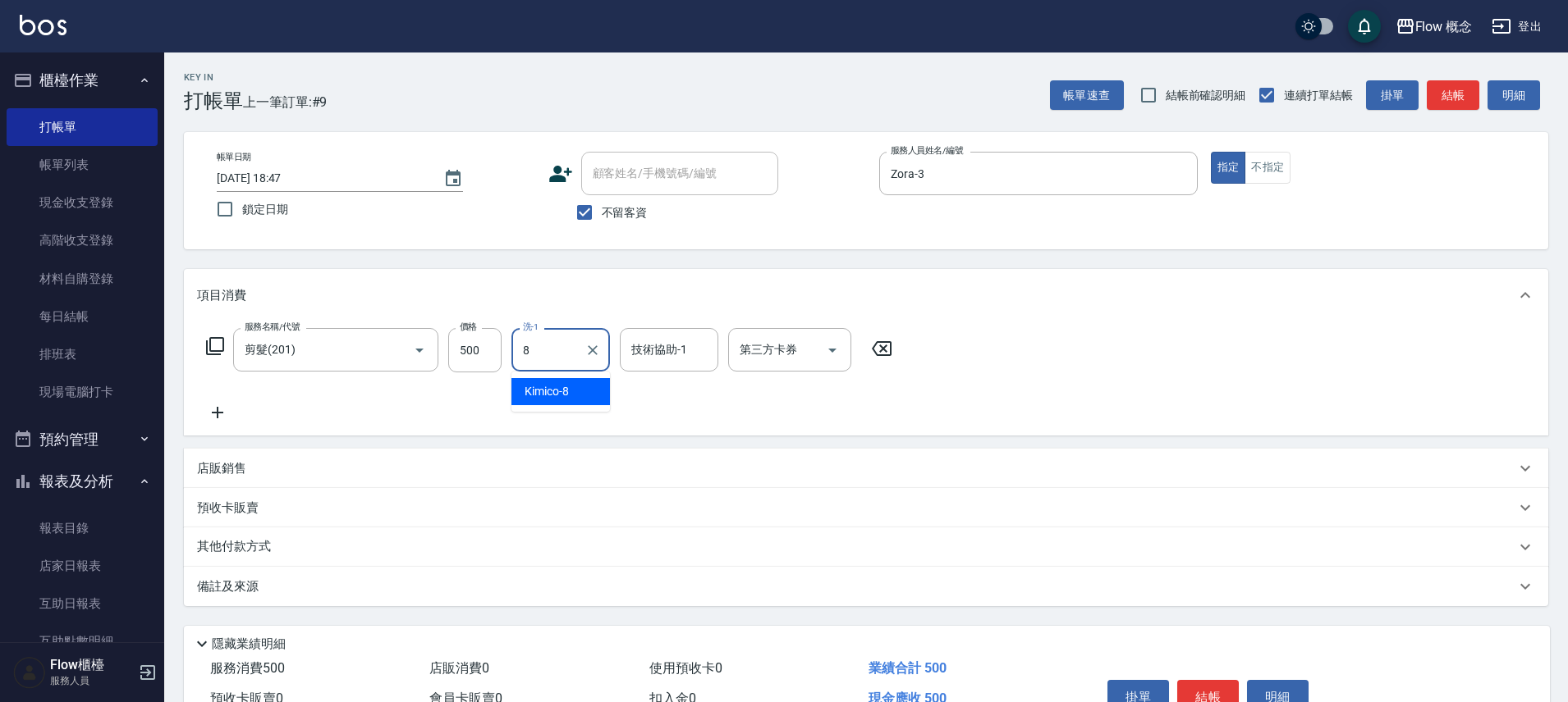
type input "Kimico-8"
click at [1221, 696] on button "結帳" at bounding box center [1208, 698] width 61 height 35
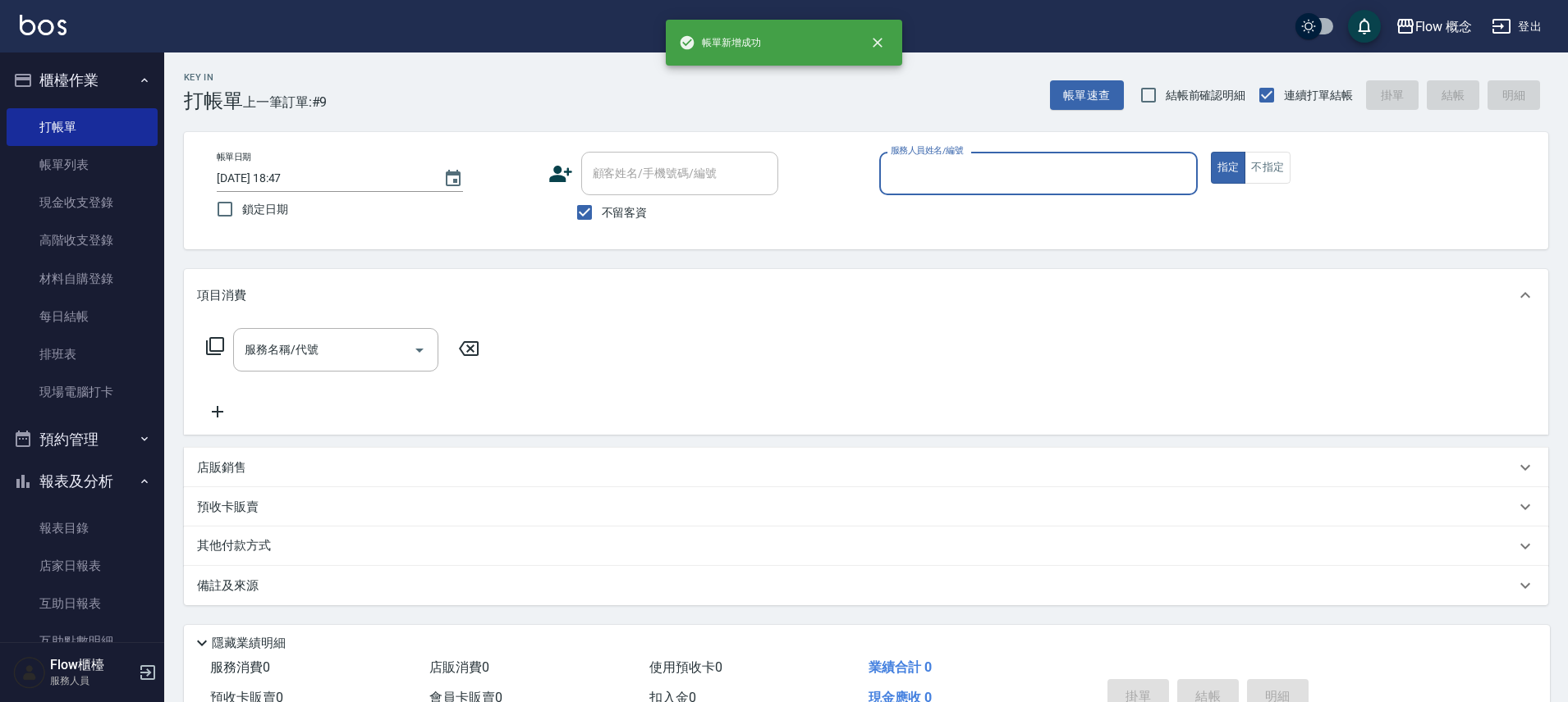
click at [1003, 165] on input "服務人員姓名/編號" at bounding box center [1038, 173] width 304 height 28
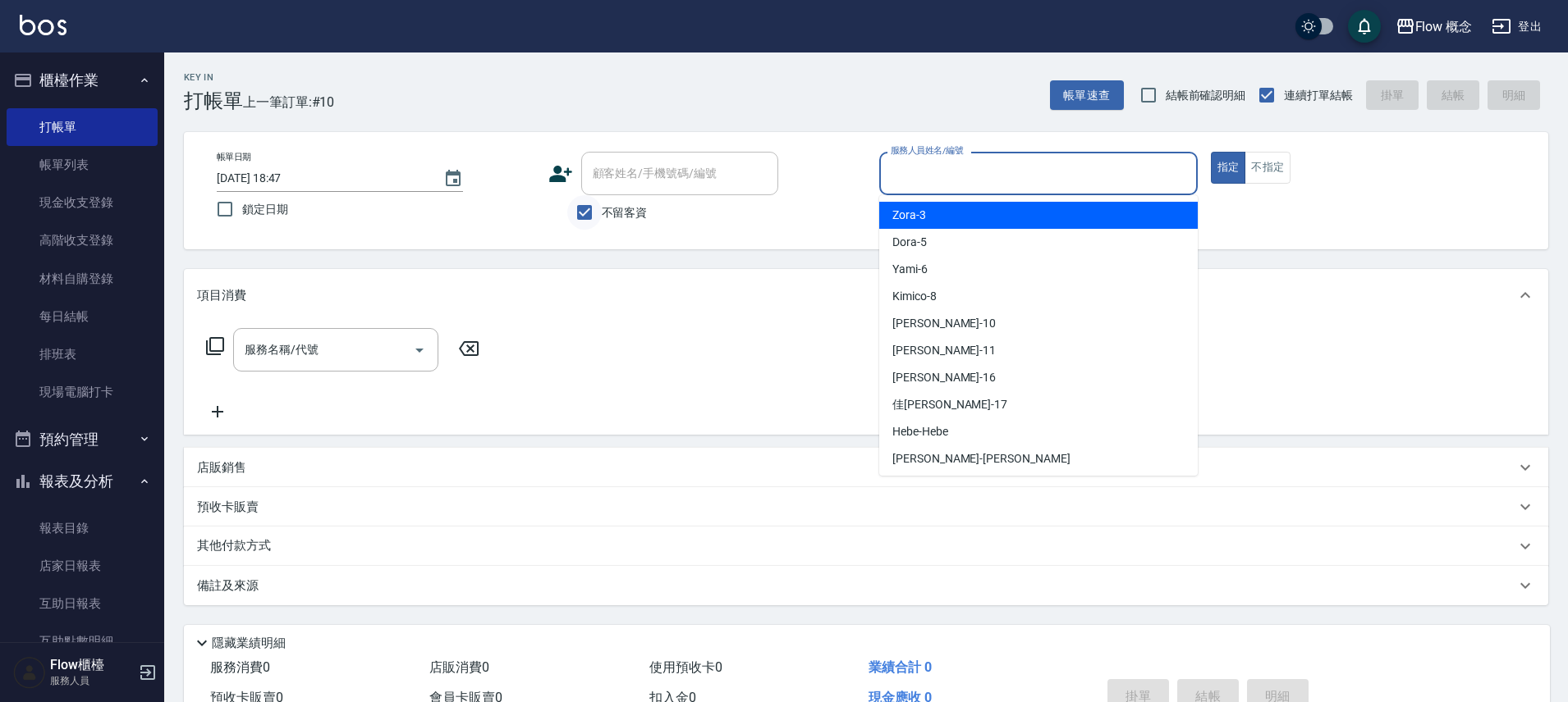
click at [587, 208] on input "不留客資" at bounding box center [585, 212] width 35 height 35
checkbox input "false"
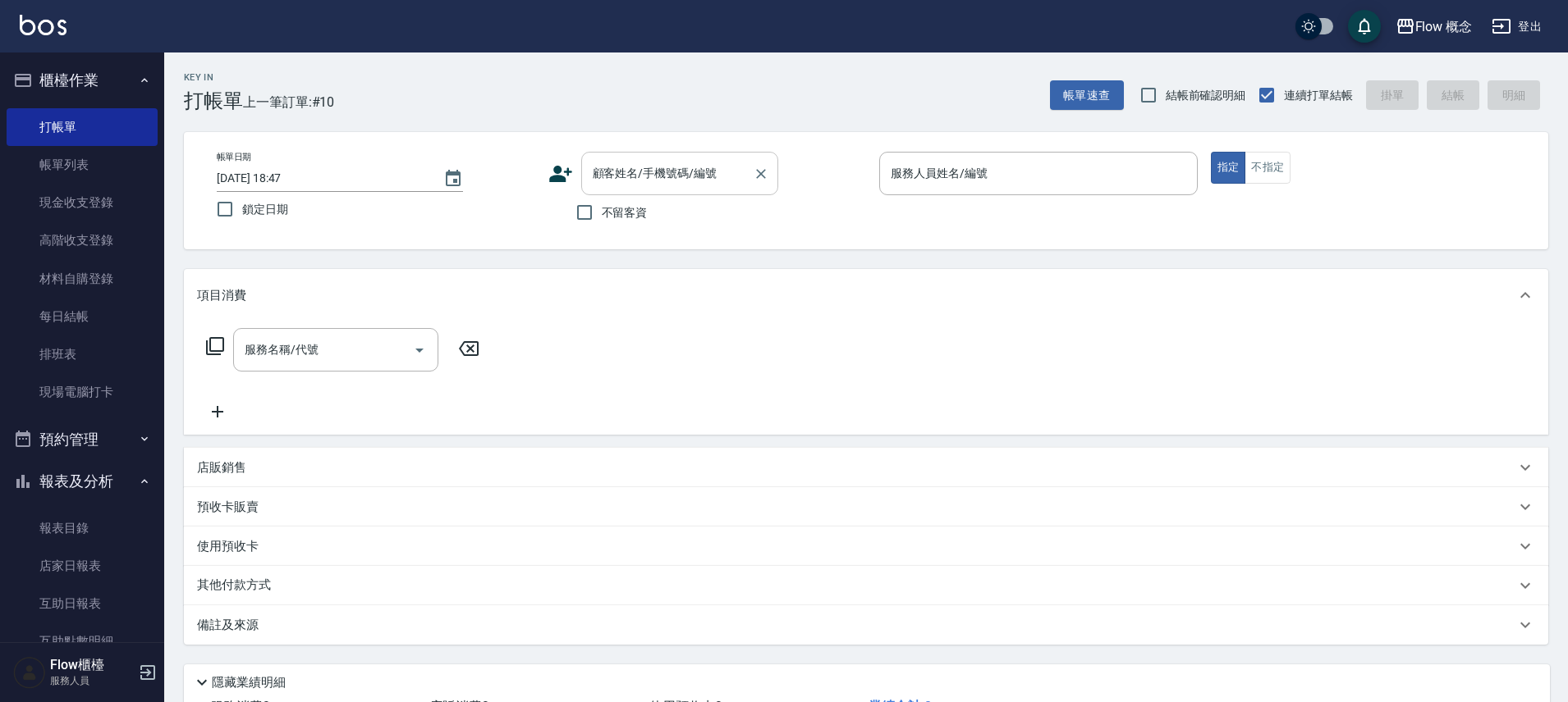
click at [619, 185] on input "顧客姓名/手機號碼/編號" at bounding box center [667, 173] width 157 height 28
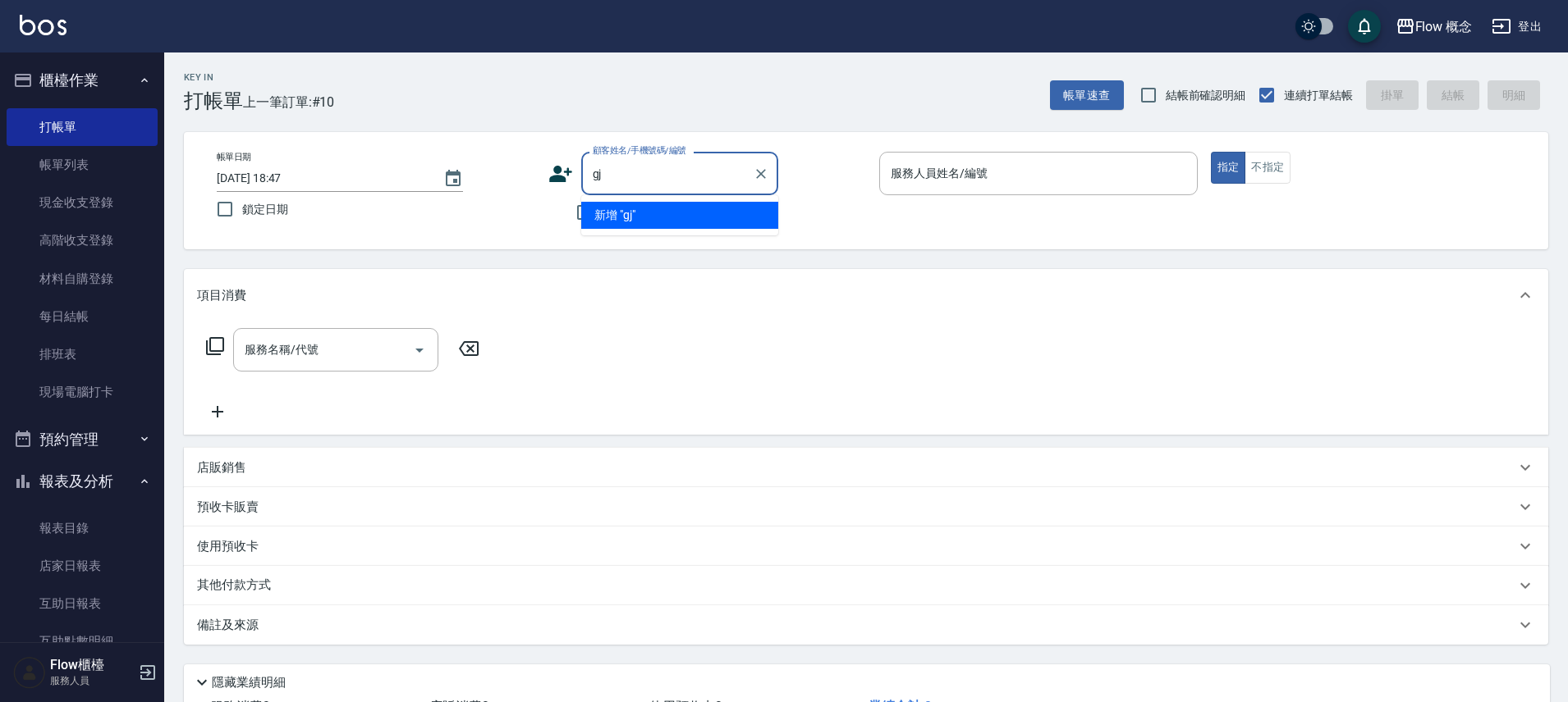
type input "g"
click at [668, 216] on li "[PERSON_NAME]/0953890804/030804" at bounding box center [680, 215] width 197 height 27
type input "[PERSON_NAME]/0953890804/030804"
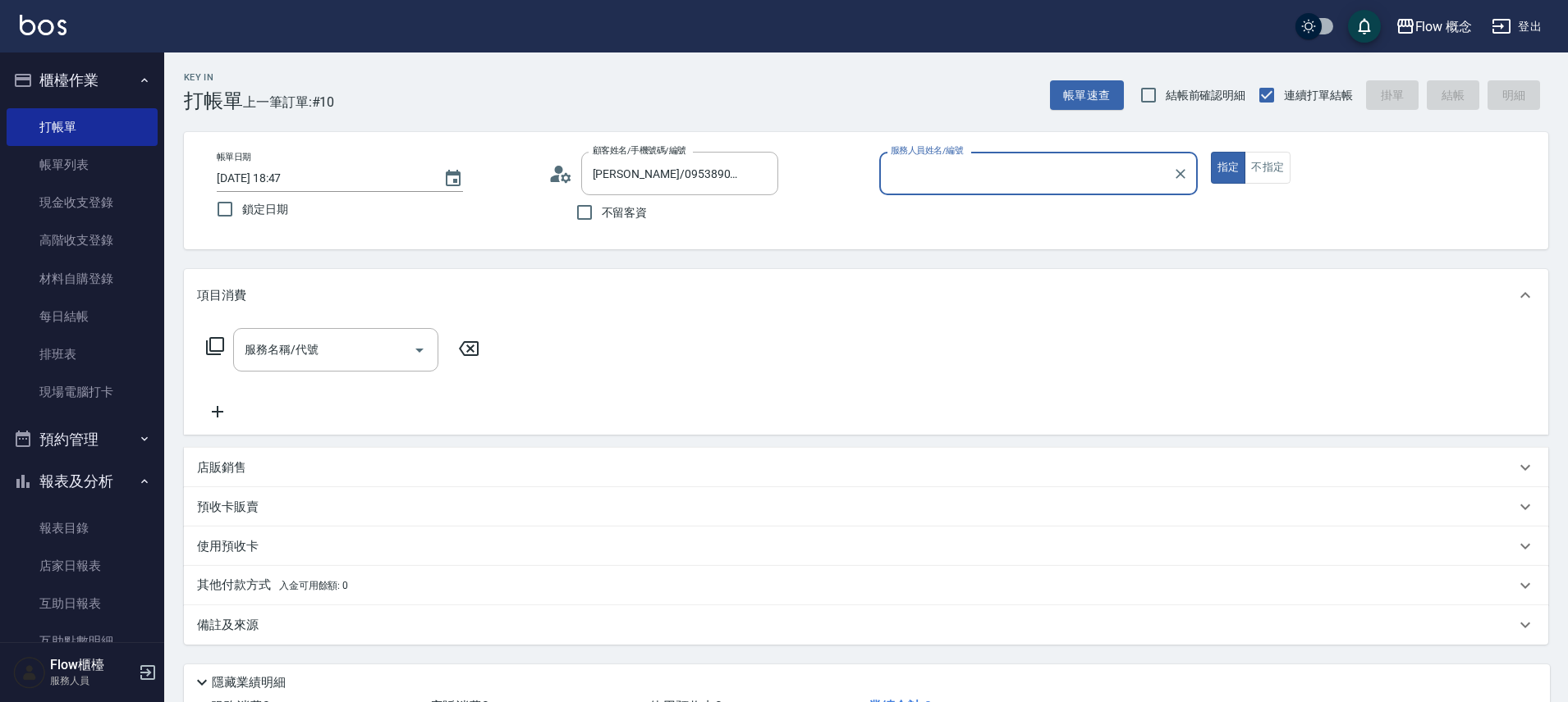
type input "Zora-3"
click at [1211, 152] on button "指定" at bounding box center [1228, 168] width 35 height 32
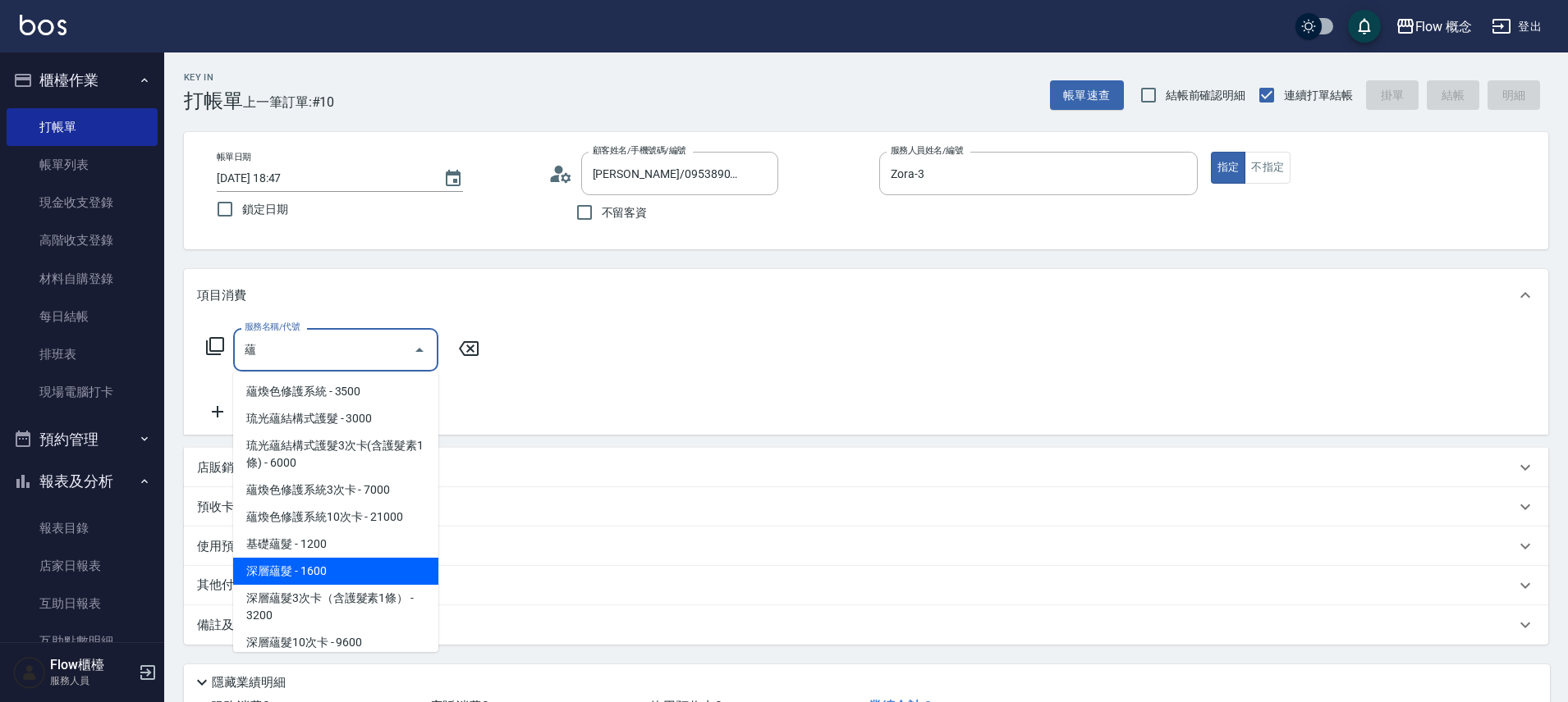
click at [362, 566] on span "深層蘊髮 - 1600" at bounding box center [336, 571] width 206 height 27
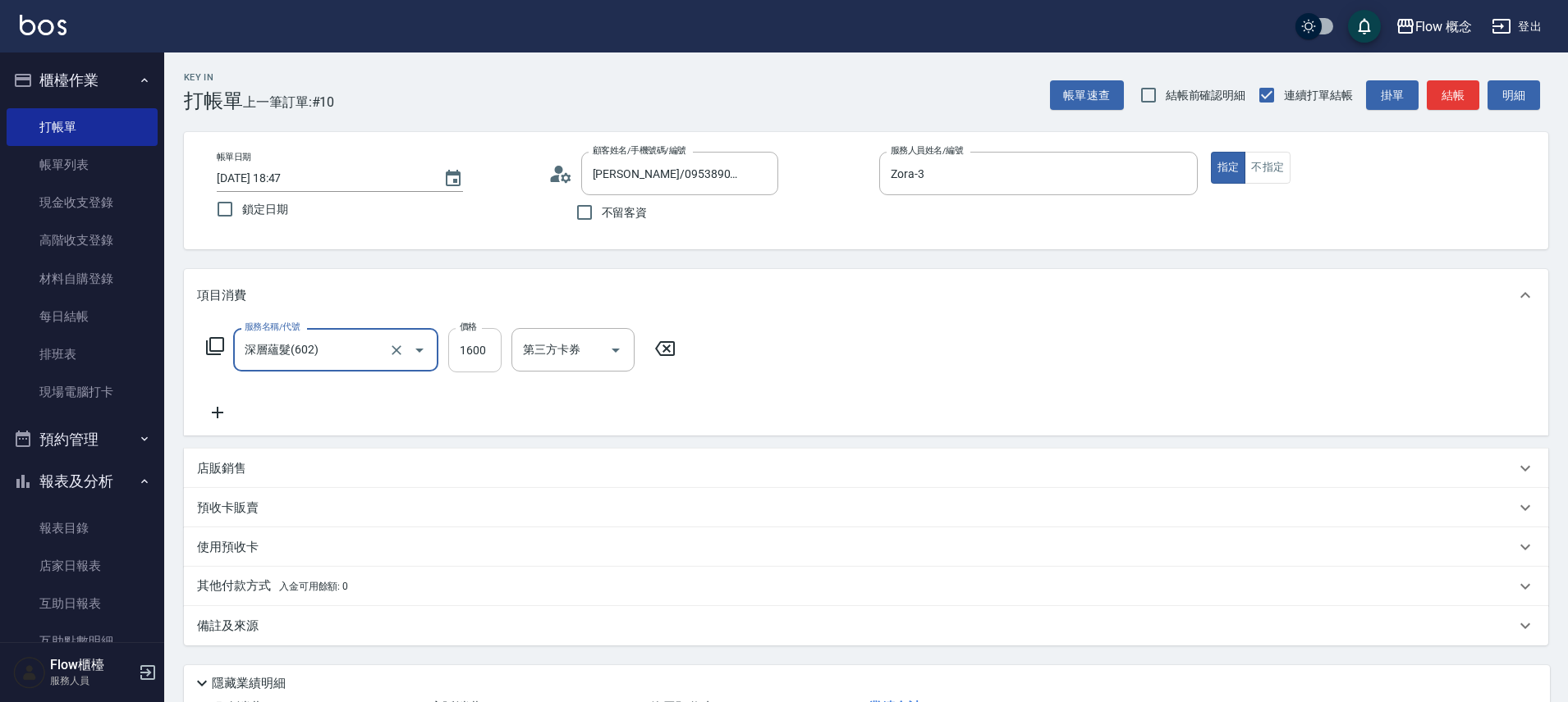
type input "深層蘊髮(602)"
click at [483, 355] on input "1600" at bounding box center [475, 350] width 54 height 44
type input "1870"
click at [657, 366] on div "技術協助-1" at bounding box center [669, 350] width 98 height 43
type input "[PERSON_NAME]-11"
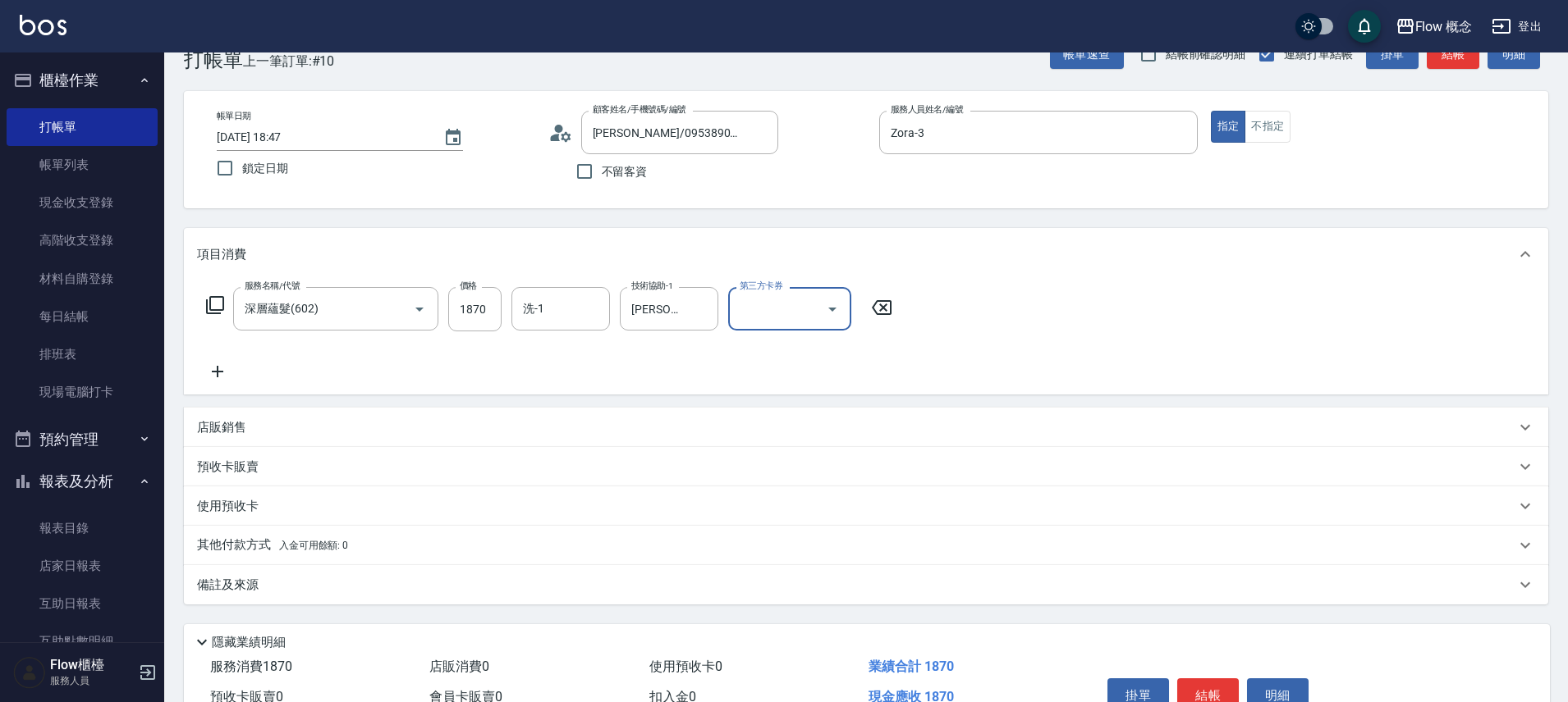
scroll to position [129, 0]
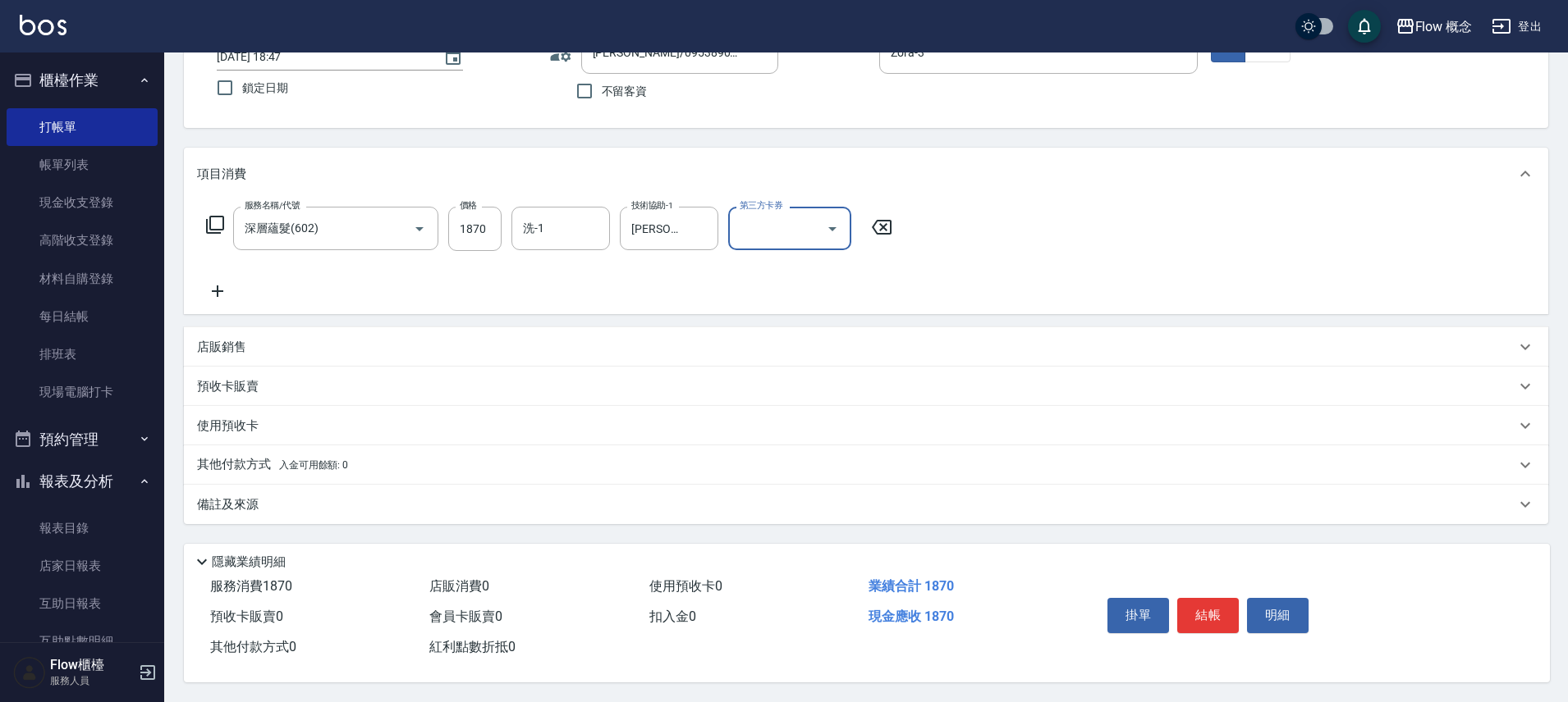
click at [273, 462] on p "其他付款方式 入金可用餘額: 0" at bounding box center [272, 465] width 151 height 18
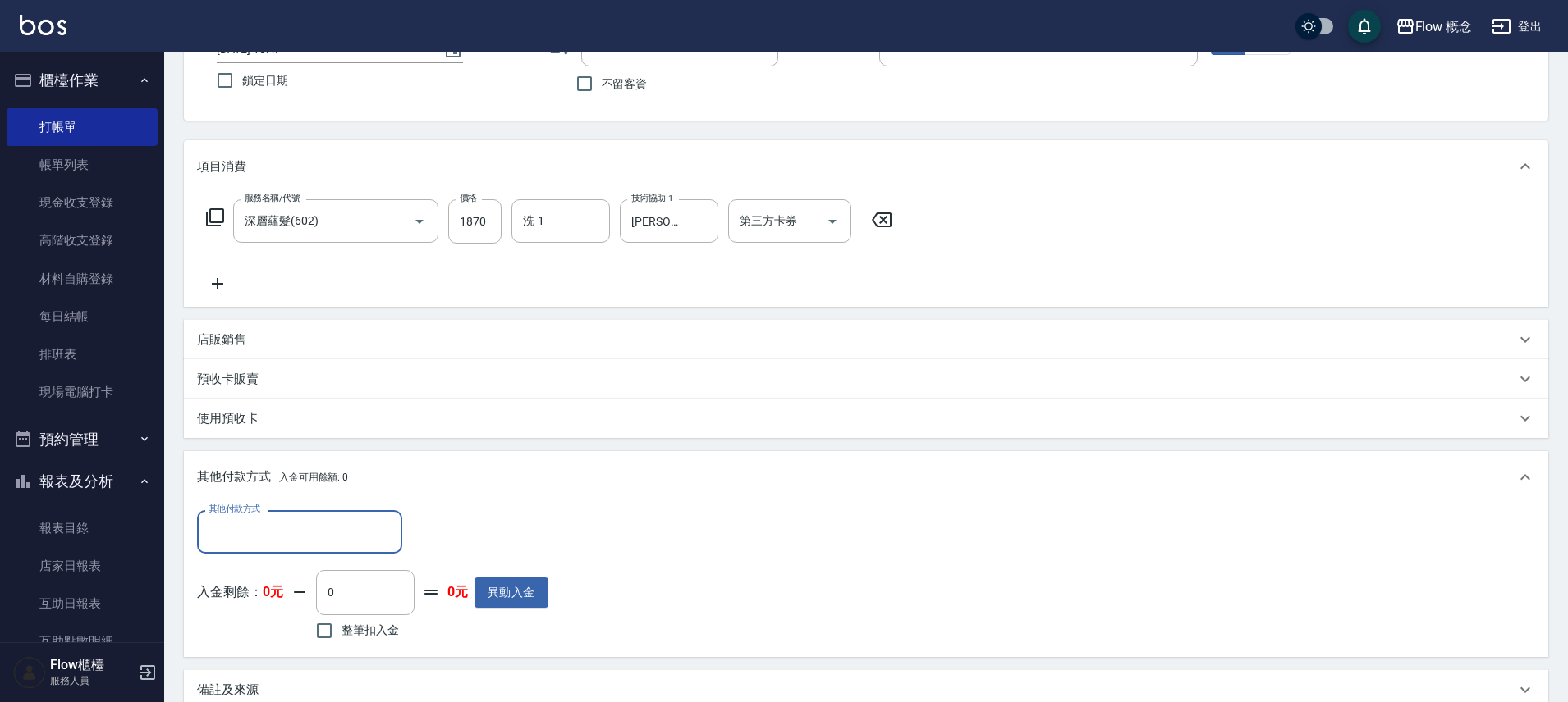
scroll to position [0, 0]
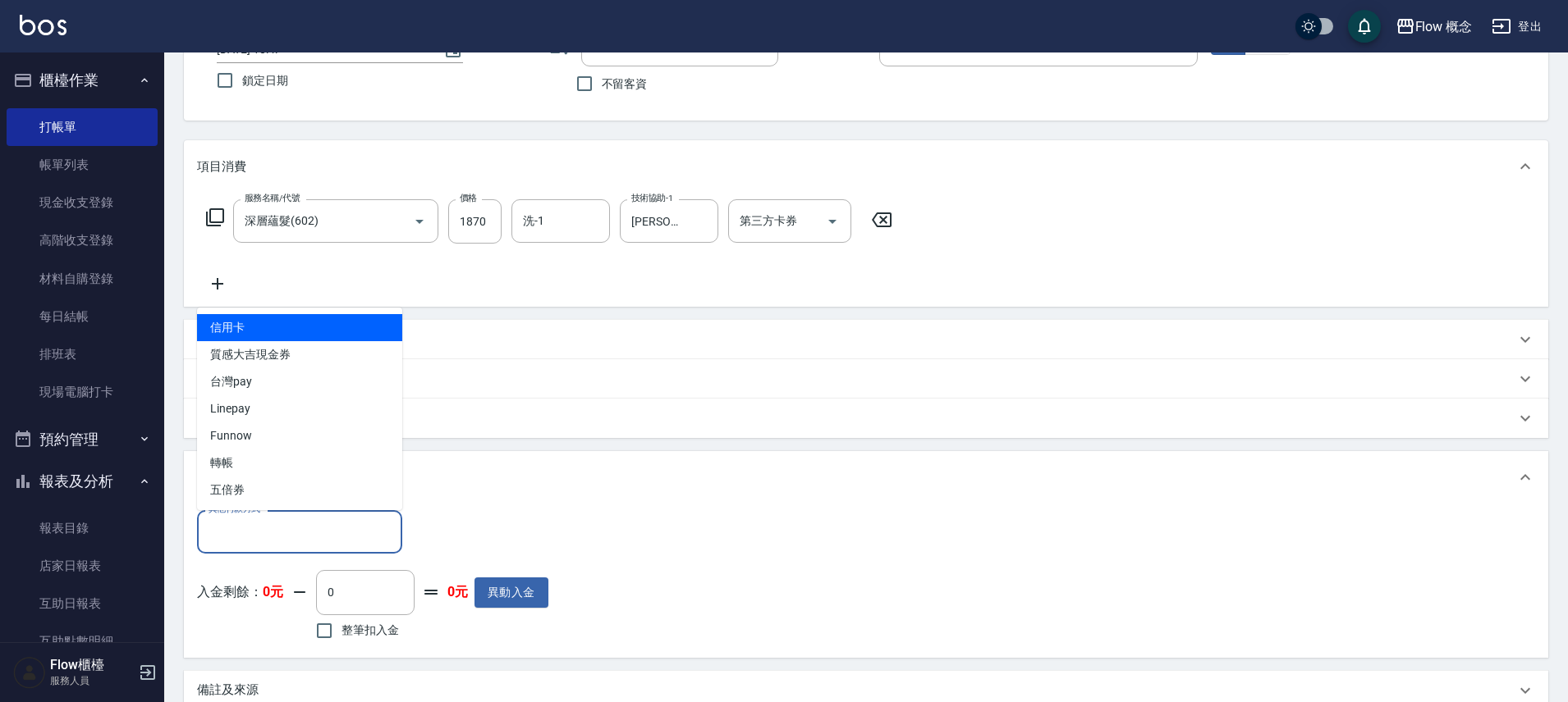
click at [266, 534] on input "其他付款方式" at bounding box center [300, 532] width 190 height 28
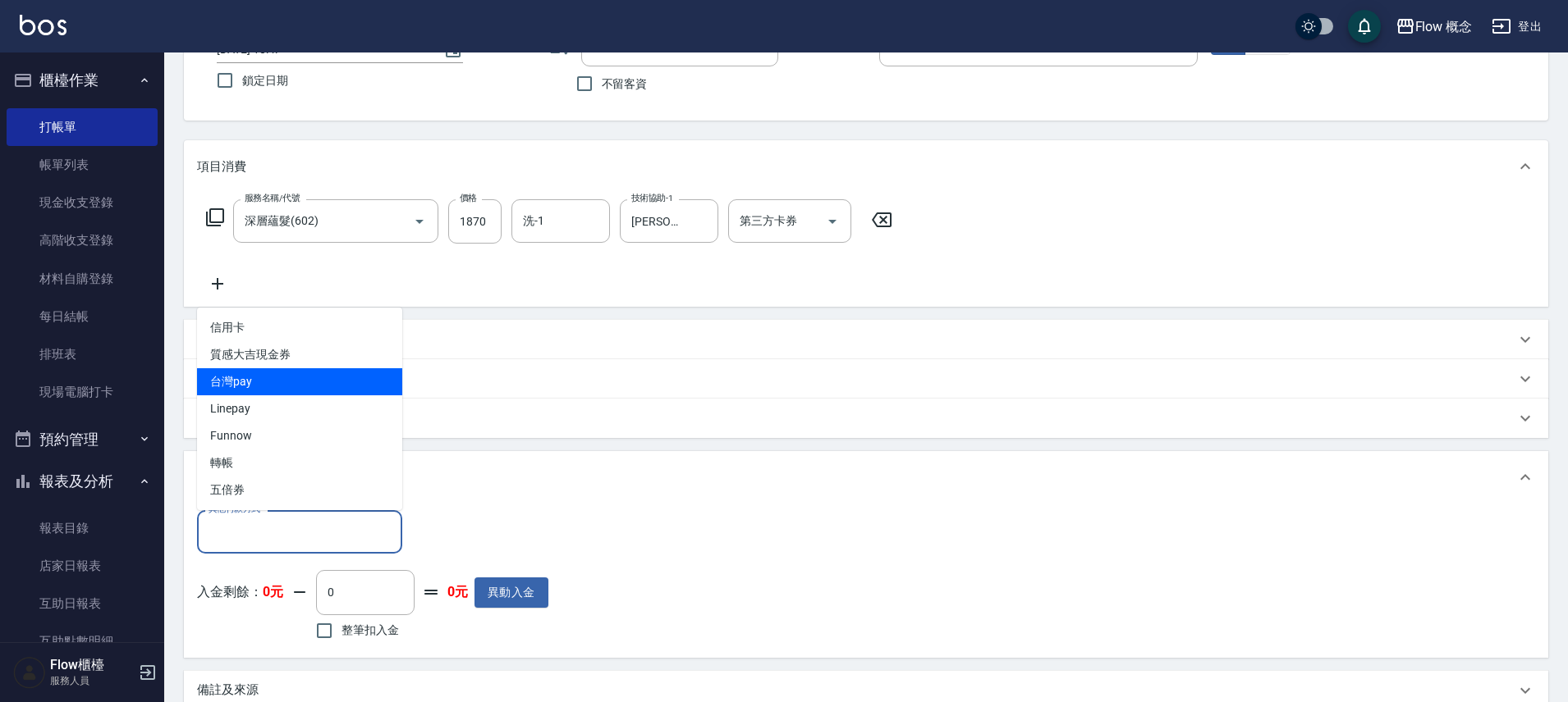
click at [365, 389] on span "台灣pay" at bounding box center [300, 382] width 206 height 27
type input "台灣pay"
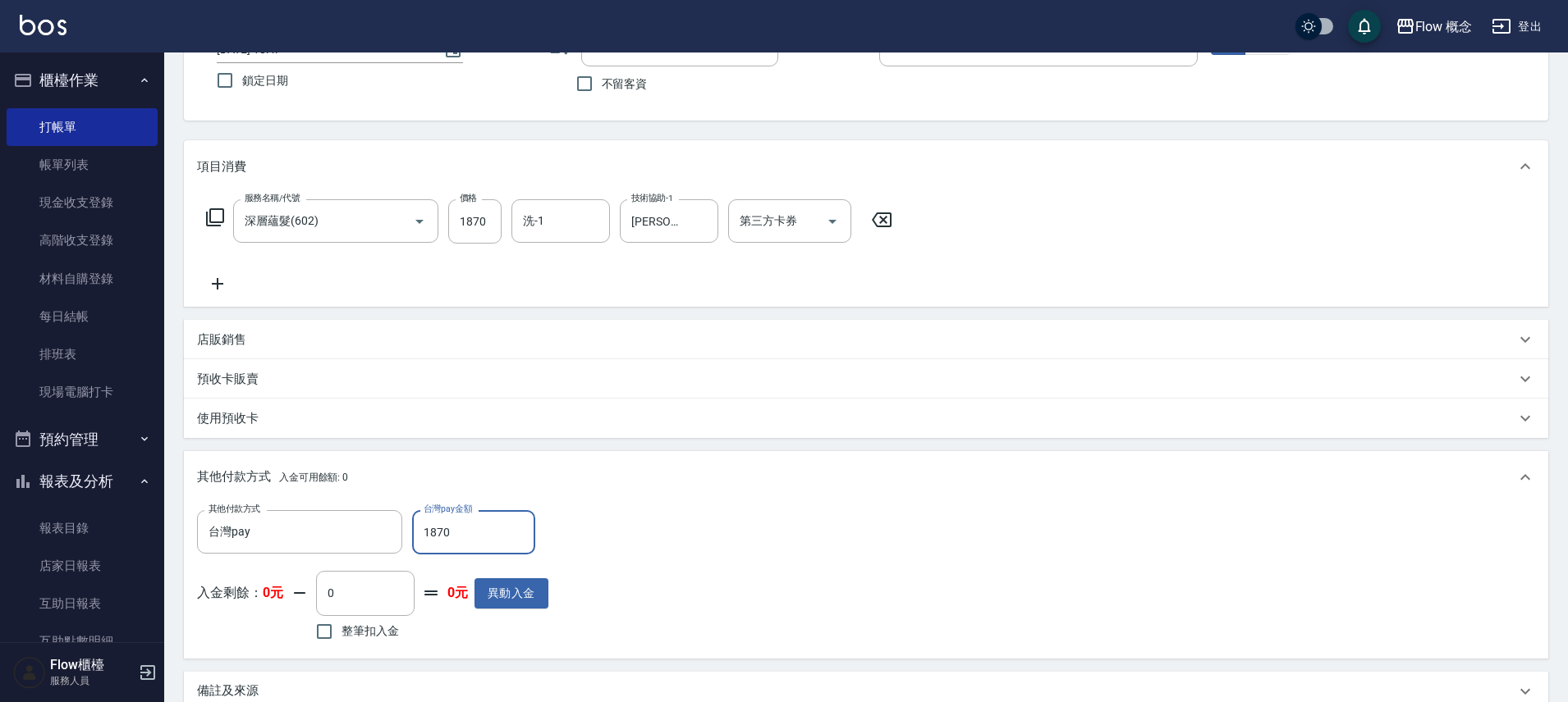
type input "1870"
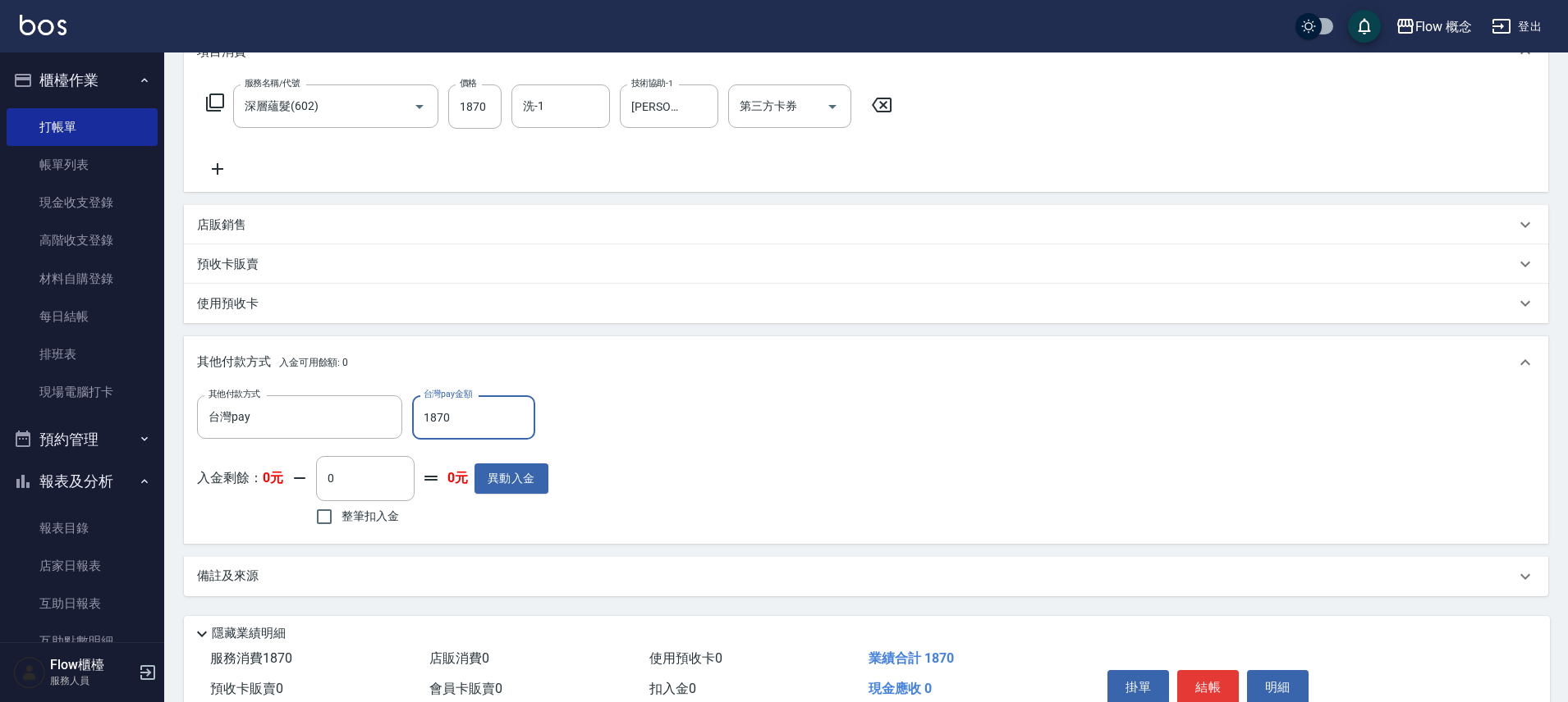
scroll to position [323, 0]
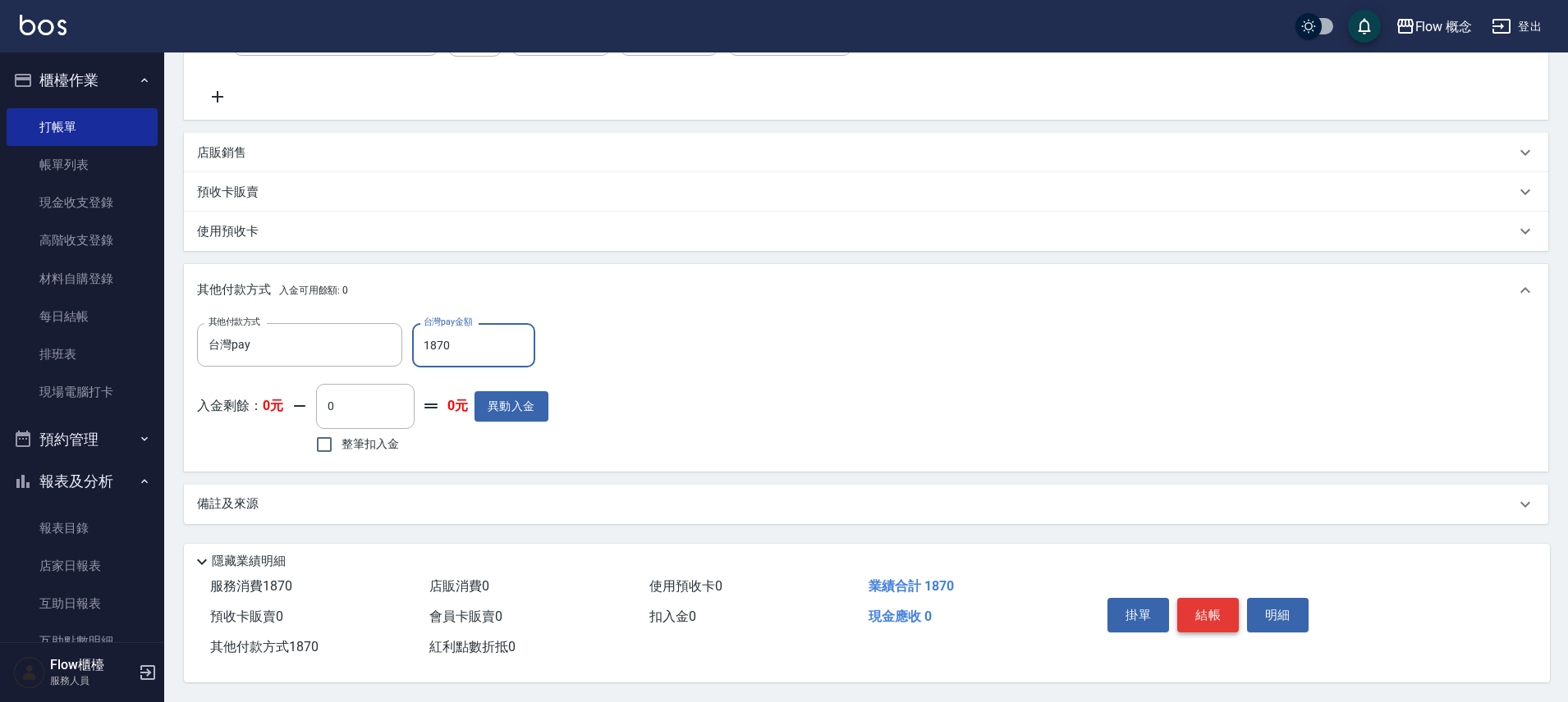
click at [1217, 598] on button "結帳" at bounding box center [1208, 616] width 61 height 35
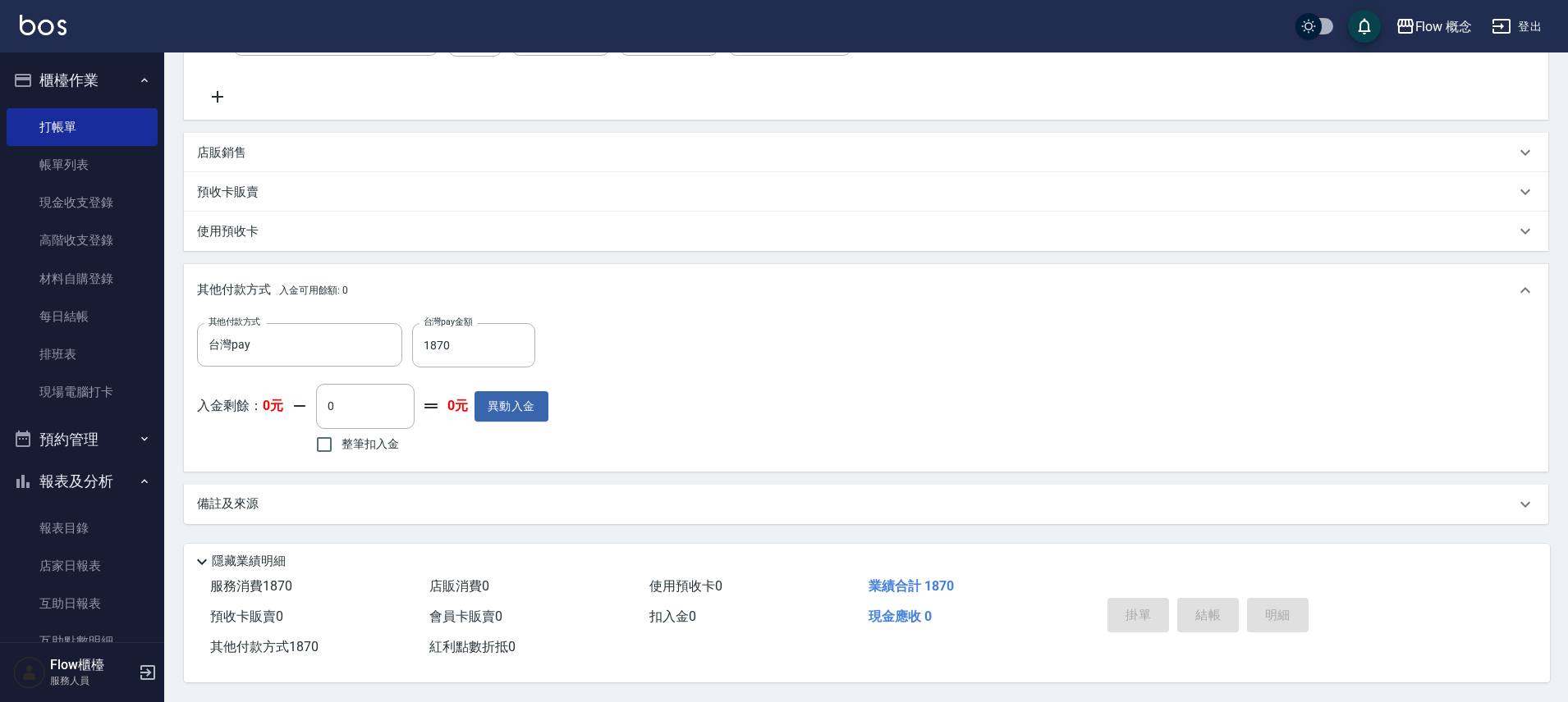
type input "[DATE] 18:48"
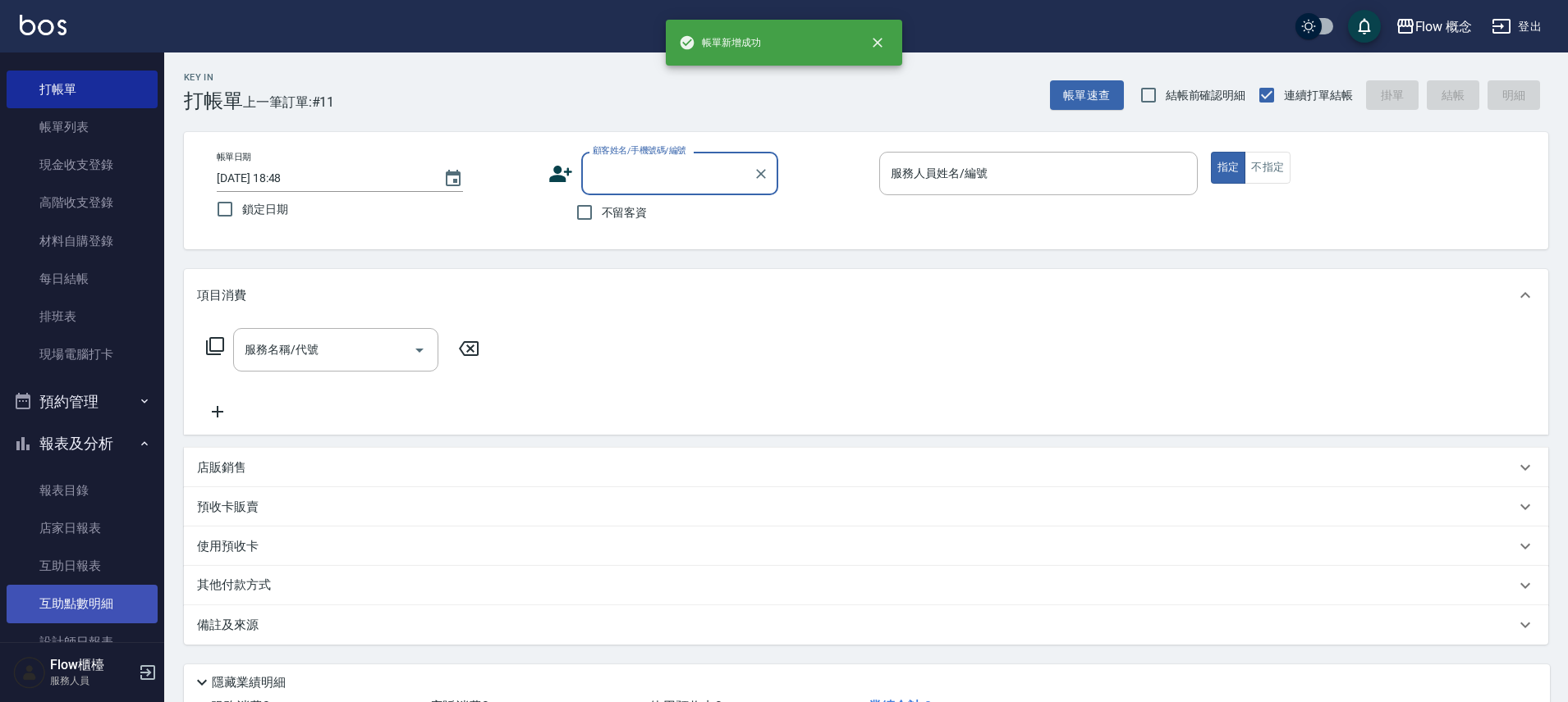
scroll to position [141, 0]
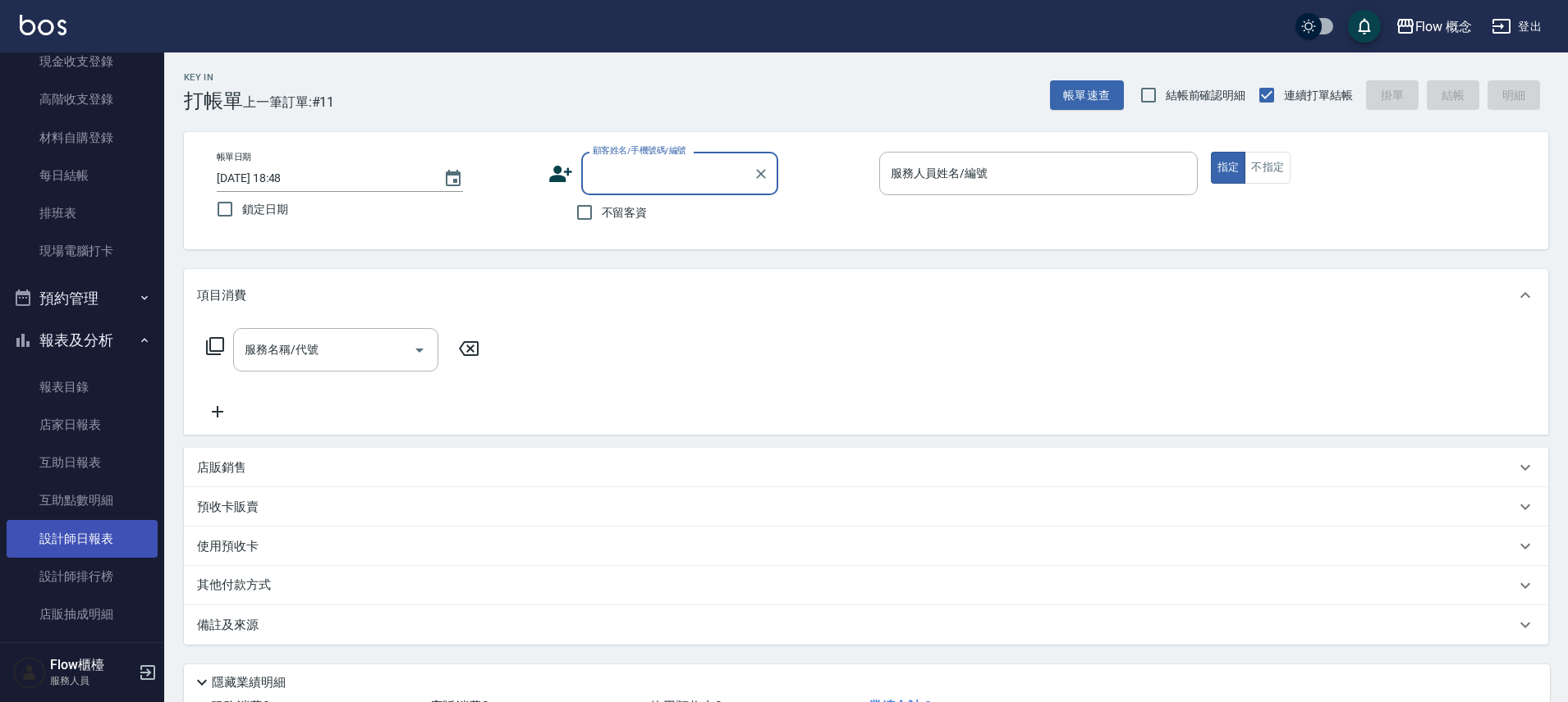
click at [95, 522] on link "設計師日報表" at bounding box center [82, 540] width 151 height 38
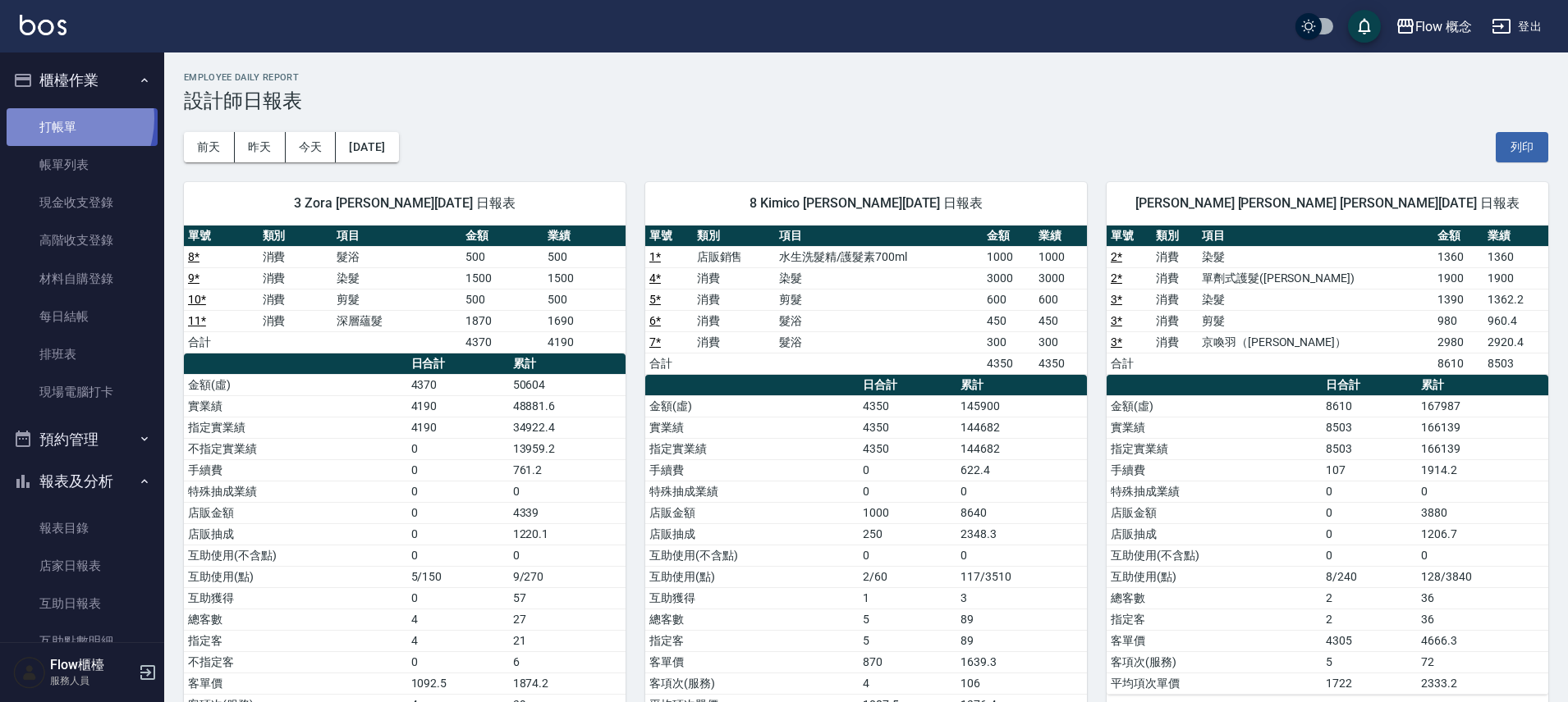
click at [51, 118] on link "打帳單" at bounding box center [82, 127] width 151 height 38
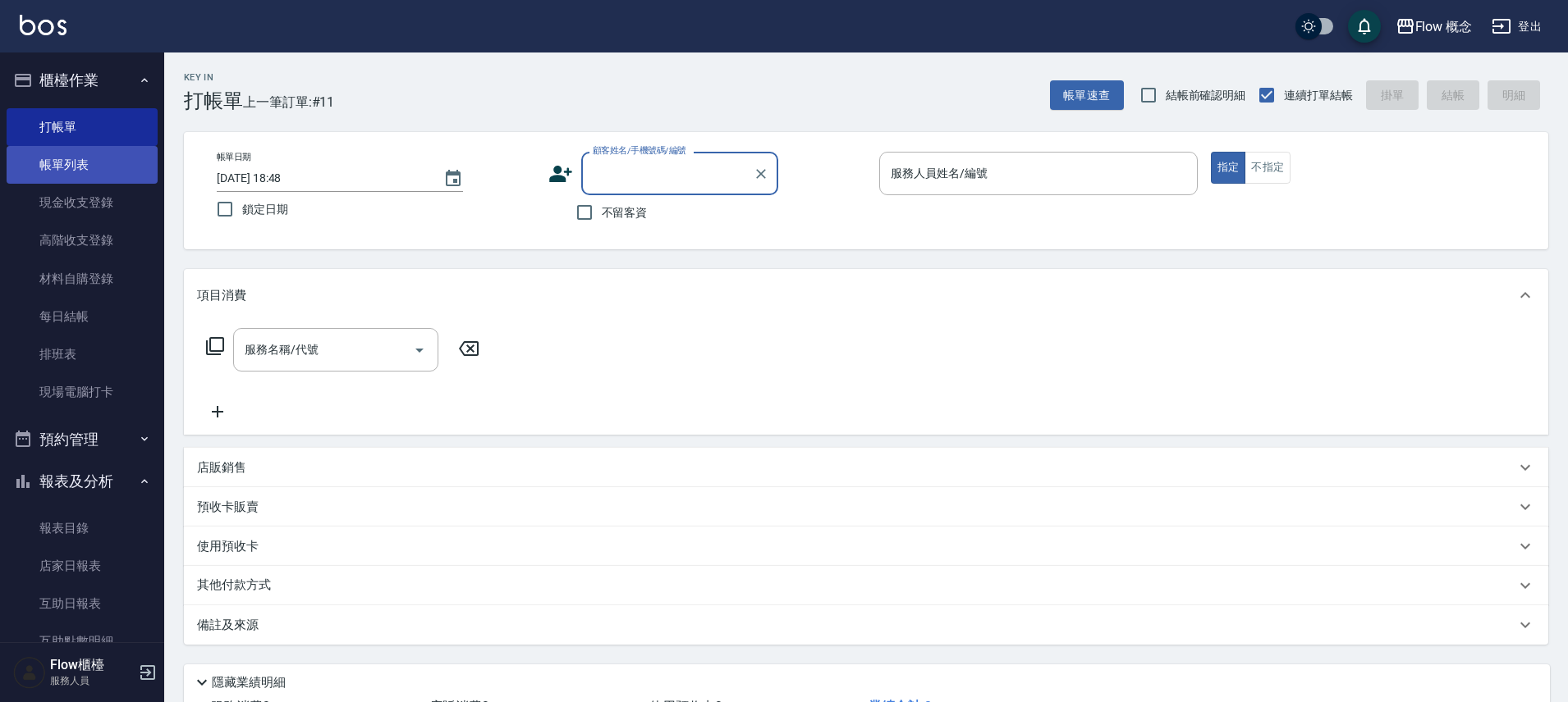
click at [122, 174] on link "帳單列表" at bounding box center [82, 165] width 151 height 38
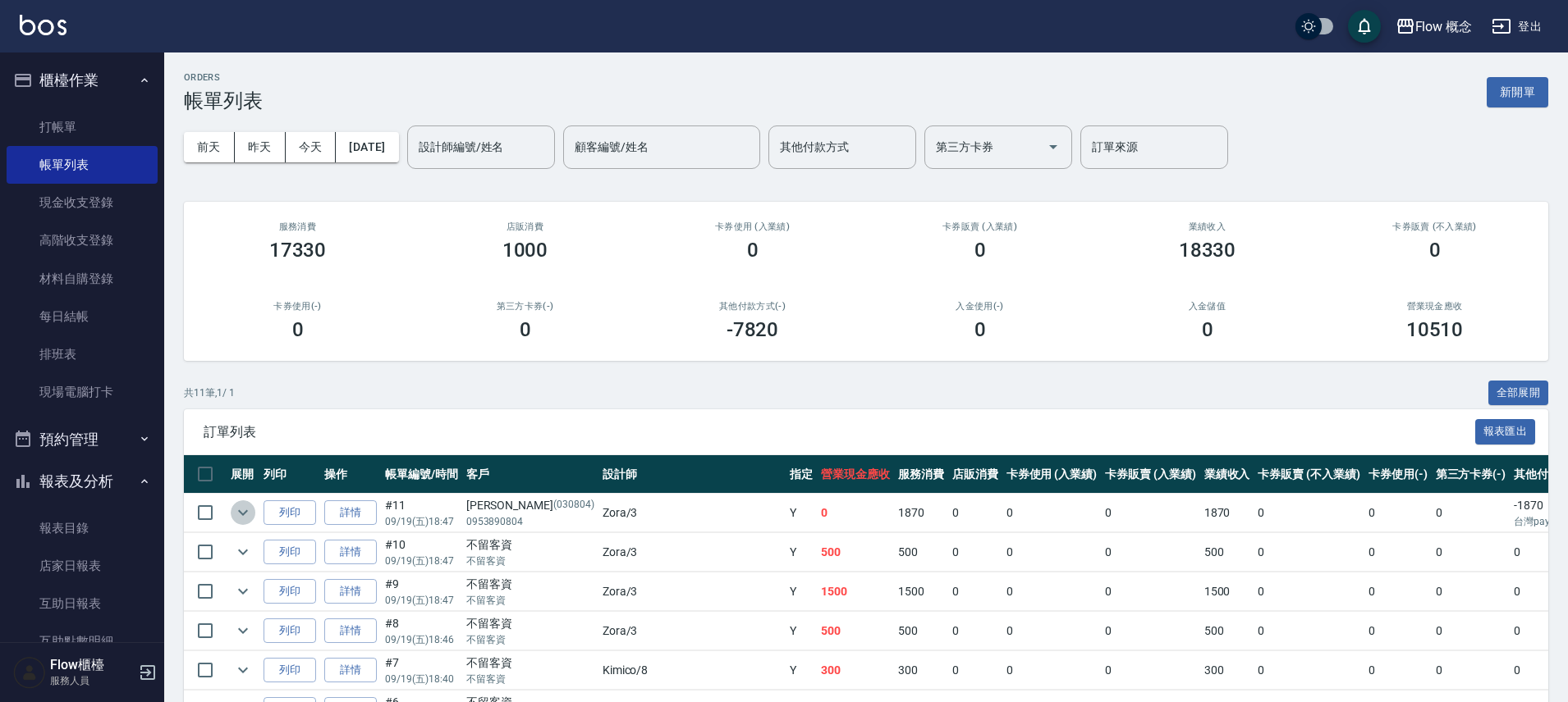
click at [239, 504] on icon "expand row" at bounding box center [243, 513] width 20 height 20
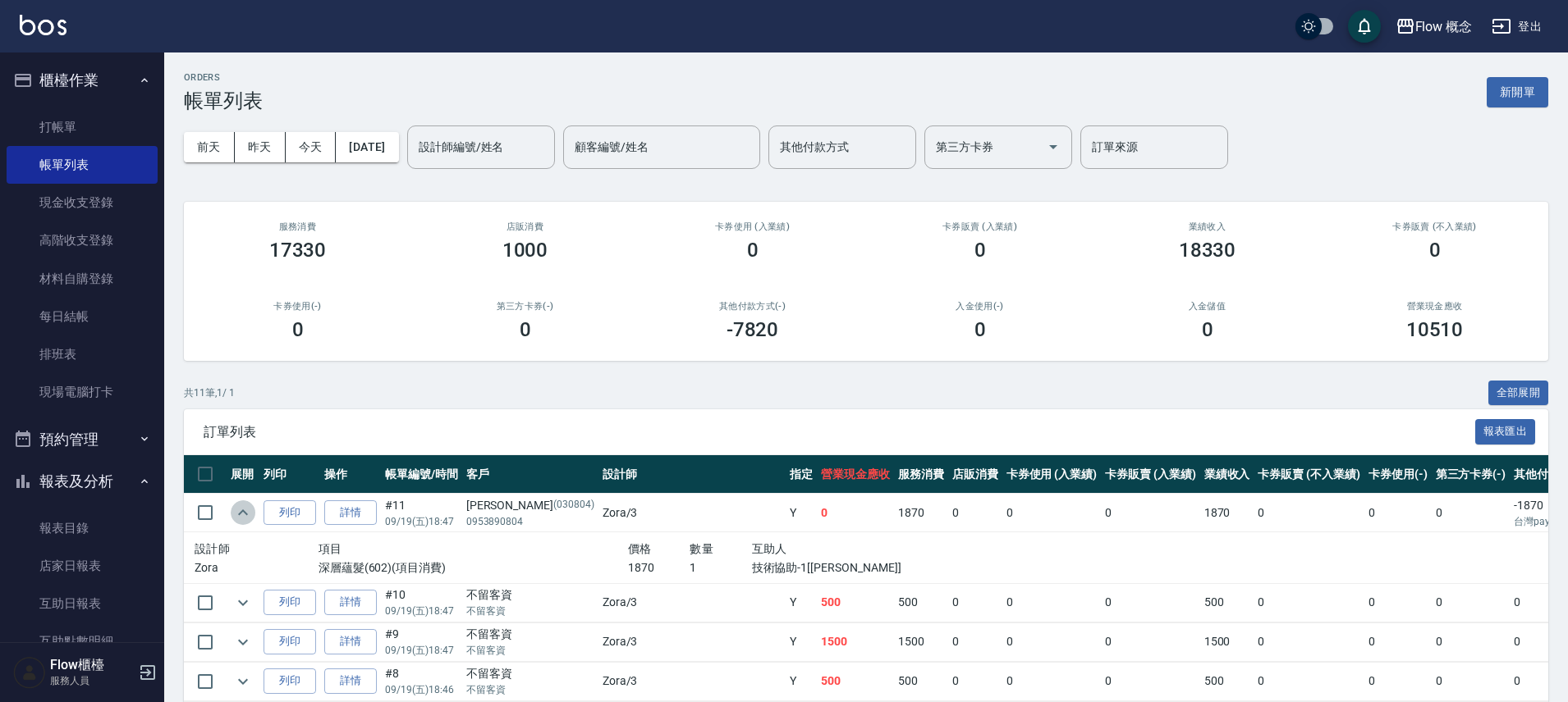
click at [239, 504] on icon "expand row" at bounding box center [243, 513] width 20 height 20
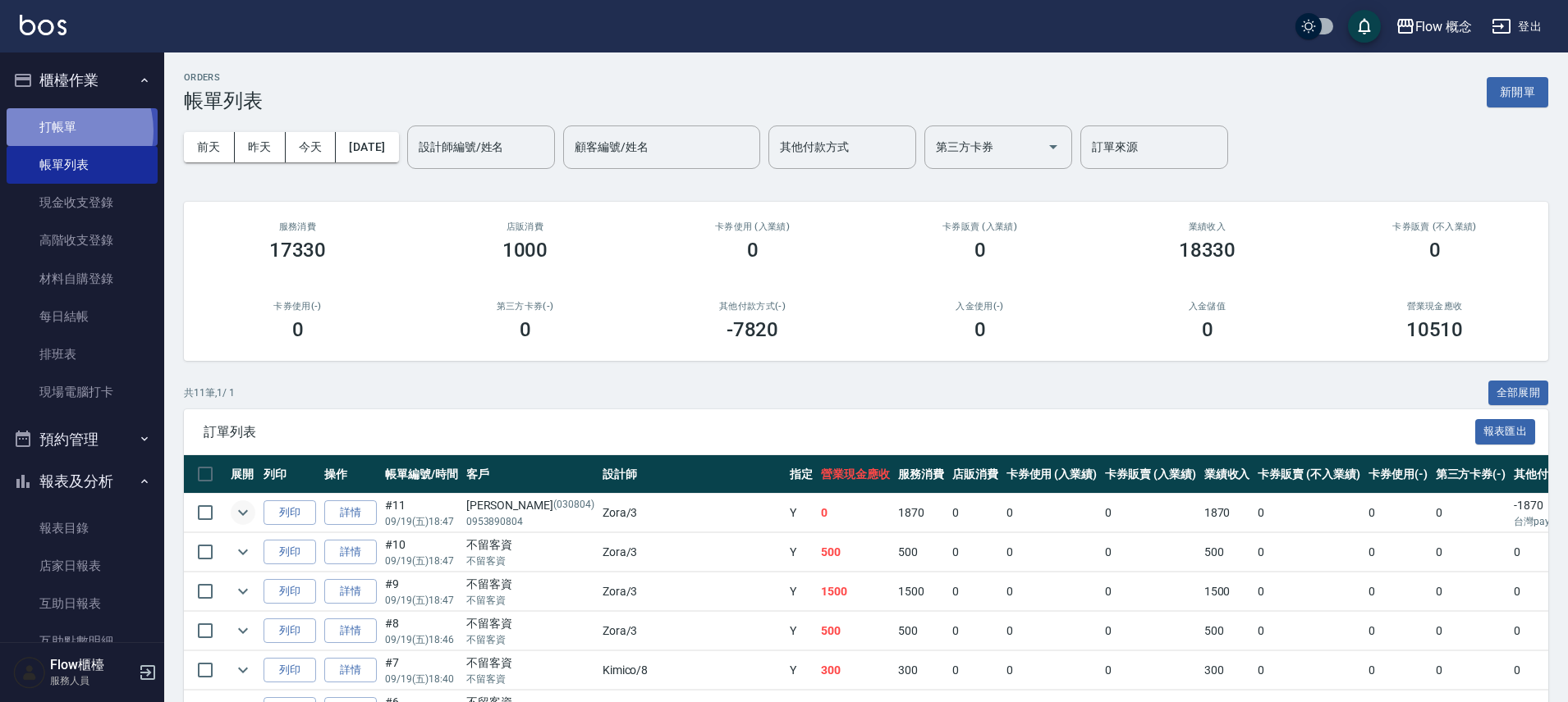
click at [61, 130] on link "打帳單" at bounding box center [82, 127] width 151 height 38
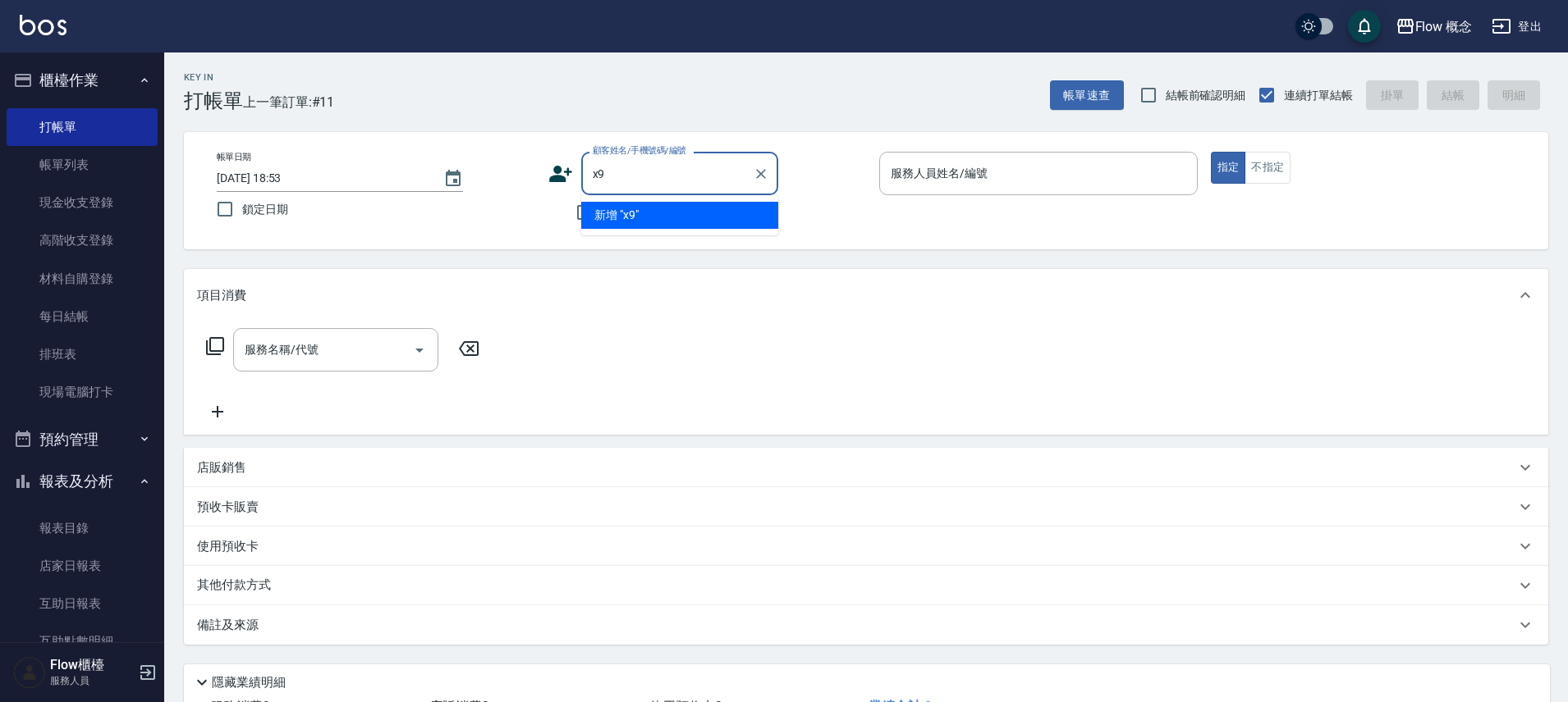
type input "x"
click at [662, 220] on li "[PERSON_NAME]/25170116/25170116" at bounding box center [680, 215] width 197 height 27
type input "[PERSON_NAME]/25170116/25170116"
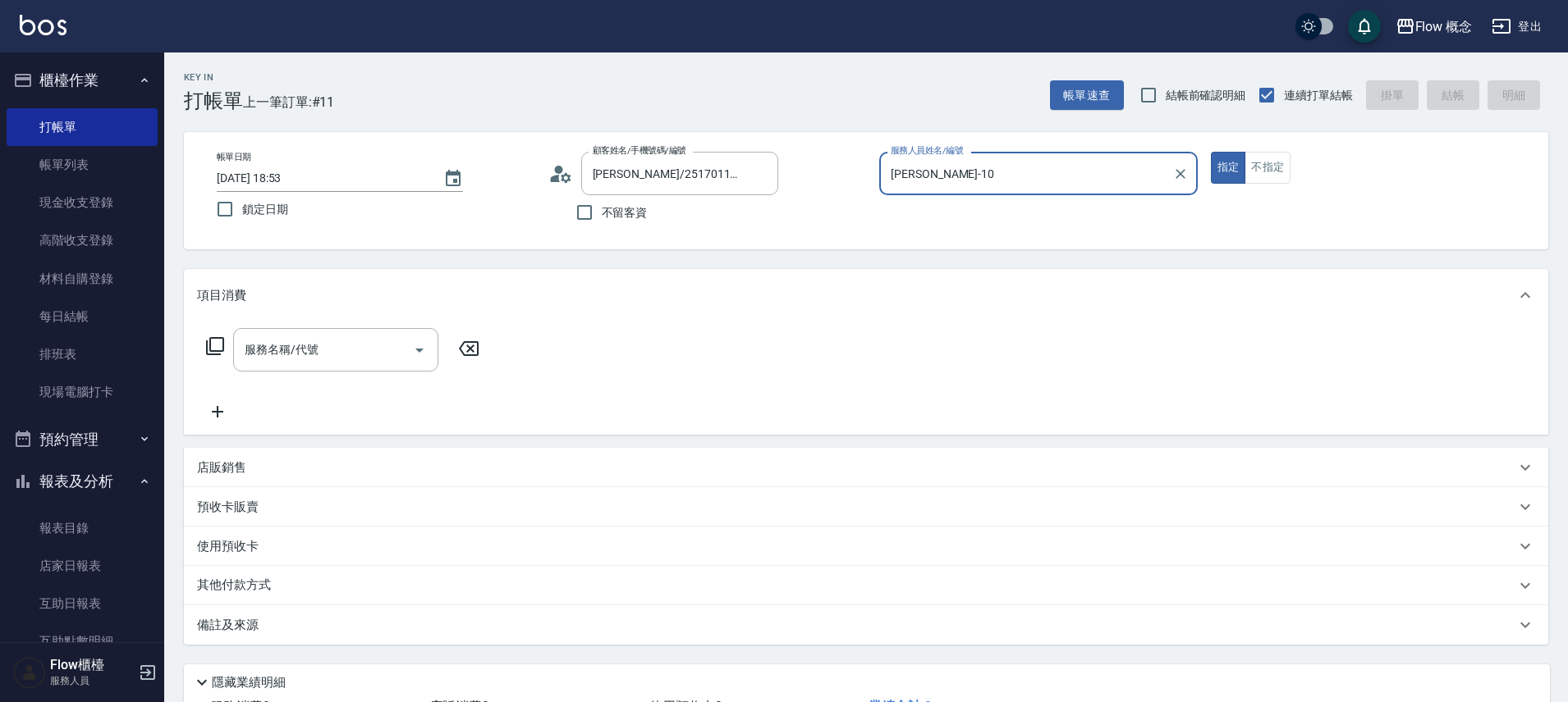
type input "[PERSON_NAME]-10"
click at [301, 353] on input "服務名稱/代號" at bounding box center [323, 350] width 166 height 28
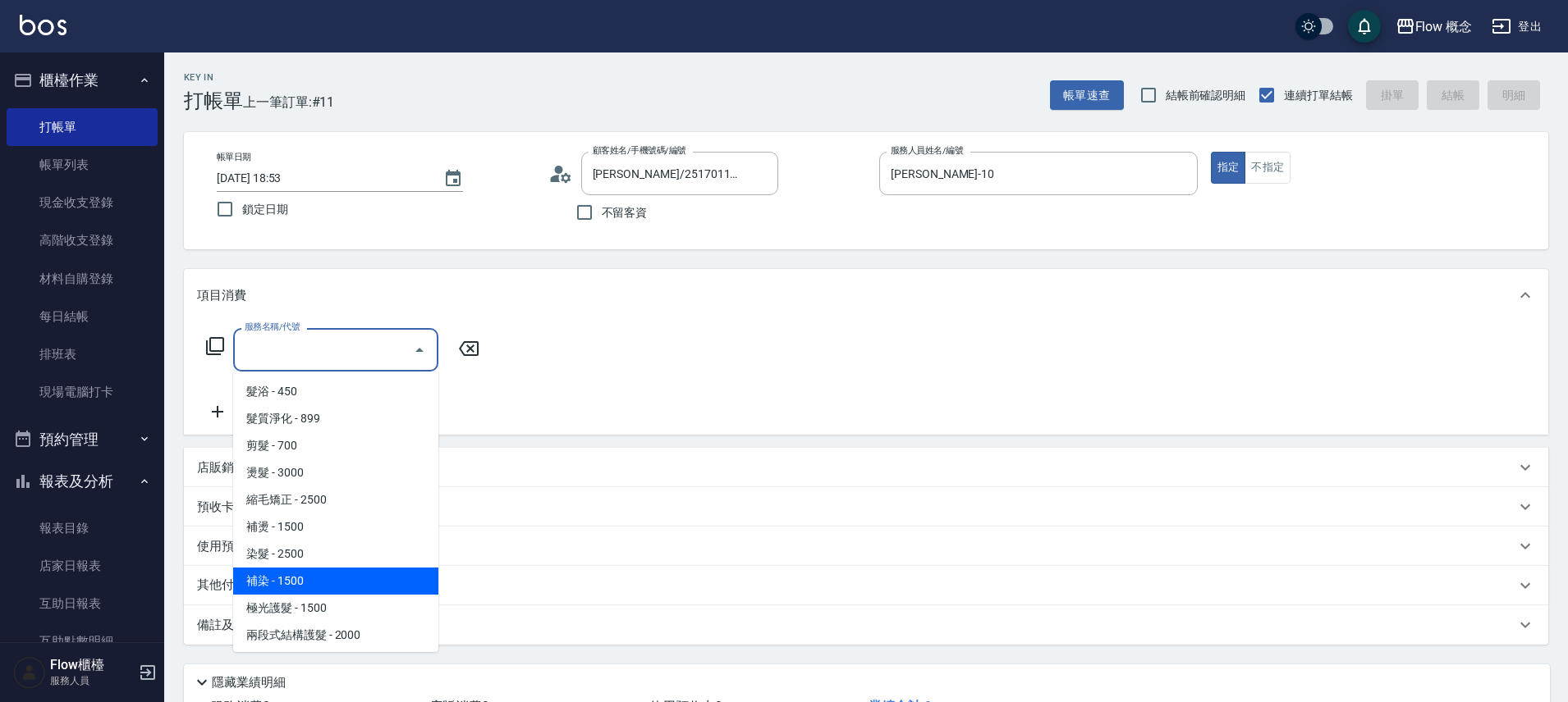
click at [305, 572] on span "補染 - 1500" at bounding box center [336, 581] width 206 height 27
type input "補染(402)"
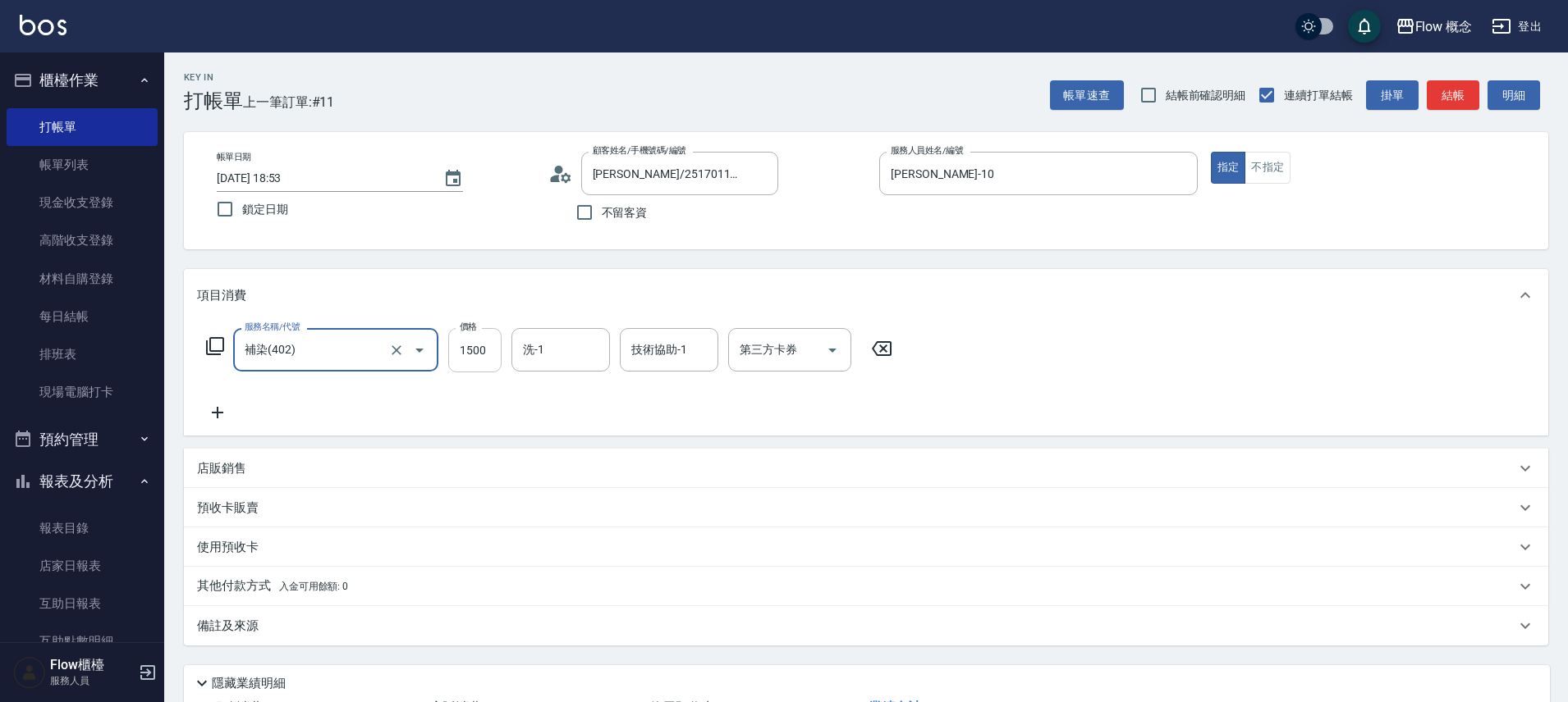
click at [479, 346] on input "1500" at bounding box center [475, 350] width 54 height 44
drag, startPoint x: 500, startPoint y: 340, endPoint x: 451, endPoint y: 345, distance: 49.3
click at [490, 343] on input "0" at bounding box center [475, 350] width 54 height 44
type input "1700"
click at [1457, 95] on button "結帳" at bounding box center [1453, 95] width 53 height 30
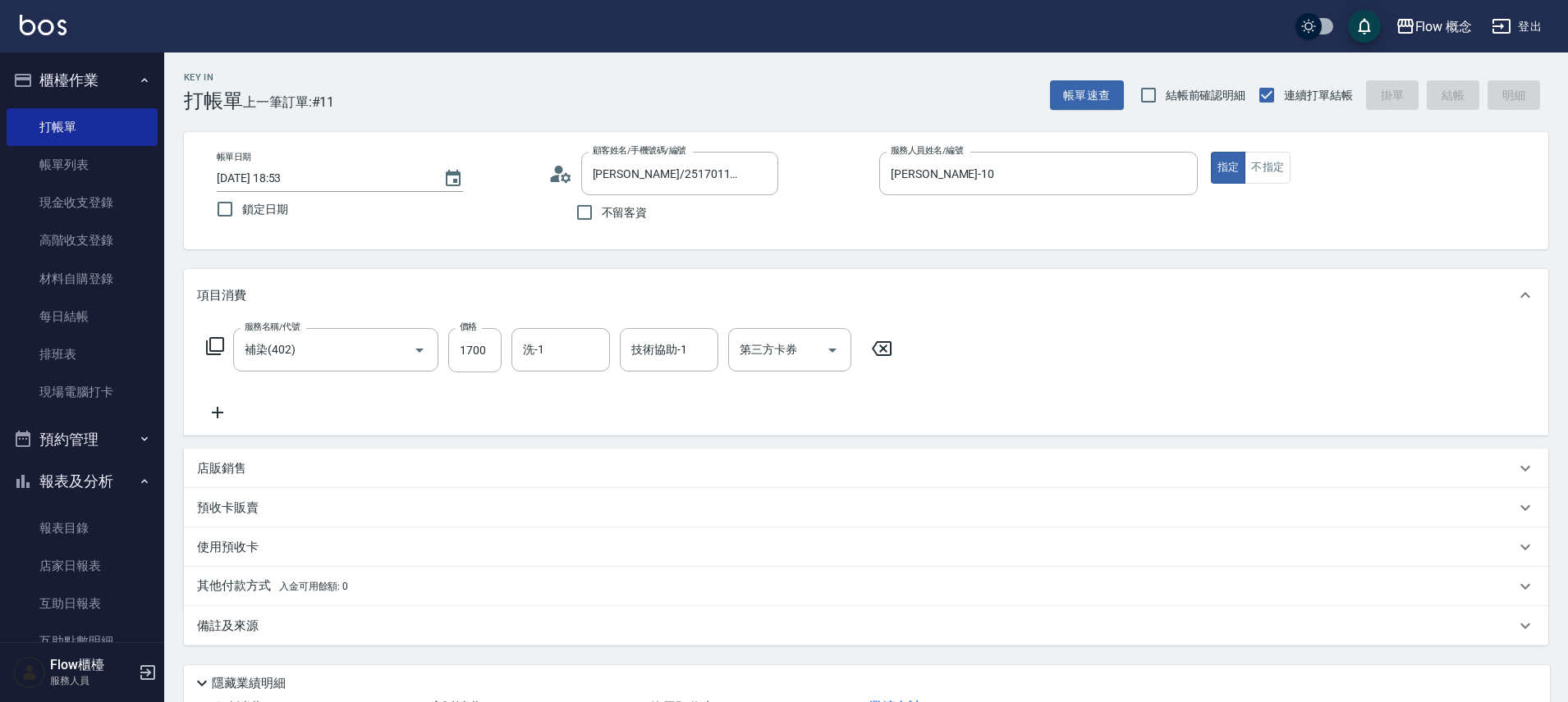
type input "[DATE] 18:54"
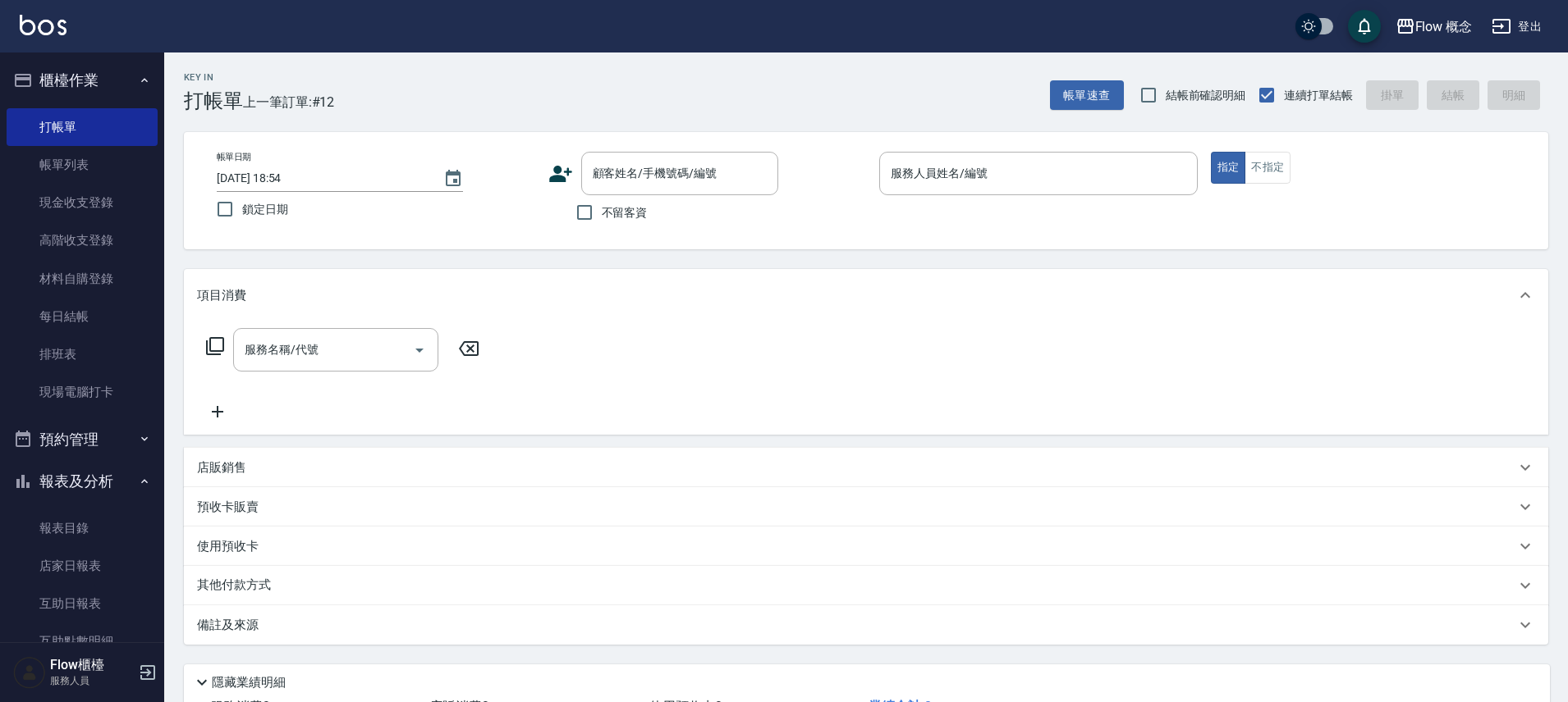
click at [562, 174] on icon at bounding box center [561, 174] width 25 height 25
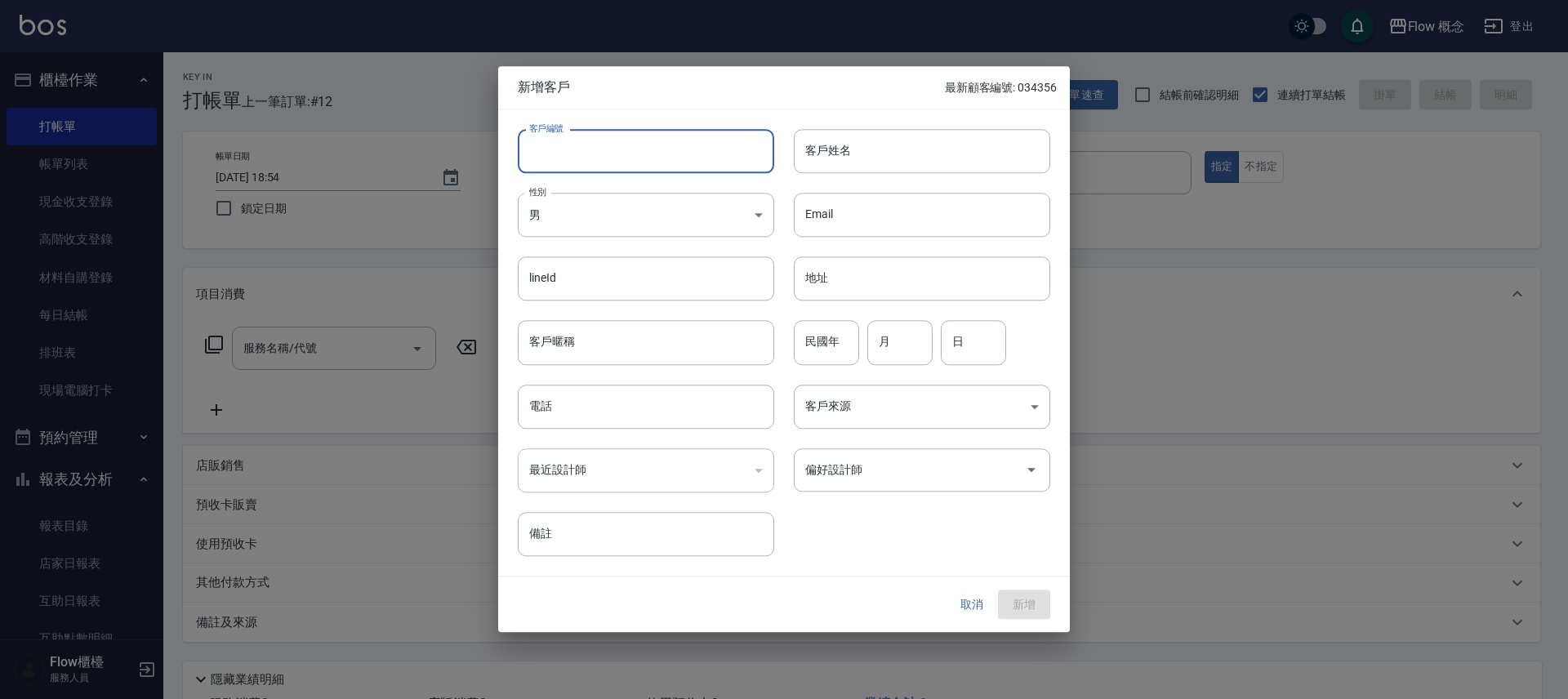
click at [561, 162] on input "客戶編號" at bounding box center [646, 150] width 256 height 44
type input "１"
type input "107918"
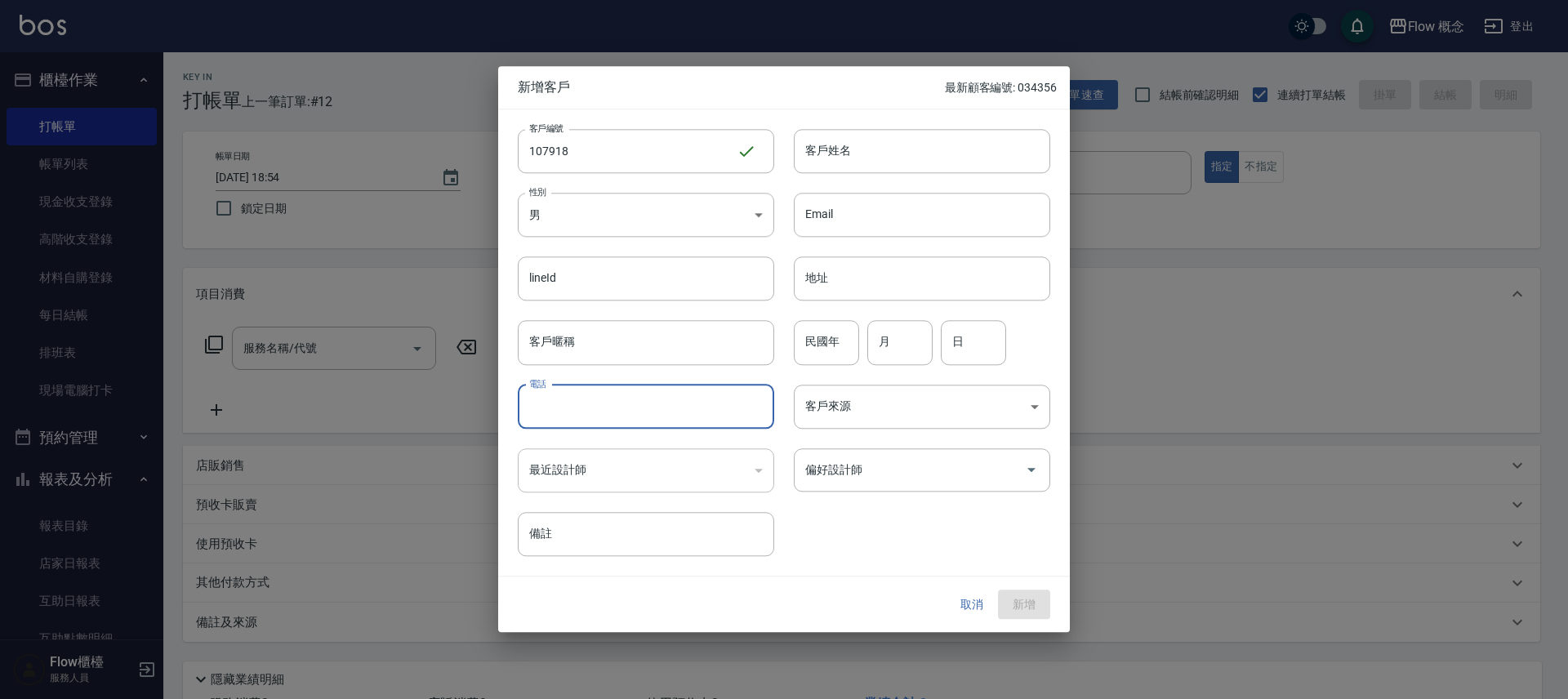
click at [553, 406] on input "電話" at bounding box center [646, 407] width 256 height 44
type input "0905587918"
click at [856, 412] on body "Flow 概念 登出 櫃檯作業 打帳單 帳單列表 現金收支登錄 高階收支登錄 材料自購登錄 每日結帳 排班表 現場電腦打卡 預約管理 預約管理 單日預約紀錄 …" at bounding box center [784, 409] width 1568 height 819
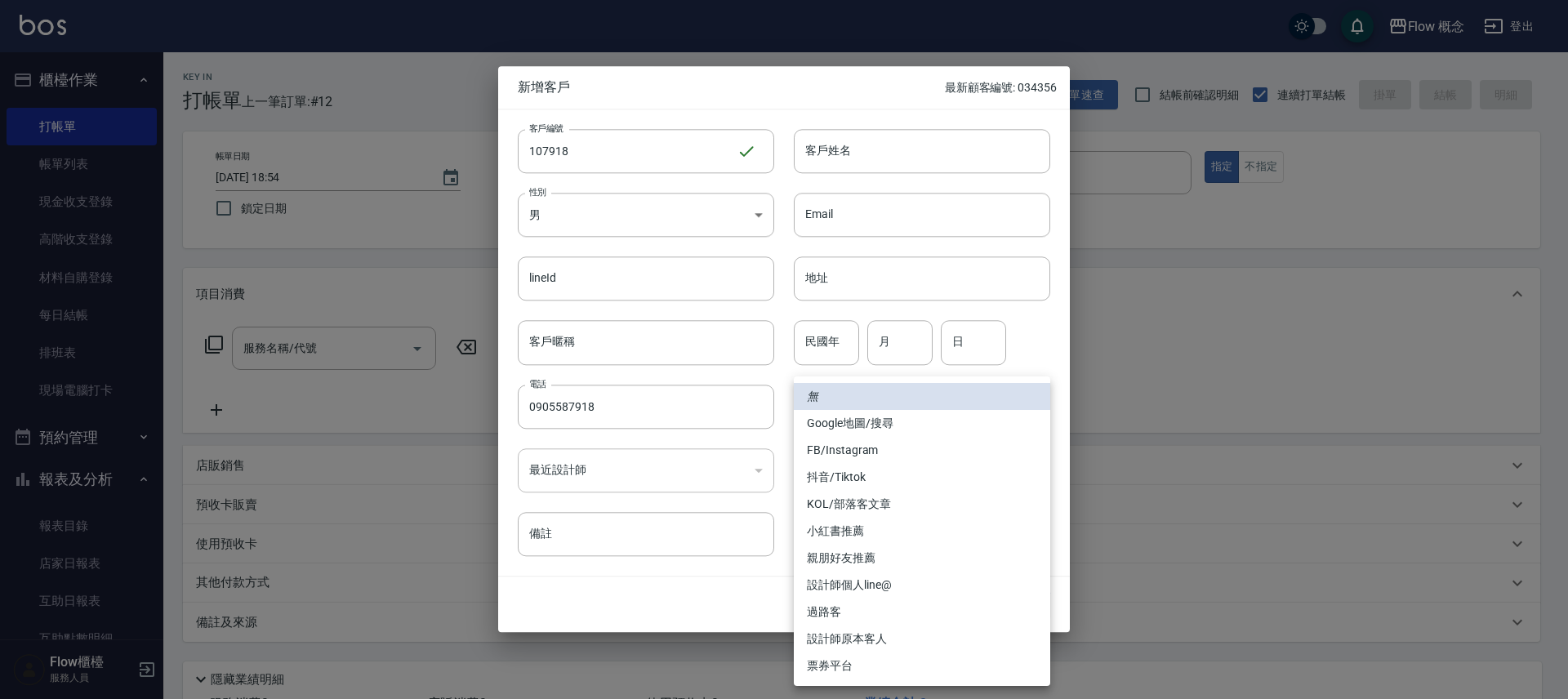
click at [833, 616] on li "過路客" at bounding box center [922, 612] width 256 height 27
type input "過路客"
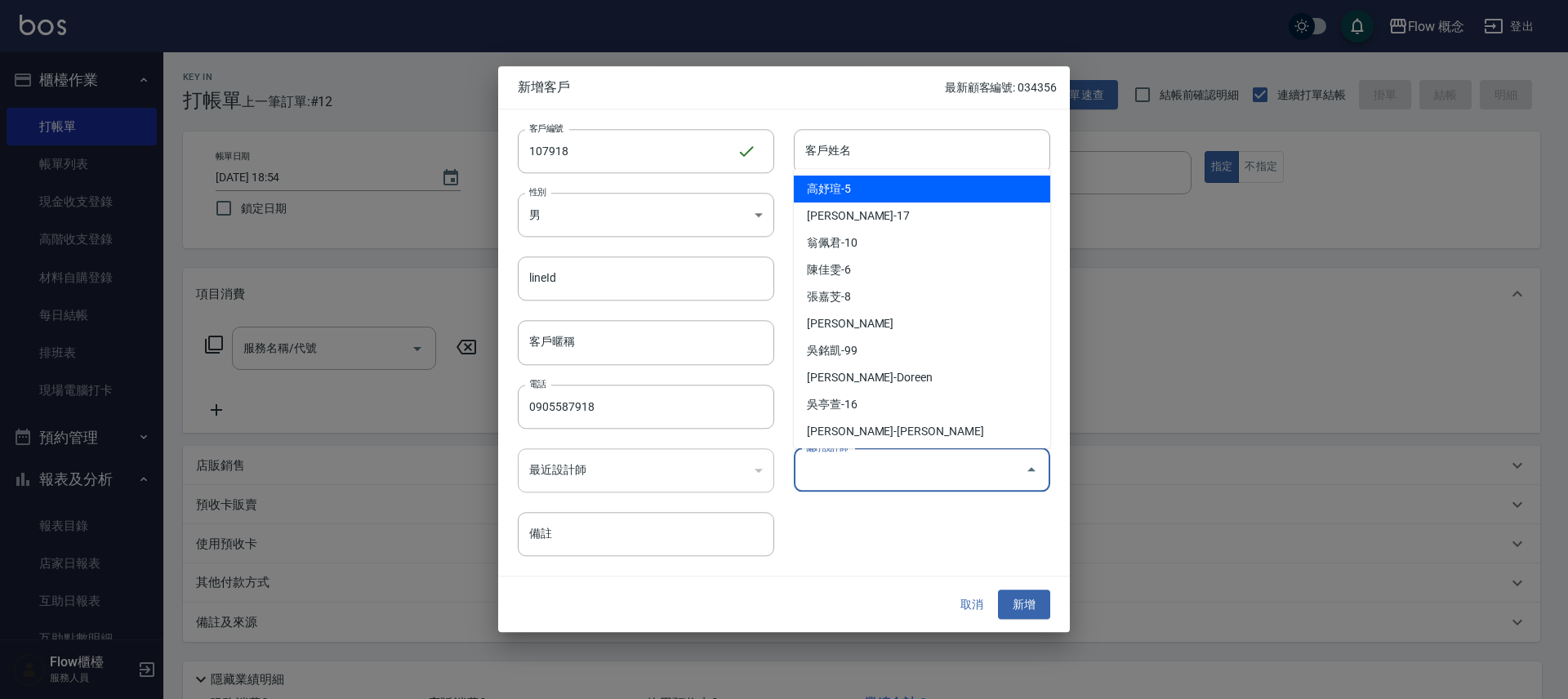
click at [862, 464] on input "偏好設計師" at bounding box center [909, 469] width 217 height 28
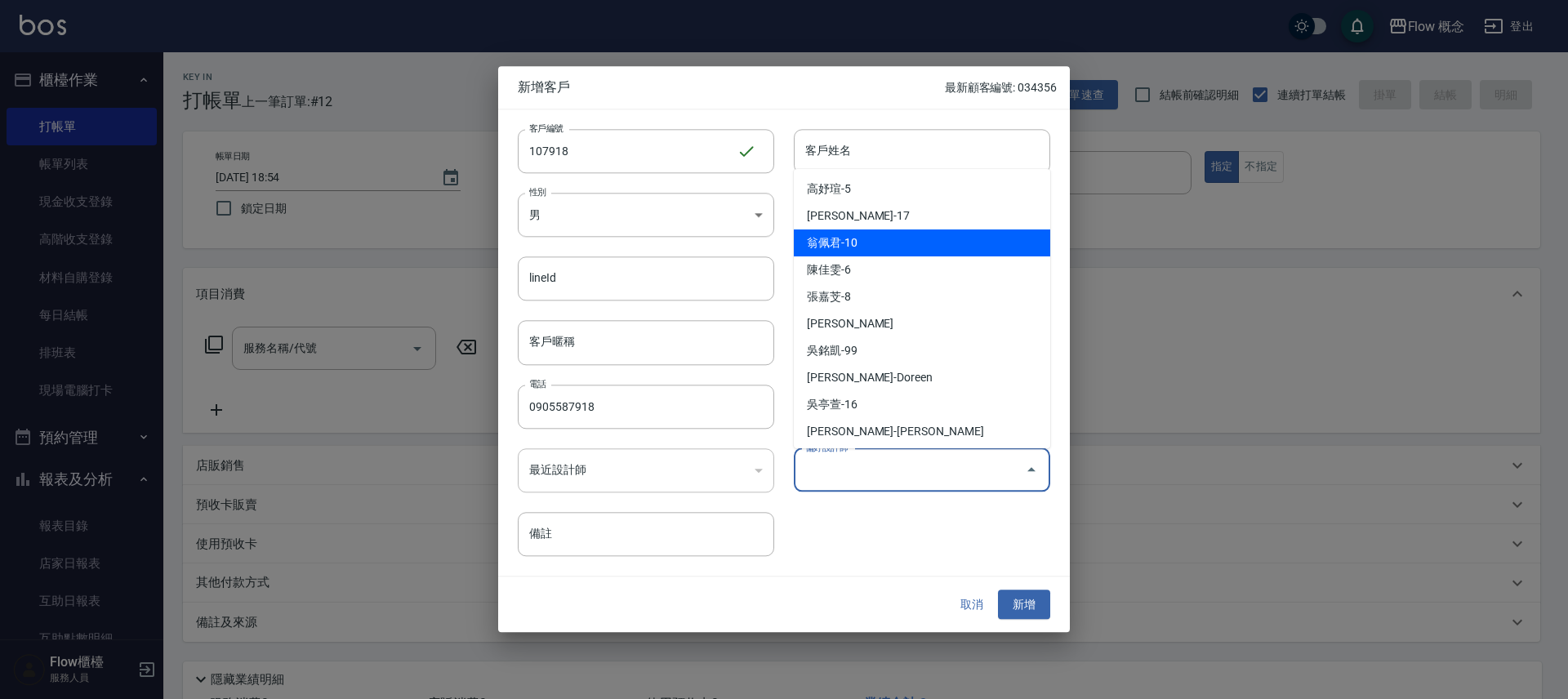
click at [851, 242] on li "翁佩君-10" at bounding box center [922, 242] width 256 height 27
type input "翁佩君"
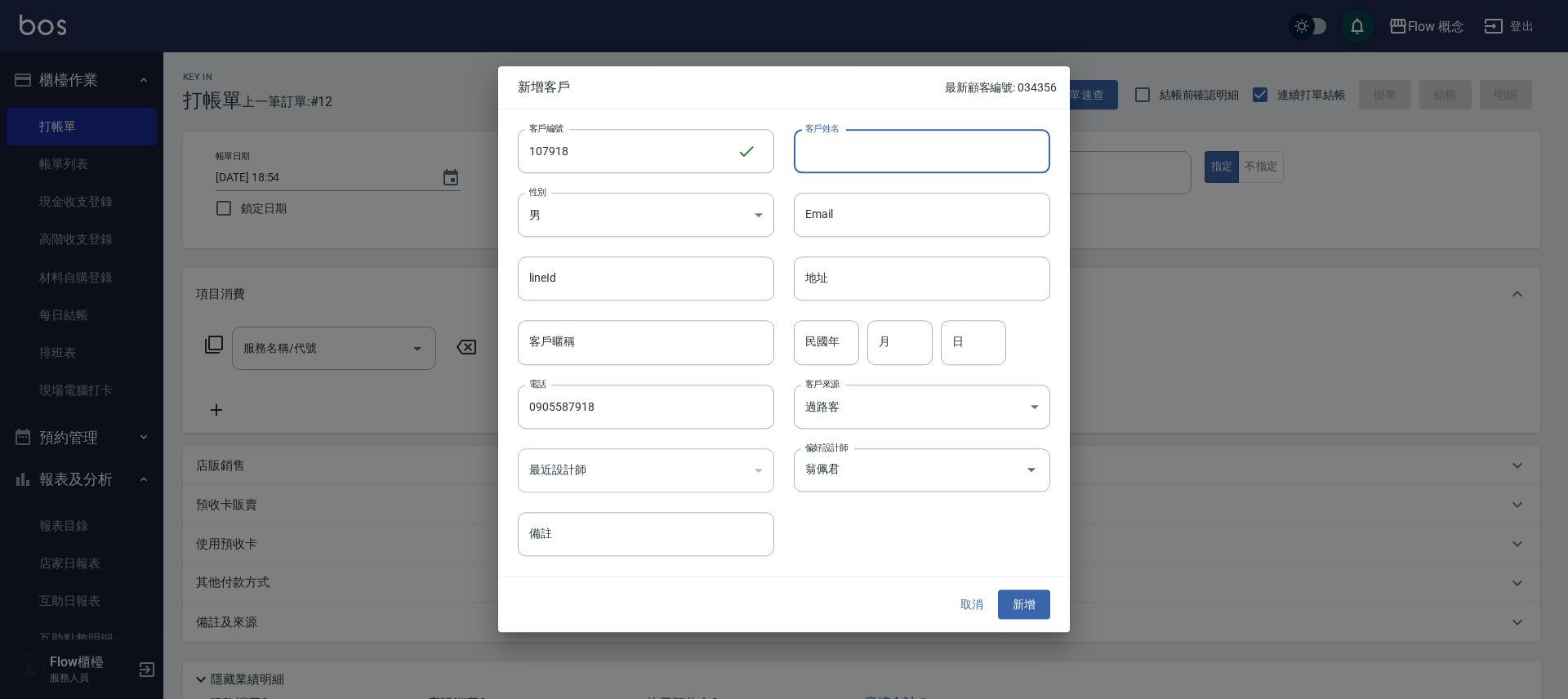
click at [873, 144] on input "客戶姓名" at bounding box center [922, 150] width 256 height 44
type input "x"
type input "[PERSON_NAME]先生"
click at [1023, 605] on button "新增" at bounding box center [1023, 604] width 52 height 30
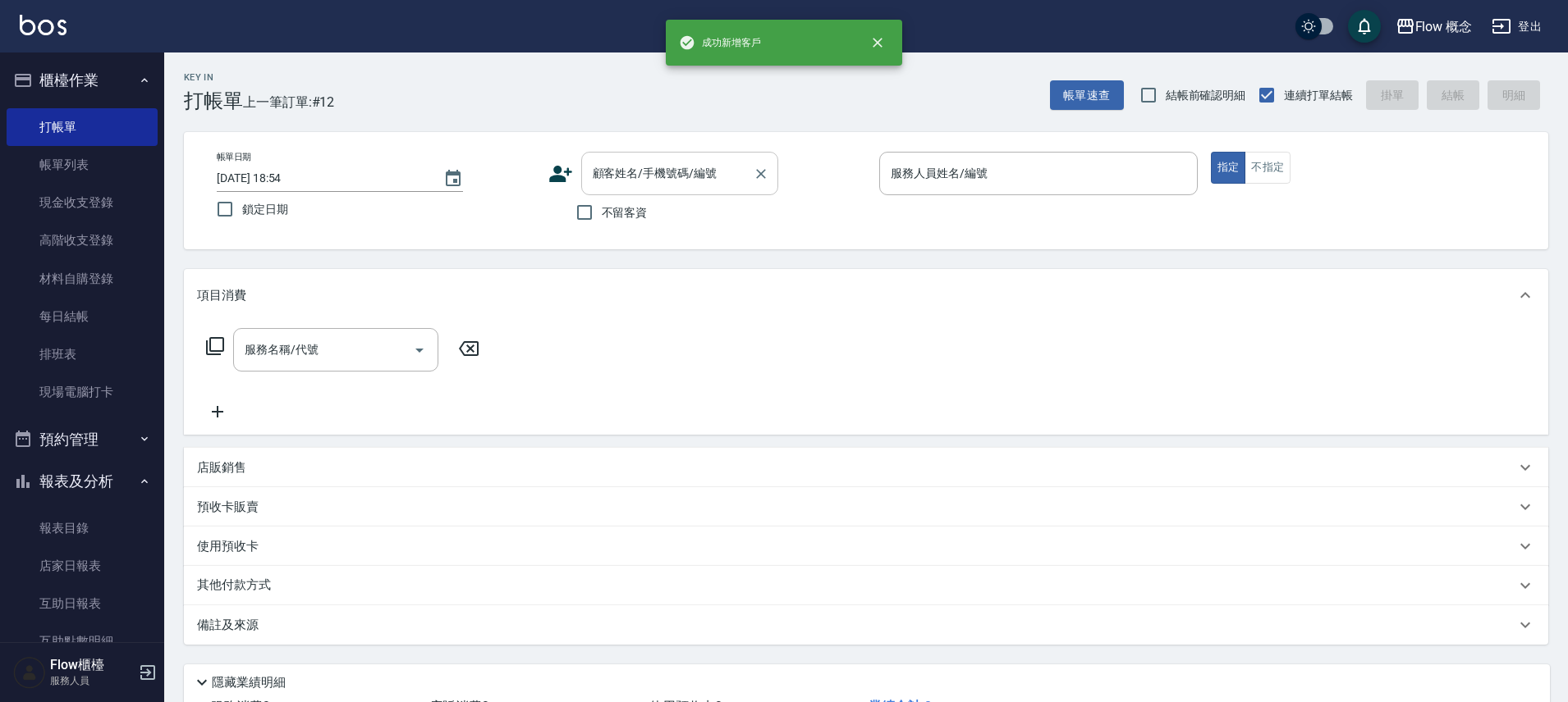
click at [704, 155] on div "顧客姓名/手機號碼/編號" at bounding box center [680, 174] width 197 height 43
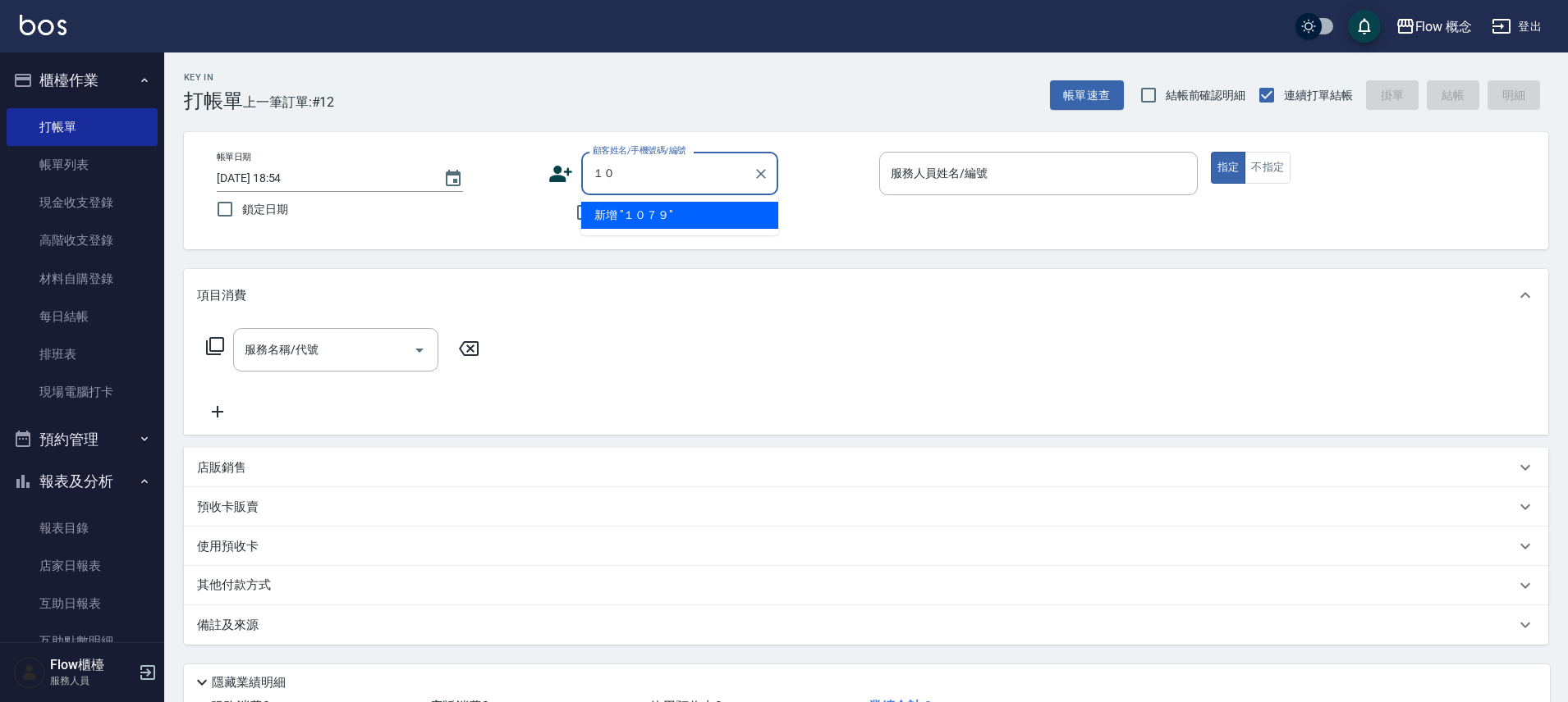
type input "１"
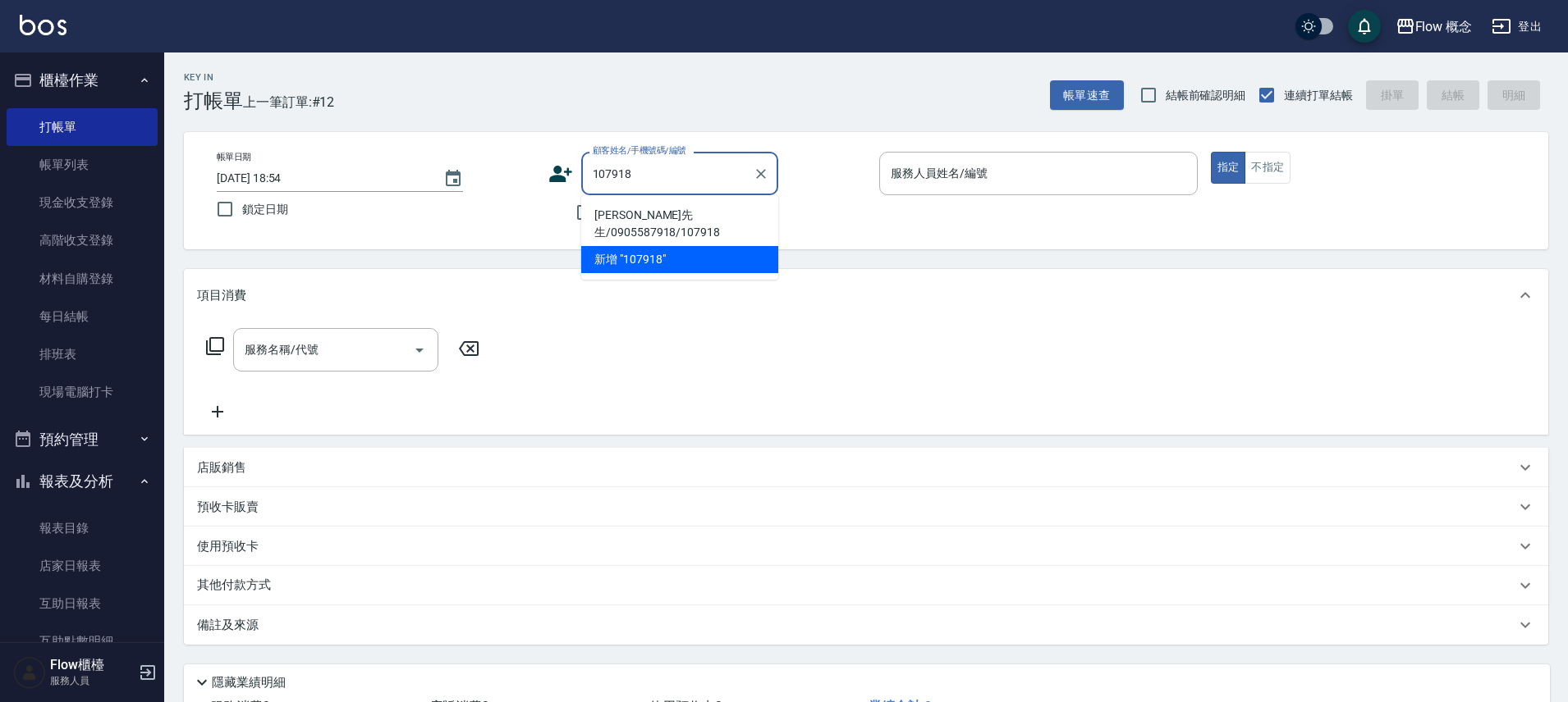
click at [691, 217] on li "[PERSON_NAME]先生/0905587918/107918" at bounding box center [680, 224] width 197 height 44
type input "[PERSON_NAME]先生/0905587918/107918"
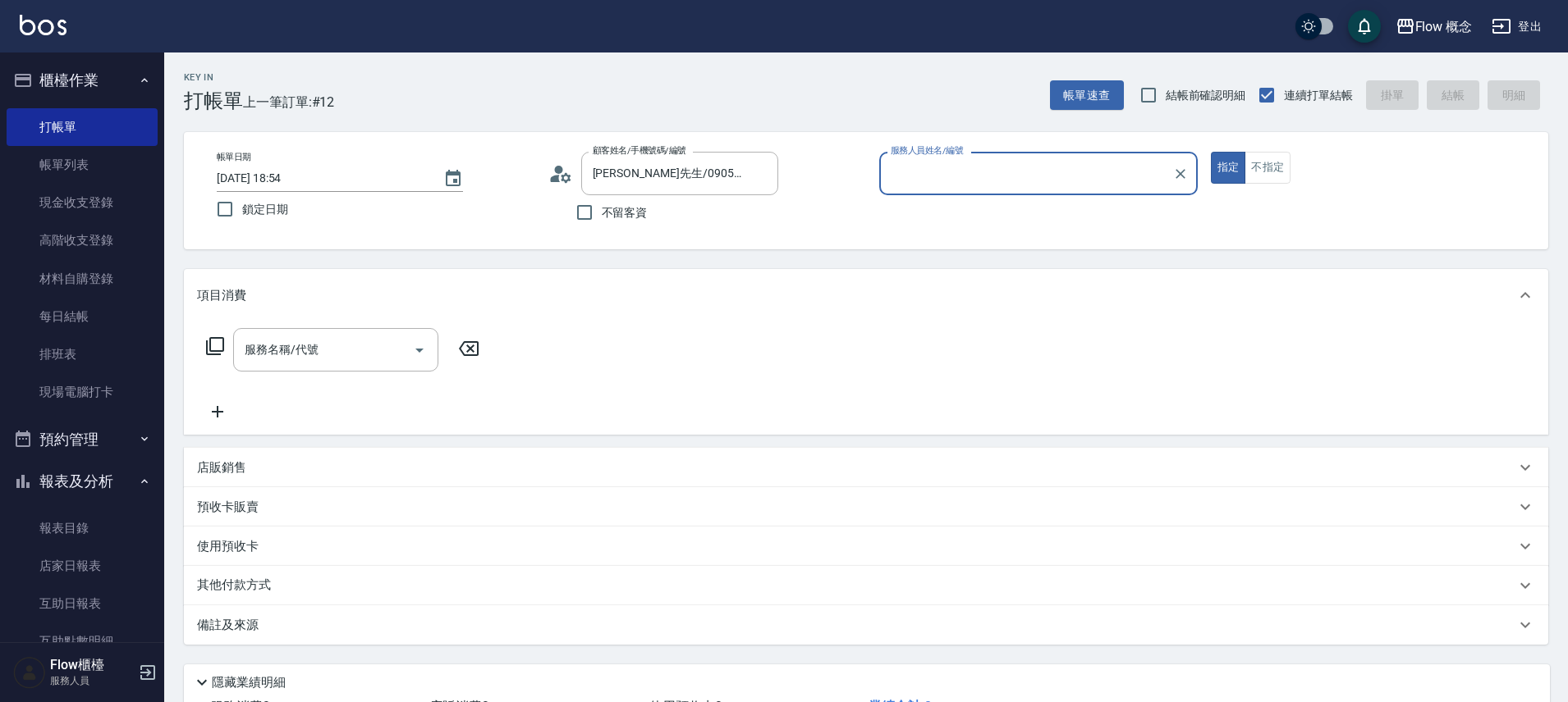
type input "[PERSON_NAME]-10"
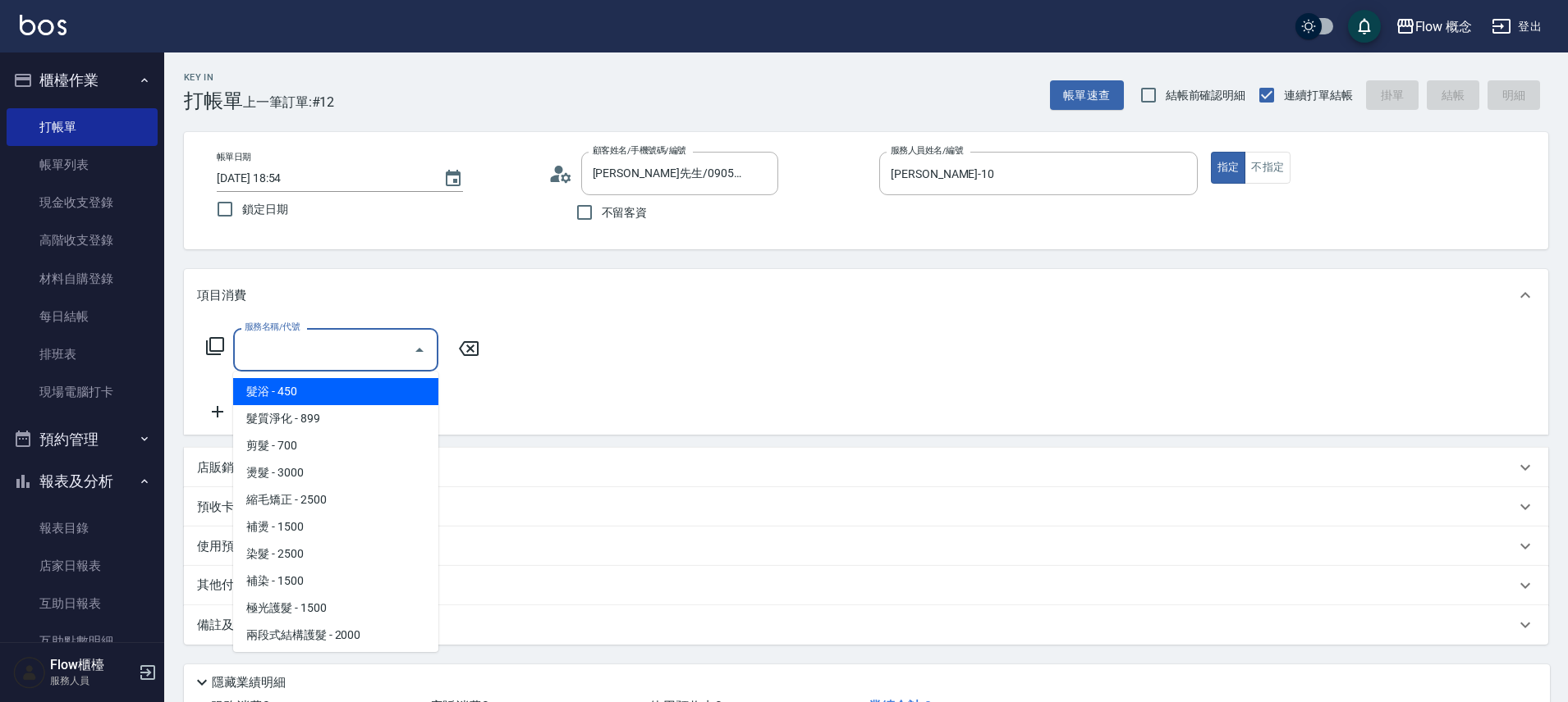
click at [334, 355] on input "服務名稱/代號" at bounding box center [323, 350] width 166 height 28
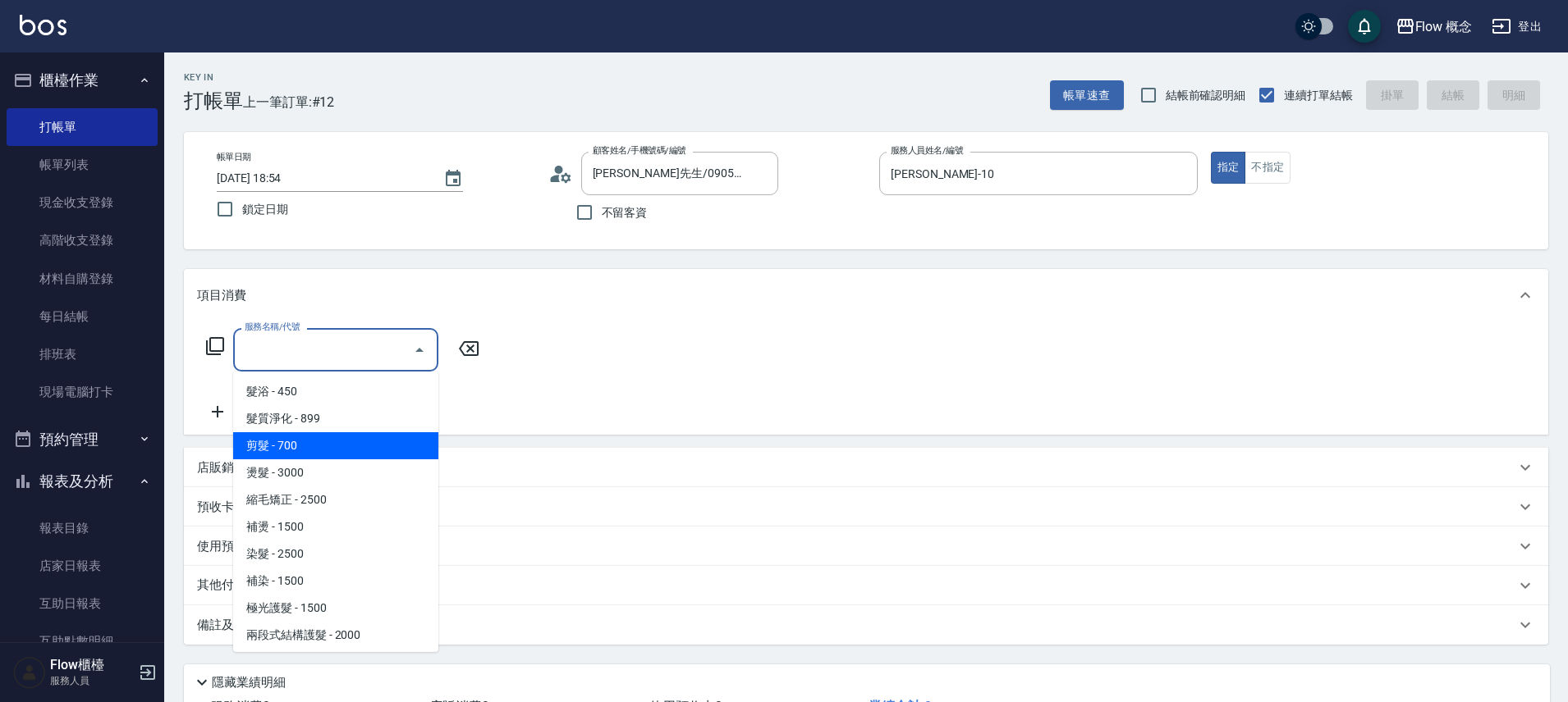
click at [311, 445] on span "剪髮 - 700" at bounding box center [336, 446] width 206 height 27
type input "剪髮(201)"
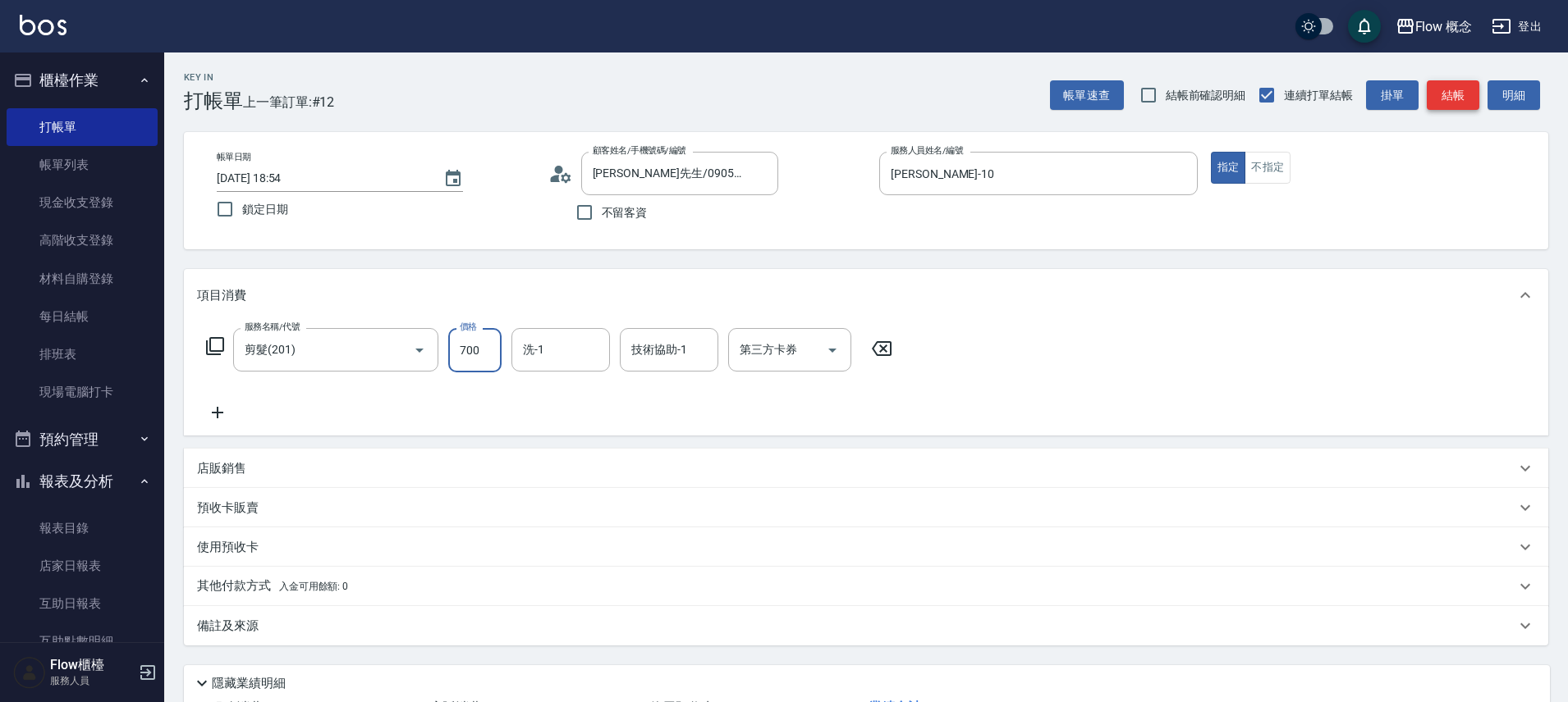
click at [1447, 105] on button "結帳" at bounding box center [1453, 95] width 53 height 30
type input "[DATE] 18:56"
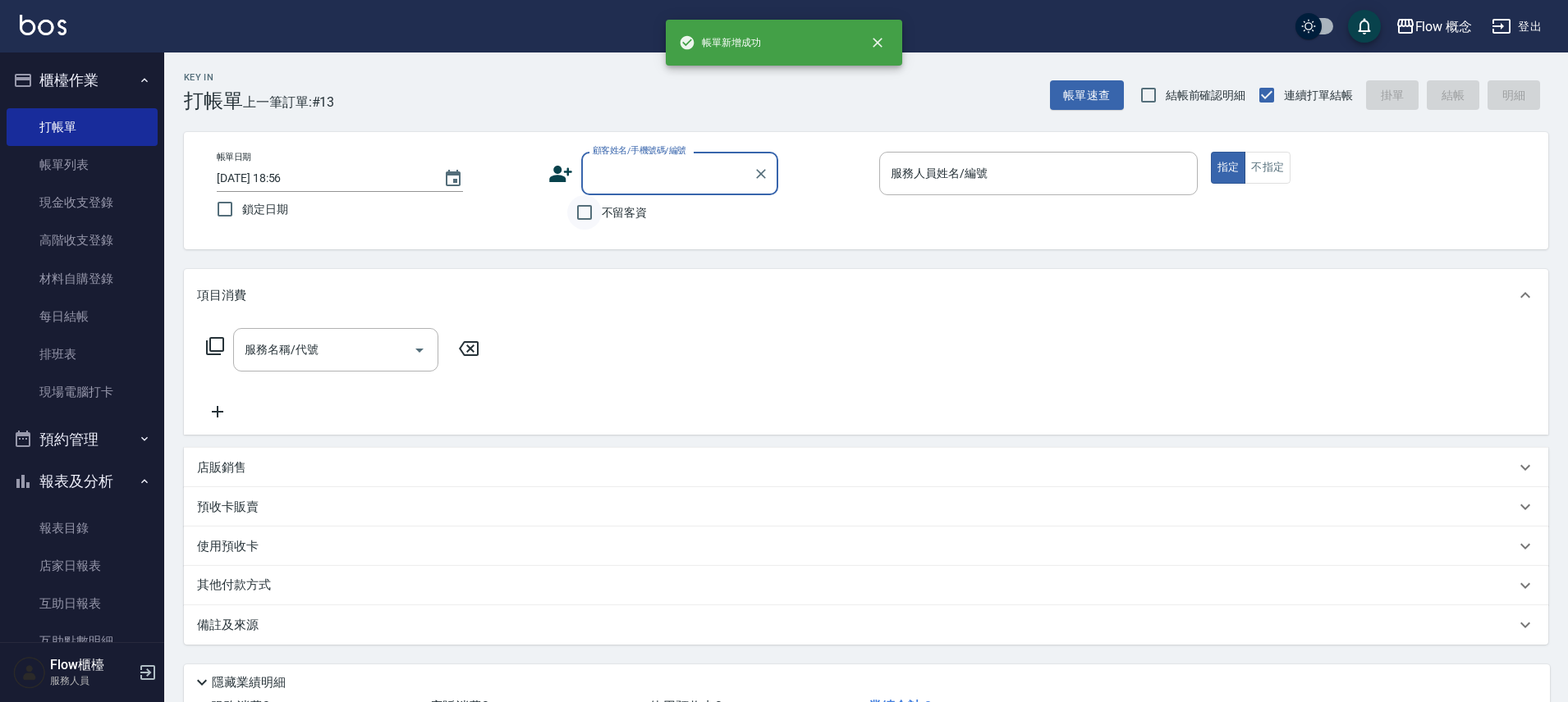
click at [589, 211] on input "不留客資" at bounding box center [585, 212] width 35 height 35
checkbox input "true"
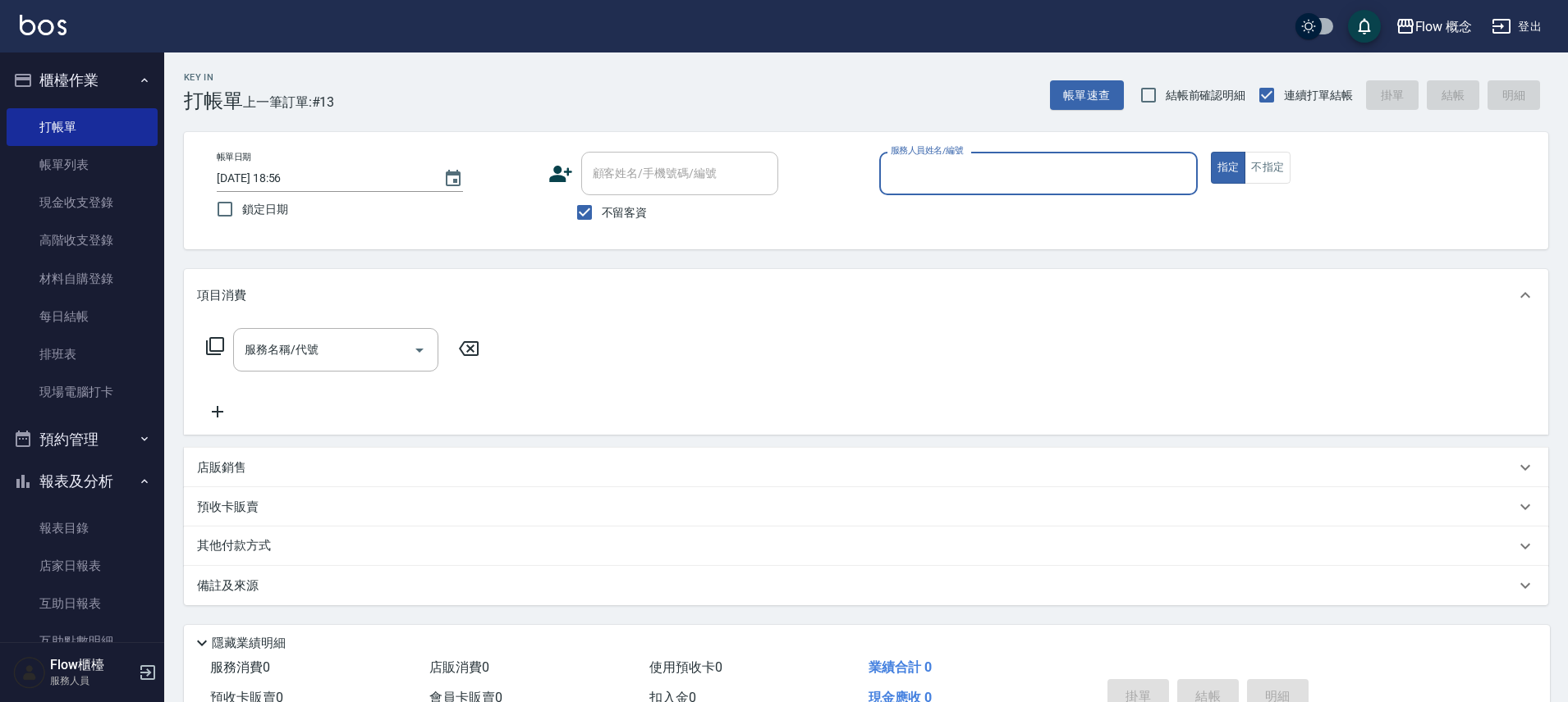
click at [917, 154] on label "服務人員姓名/編號" at bounding box center [927, 150] width 73 height 12
click at [917, 159] on input "服務人員姓名/編號" at bounding box center [1038, 173] width 304 height 28
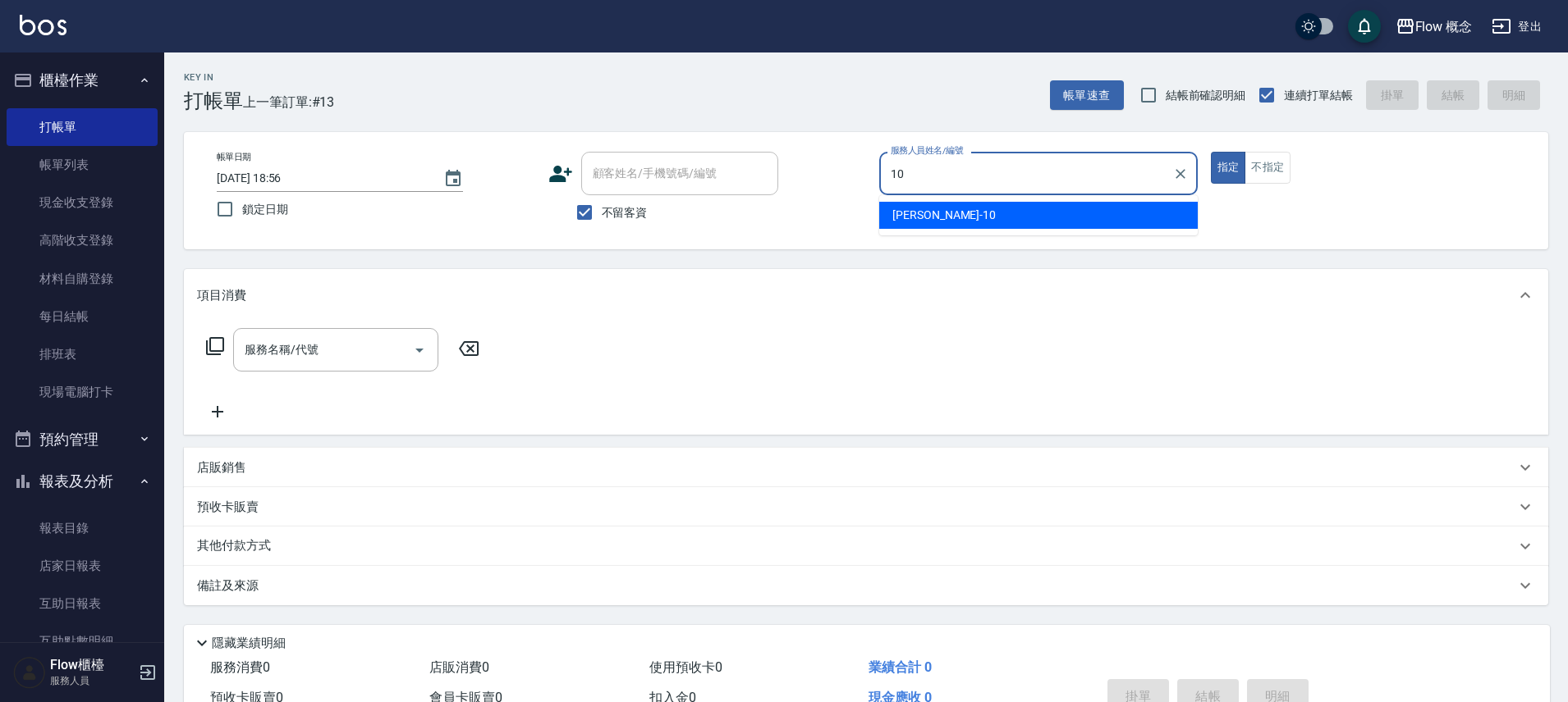
drag, startPoint x: 902, startPoint y: 207, endPoint x: 847, endPoint y: 226, distance: 58.2
click at [902, 207] on span "[PERSON_NAME] -10" at bounding box center [944, 215] width 104 height 17
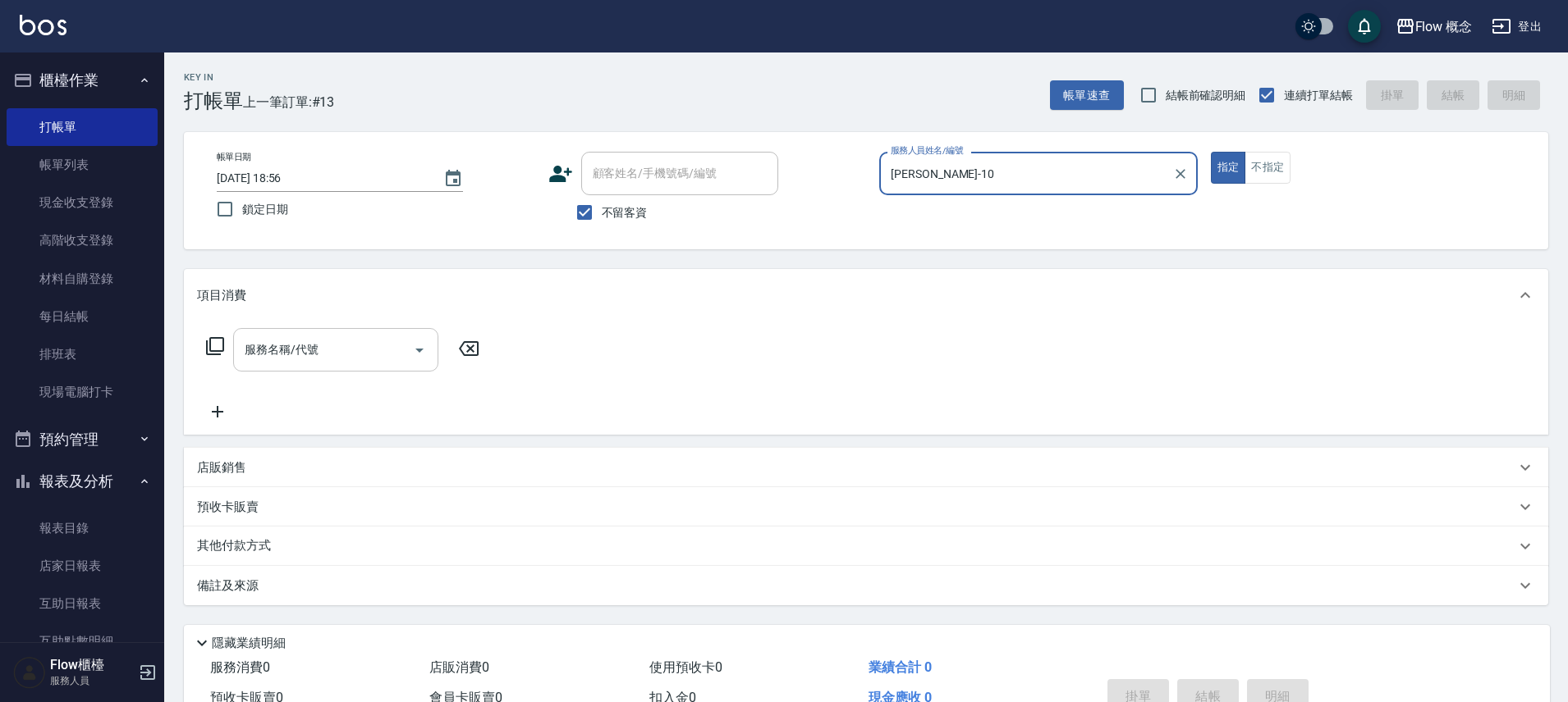
type input "[PERSON_NAME]-10"
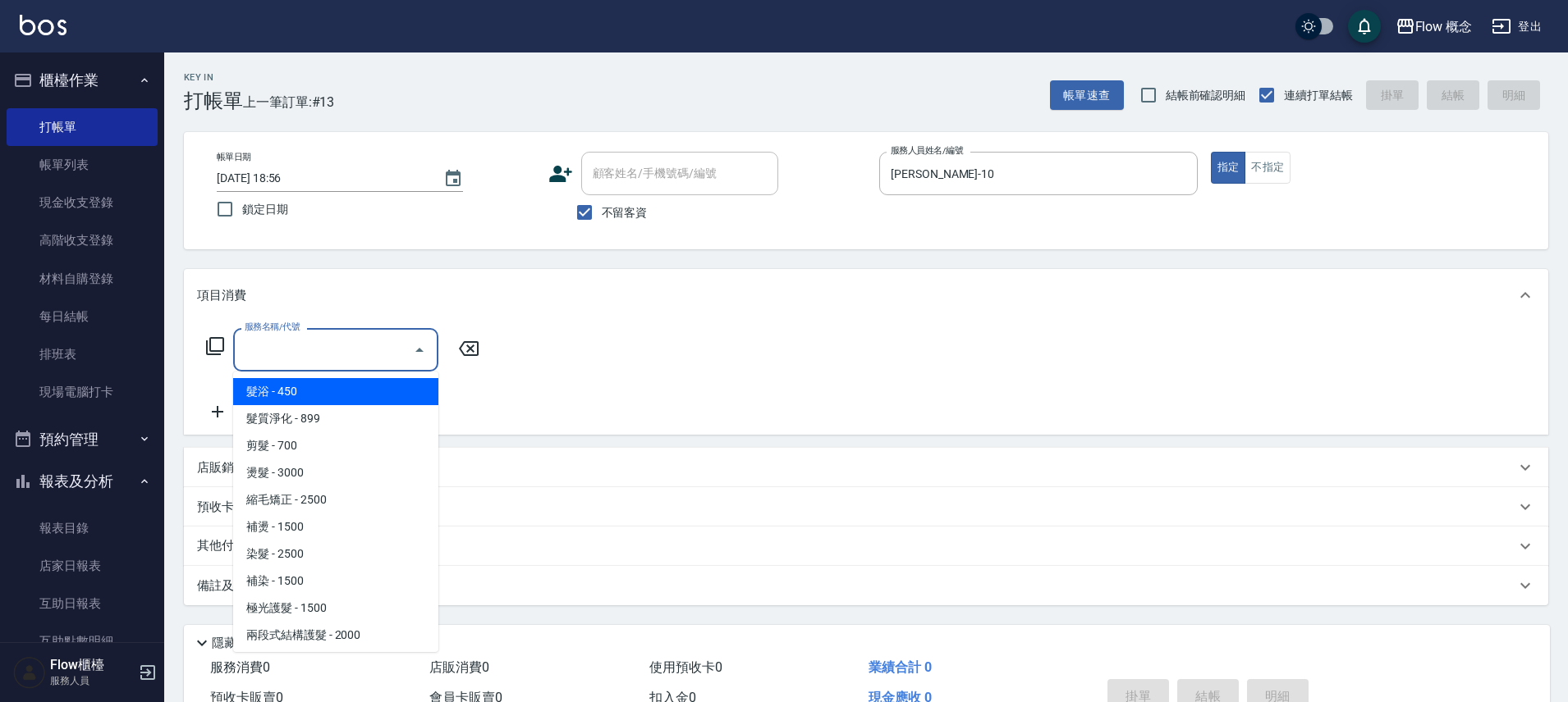
drag, startPoint x: 268, startPoint y: 353, endPoint x: 280, endPoint y: 355, distance: 12.2
click at [269, 353] on input "服務名稱/代號" at bounding box center [323, 350] width 166 height 28
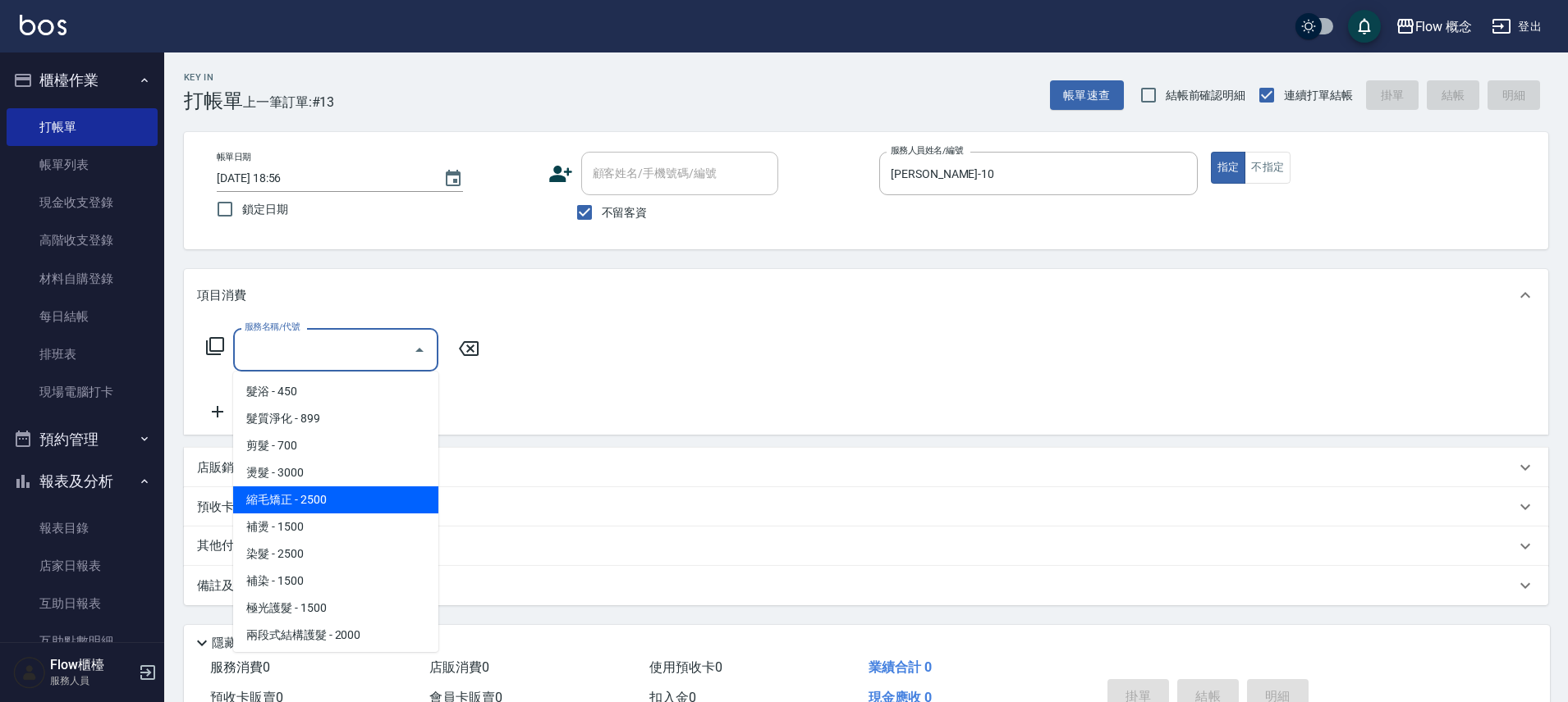
click at [333, 505] on span "縮毛矯正 - 2500" at bounding box center [336, 500] width 206 height 27
type input "縮毛矯正 (302)"
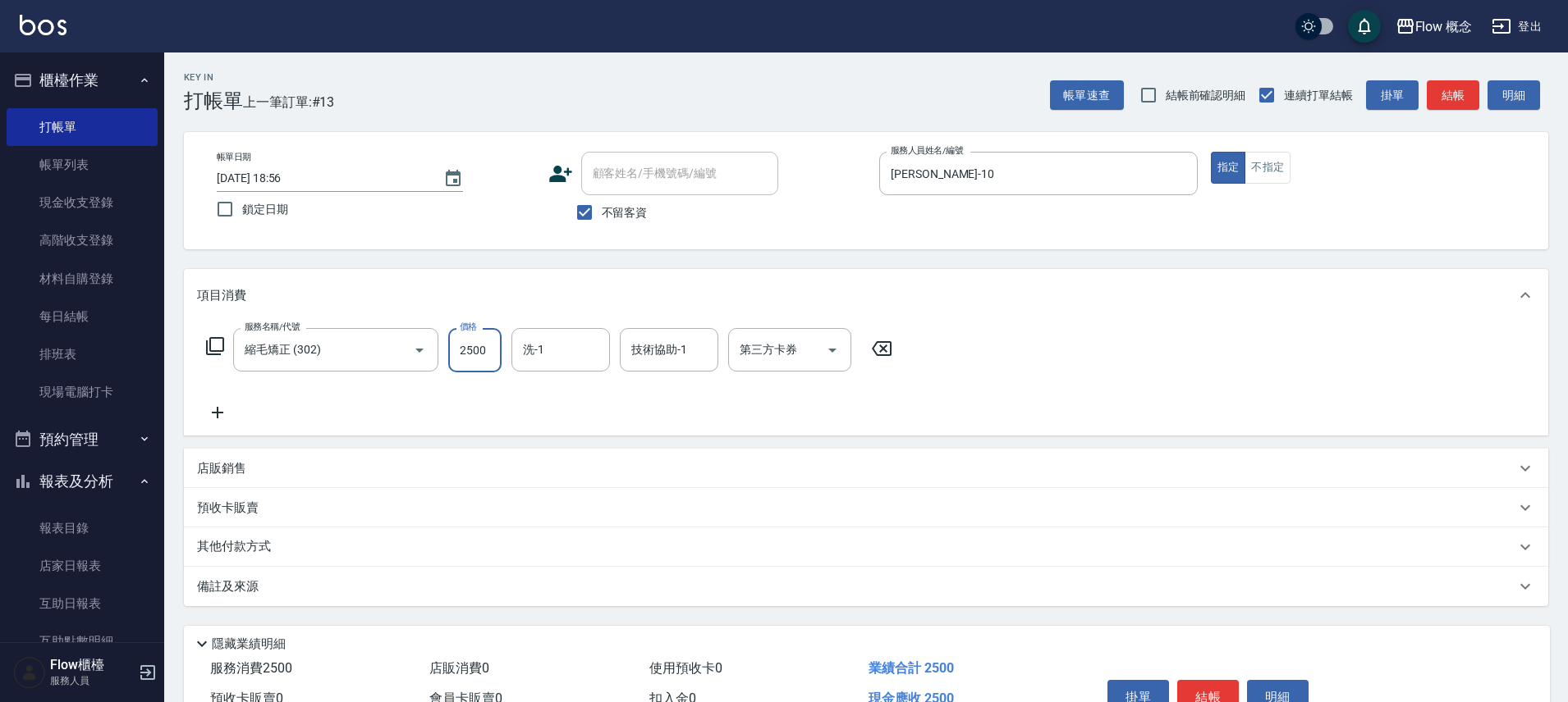
click at [486, 351] on input "2500" at bounding box center [475, 350] width 54 height 44
type input "1480"
click at [1446, 92] on button "結帳" at bounding box center [1453, 95] width 53 height 30
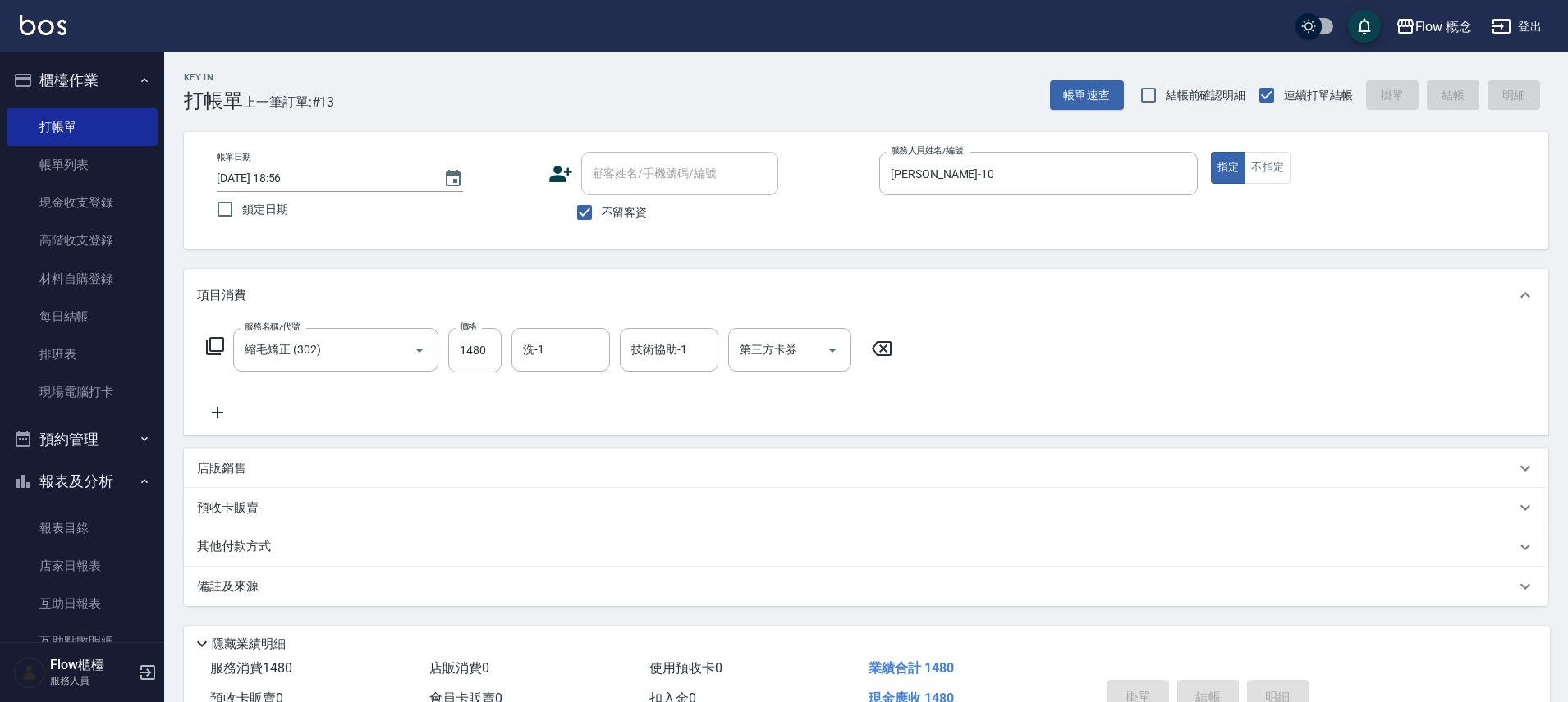
type input "[DATE] 18:57"
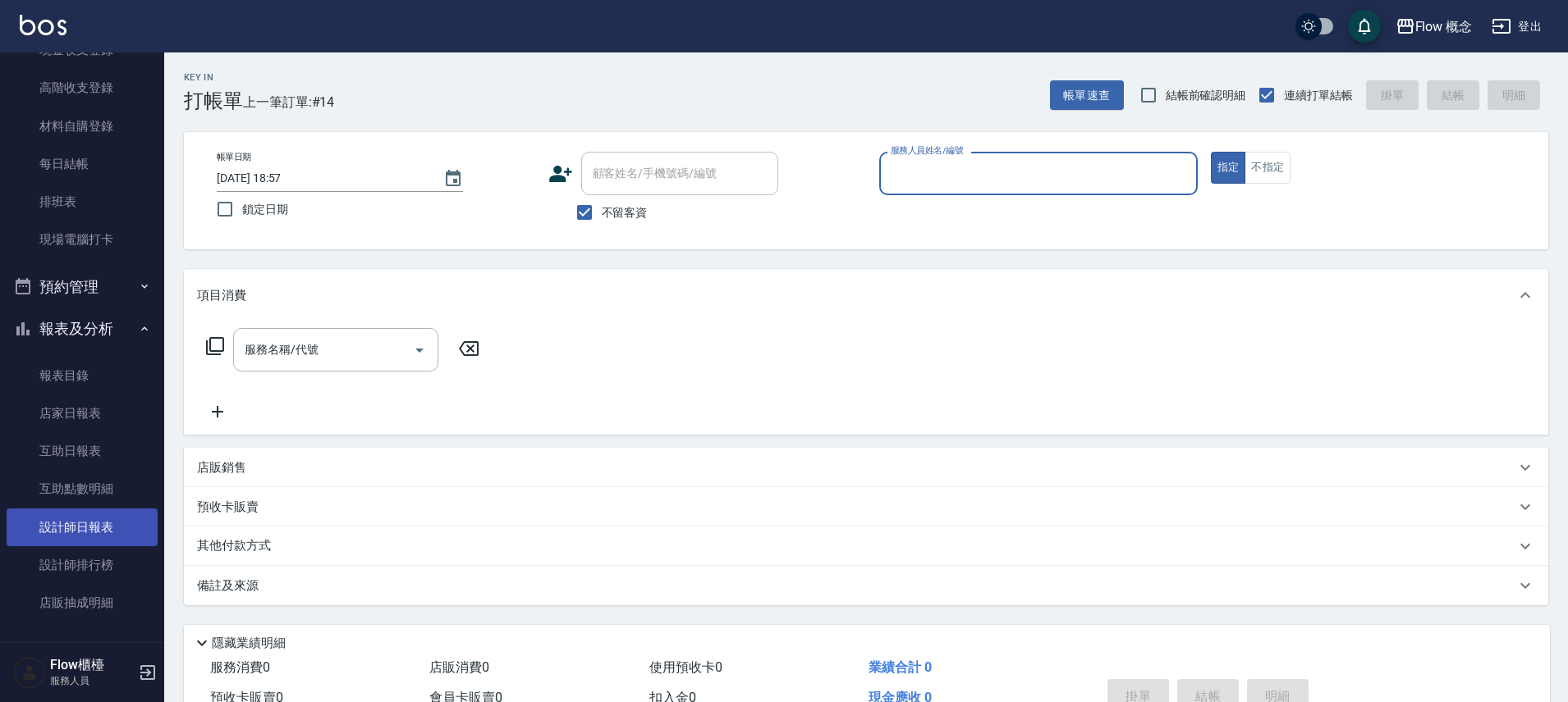
scroll to position [157, 0]
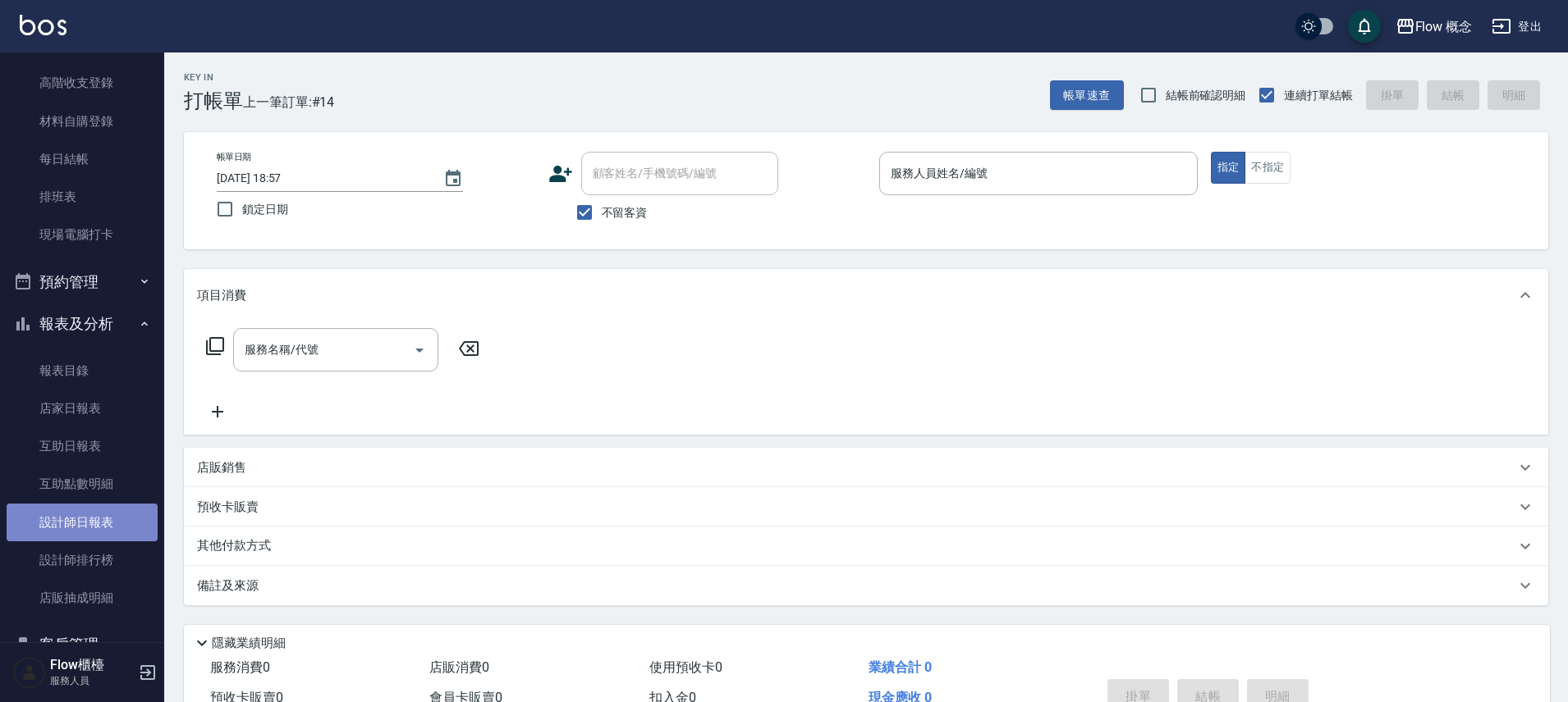
click at [102, 520] on link "設計師日報表" at bounding box center [82, 522] width 151 height 38
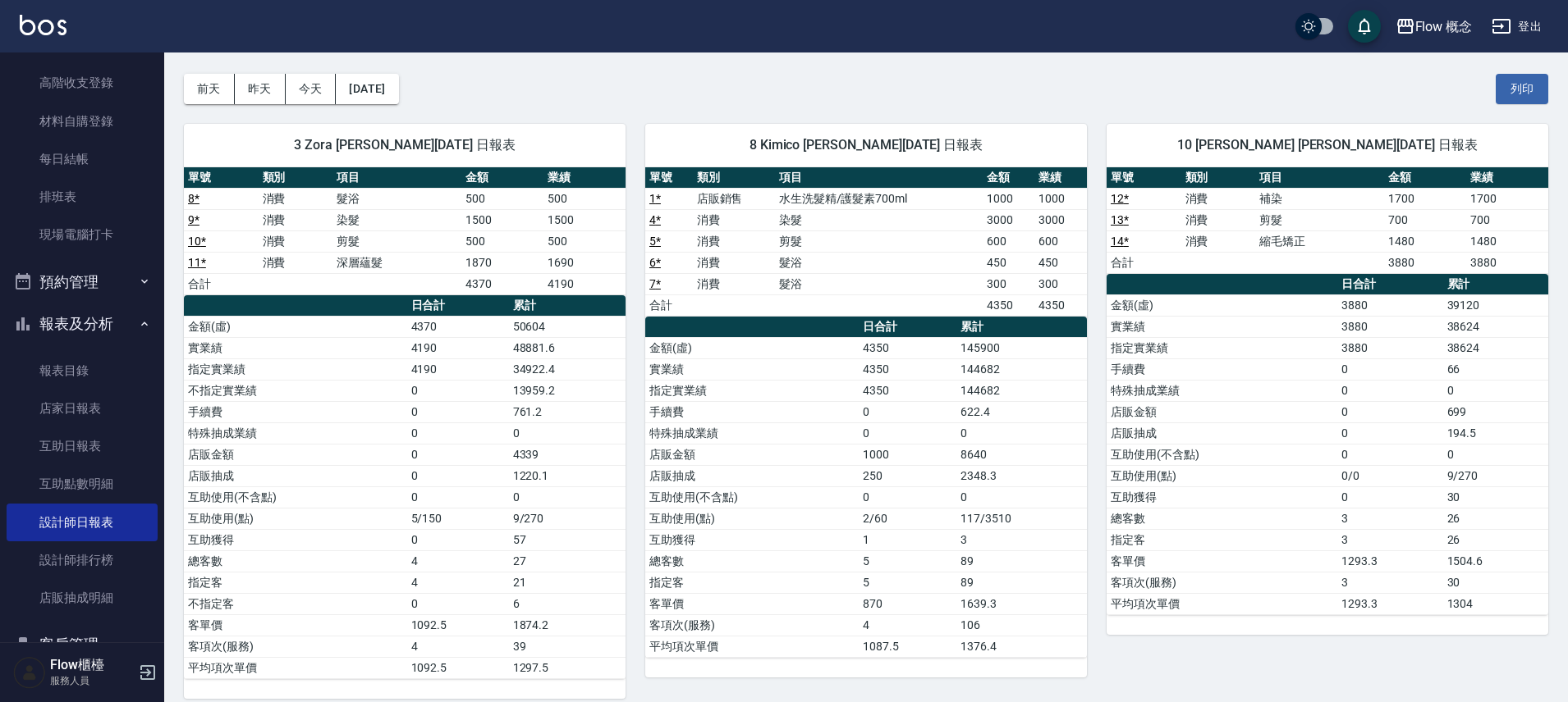
scroll to position [59, 0]
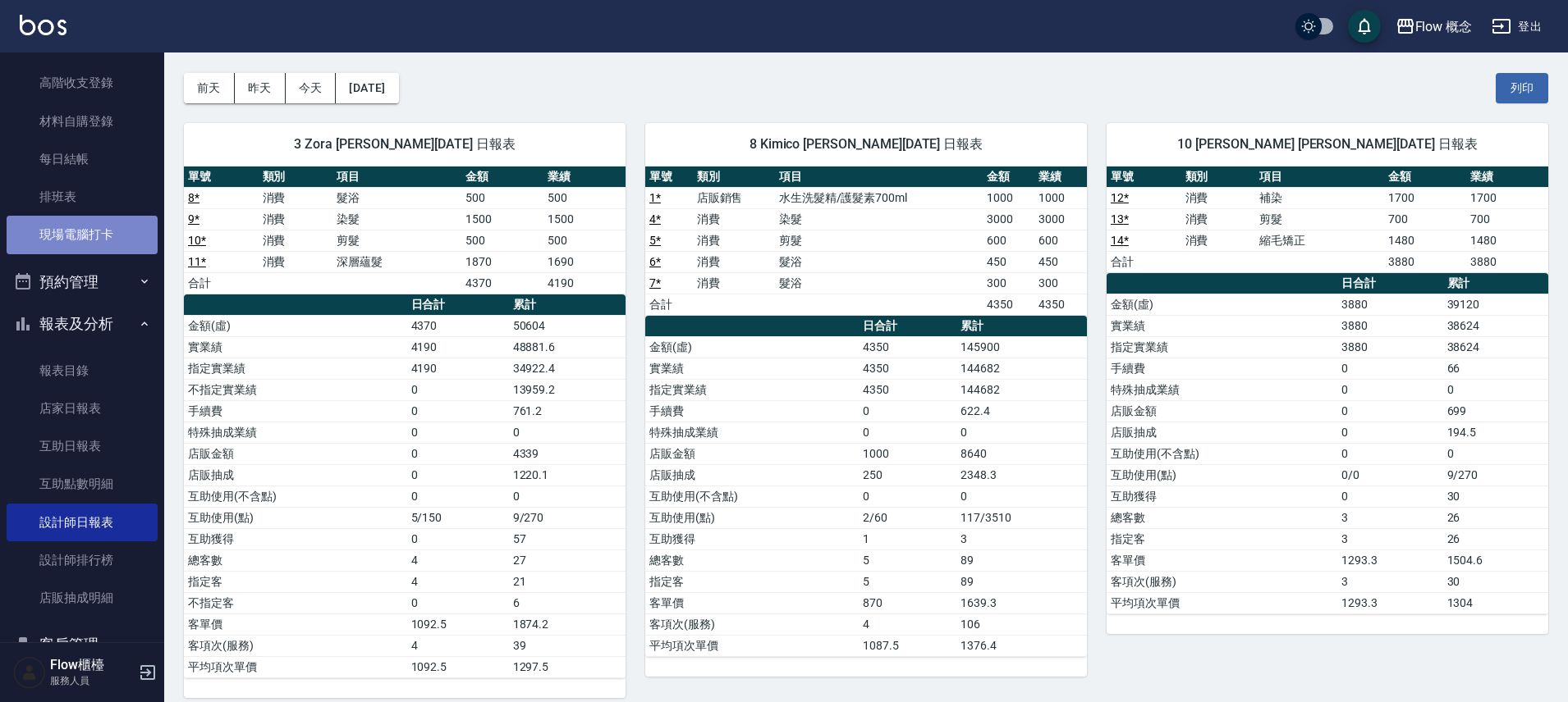
click at [105, 225] on link "現場電腦打卡" at bounding box center [82, 235] width 151 height 38
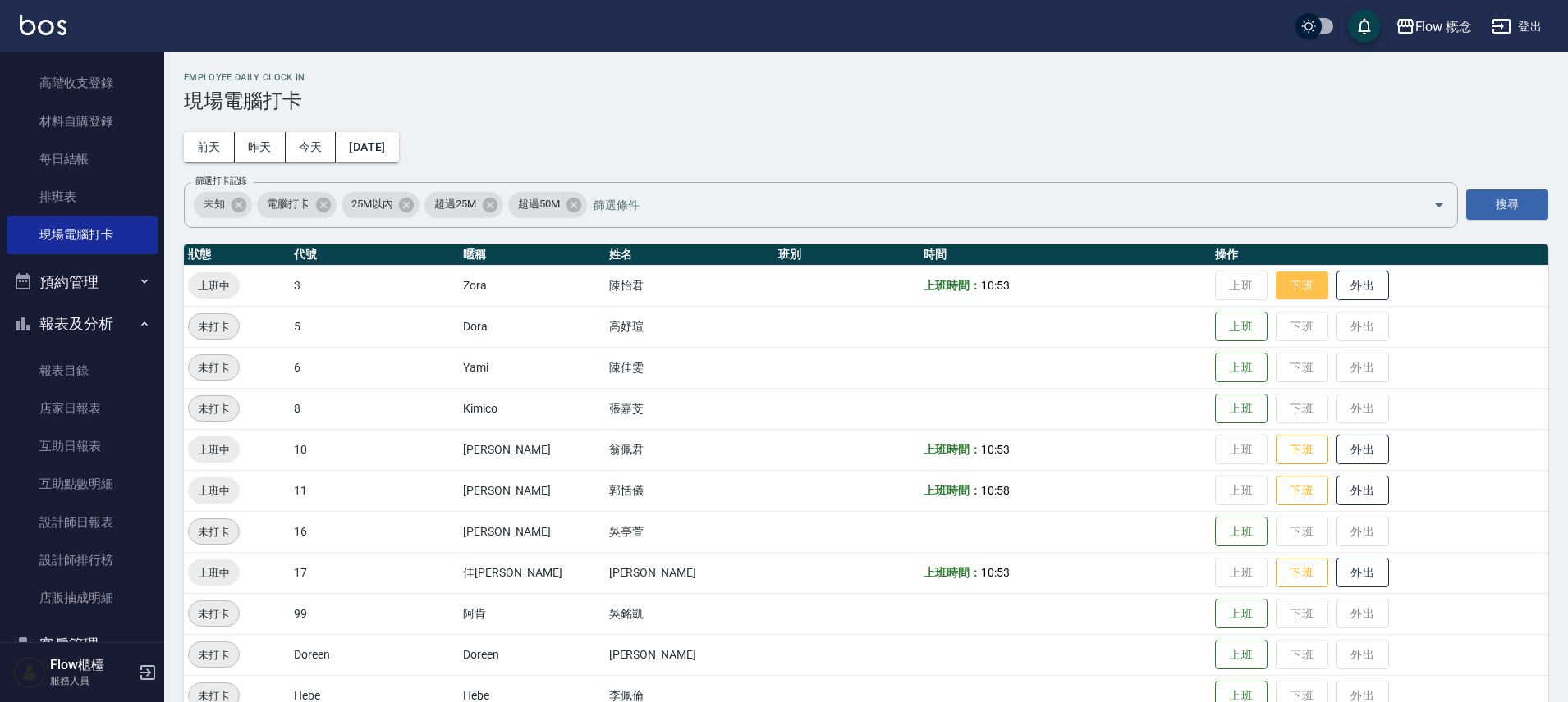
click at [1276, 295] on button "下班" at bounding box center [1302, 286] width 53 height 28
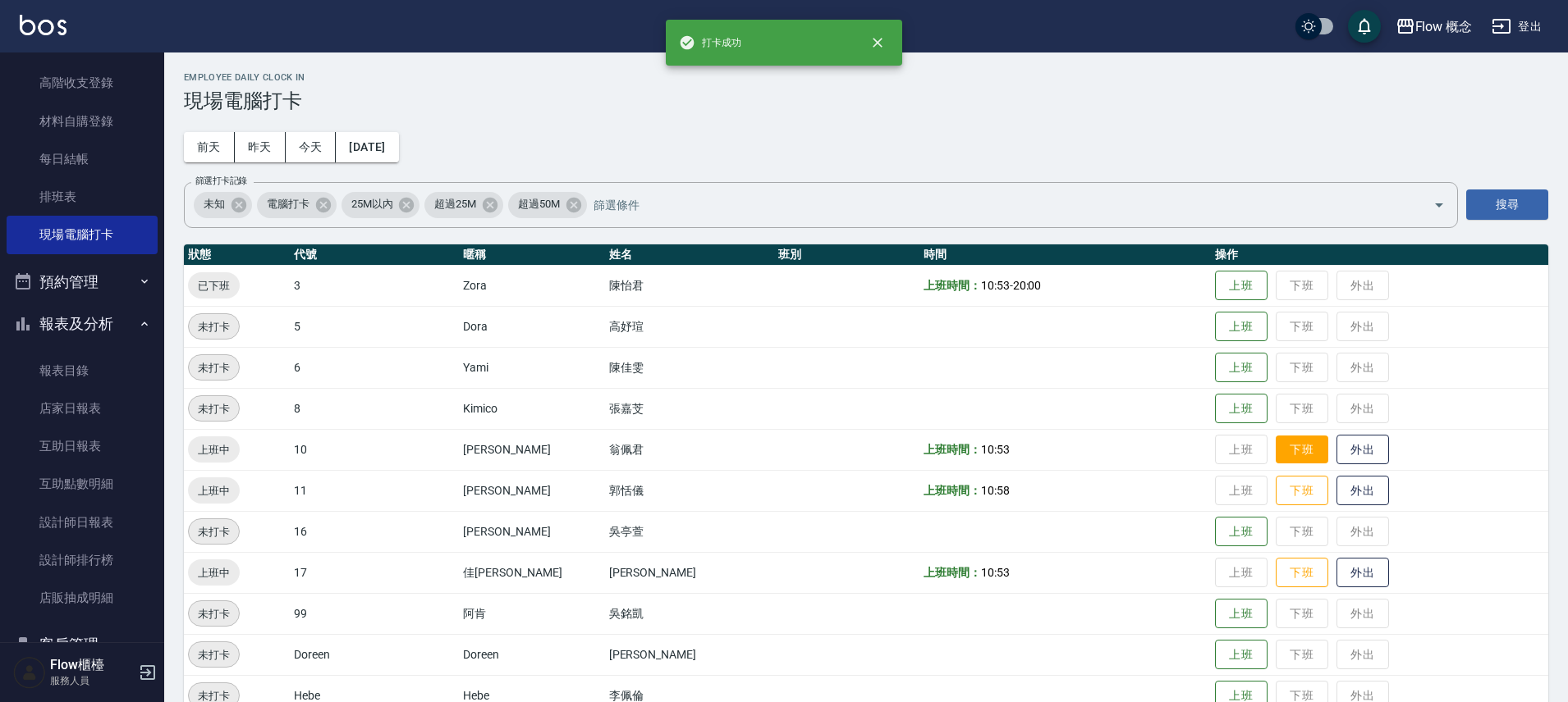
click at [1276, 440] on button "下班" at bounding box center [1302, 450] width 53 height 28
click at [1276, 483] on button "下班" at bounding box center [1302, 490] width 53 height 28
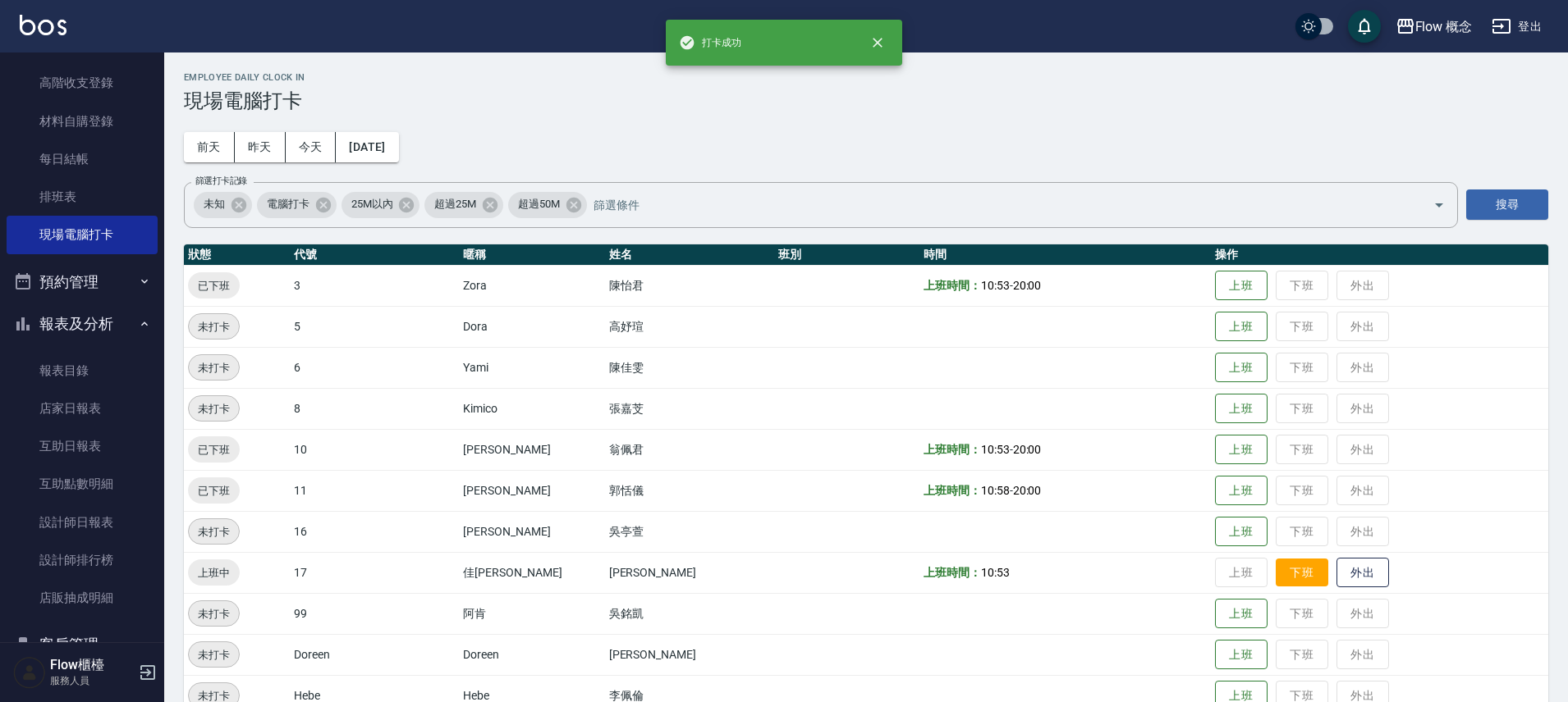
click at [1276, 570] on button "下班" at bounding box center [1302, 572] width 53 height 28
